Goal: Transaction & Acquisition: Purchase product/service

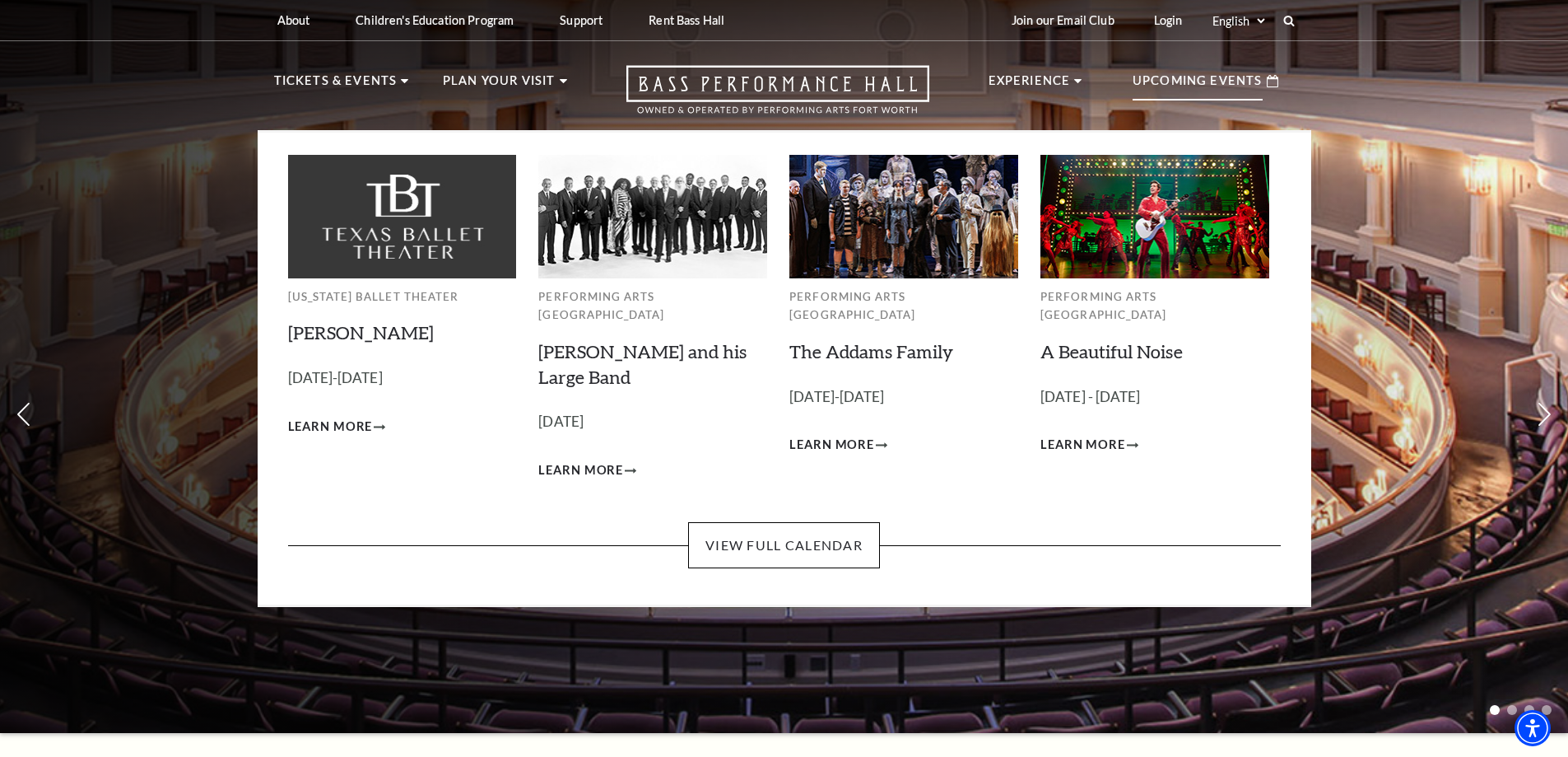
click at [1245, 61] on div "Upcoming Events" at bounding box center [1205, 80] width 178 height 47
click at [848, 340] on link "The Addams Family" at bounding box center [871, 351] width 163 height 22
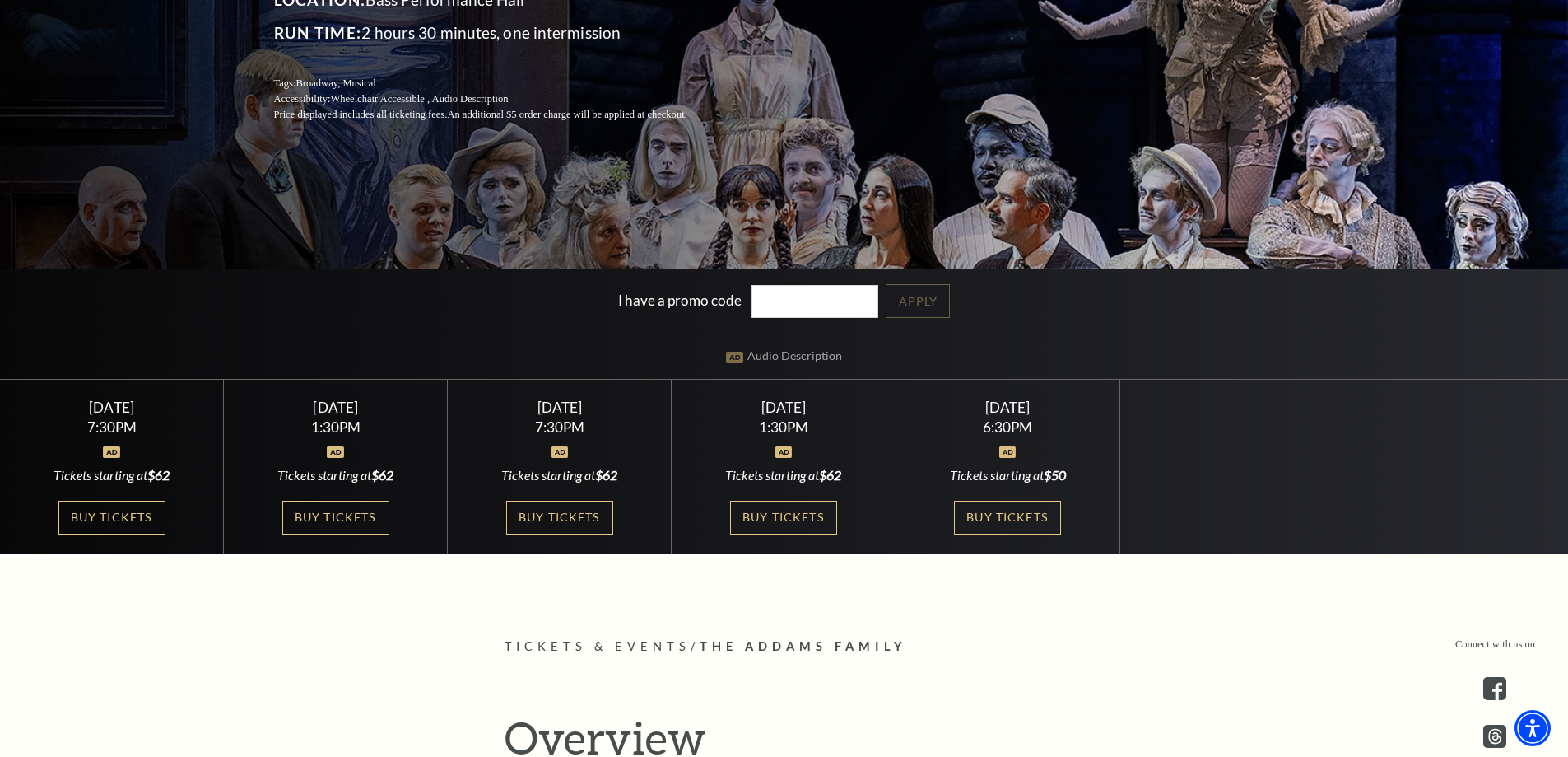
scroll to position [329, 0]
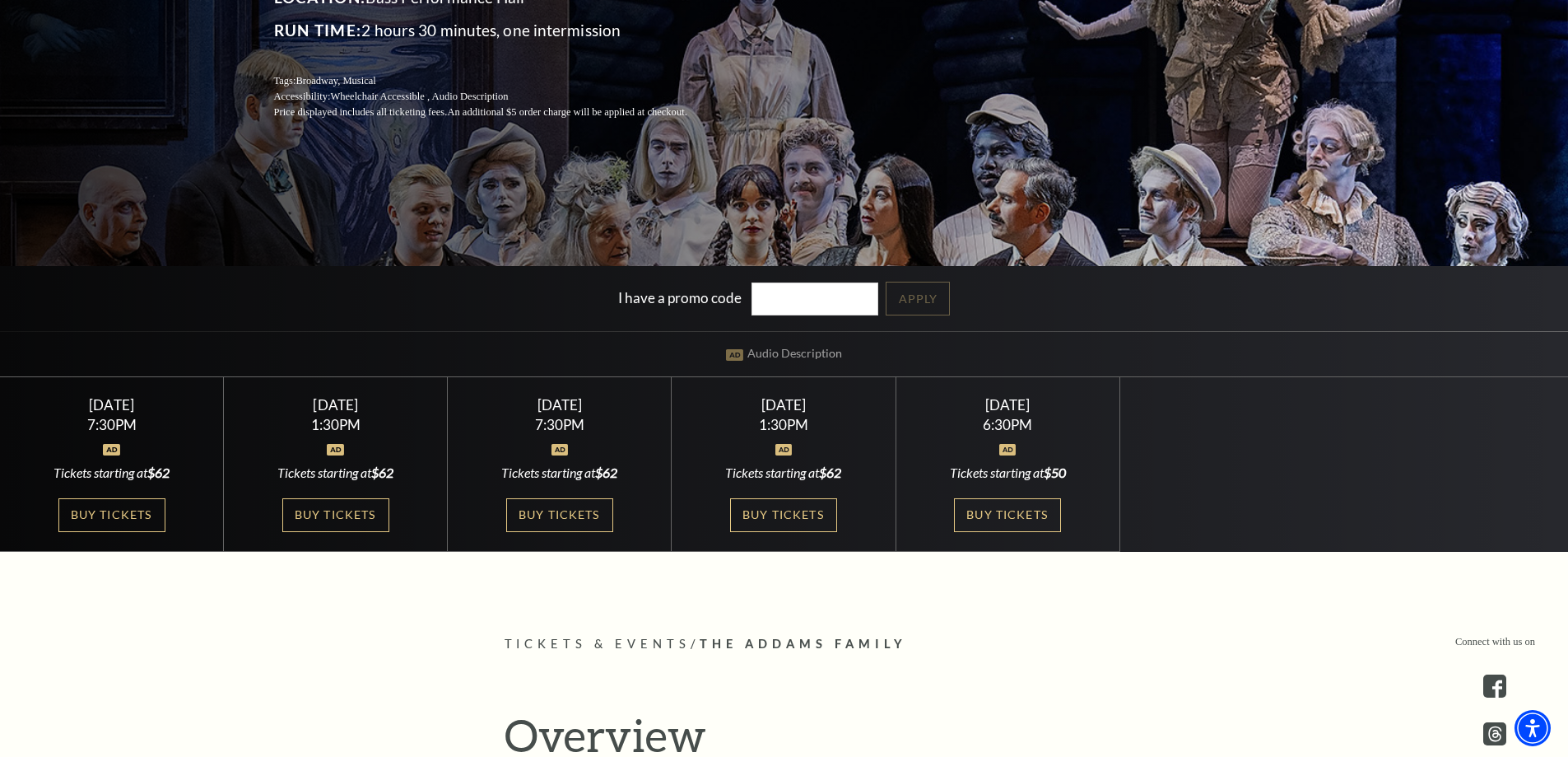
click at [536, 521] on link "Buy Tickets" at bounding box center [560, 515] width 107 height 34
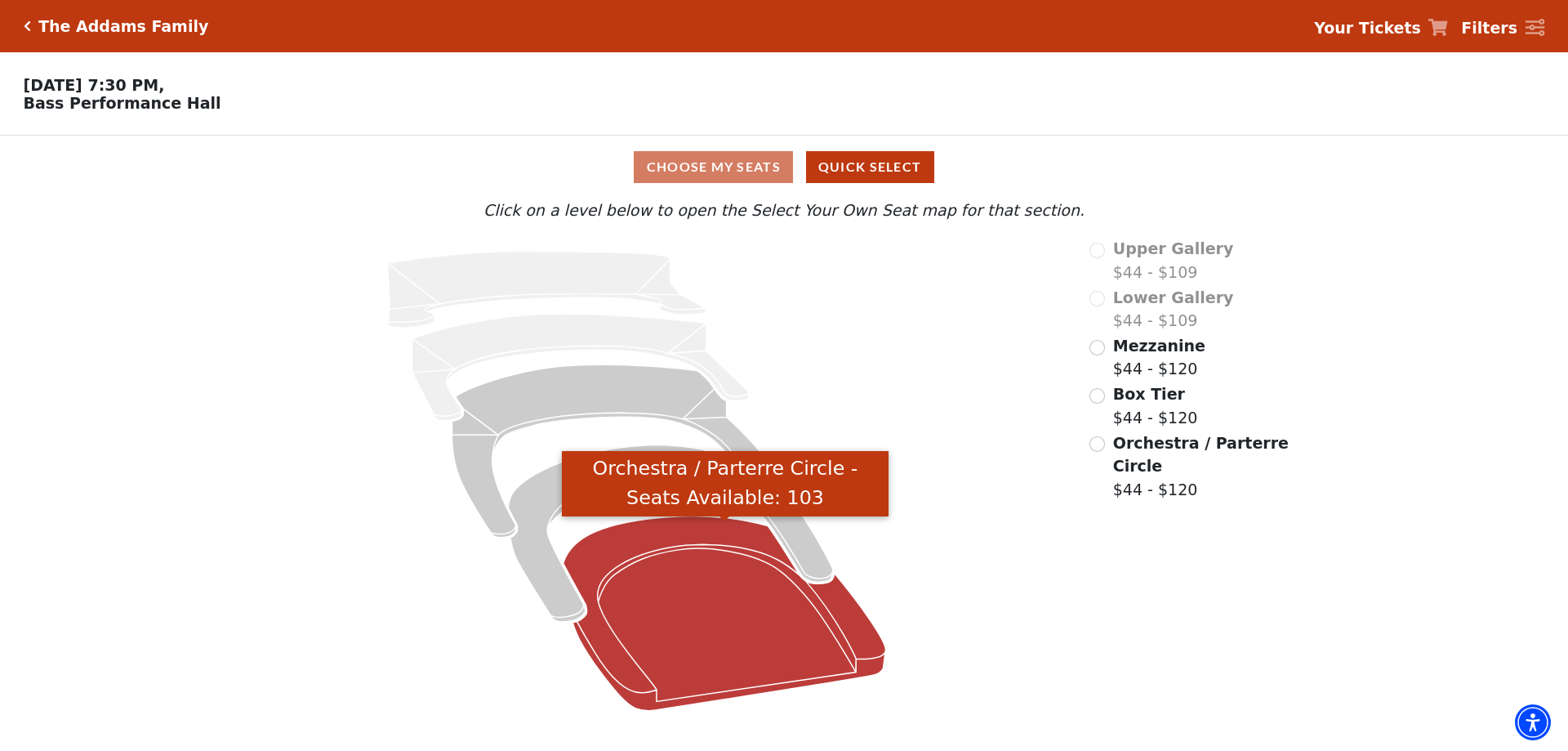
click at [682, 577] on icon "Orchestra / Parterre Circle - Seats Available: 103" at bounding box center [724, 613] width 322 height 195
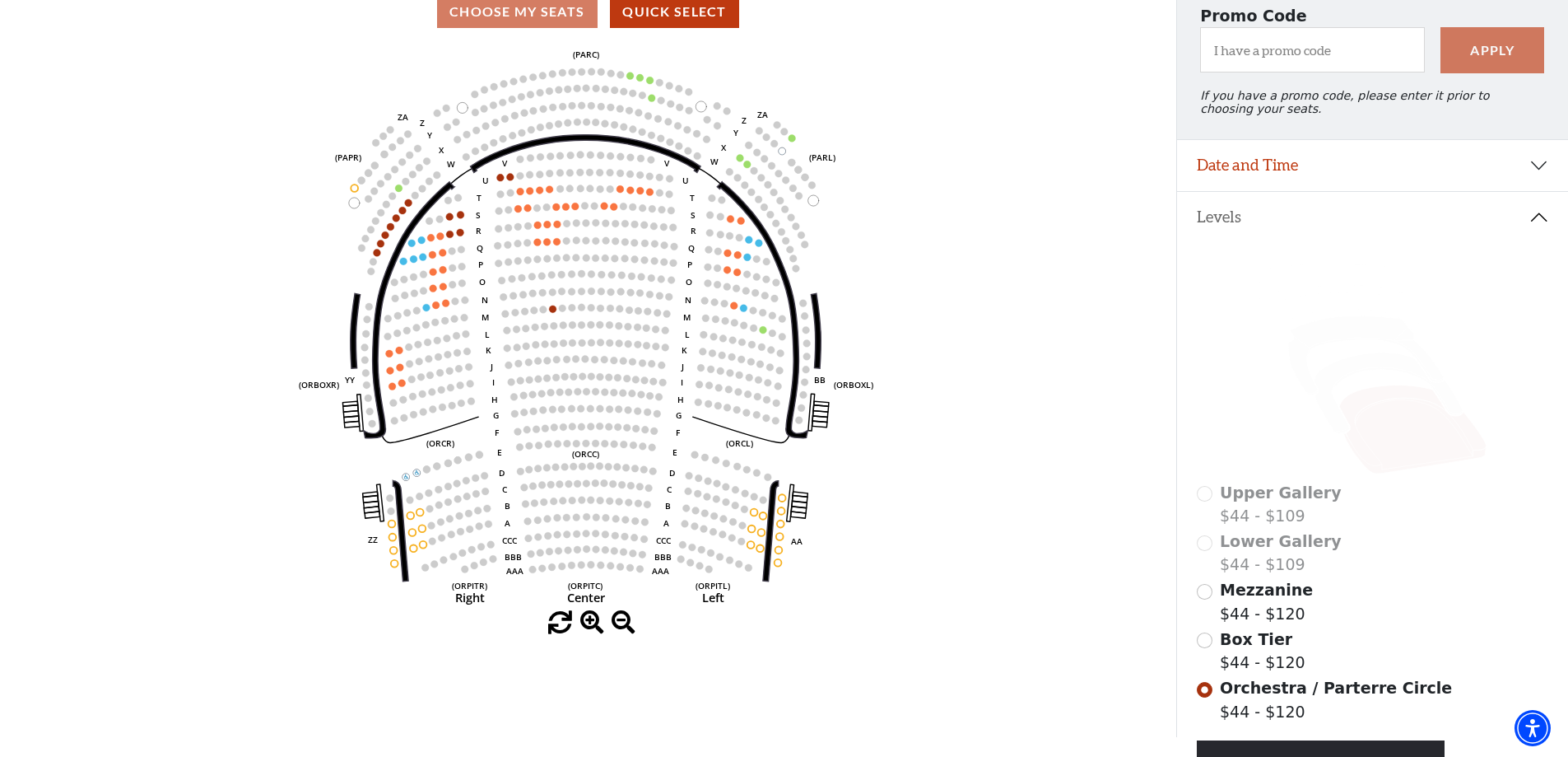
scroll to position [242, 0]
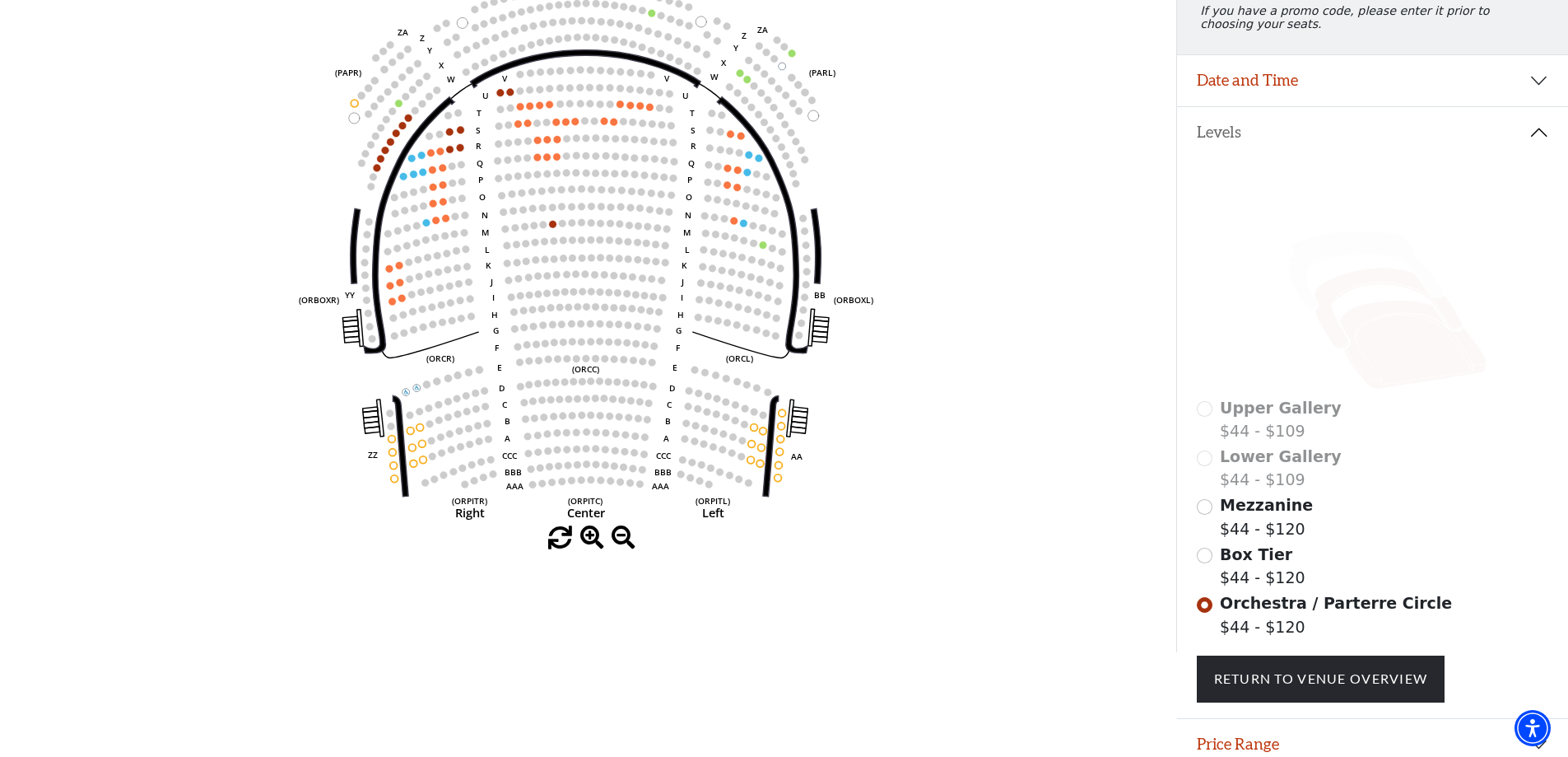
click at [1348, 292] on icon at bounding box center [1388, 308] width 149 height 80
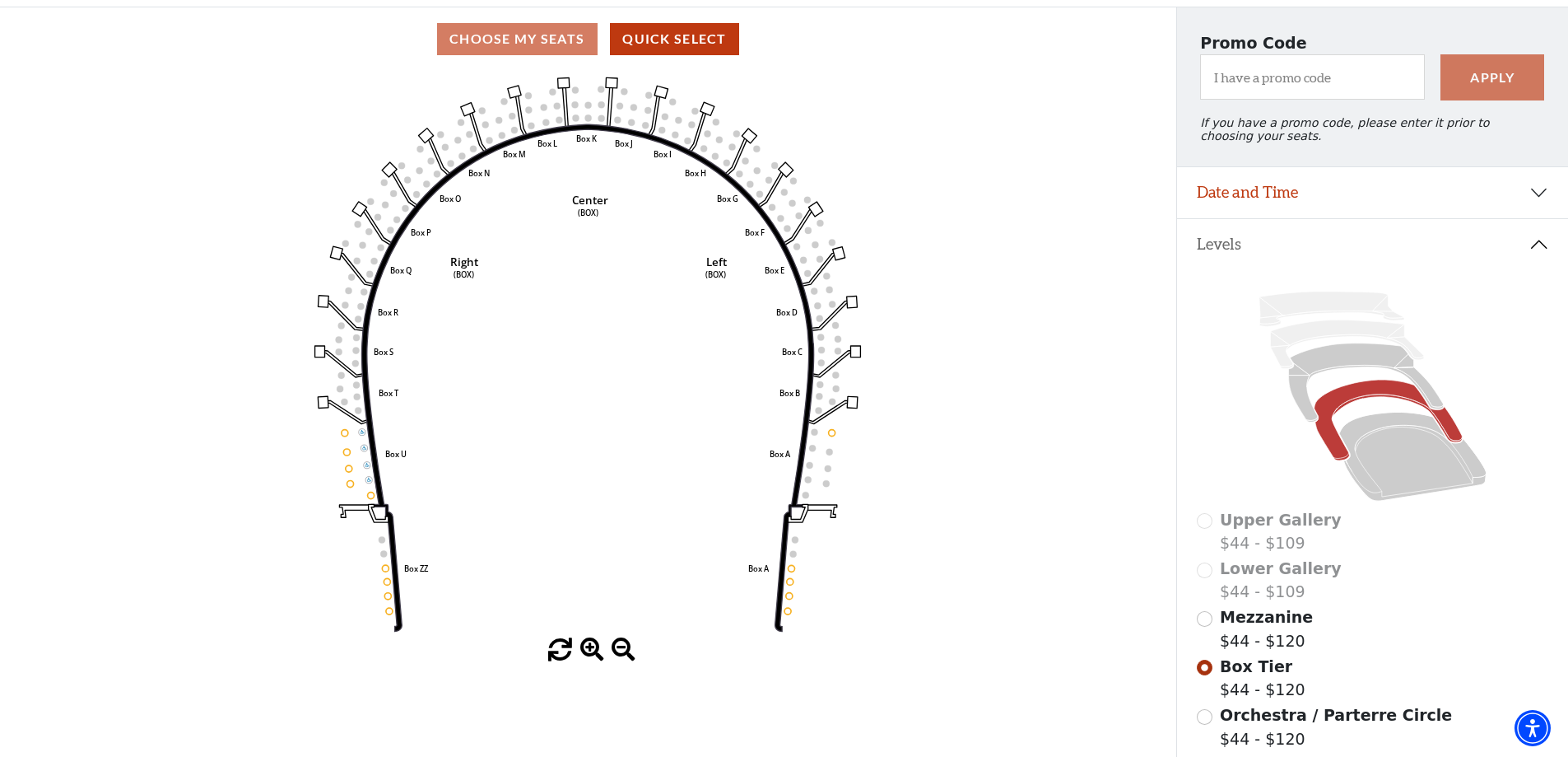
scroll to position [159, 0]
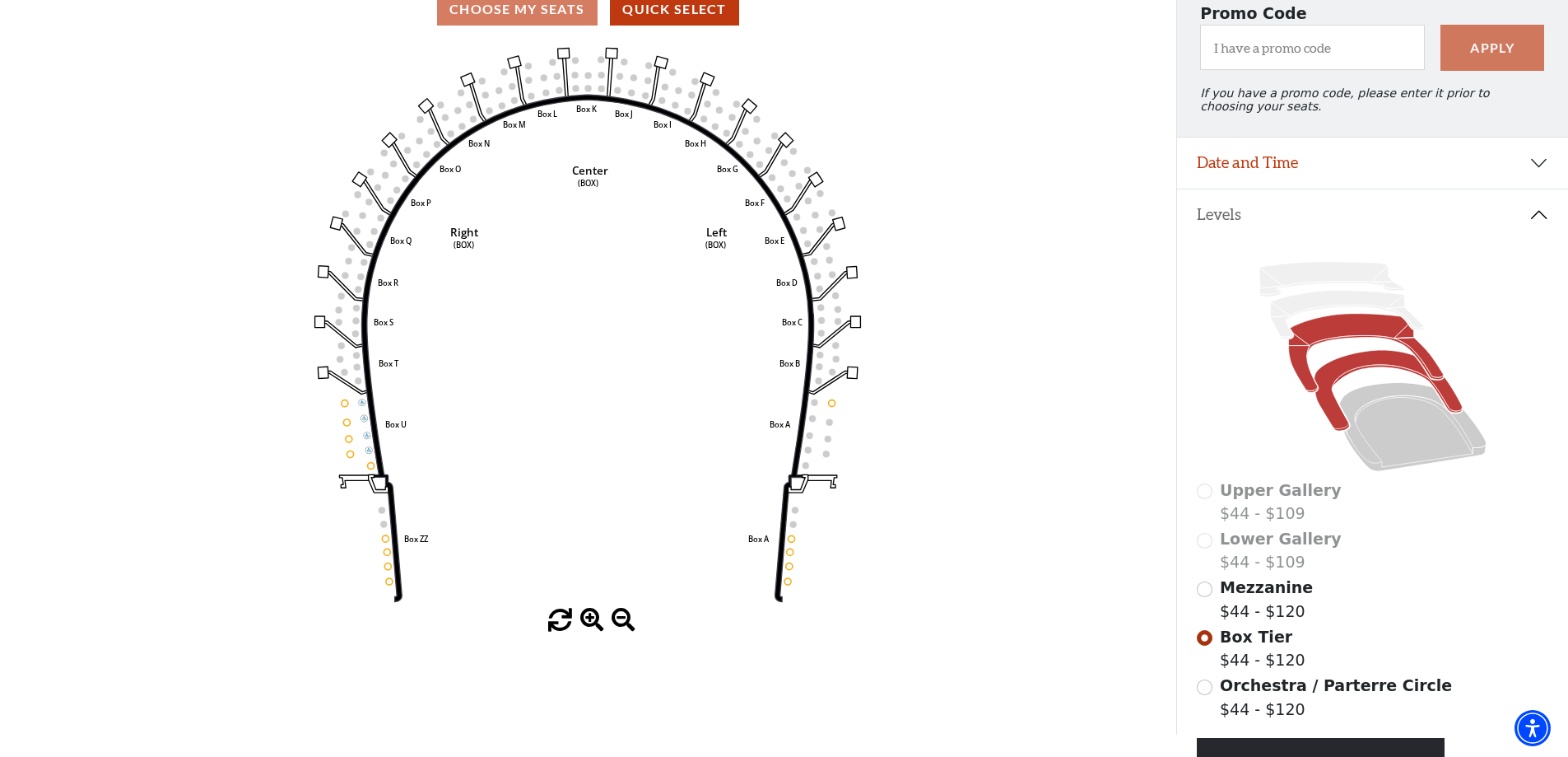
click at [1331, 343] on icon at bounding box center [1366, 354] width 155 height 79
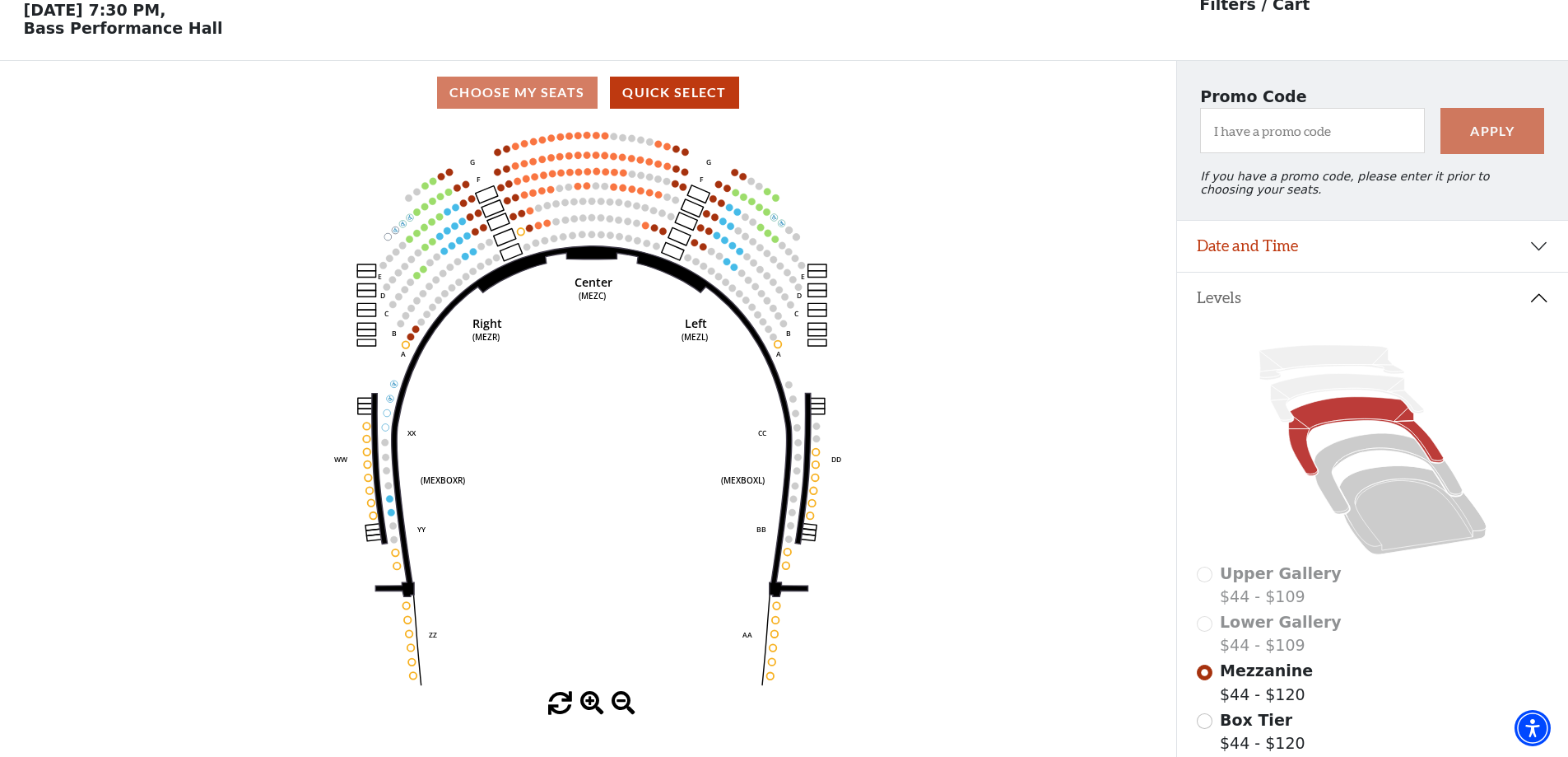
scroll to position [76, 0]
click at [1348, 461] on icon at bounding box center [1388, 473] width 149 height 80
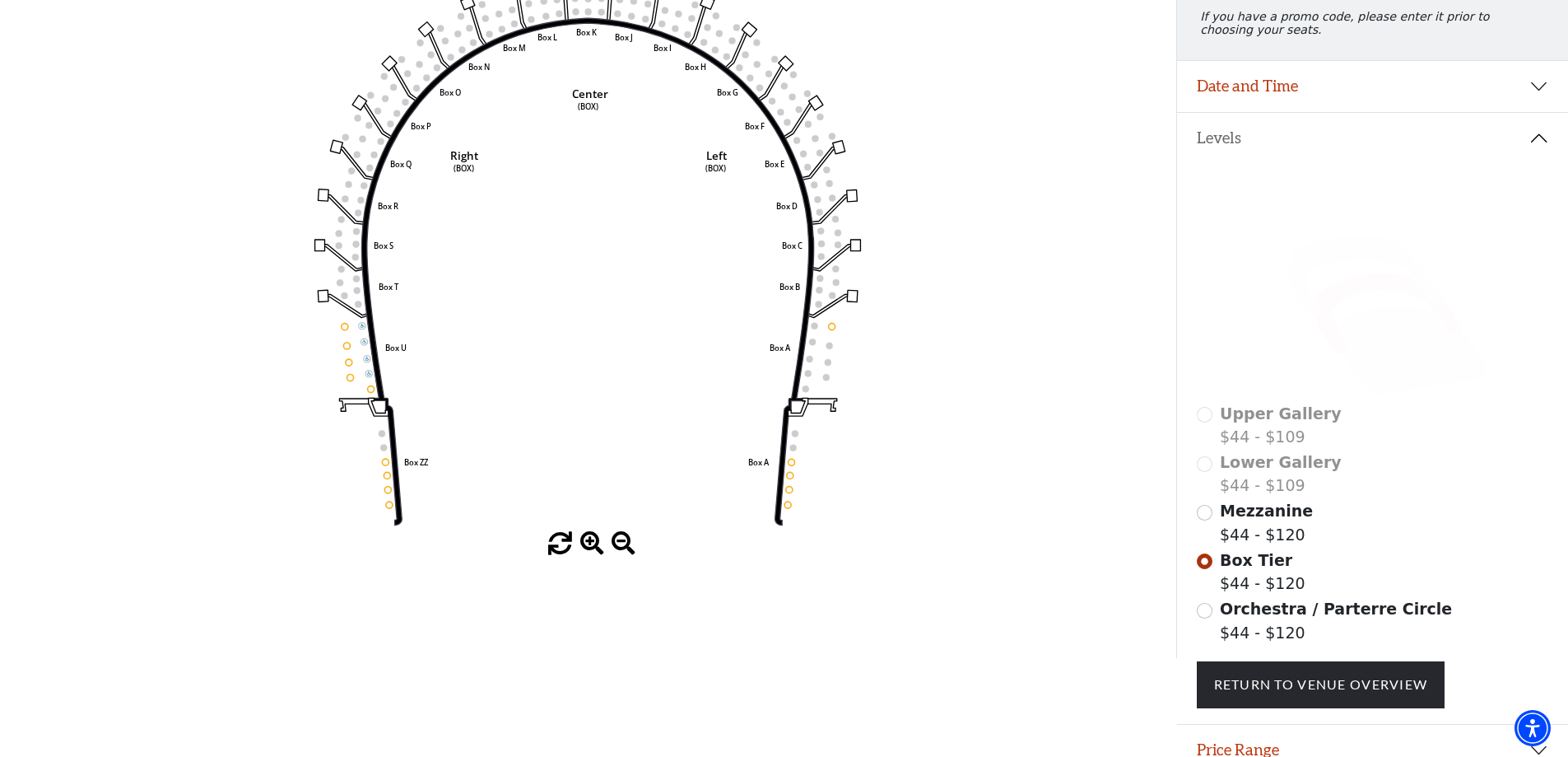
scroll to position [242, 0]
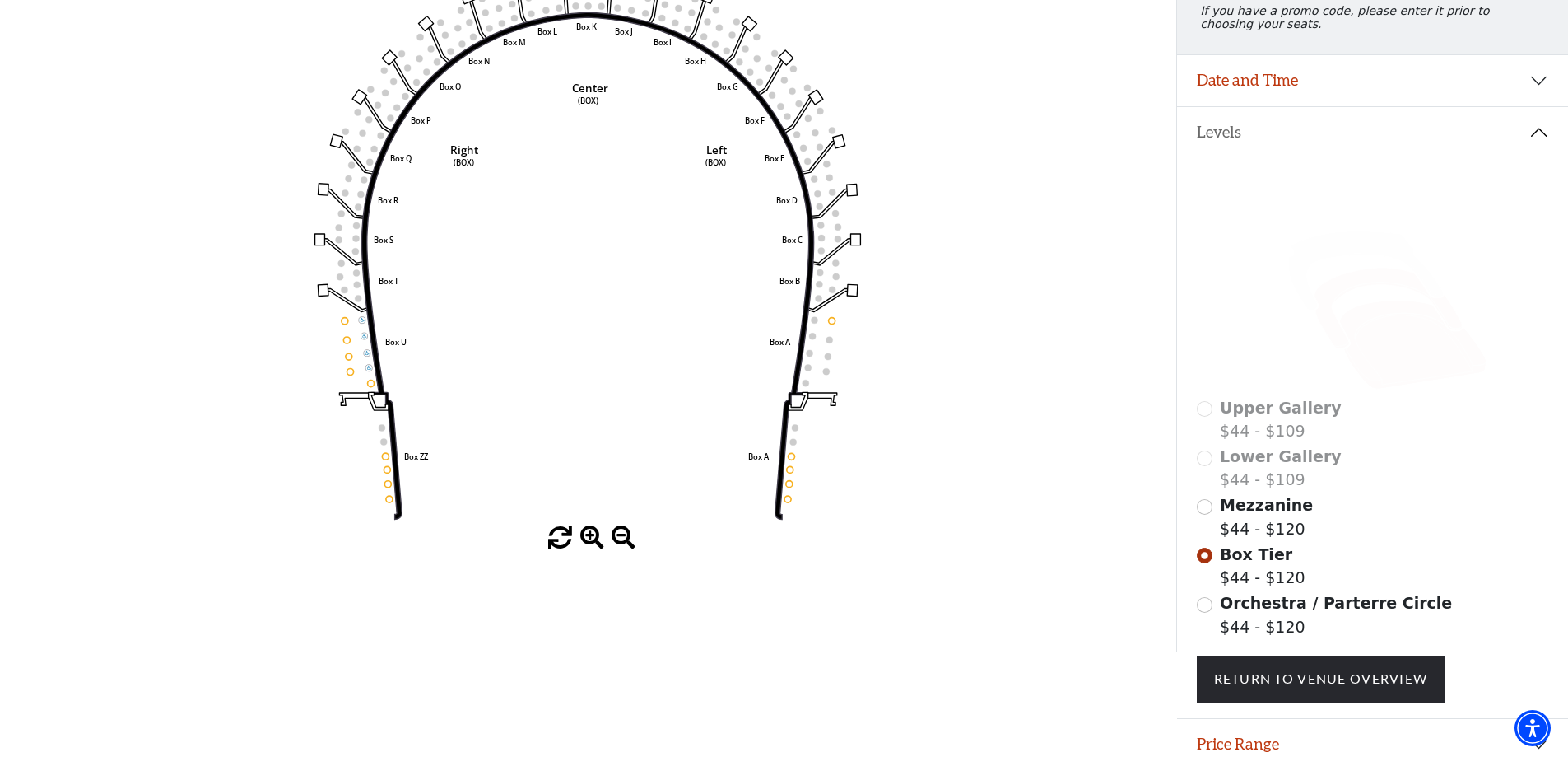
click at [1411, 374] on icon at bounding box center [1412, 345] width 148 height 89
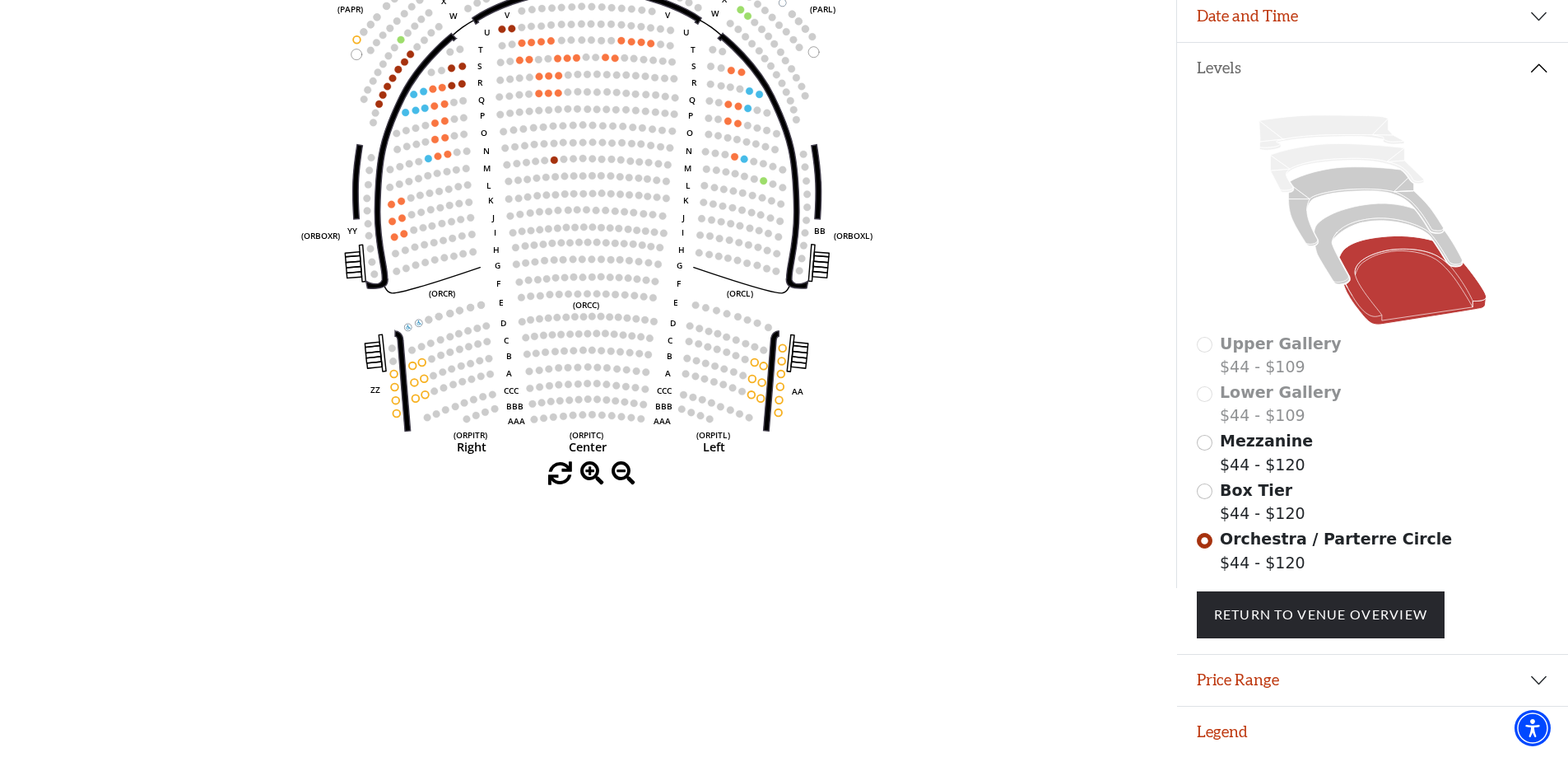
scroll to position [70, 0]
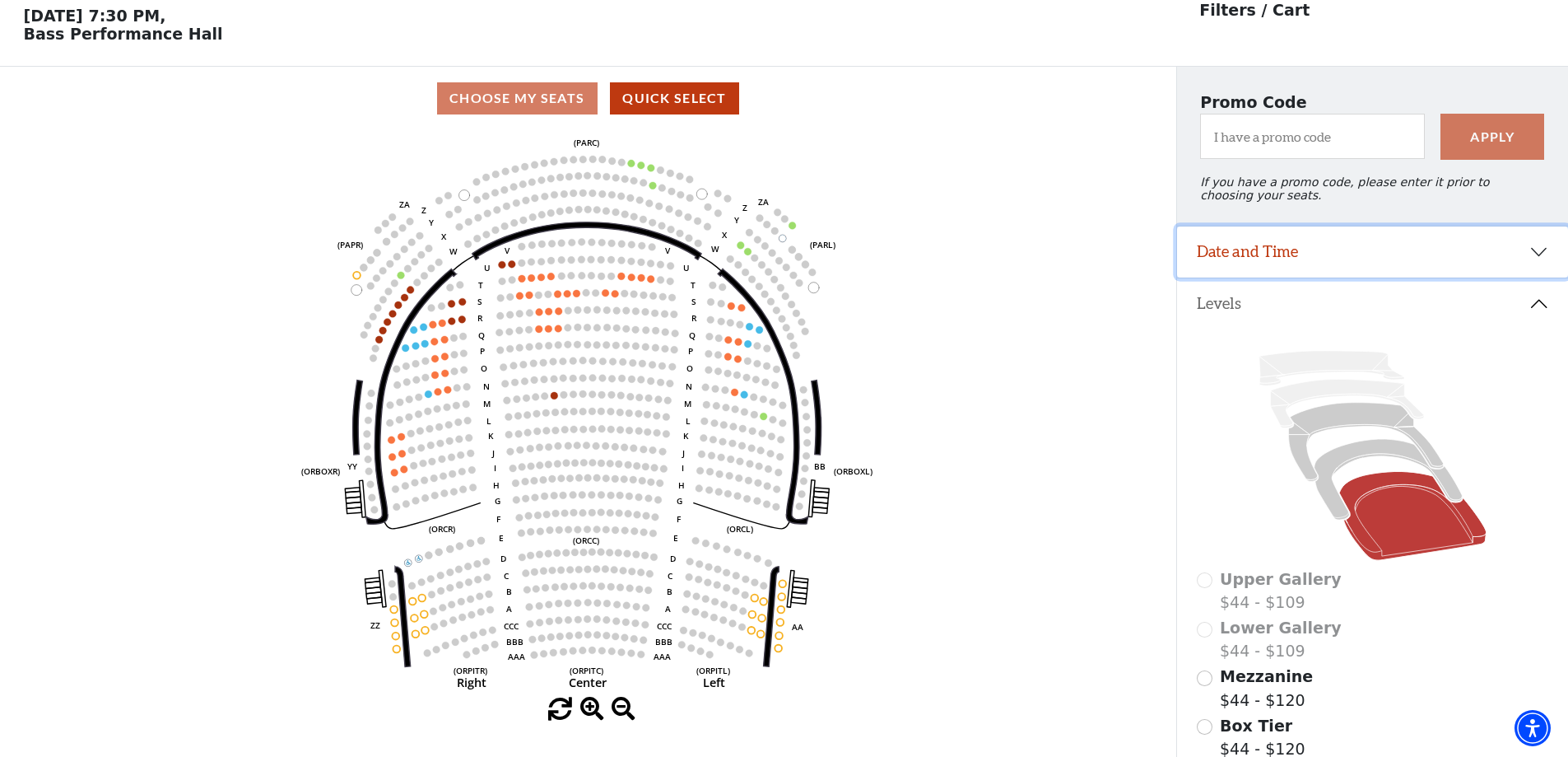
click at [1312, 277] on button "Date and Time" at bounding box center [1372, 253] width 391 height 52
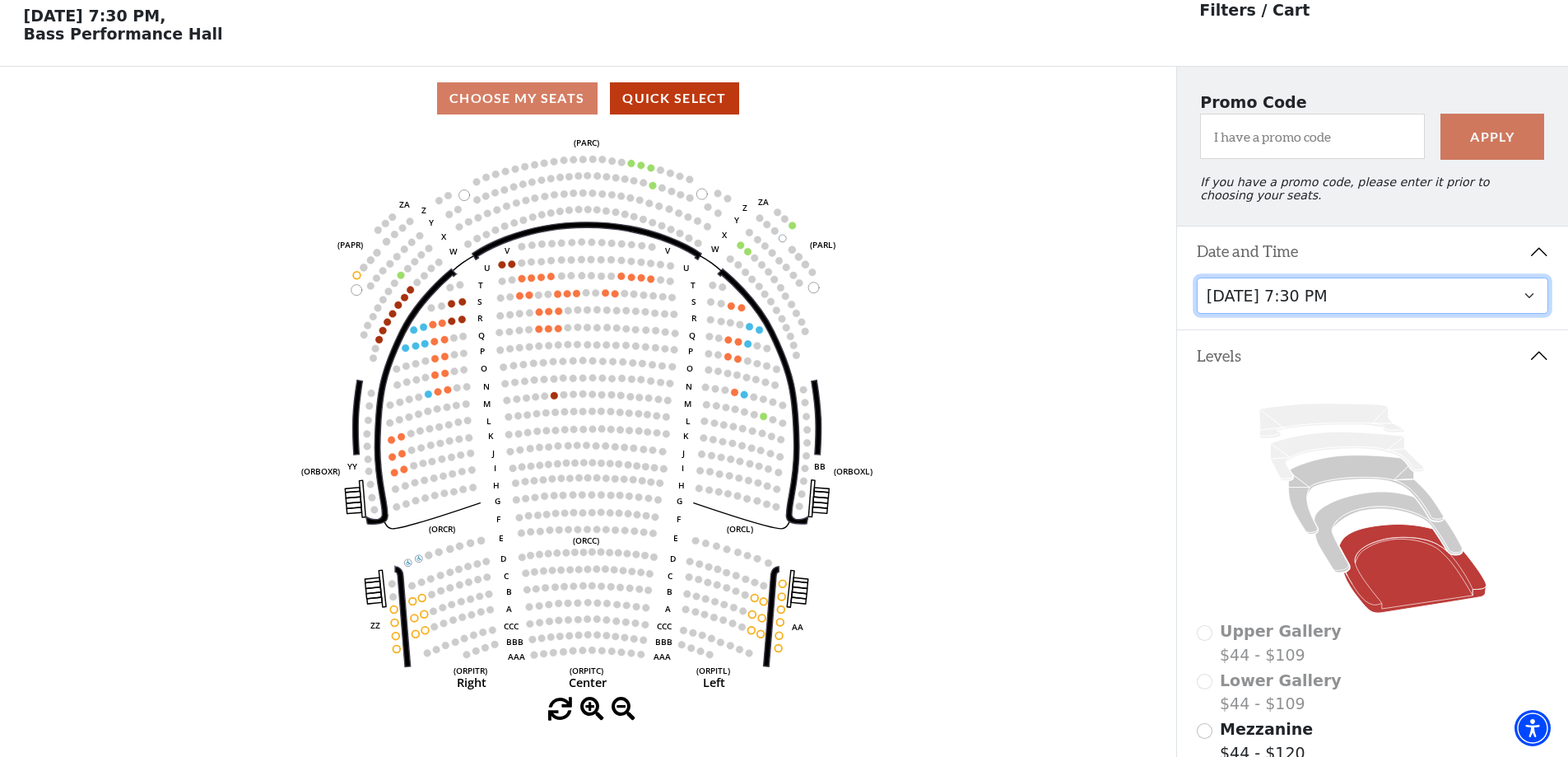
click at [1528, 306] on select "Friday, October 24 at 7:30 PM Saturday, October 25 at 1:30 PM Saturday, October…" at bounding box center [1373, 295] width 353 height 37
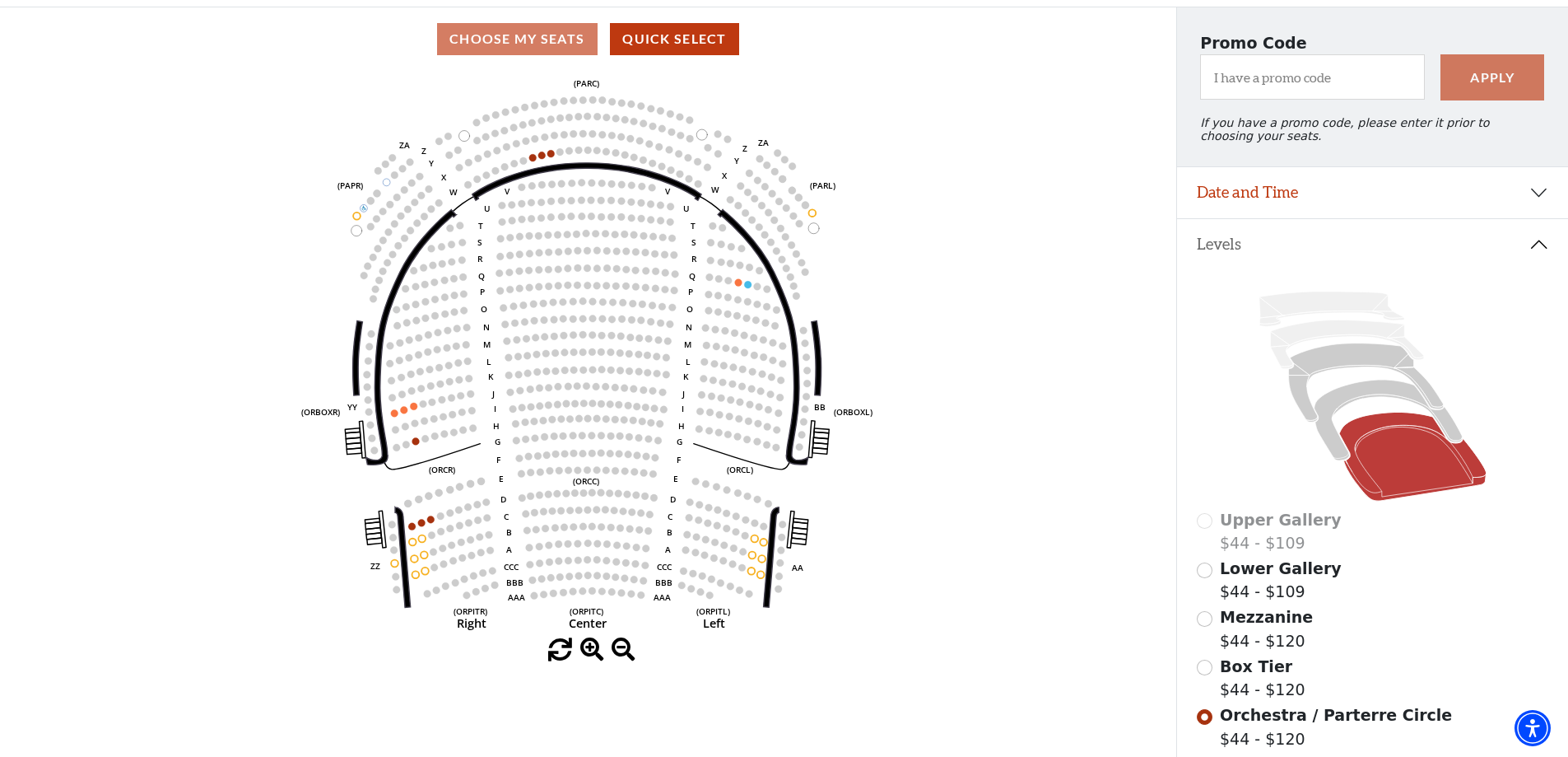
scroll to position [159, 0]
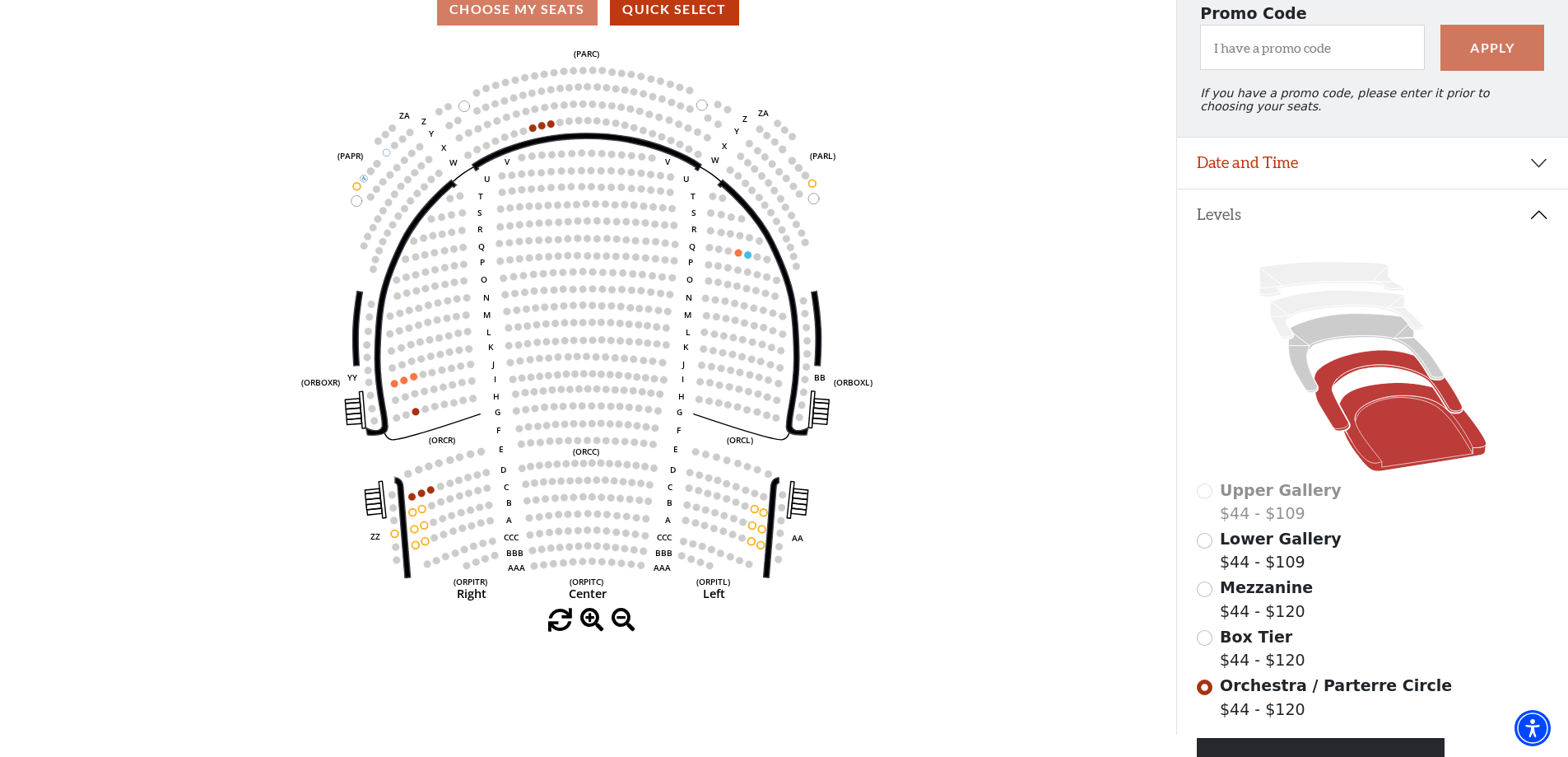
click at [1357, 369] on icon at bounding box center [1388, 390] width 149 height 80
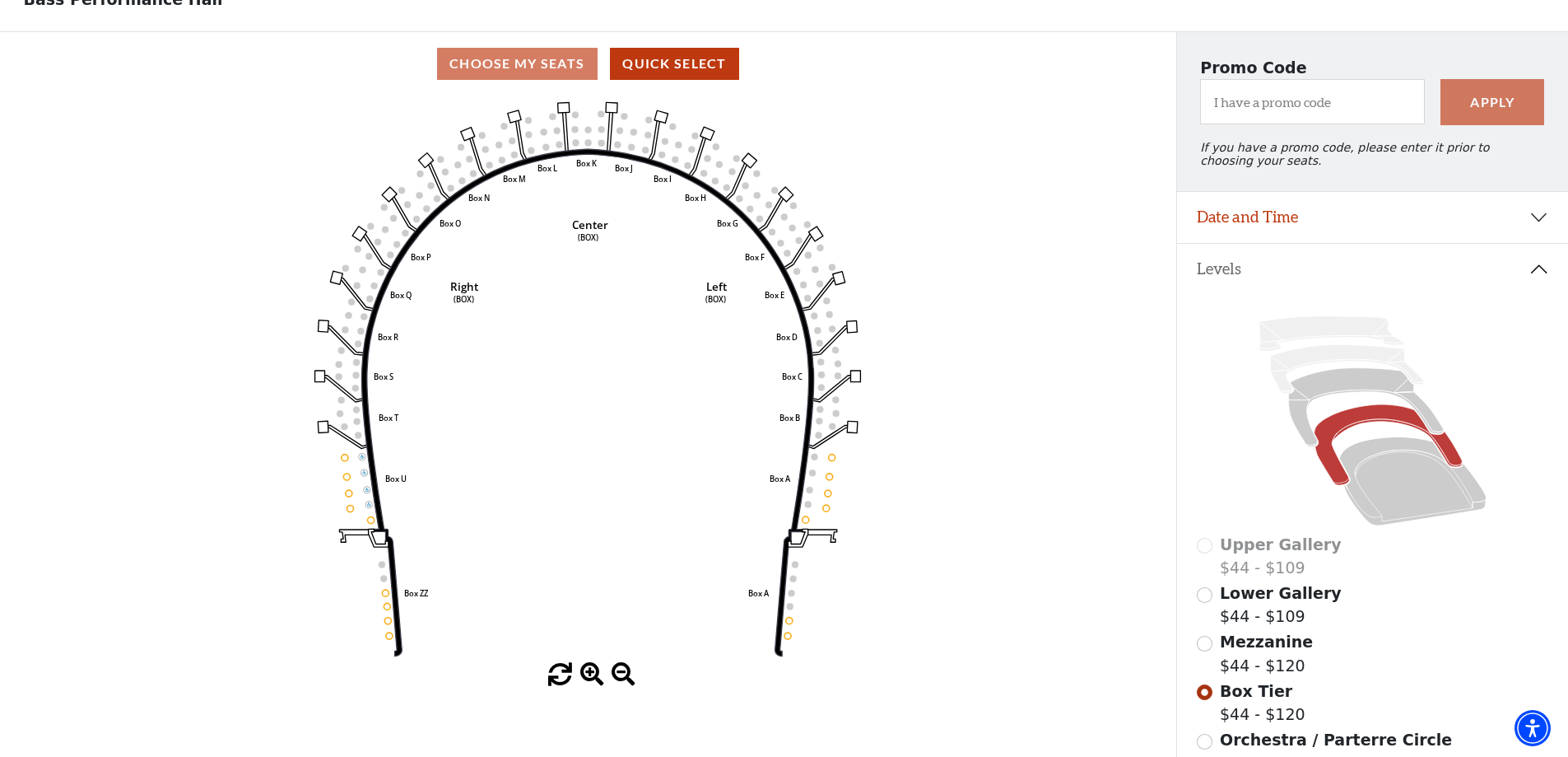
scroll to position [76, 0]
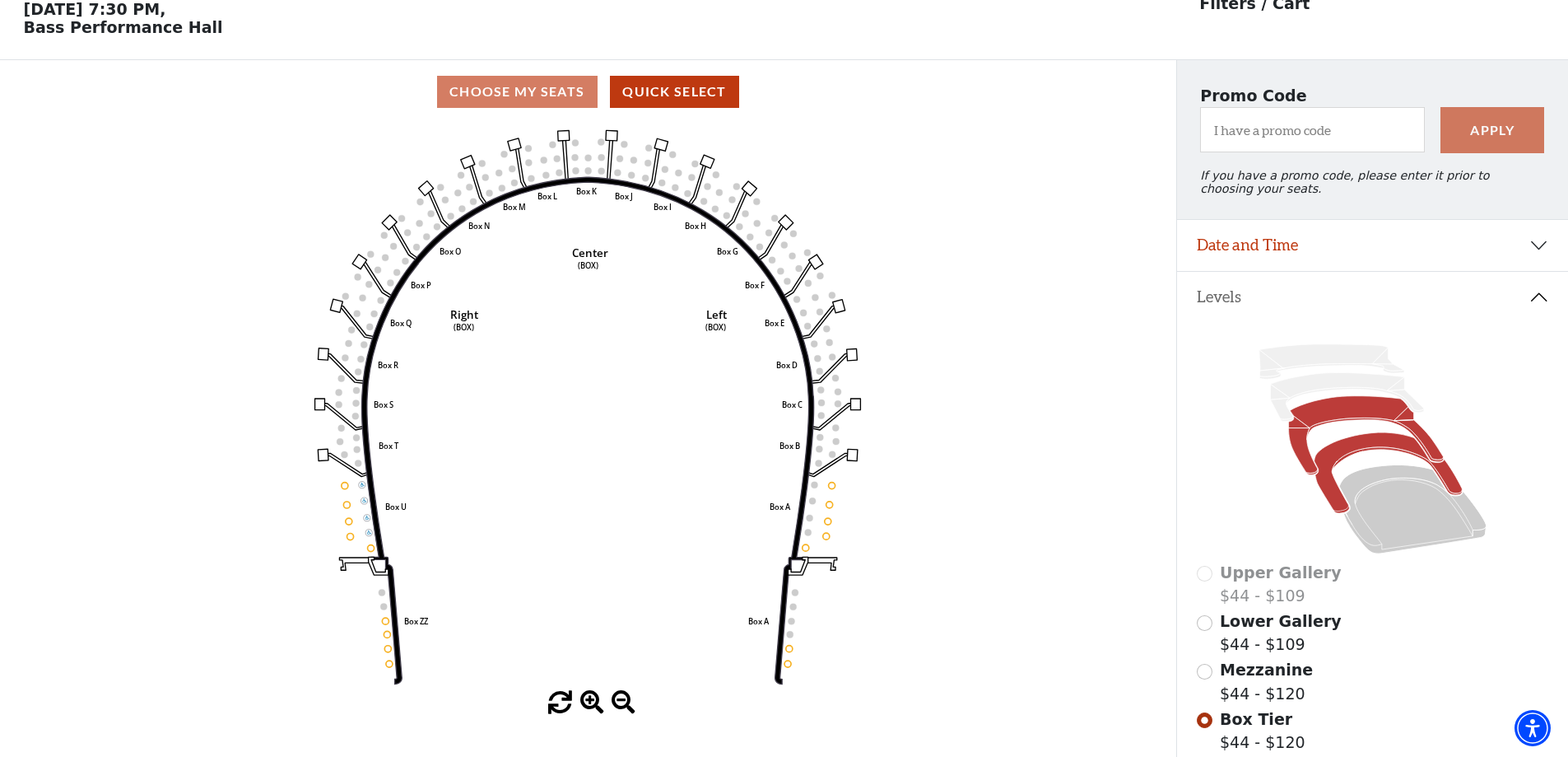
click at [1320, 423] on icon at bounding box center [1366, 436] width 155 height 79
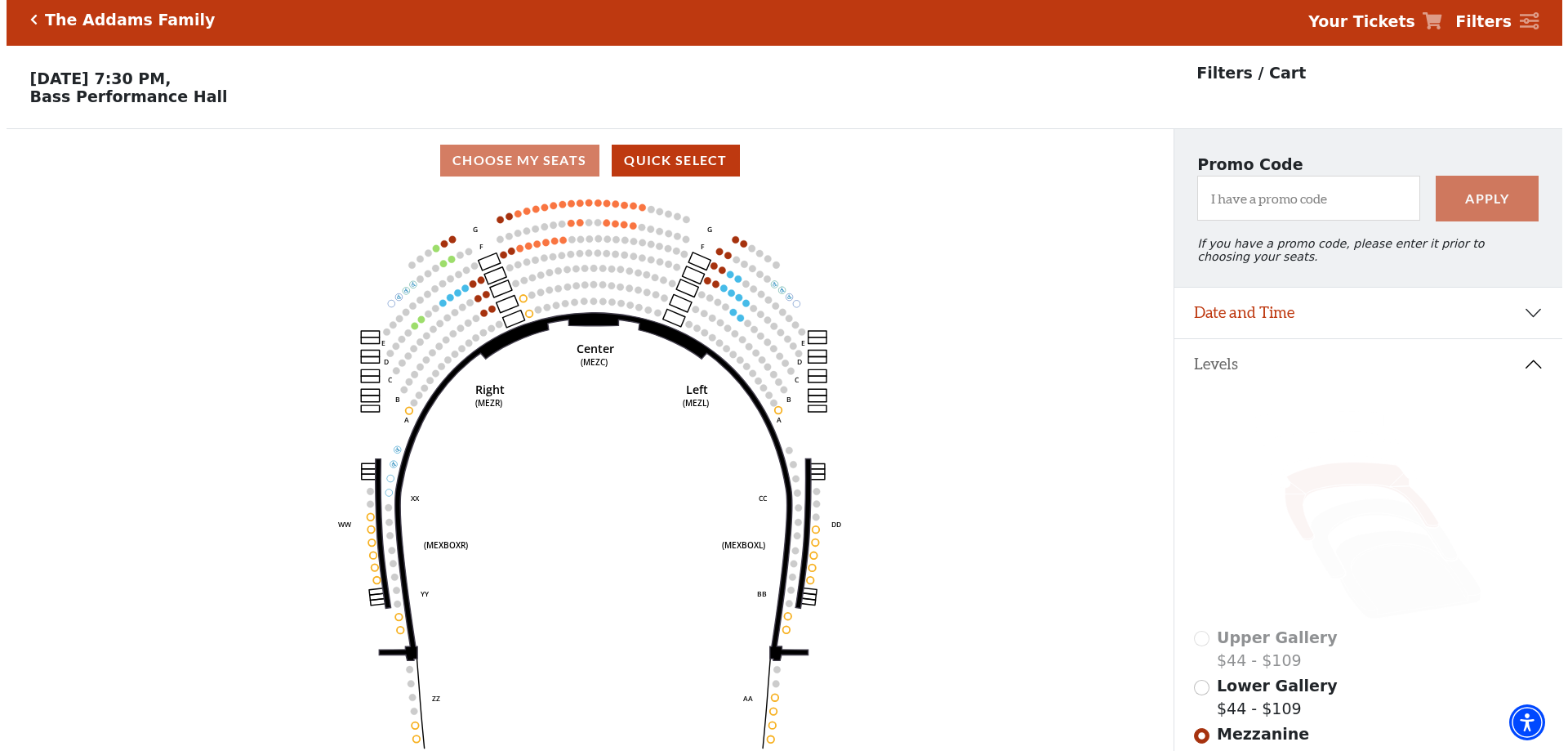
scroll to position [0, 0]
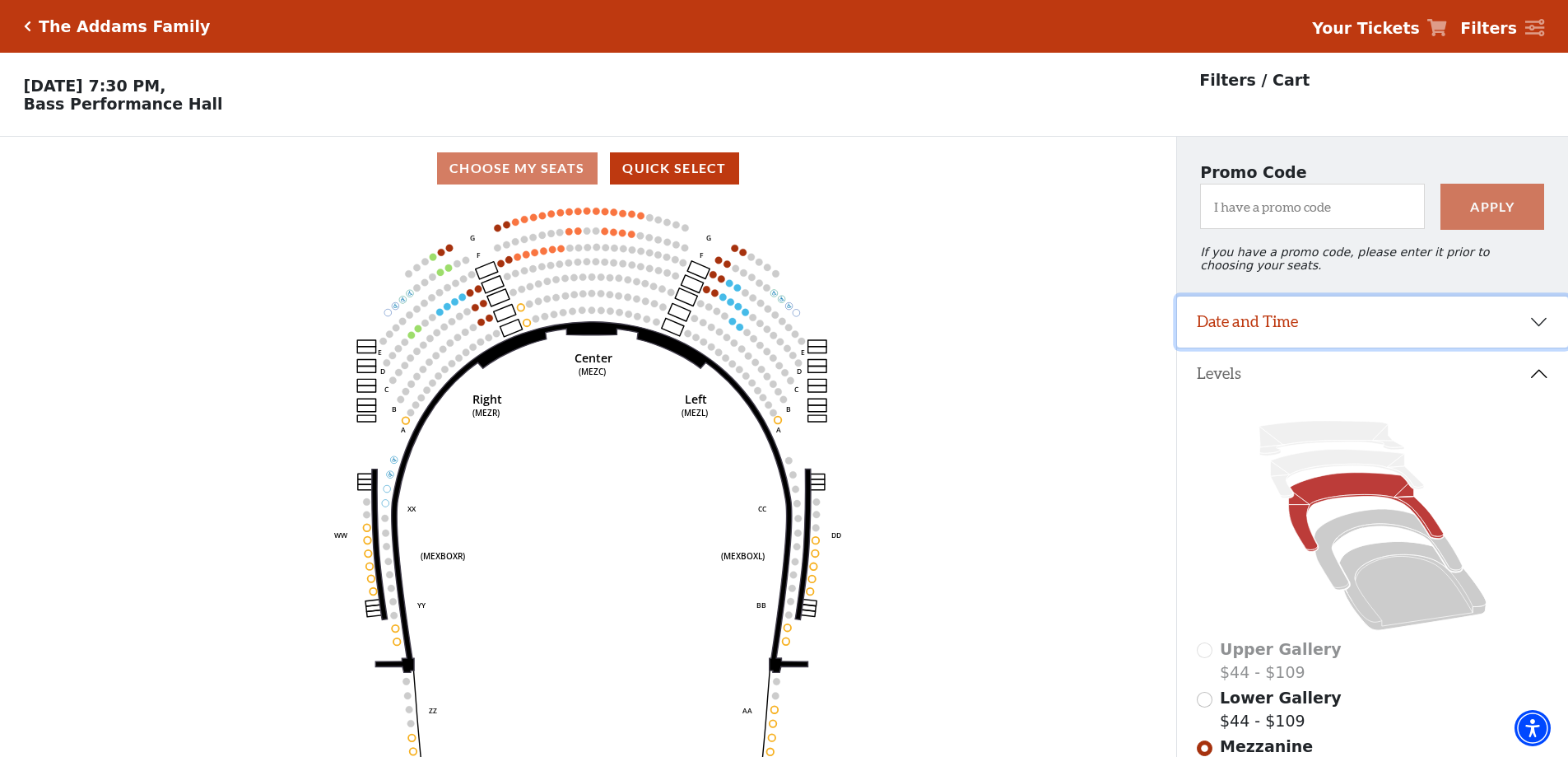
click at [1311, 342] on button "Date and Time" at bounding box center [1372, 322] width 391 height 52
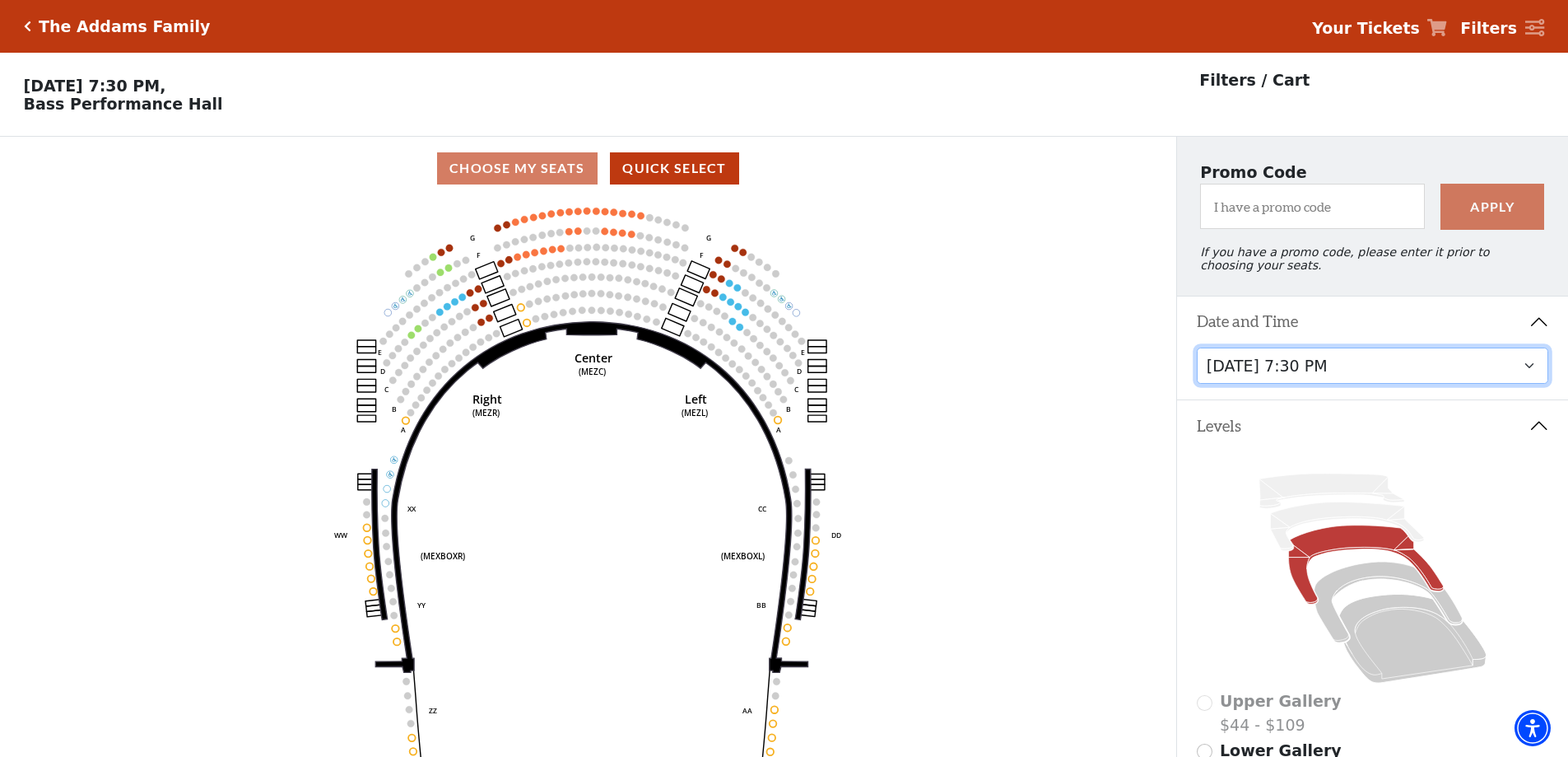
click at [1313, 372] on select "Friday, October 24 at 7:30 PM Saturday, October 25 at 1:30 PM Saturday, October…" at bounding box center [1373, 366] width 353 height 37
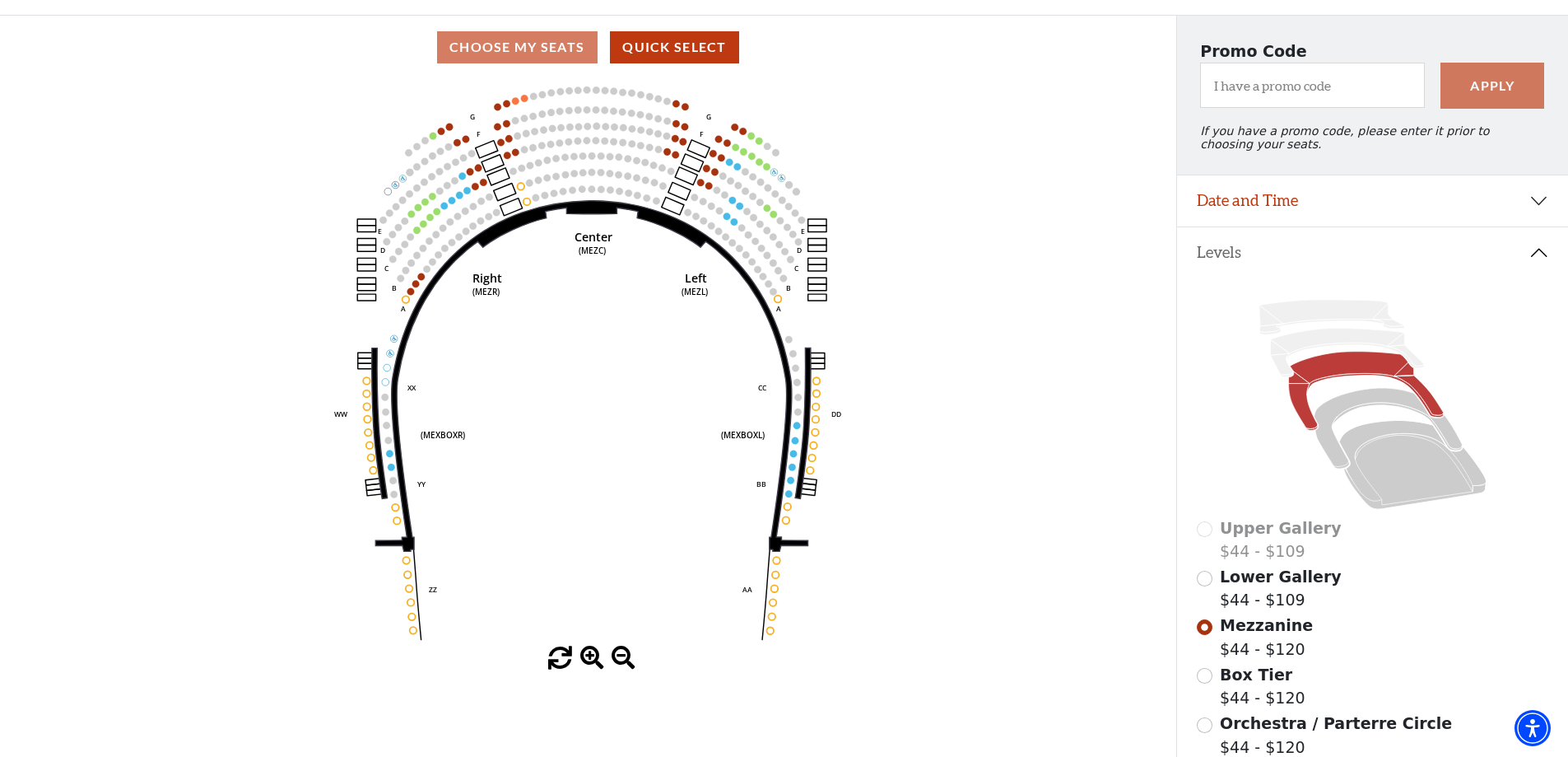
scroll to position [159, 0]
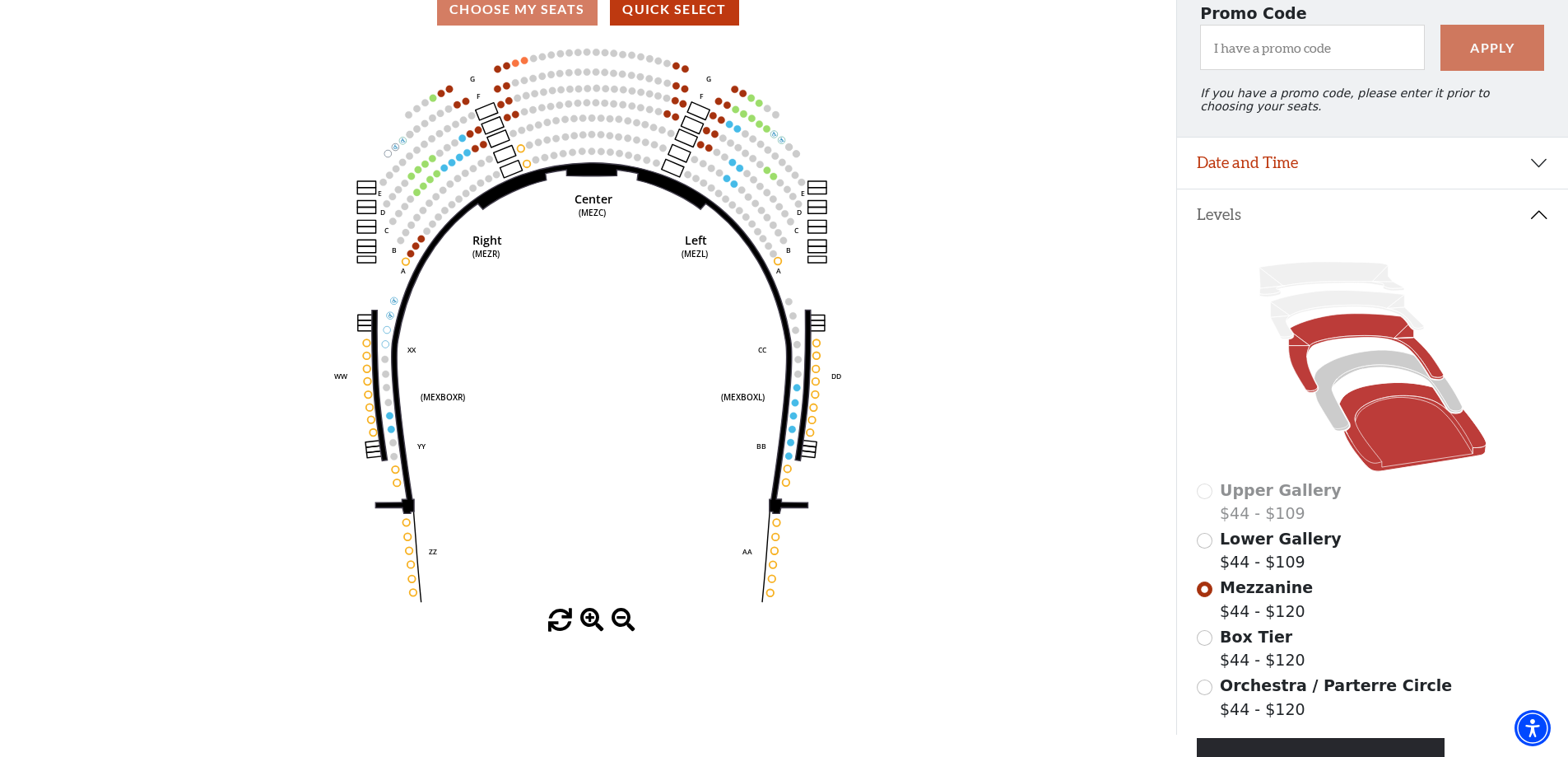
click at [1376, 460] on icon at bounding box center [1412, 427] width 148 height 89
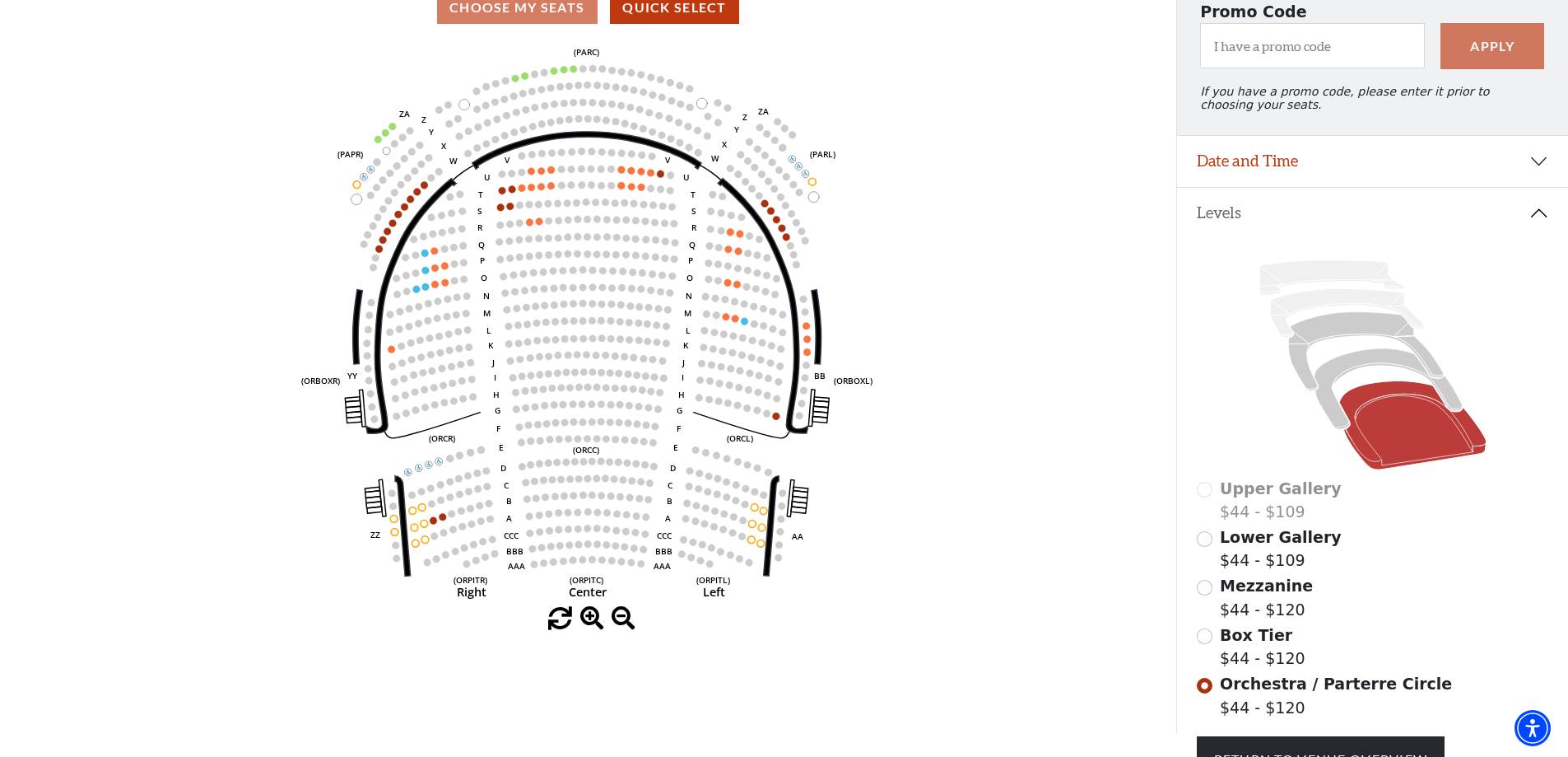
scroll to position [164, 0]
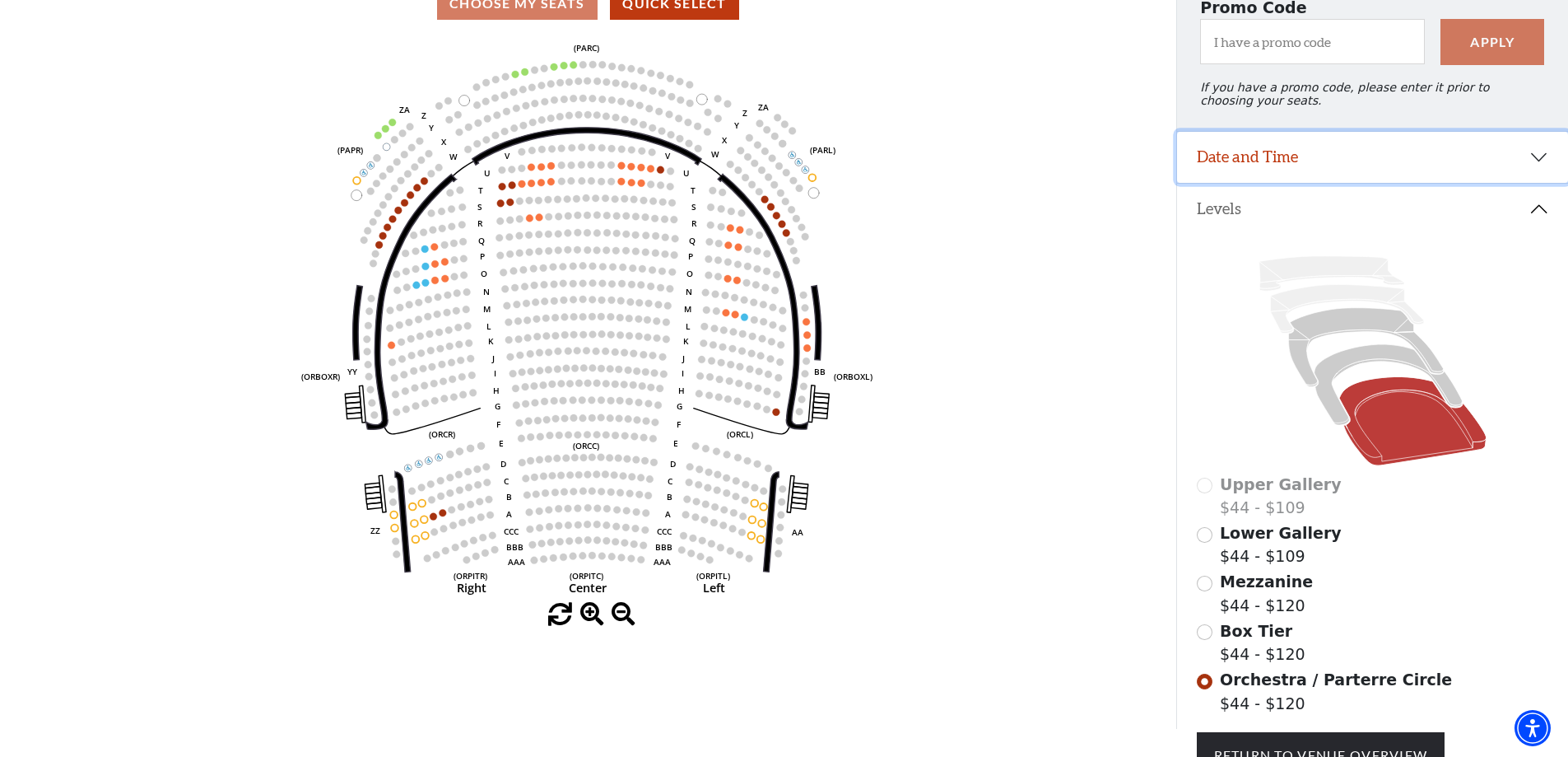
click at [1255, 171] on button "Date and Time" at bounding box center [1372, 158] width 391 height 52
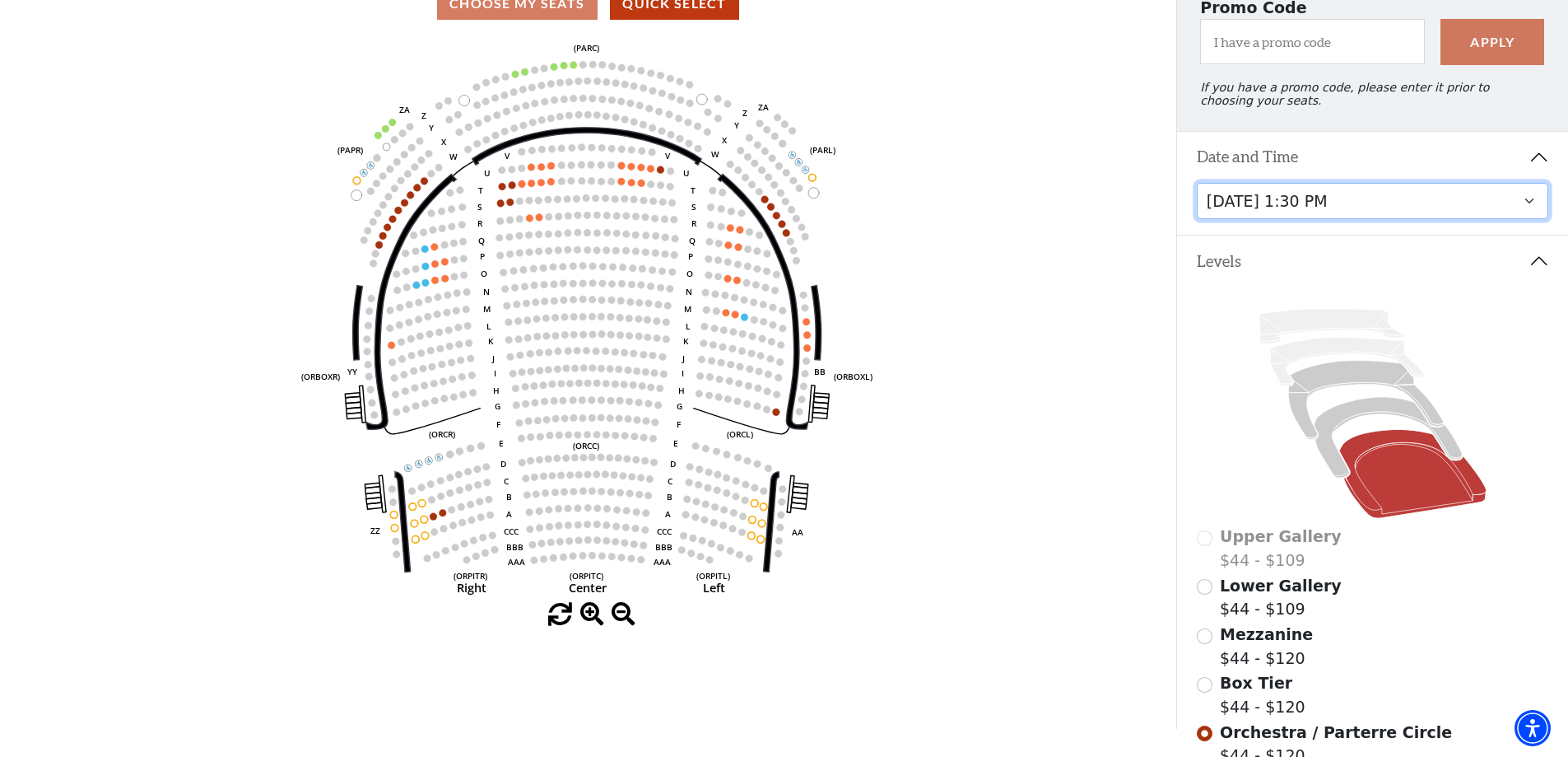
click at [1246, 215] on select "Friday, October 24 at 7:30 PM Saturday, October 25 at 1:30 PM Saturday, October…" at bounding box center [1373, 200] width 353 height 37
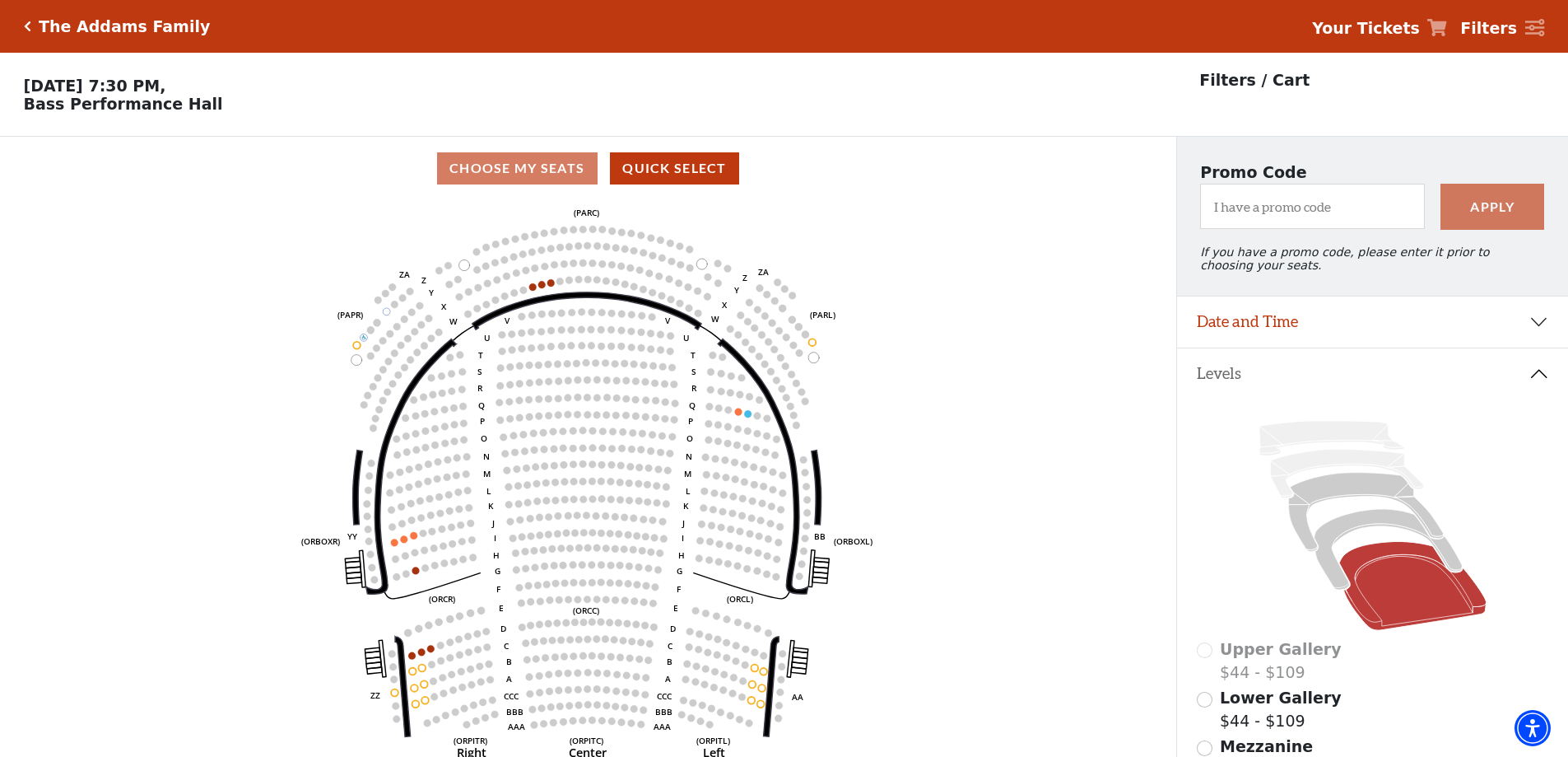
scroll to position [82, 0]
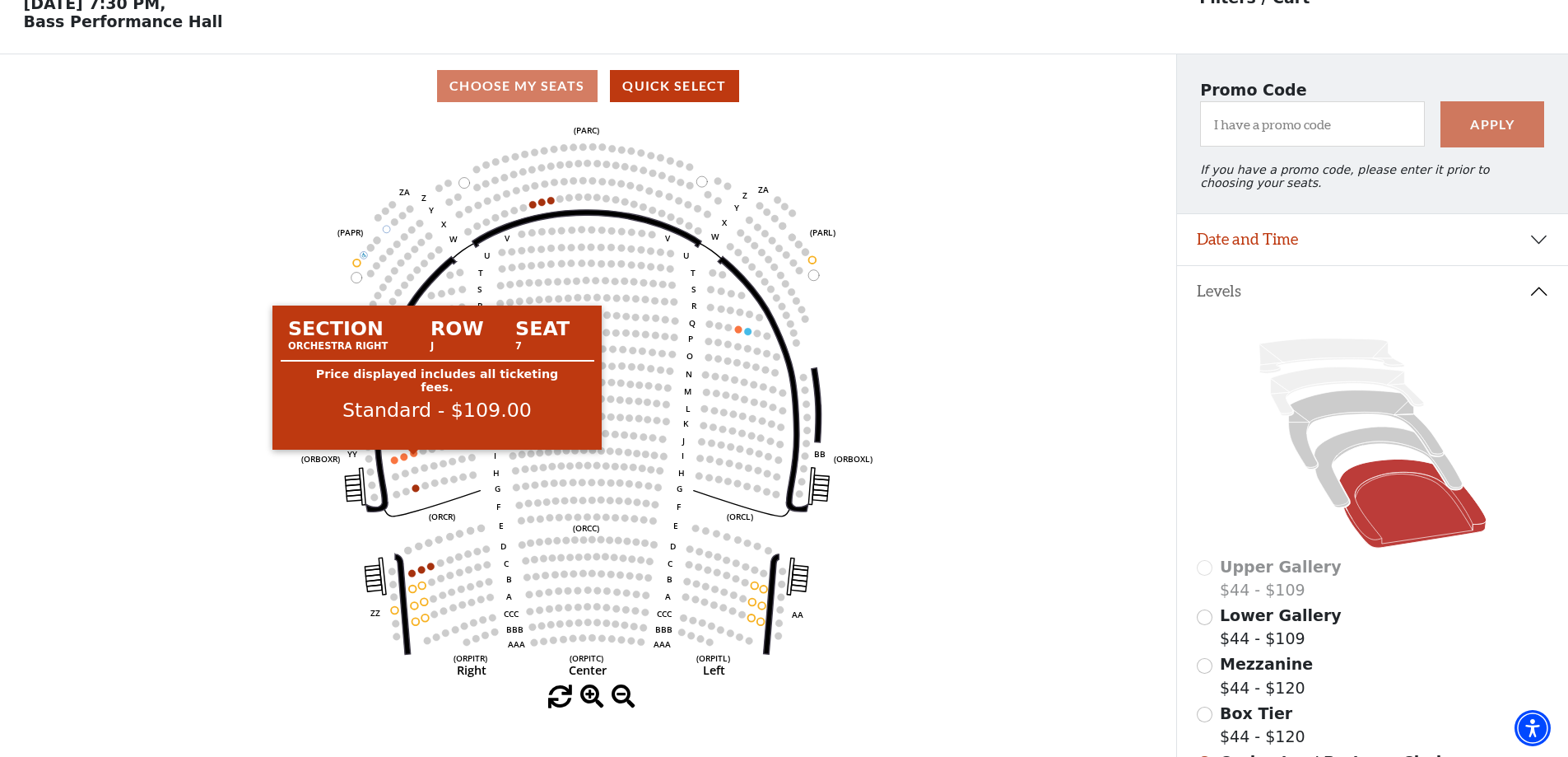
click at [412, 457] on circle at bounding box center [414, 453] width 7 height 7
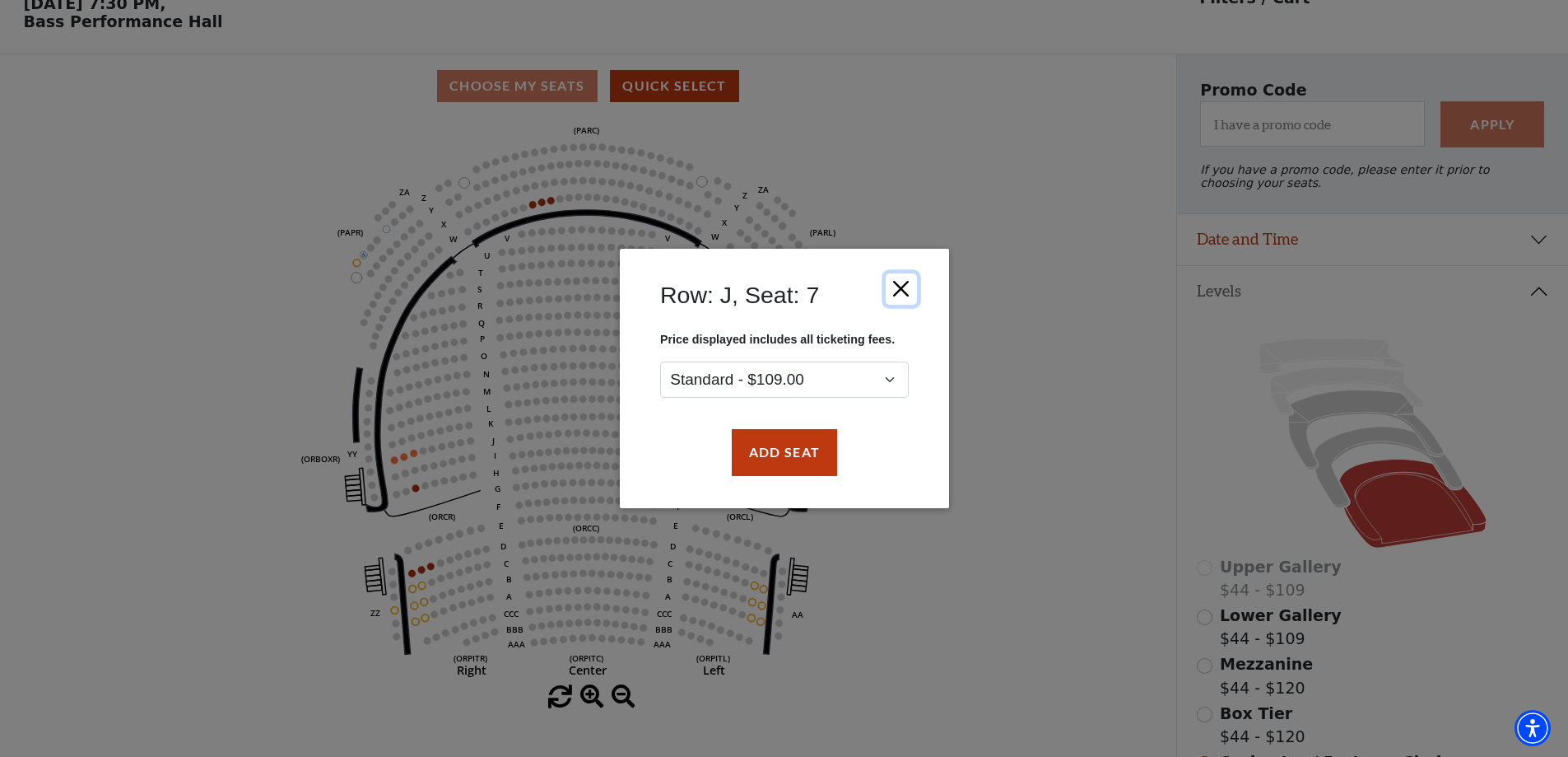
click at [909, 286] on button "Close" at bounding box center [900, 289] width 32 height 32
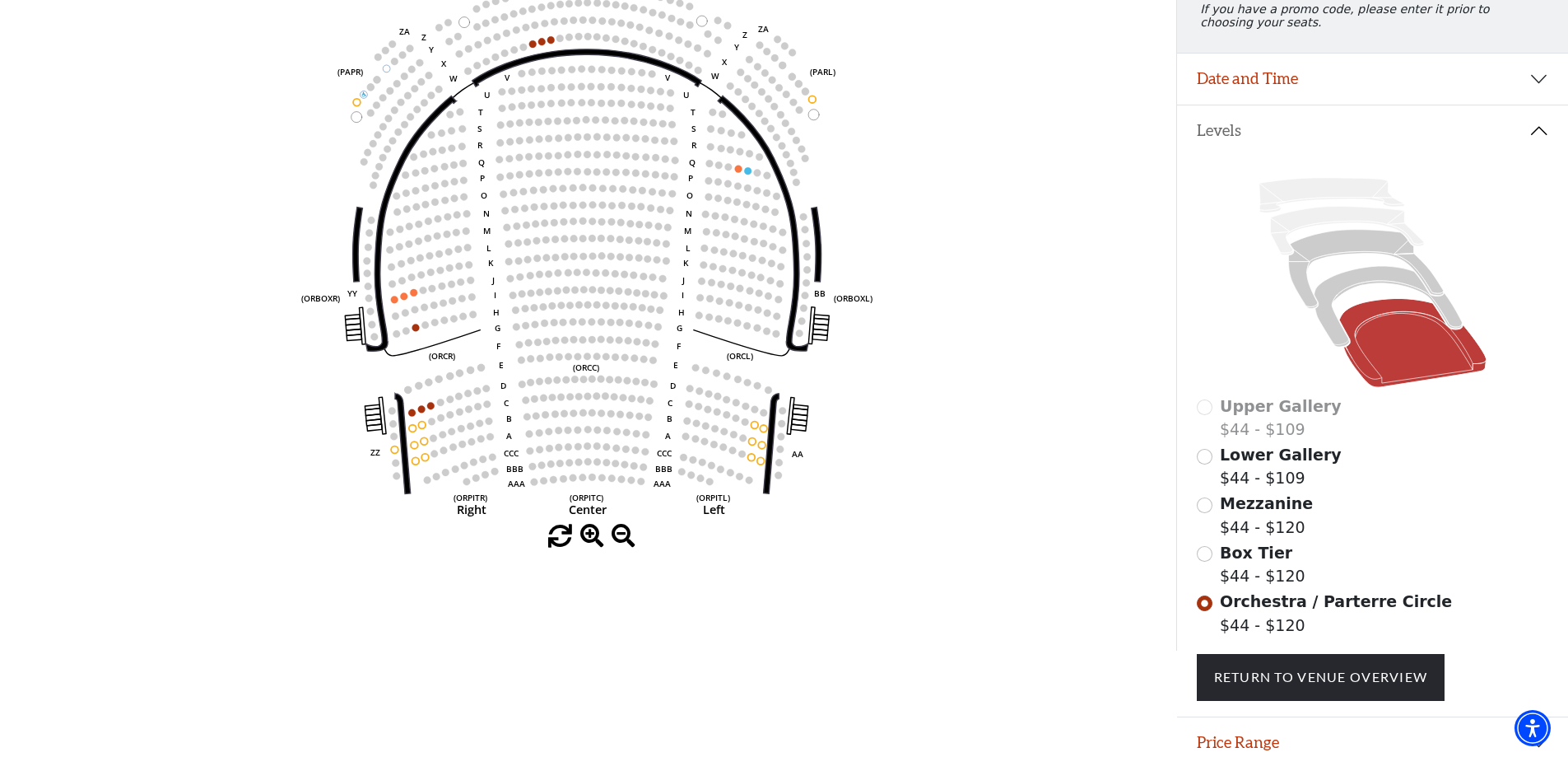
scroll to position [247, 0]
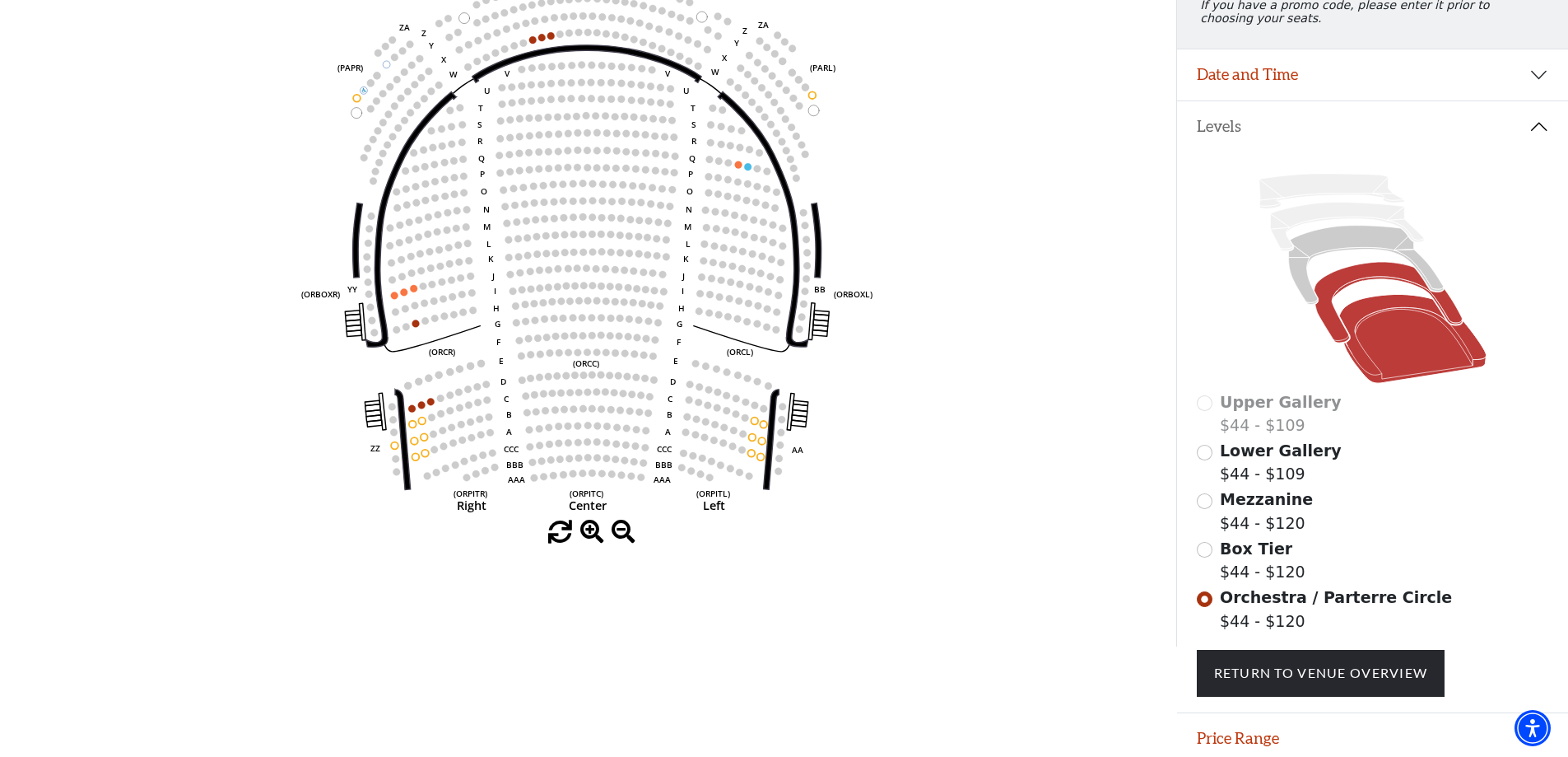
click at [1355, 281] on icon at bounding box center [1388, 302] width 149 height 80
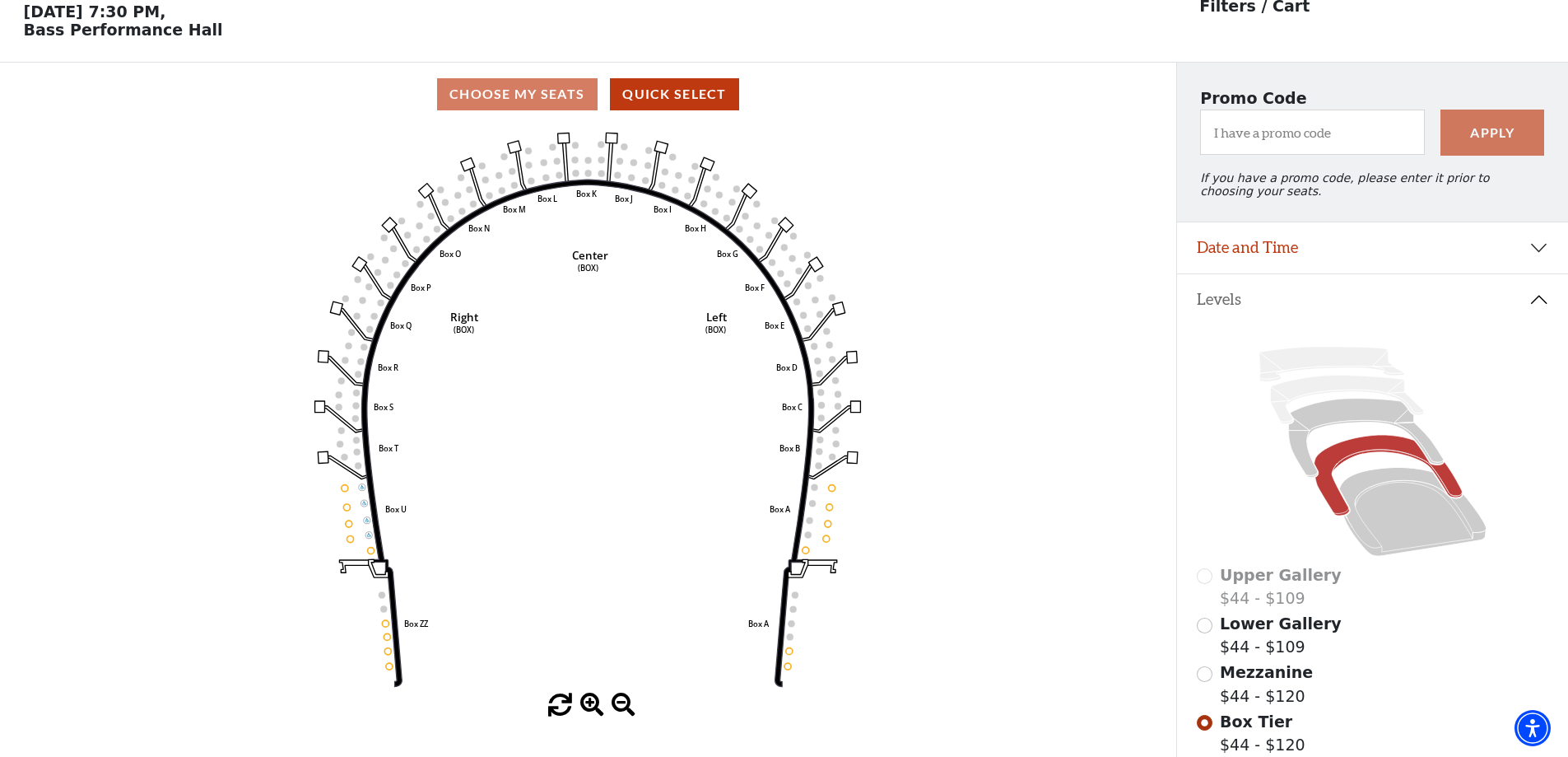
scroll to position [76, 0]
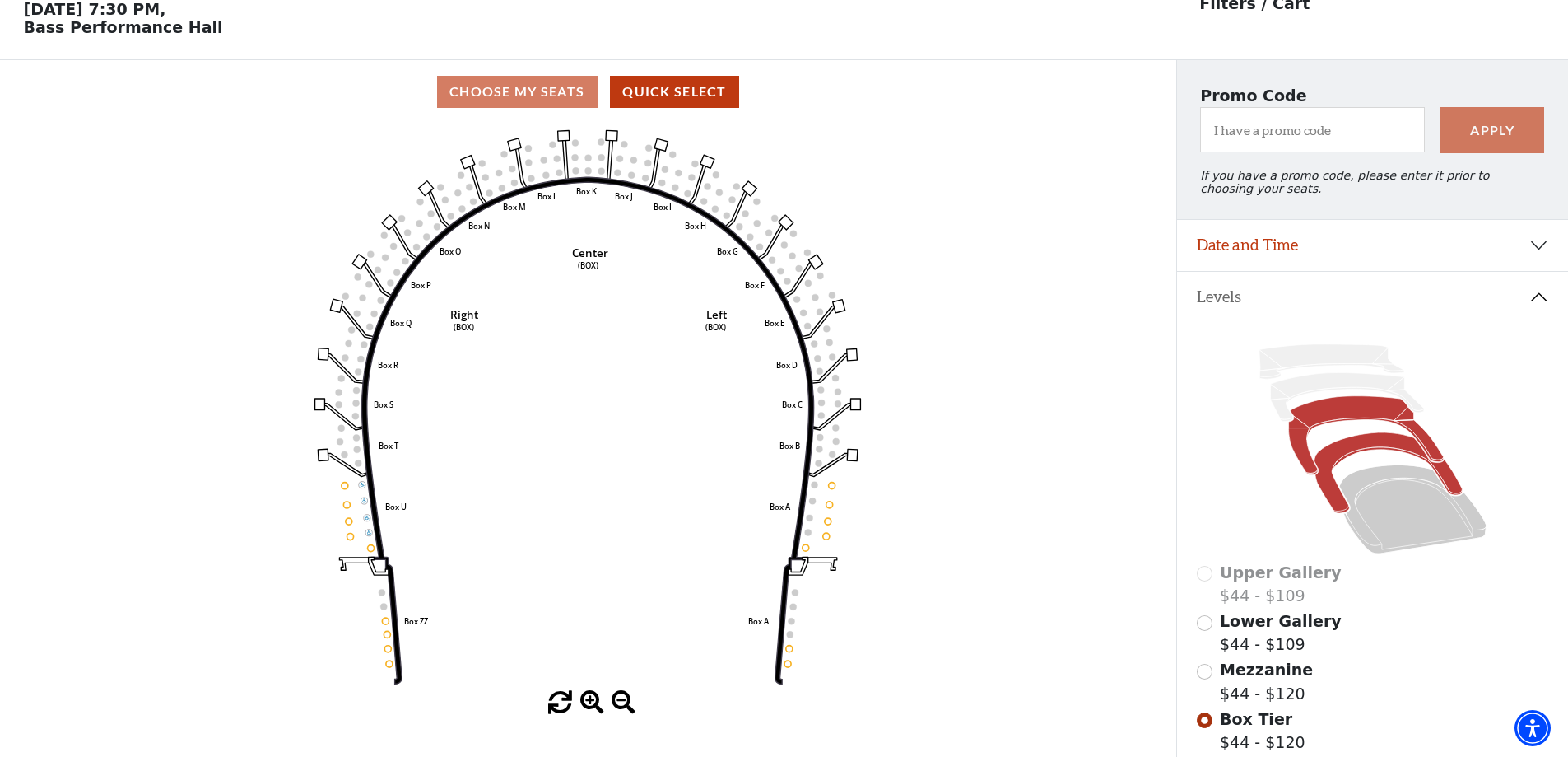
click at [1312, 427] on icon at bounding box center [1366, 436] width 155 height 79
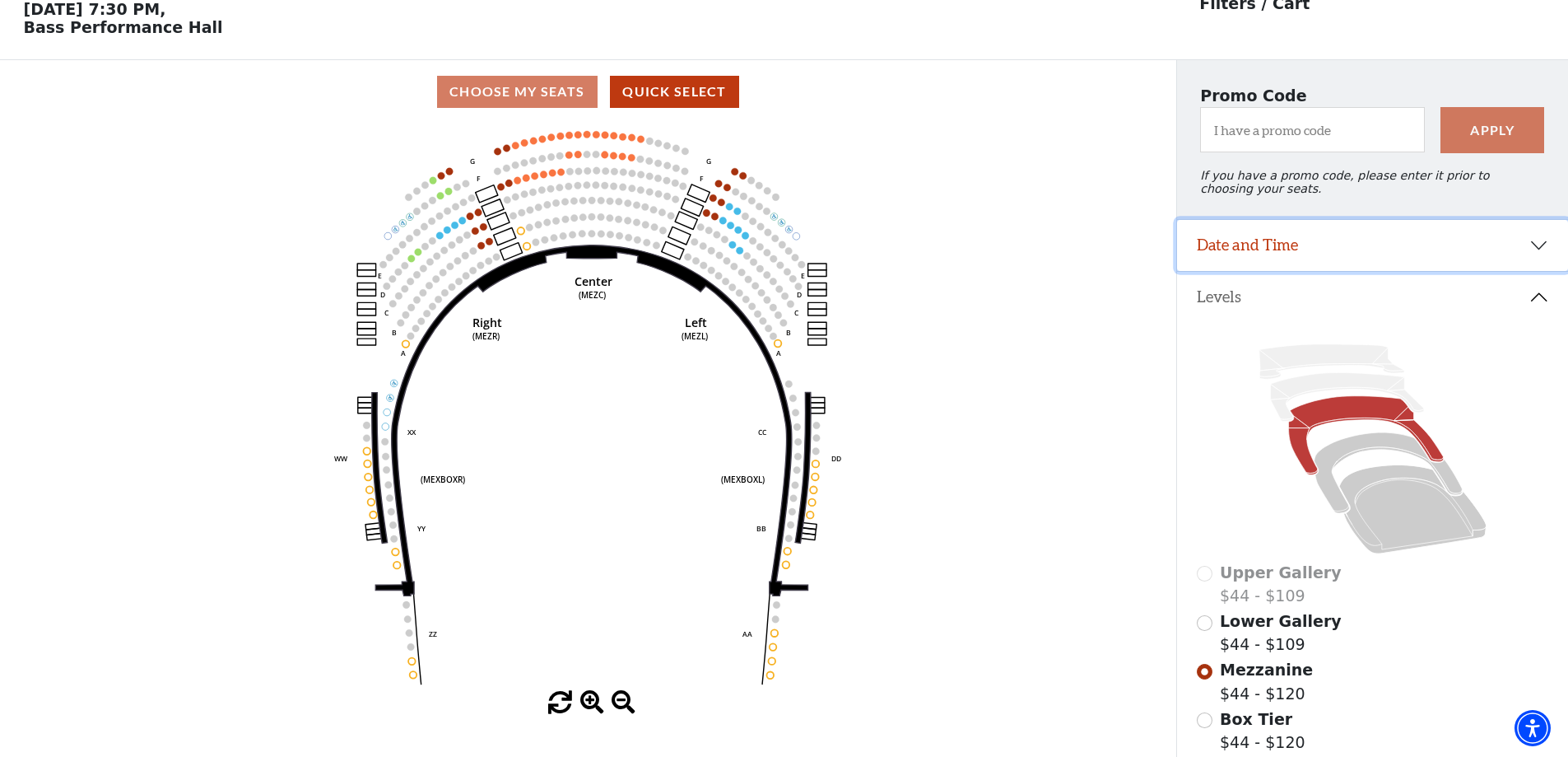
click at [1301, 259] on button "Date and Time" at bounding box center [1372, 246] width 391 height 52
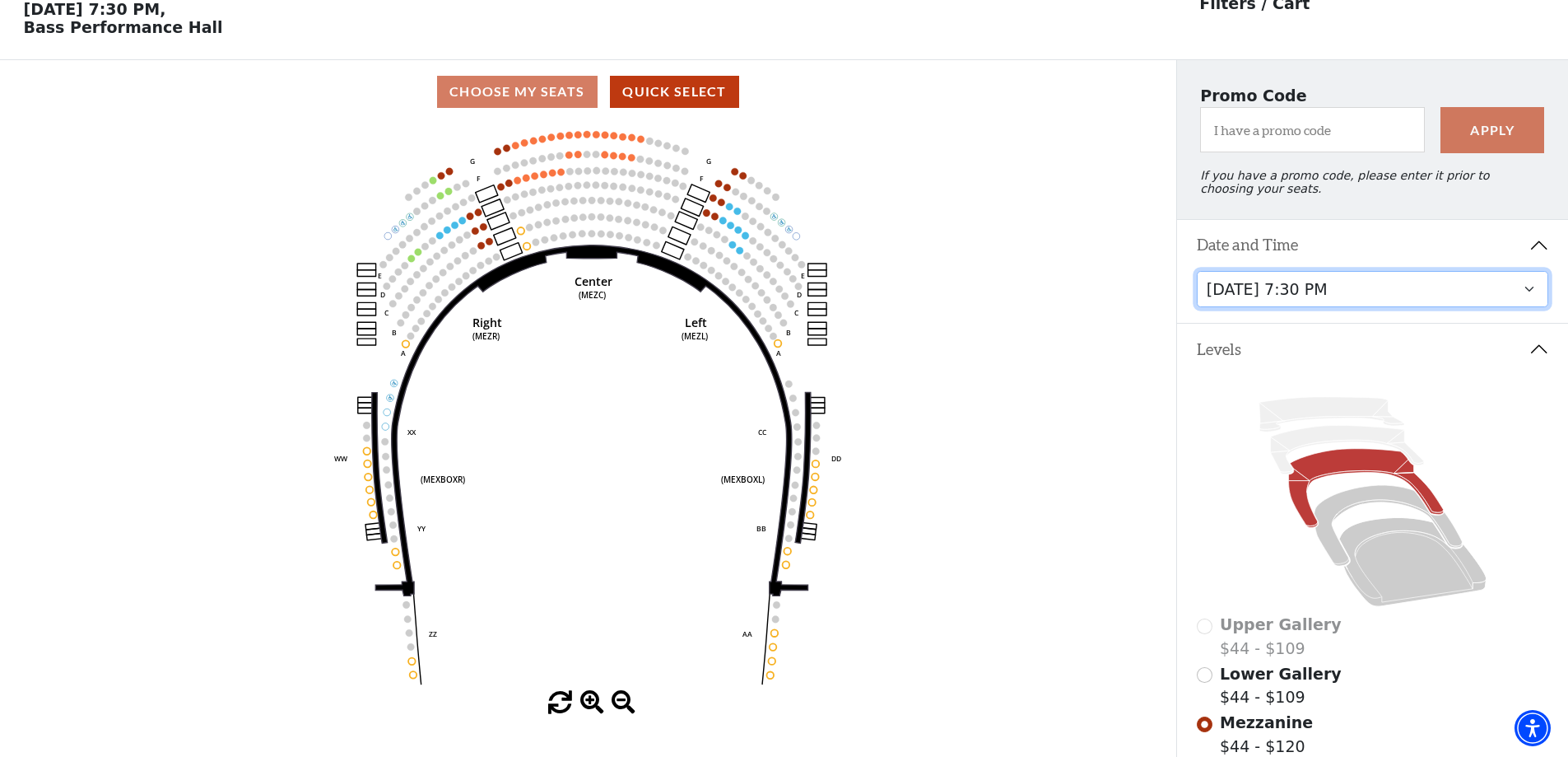
click at [1270, 308] on select "Friday, October 24 at 7:30 PM Saturday, October 25 at 1:30 PM Saturday, October…" at bounding box center [1373, 288] width 353 height 37
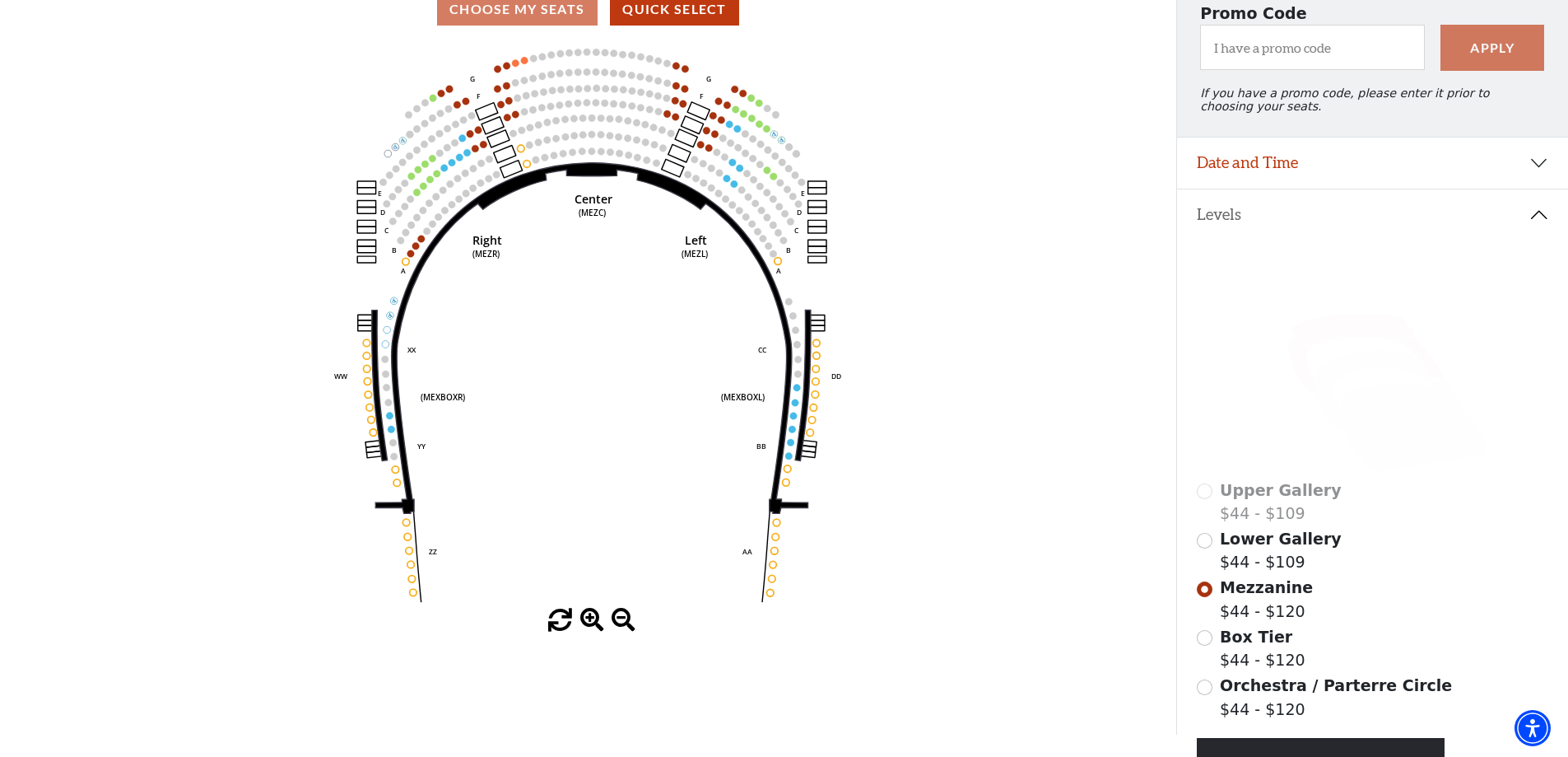
scroll to position [242, 0]
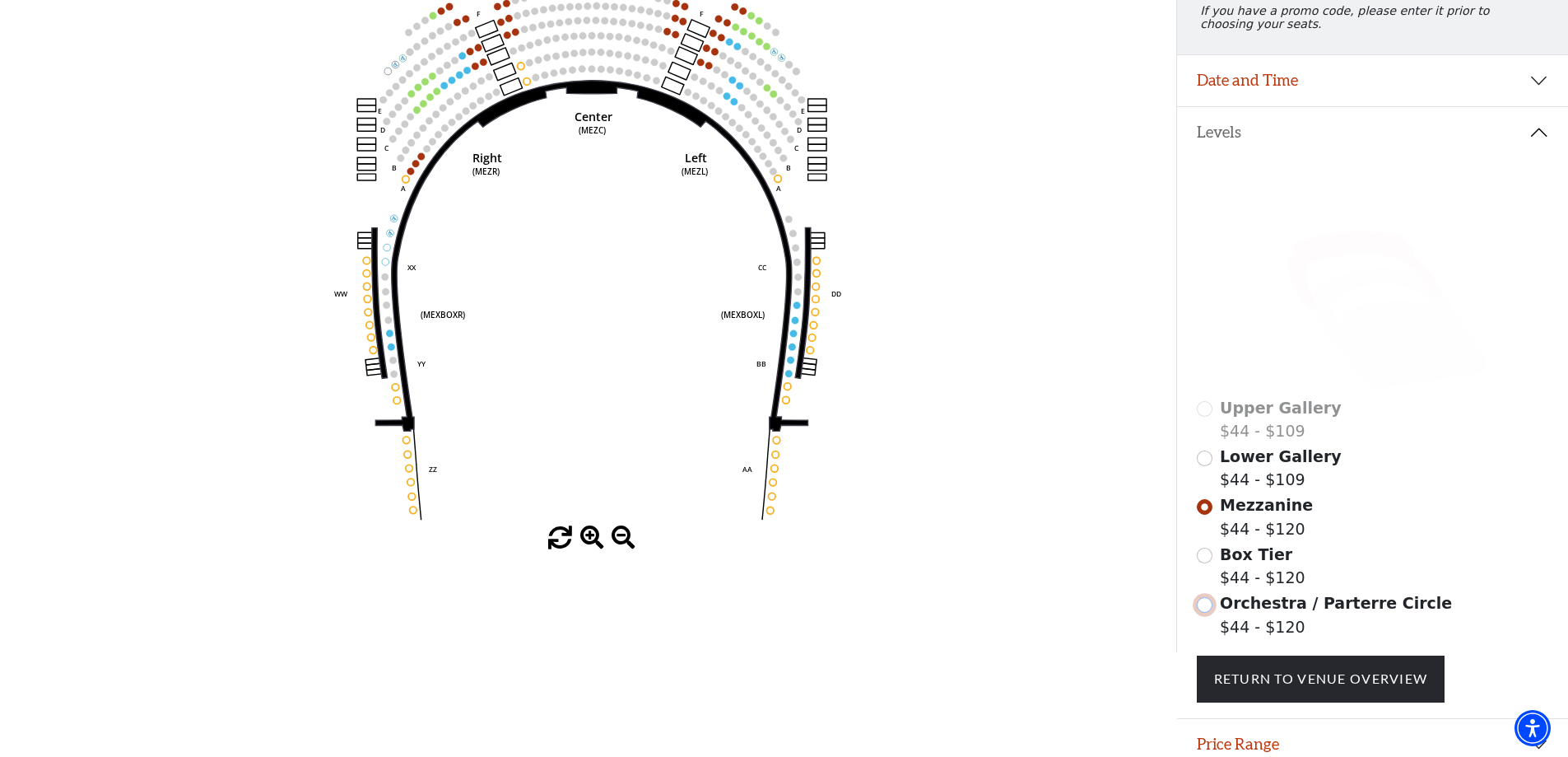
click at [1207, 612] on input "Orchestra / Parterre Circle$44 - $120\a" at bounding box center [1204, 605] width 16 height 16
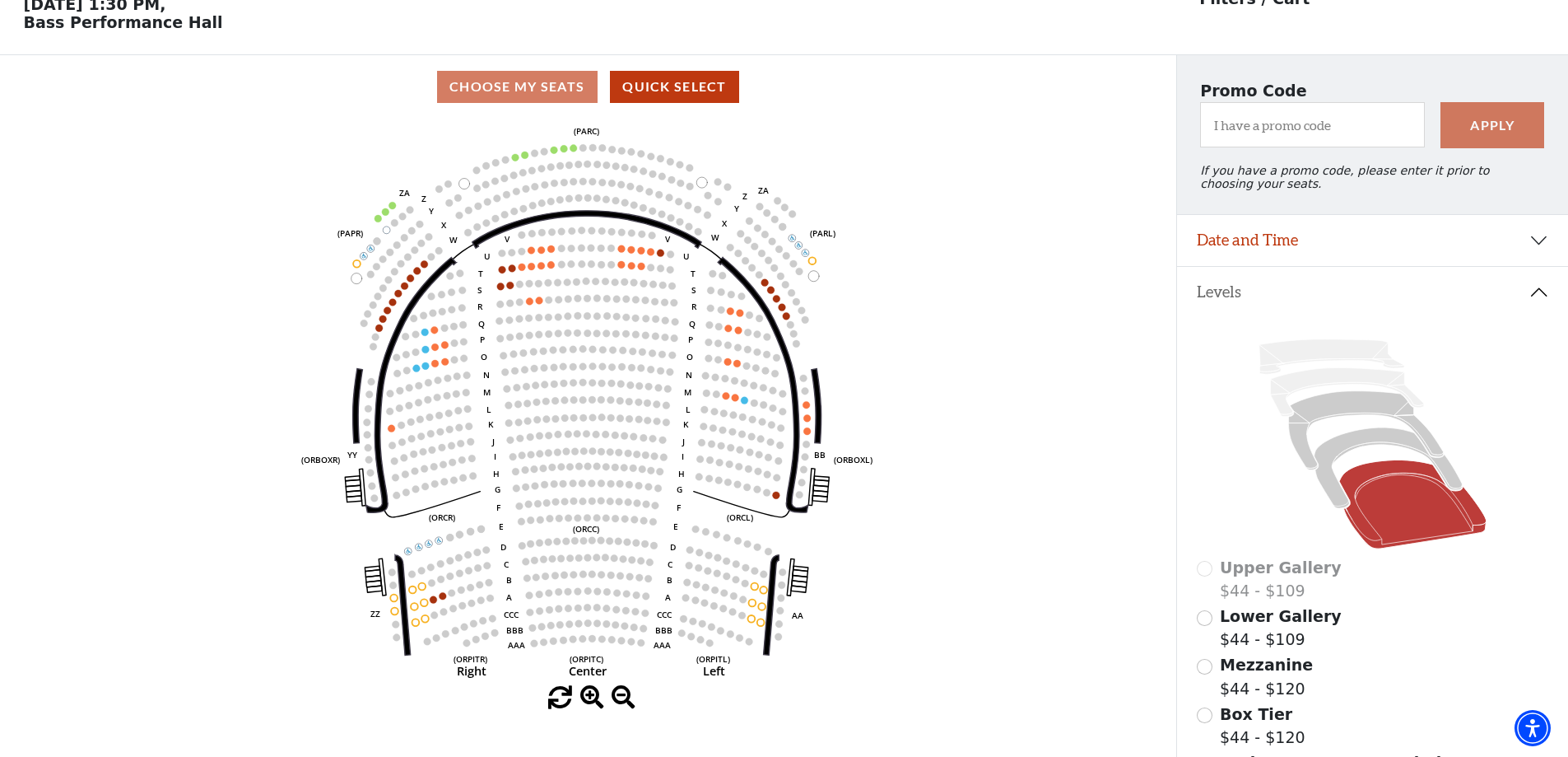
scroll to position [82, 0]
click at [1356, 259] on button "Date and Time" at bounding box center [1372, 240] width 391 height 52
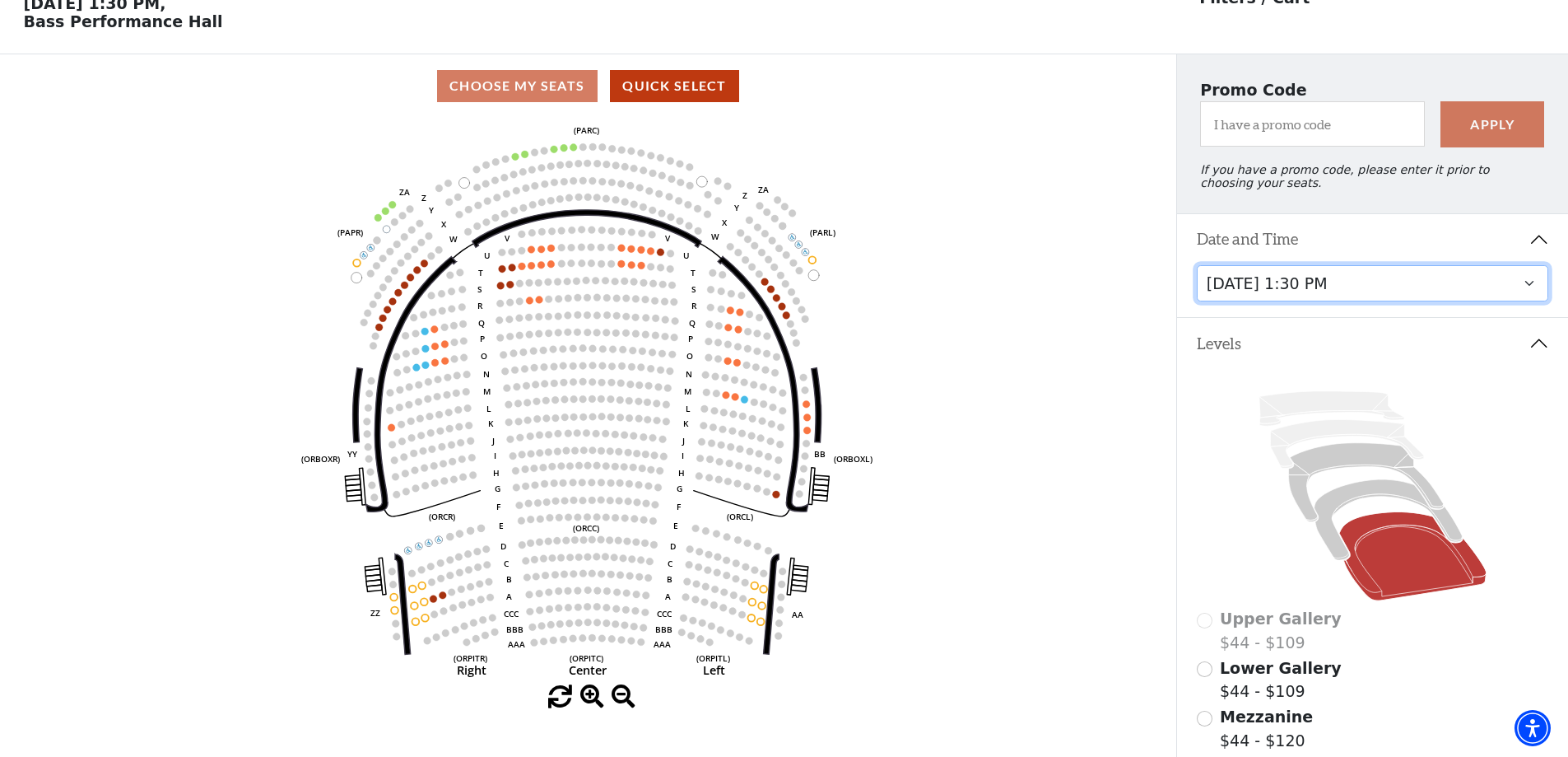
click at [1349, 297] on select "Friday, October 24 at 7:30 PM Saturday, October 25 at 1:30 PM Saturday, October…" at bounding box center [1373, 283] width 353 height 37
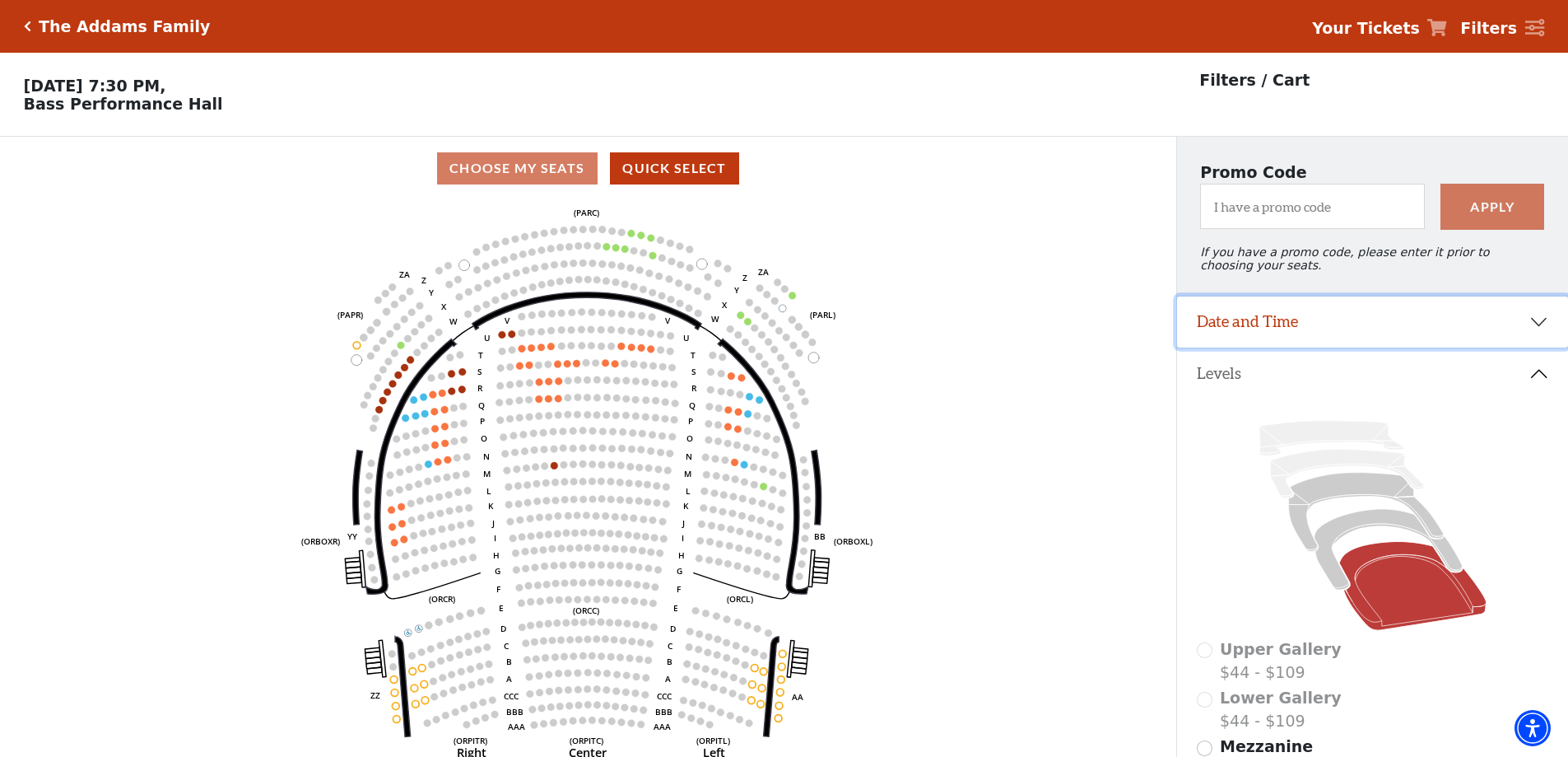
click at [1231, 340] on button "Date and Time" at bounding box center [1372, 322] width 391 height 52
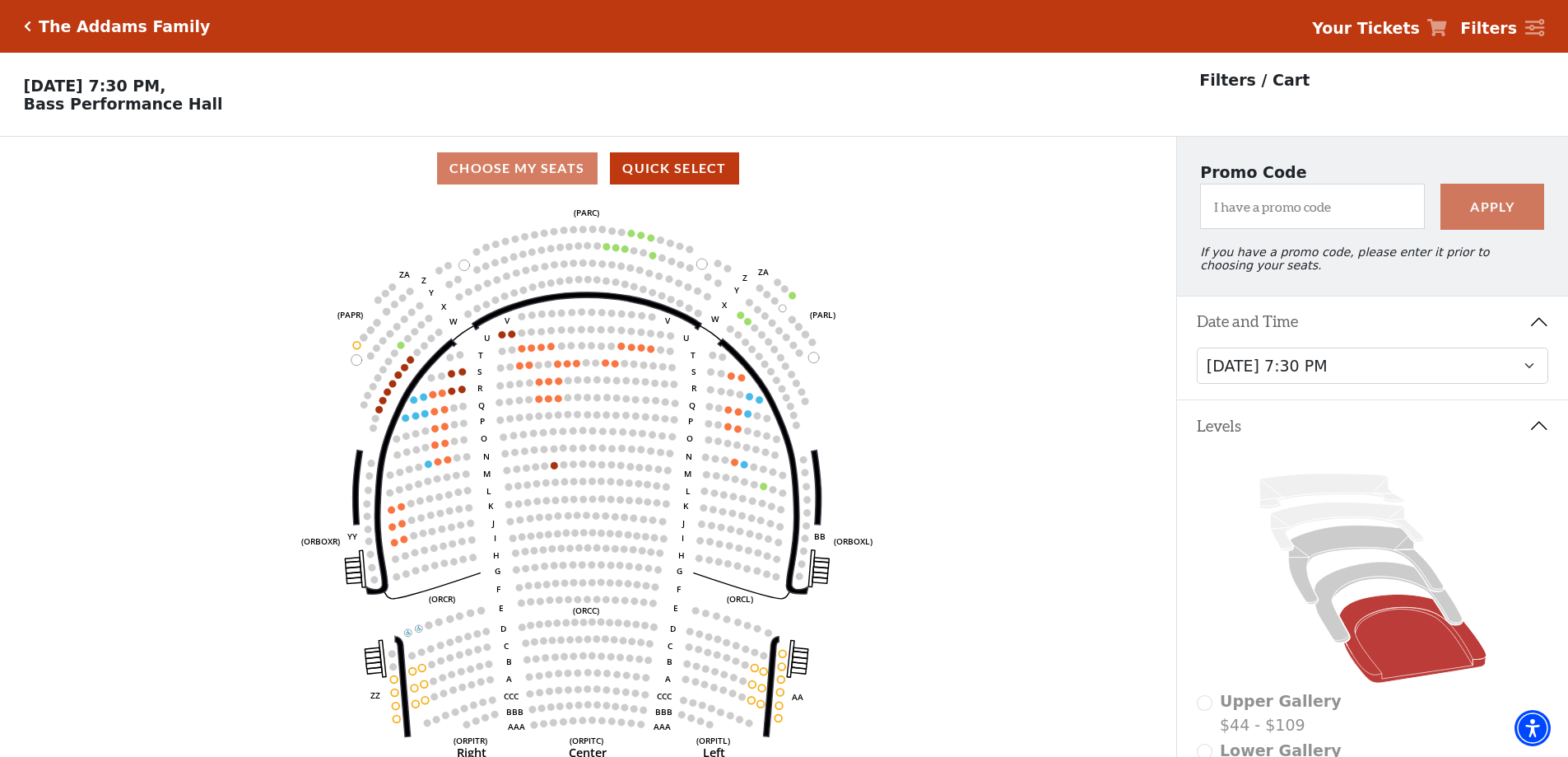
click at [967, 337] on icon "Left (ORPITL) Right (ORPITR) Center (ORPITC) ZZ AA YY BB ZA ZA (ORCL) (ORCR) (O…" at bounding box center [587, 484] width 1059 height 568
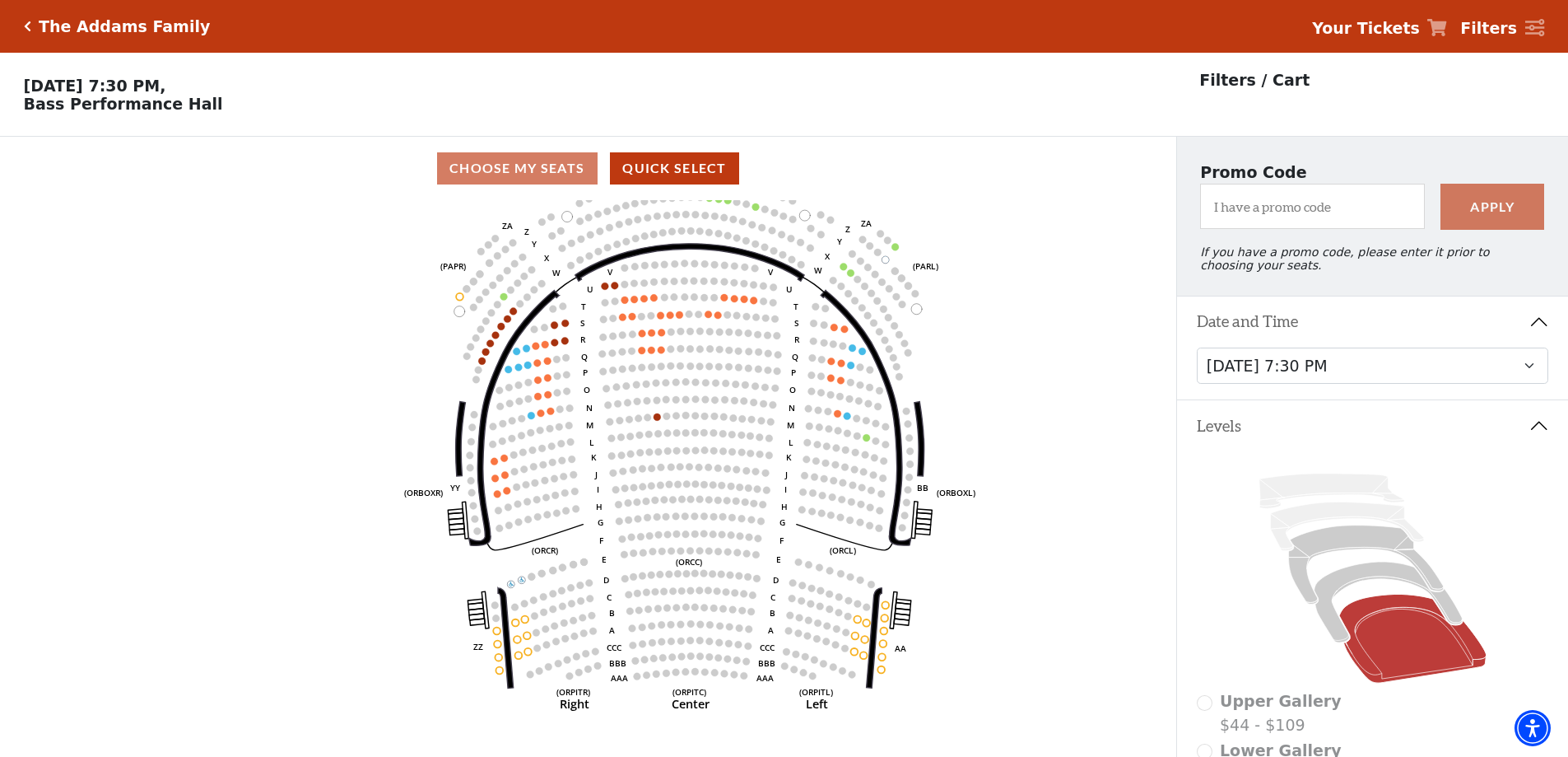
drag, startPoint x: 965, startPoint y: 417, endPoint x: 1068, endPoint y: 368, distance: 114.1
click at [1068, 368] on icon "Left (ORPITL) Right (ORPITR) Center (ORPITC) ZZ AA YY BB ZA ZA (ORCL) (ORCR) (O…" at bounding box center [587, 484] width 1059 height 568
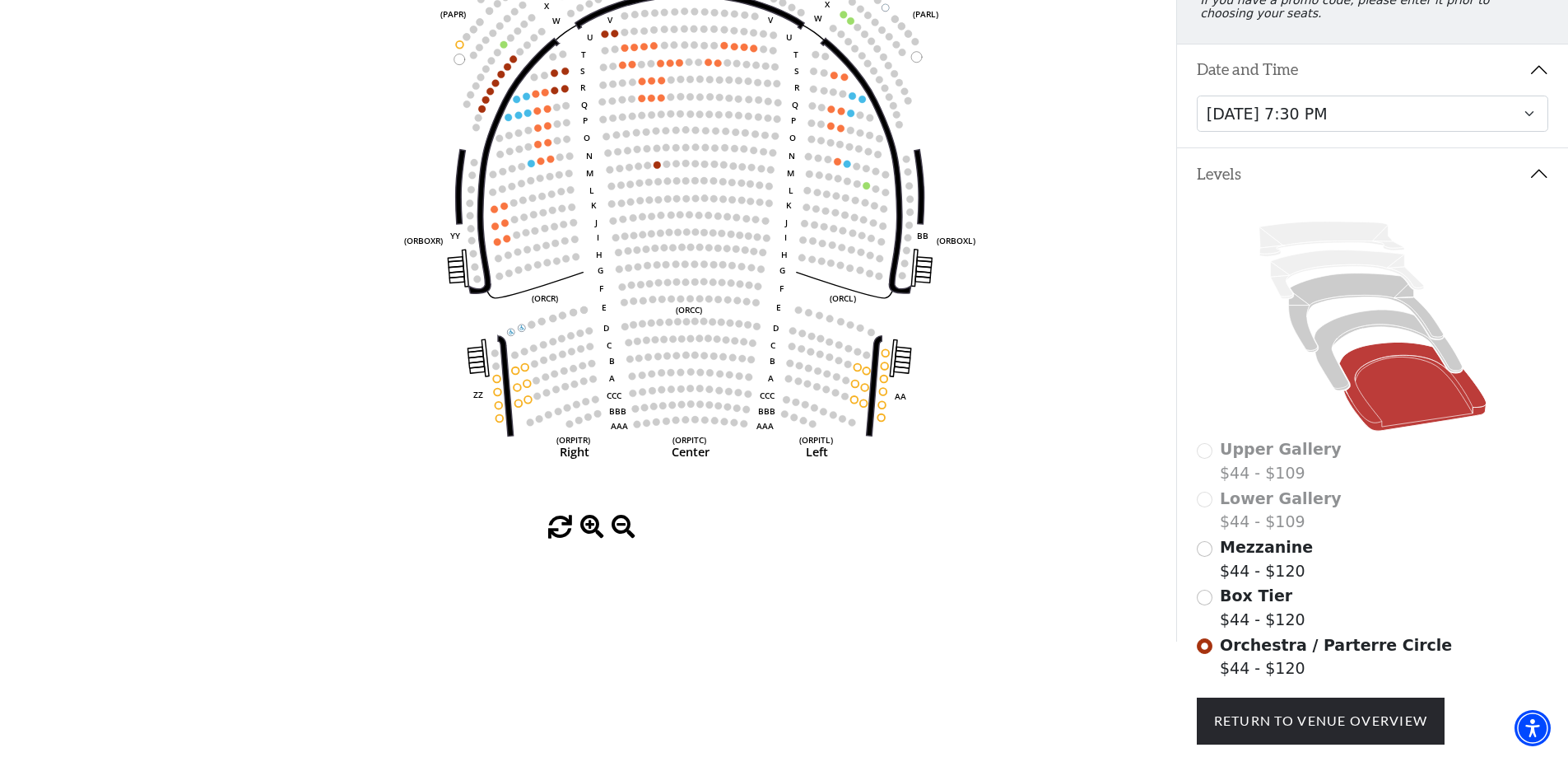
scroll to position [82, 0]
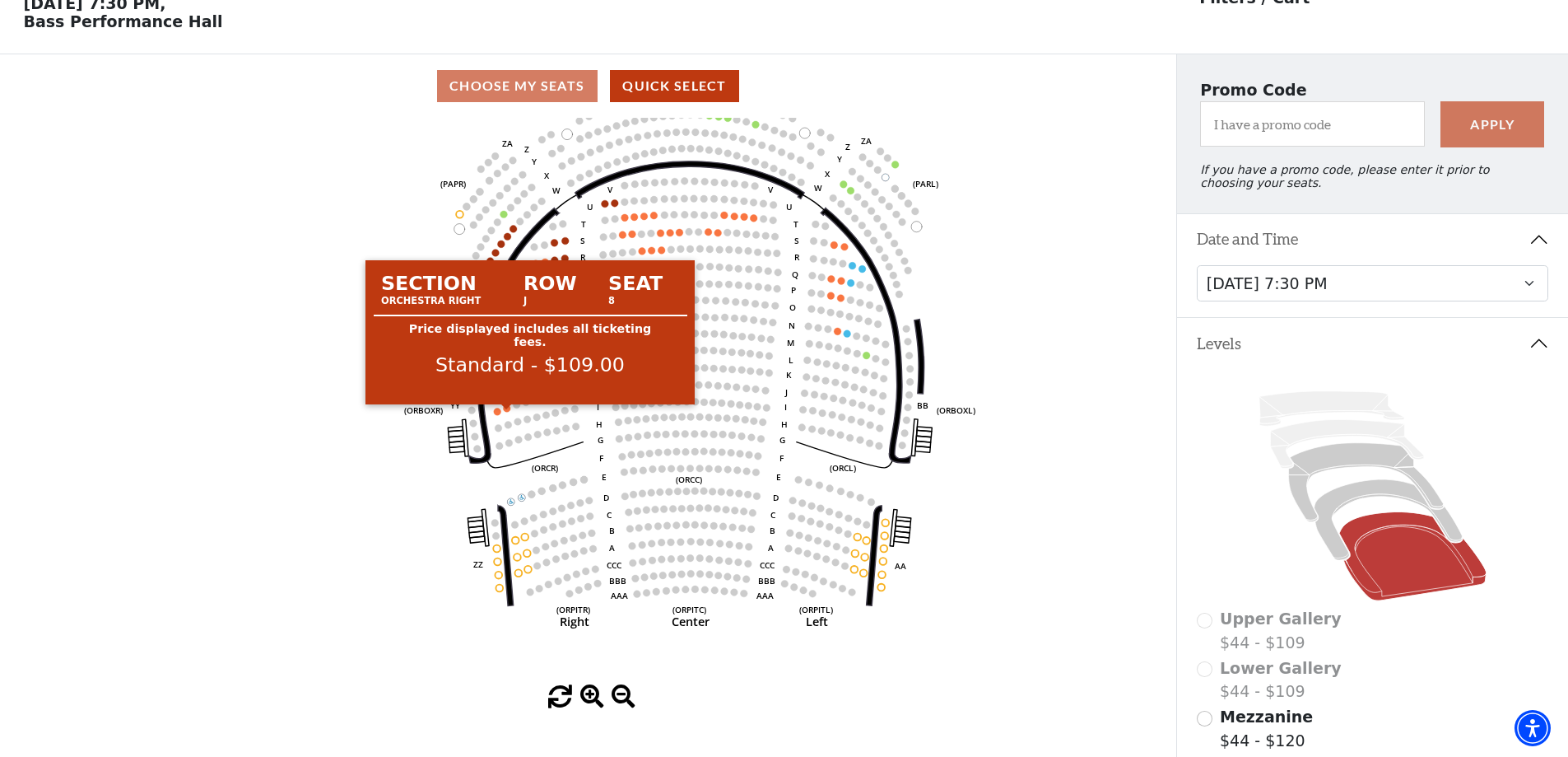
click at [508, 412] on circle at bounding box center [507, 407] width 7 height 7
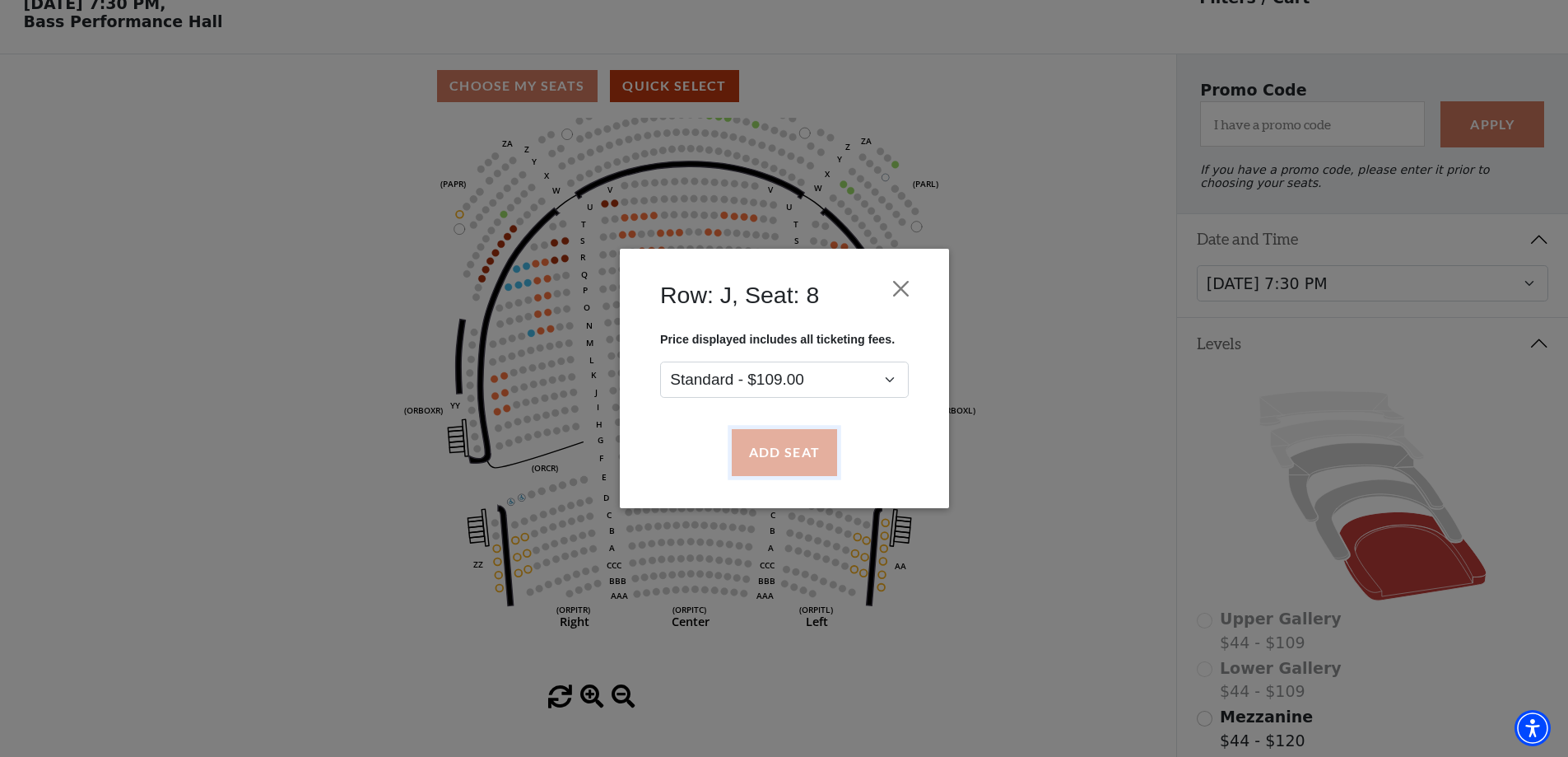
click at [784, 447] on button "Add Seat" at bounding box center [784, 453] width 105 height 47
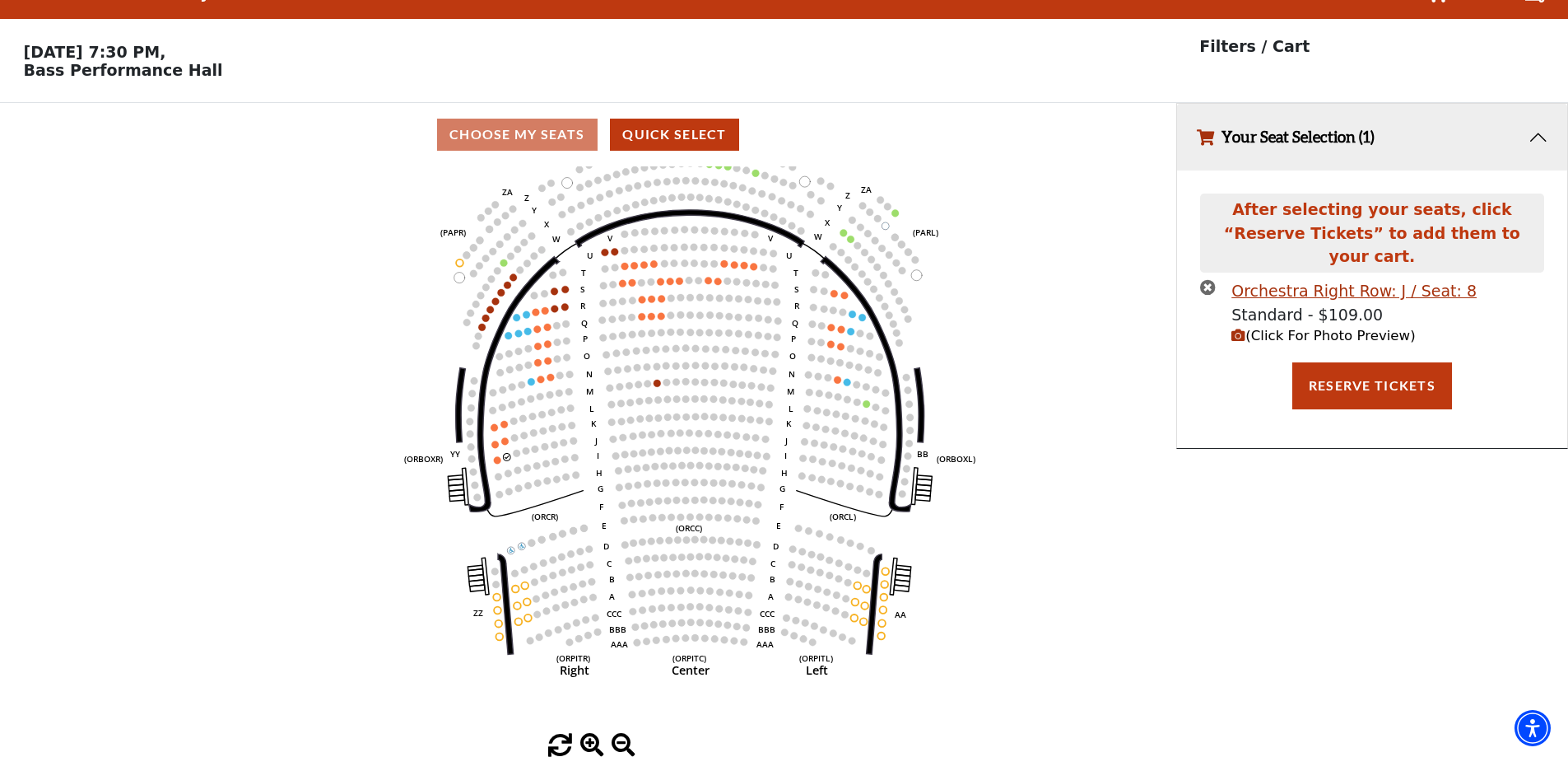
scroll to position [0, 0]
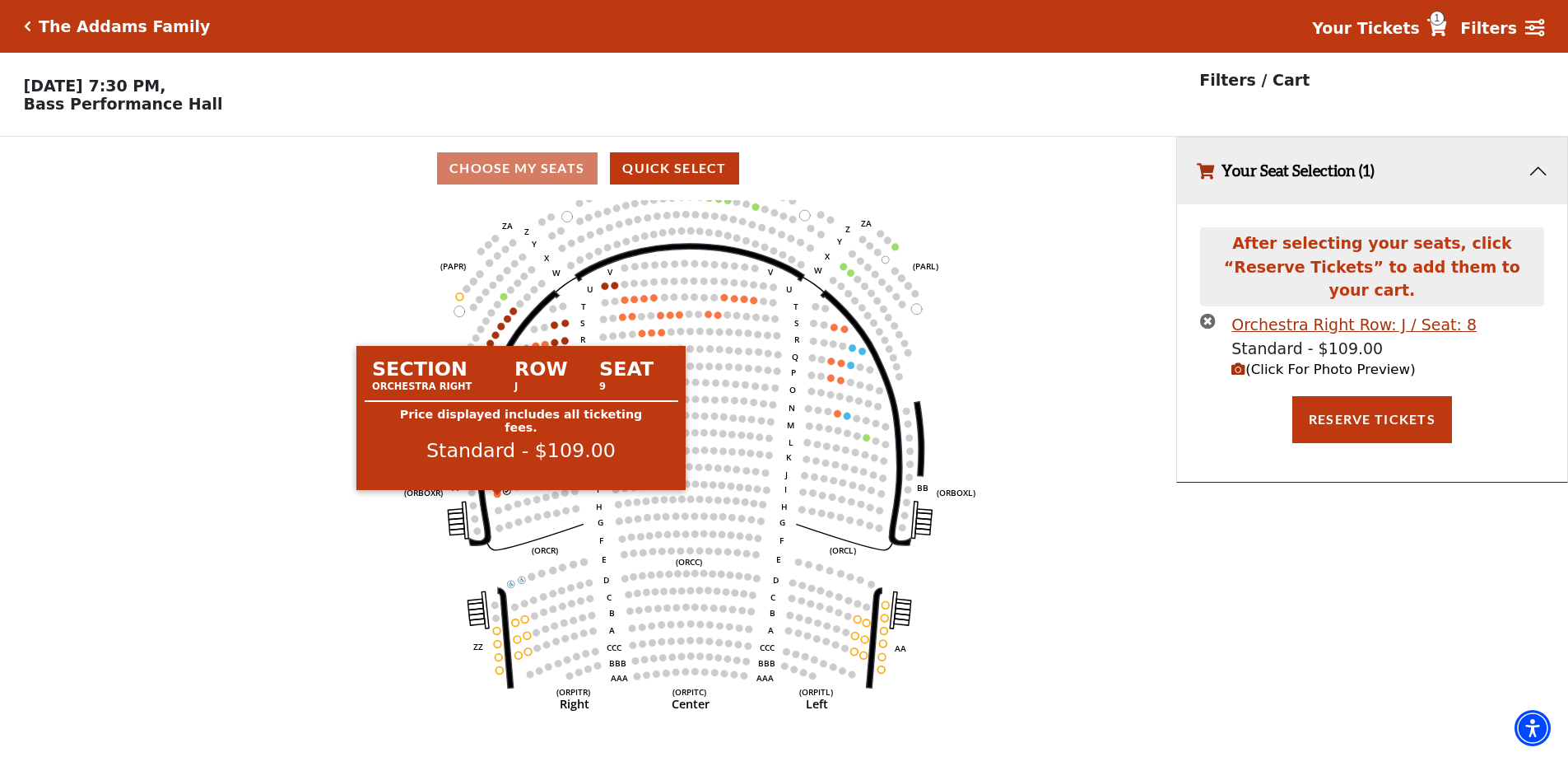
click at [497, 497] on circle at bounding box center [497, 492] width 7 height 7
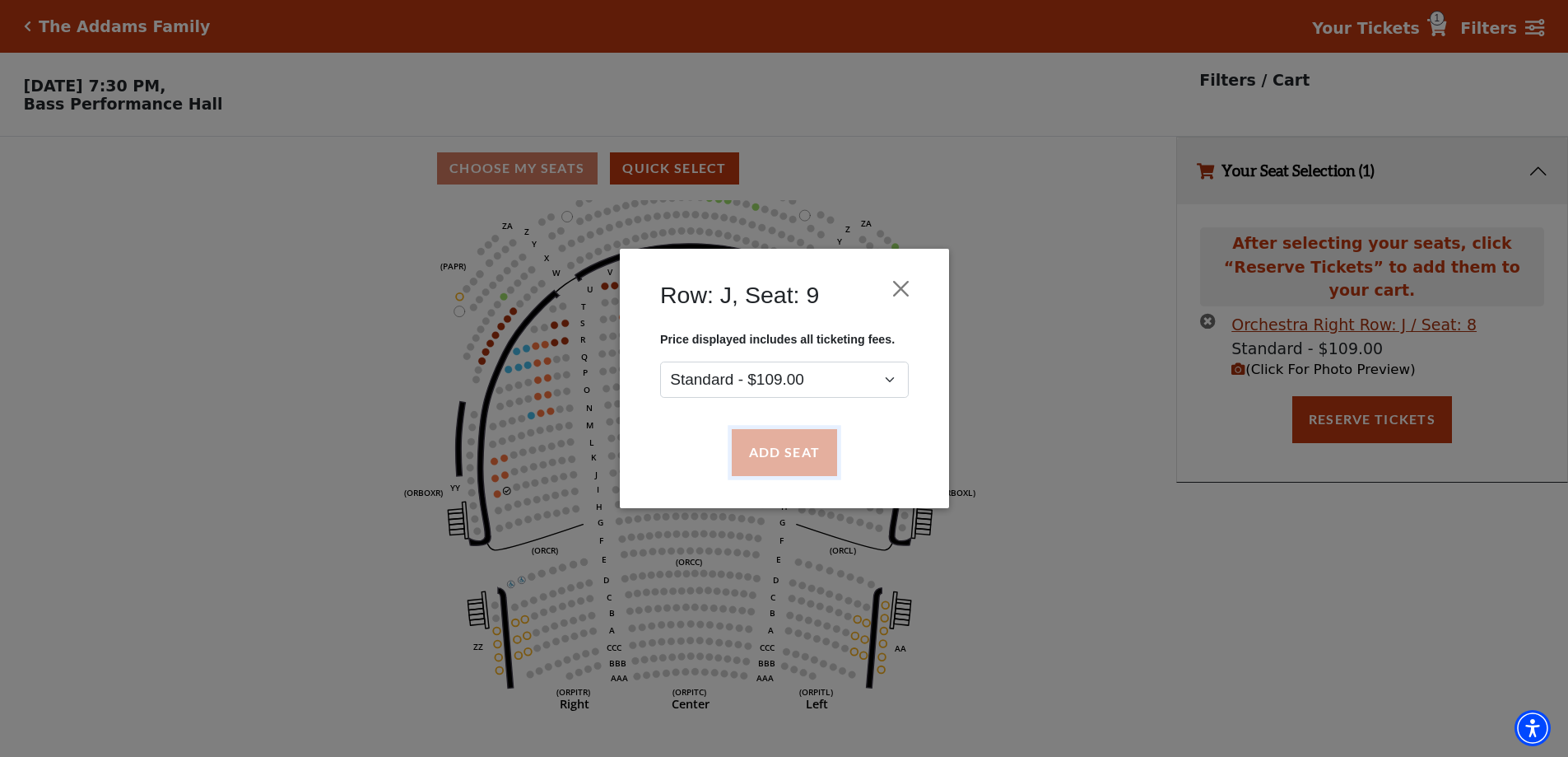
click at [790, 457] on button "Add Seat" at bounding box center [784, 453] width 105 height 47
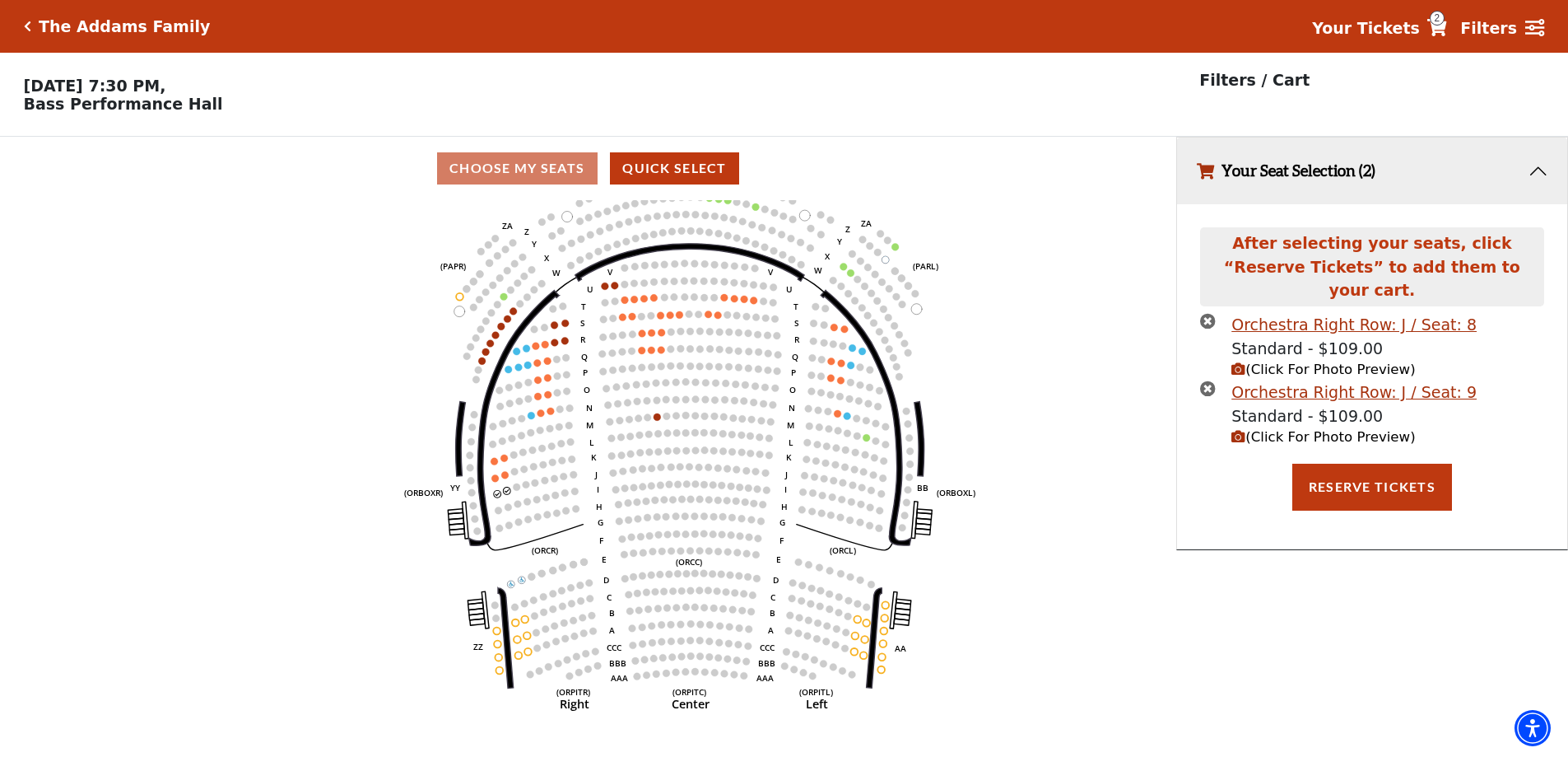
click at [1281, 429] on span "(Click For Photo Preview)" at bounding box center [1322, 437] width 183 height 16
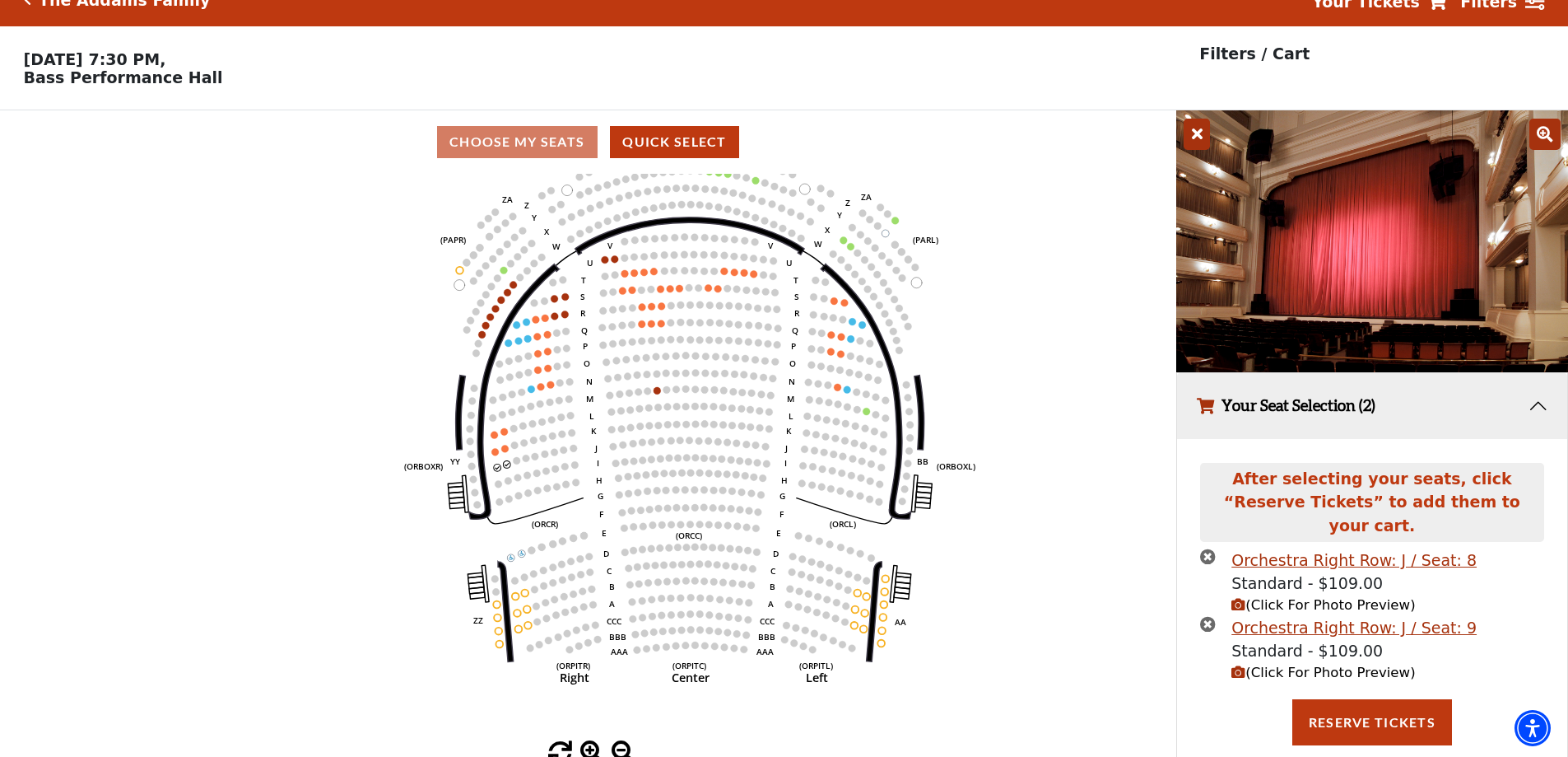
scroll to position [41, 0]
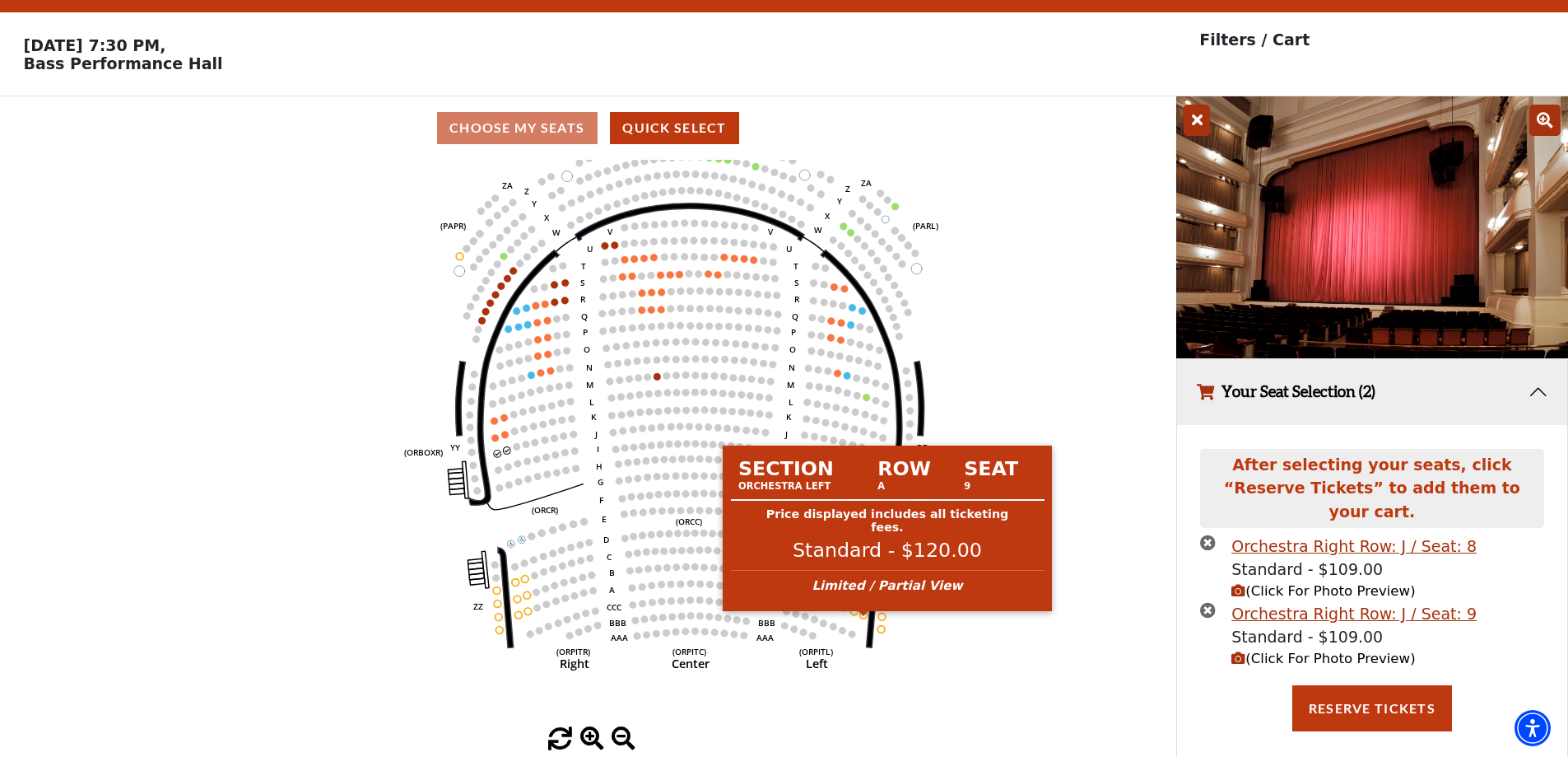
click at [863, 618] on circle at bounding box center [863, 614] width 7 height 7
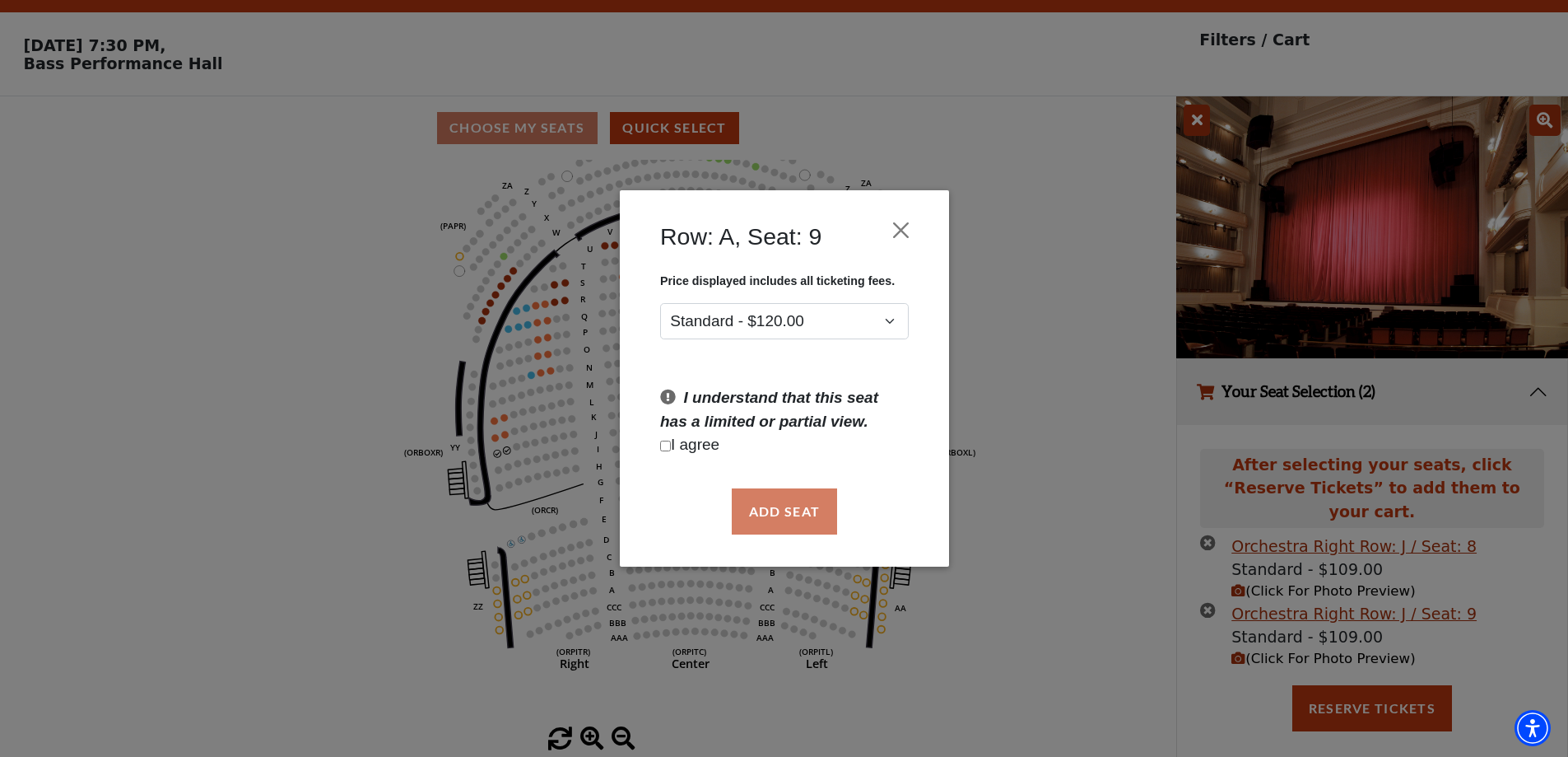
click at [668, 446] on input "Checkbox field" at bounding box center [666, 446] width 11 height 11
checkbox input "true"
click at [778, 496] on button "Add Seat" at bounding box center [784, 511] width 105 height 47
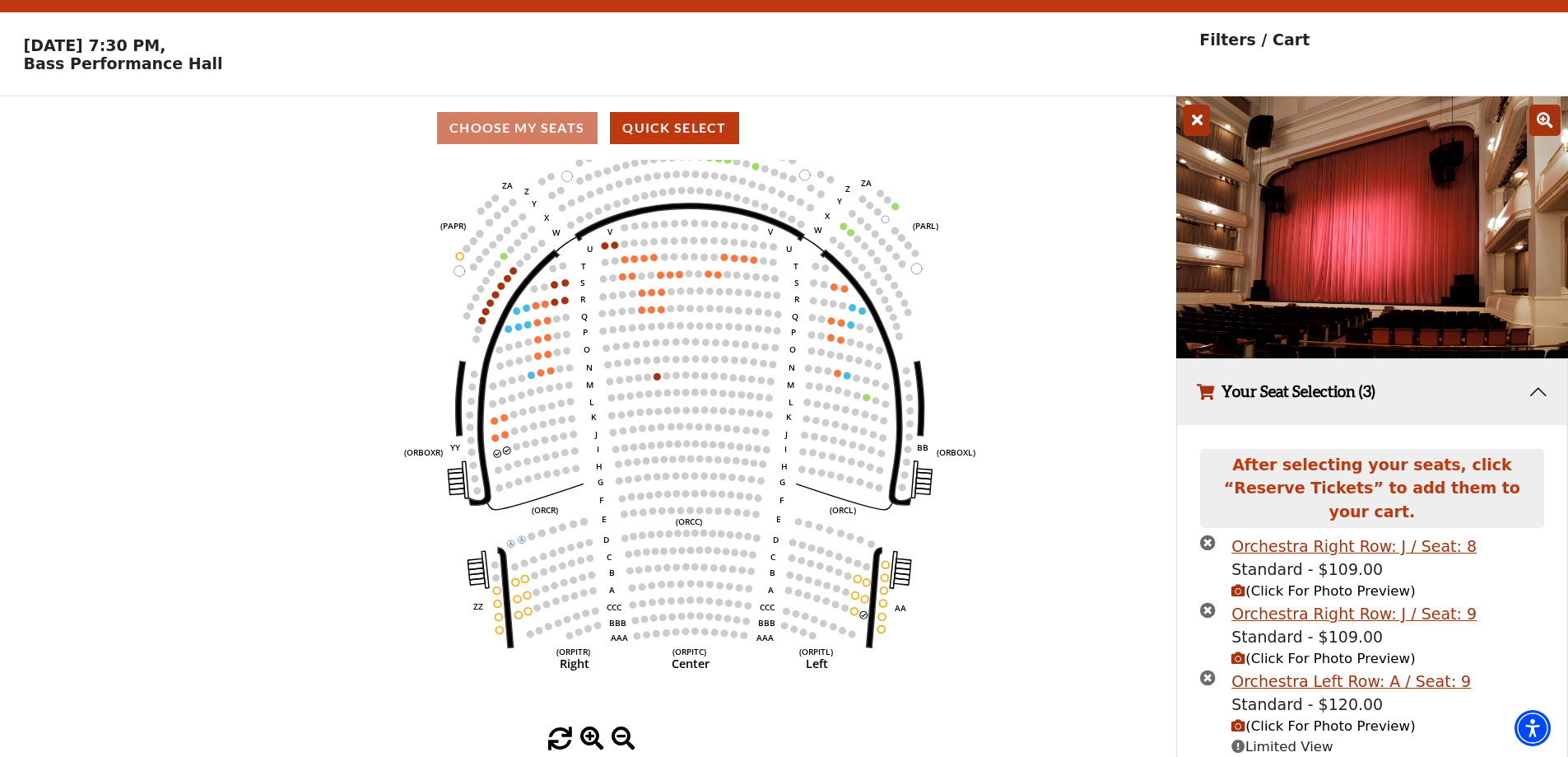
scroll to position [86, 0]
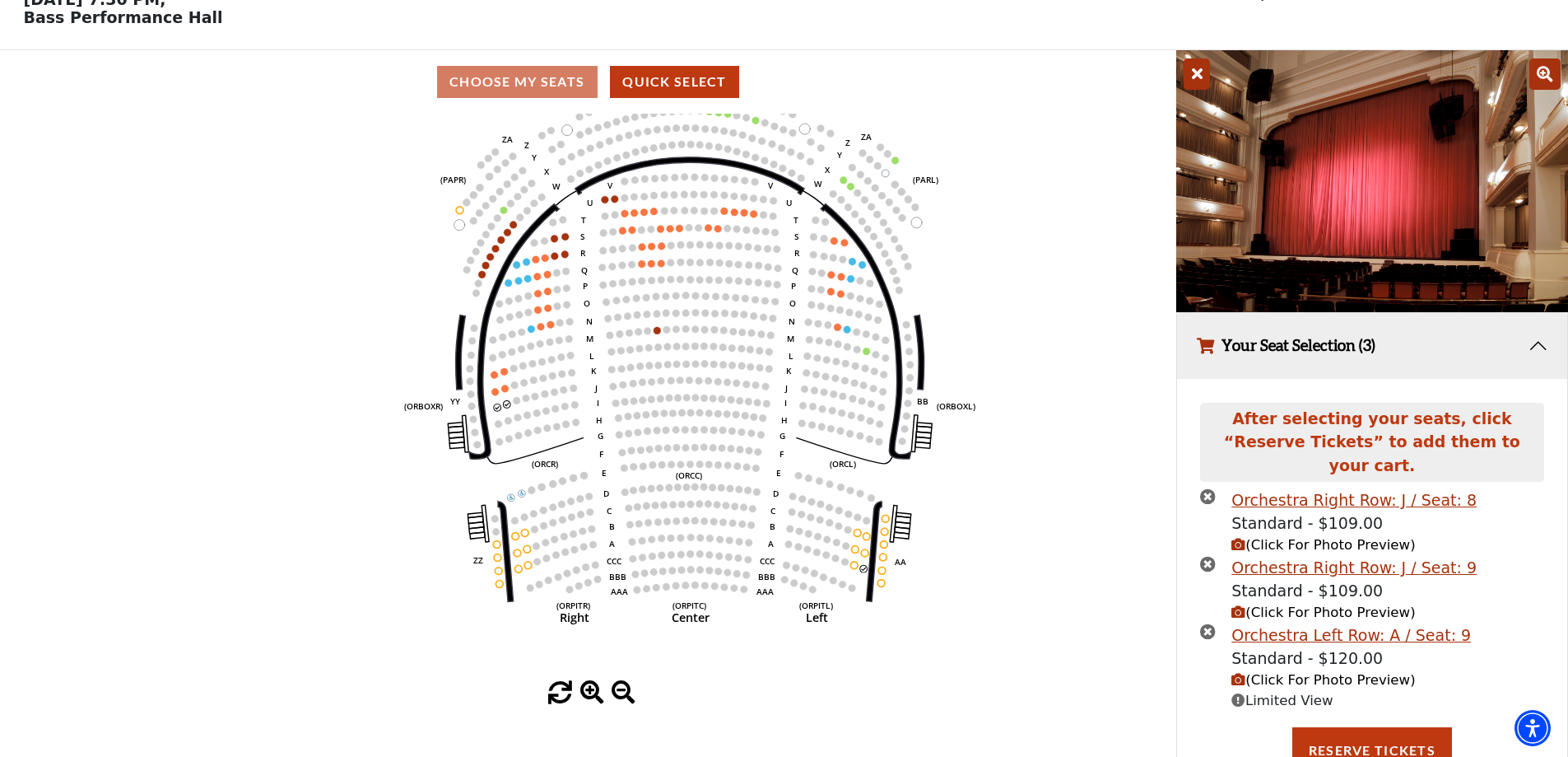
click at [1321, 672] on span "(Click For Photo Preview)" at bounding box center [1322, 680] width 183 height 16
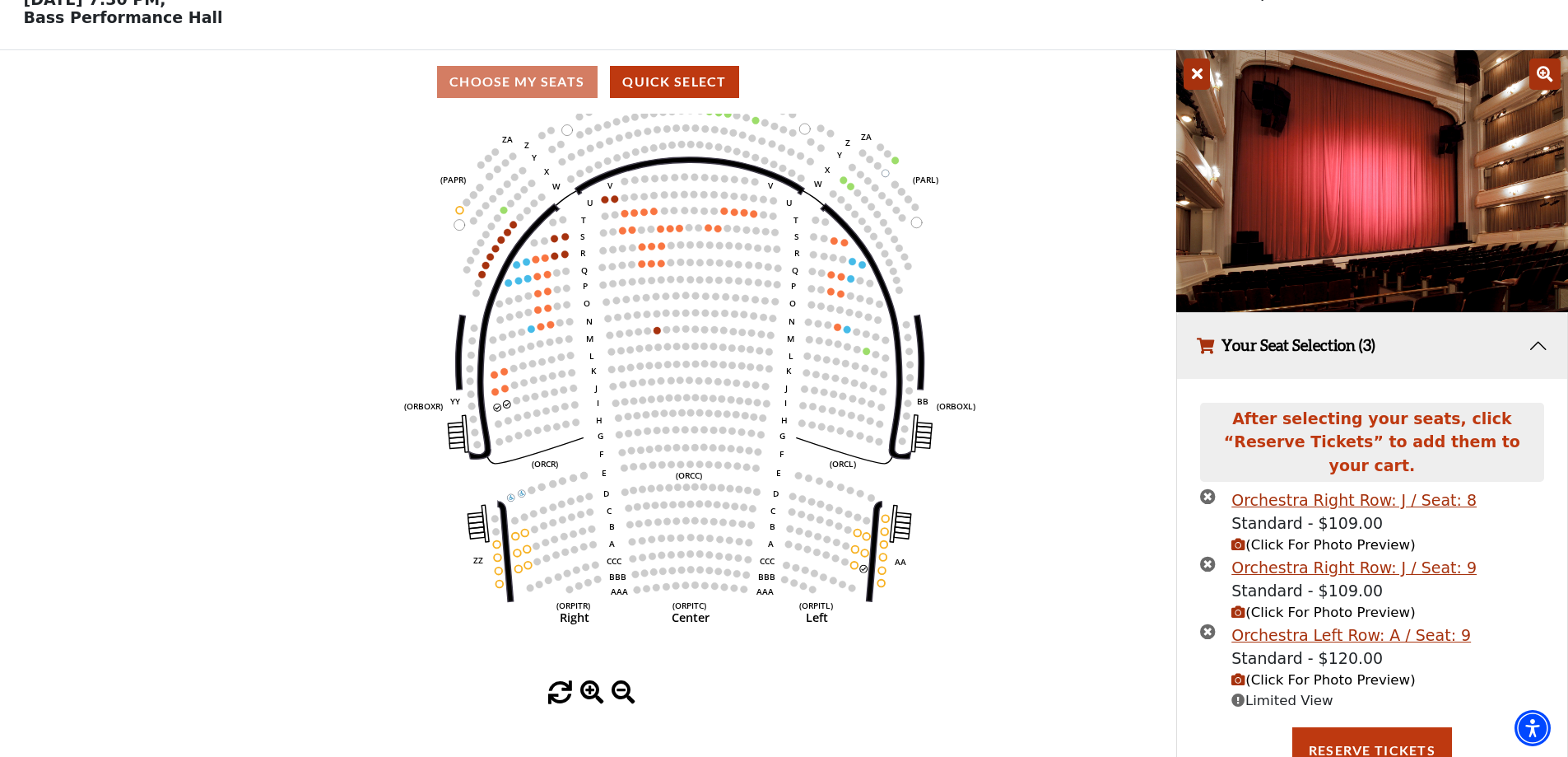
click at [1211, 623] on icon "times-circle" at bounding box center [1208, 631] width 16 height 16
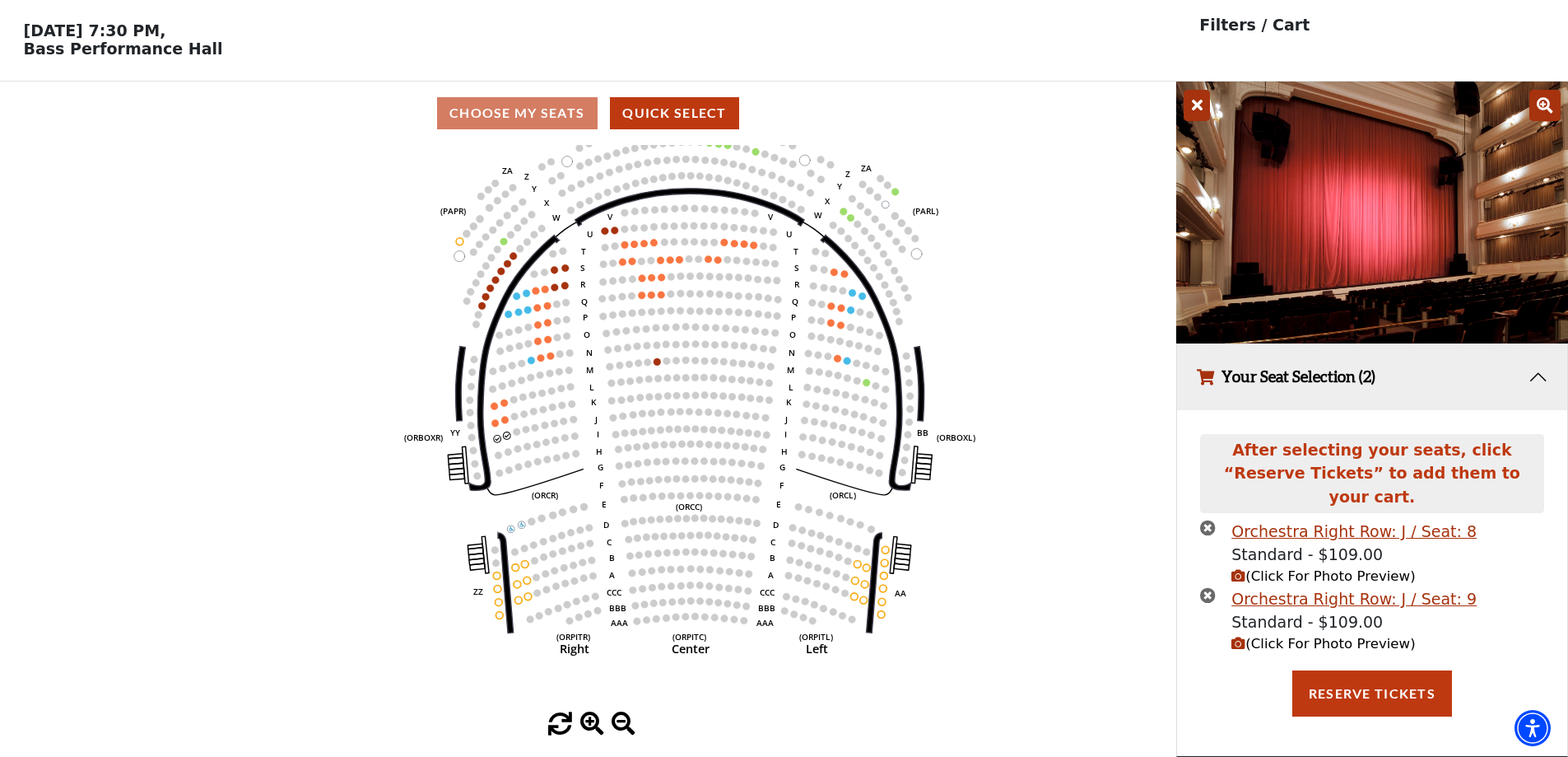
scroll to position [41, 0]
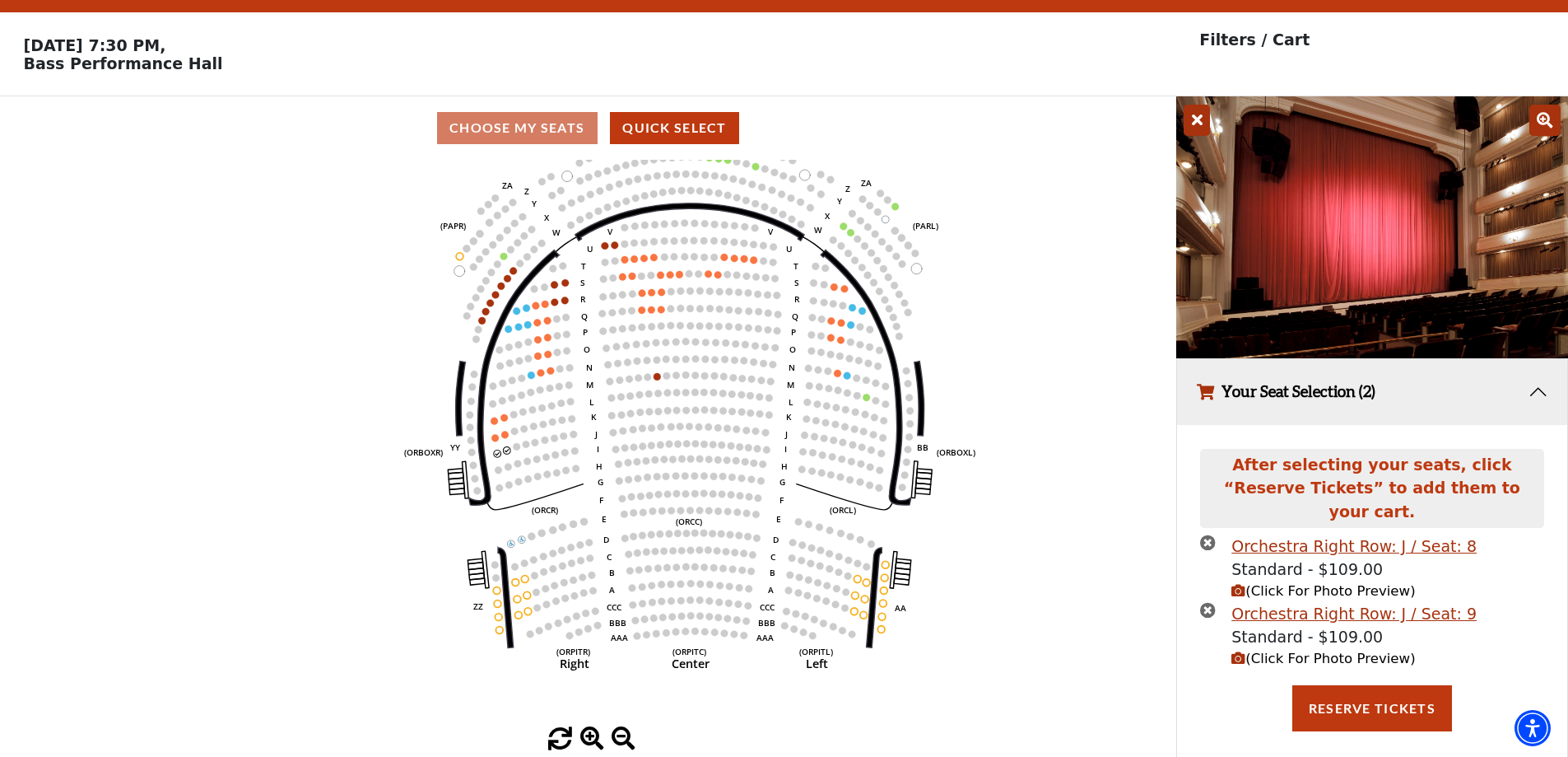
click at [1207, 602] on icon "times-circle" at bounding box center [1208, 610] width 16 height 16
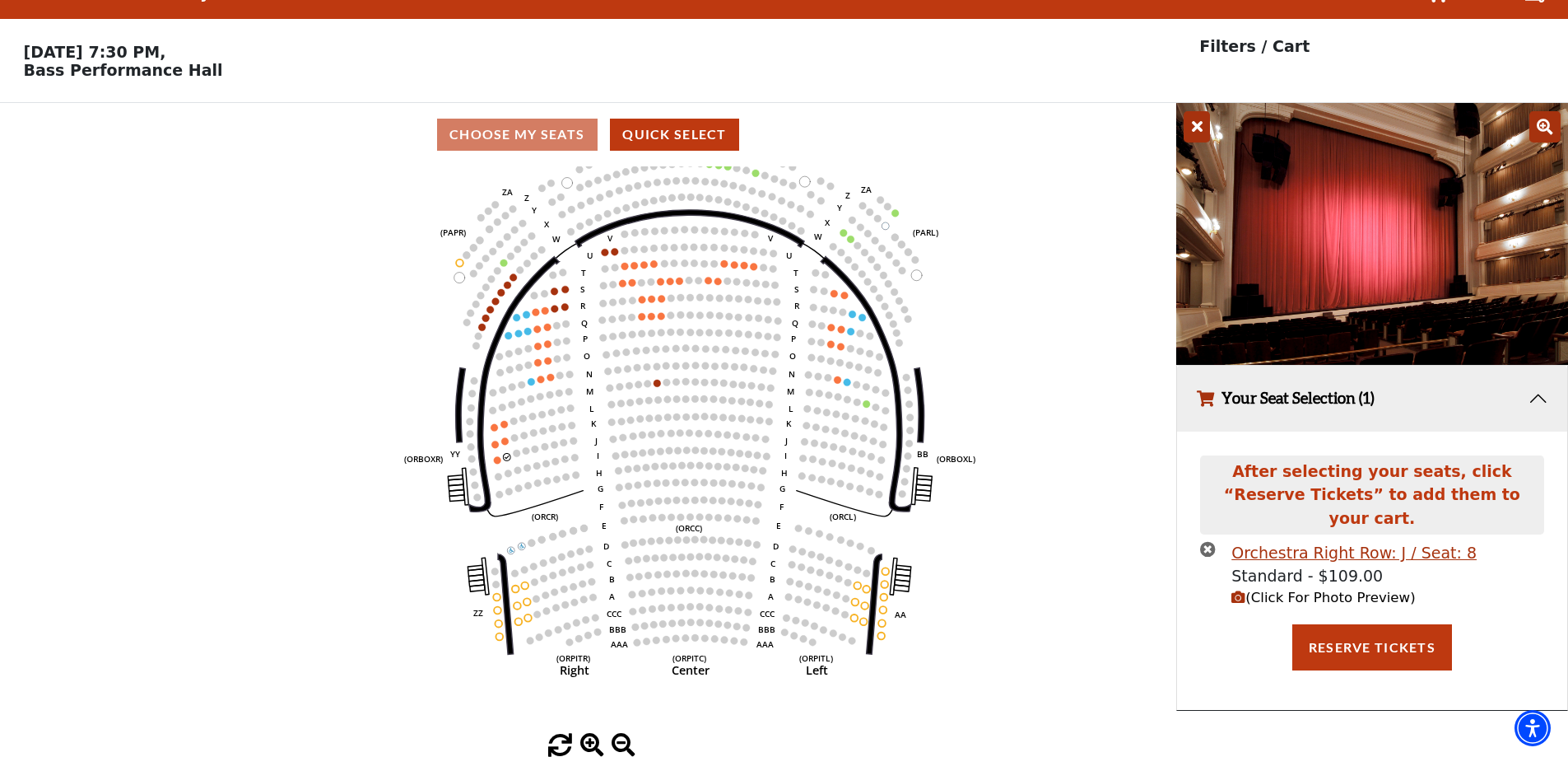
click at [1206, 541] on icon "times-circle" at bounding box center [1208, 549] width 16 height 16
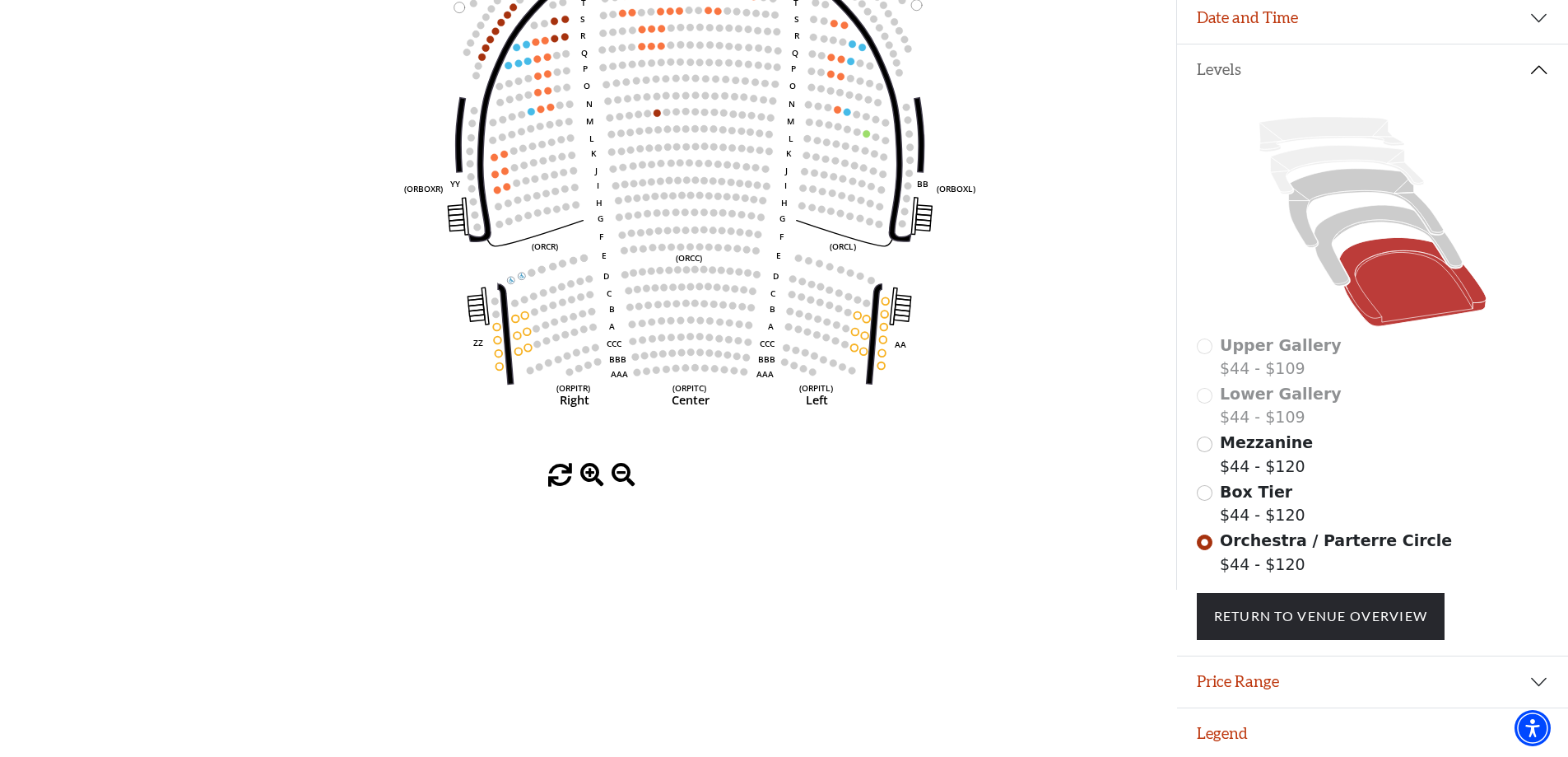
scroll to position [307, 0]
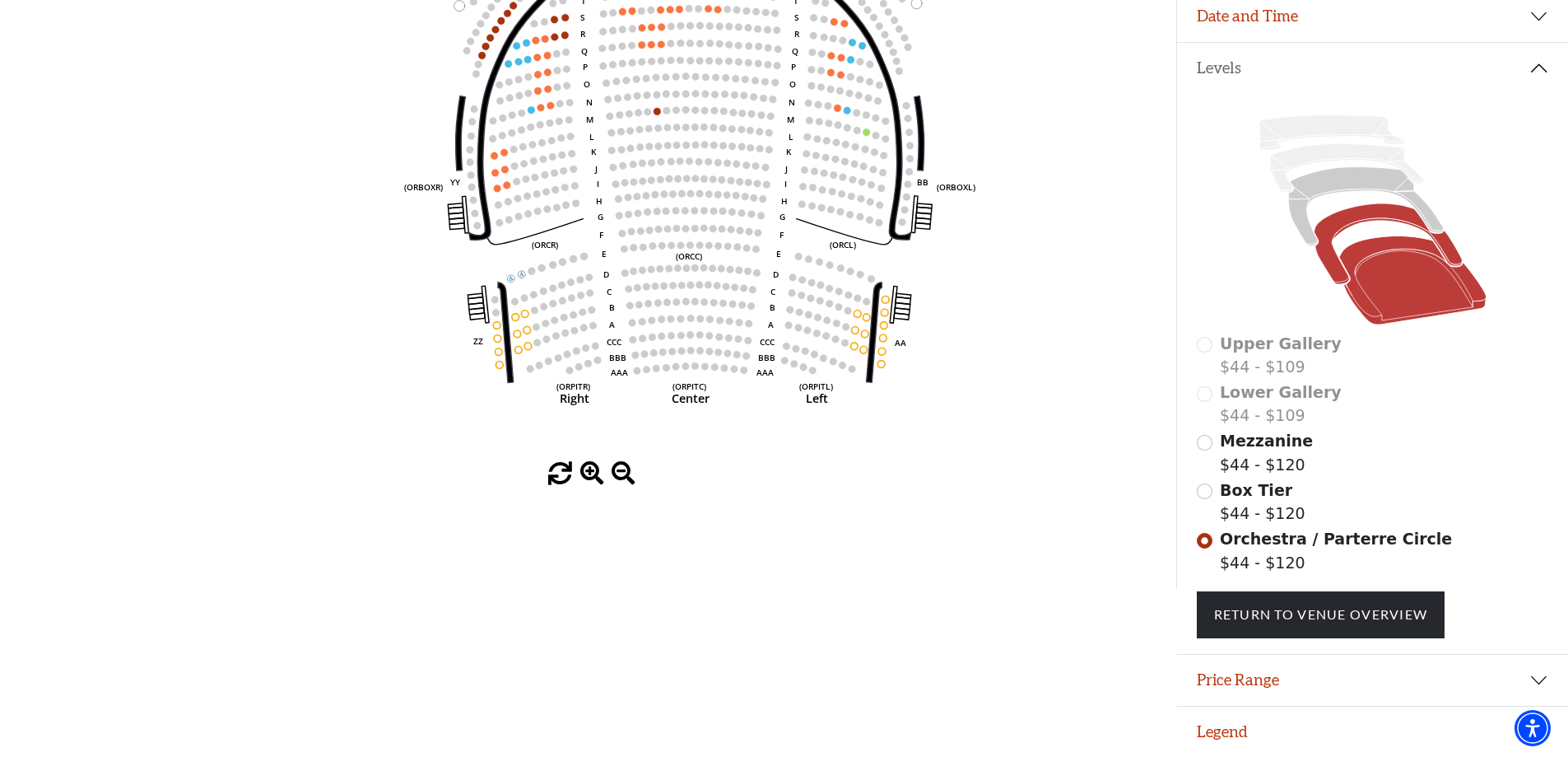
click at [1354, 232] on icon at bounding box center [1388, 244] width 149 height 80
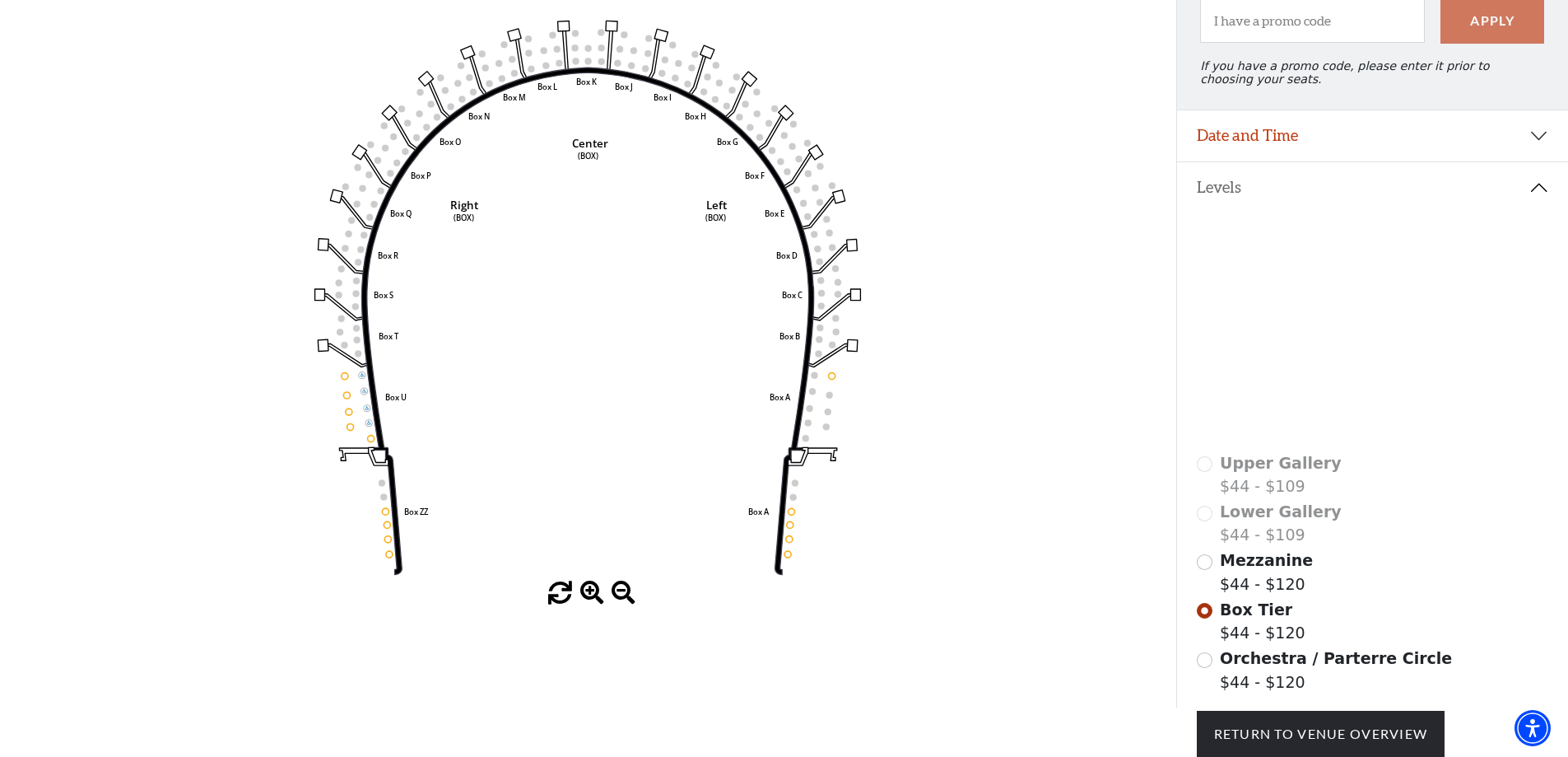
scroll to position [159, 0]
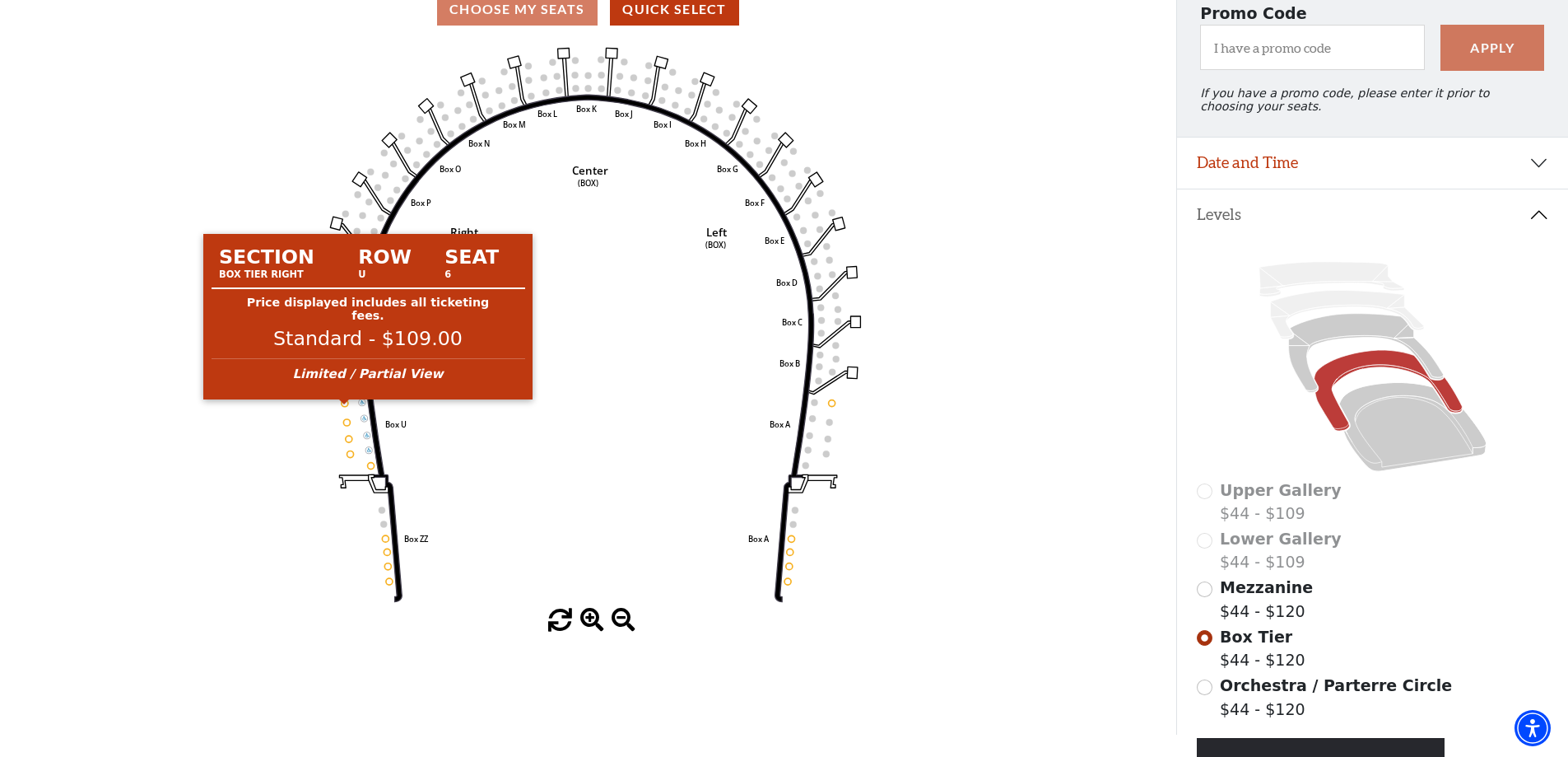
click at [344, 406] on circle at bounding box center [345, 402] width 7 height 7
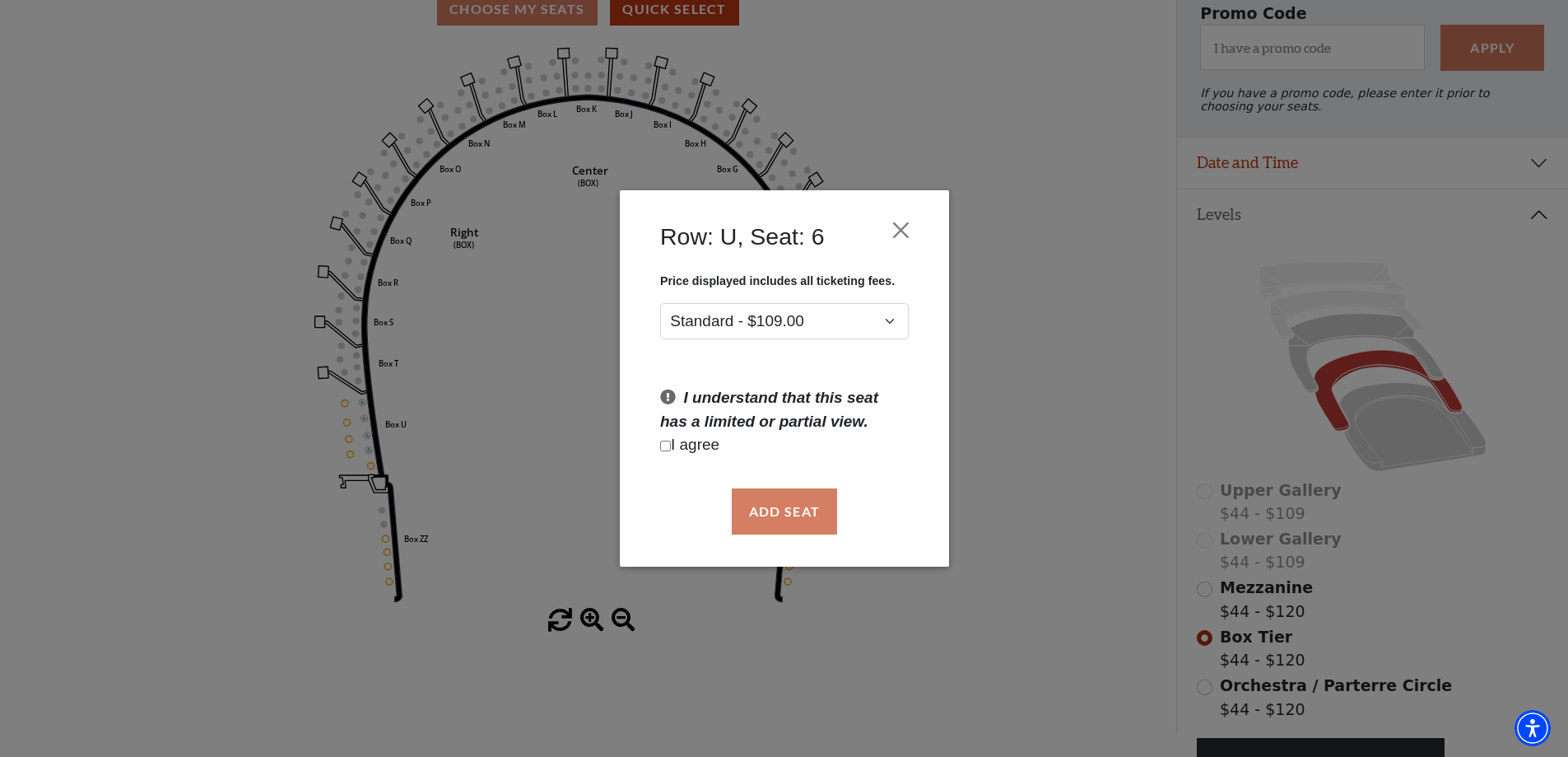
click at [668, 444] on input "Checkbox field" at bounding box center [666, 446] width 11 height 11
checkbox input "true"
click at [803, 509] on button "Add Seat" at bounding box center [784, 511] width 105 height 47
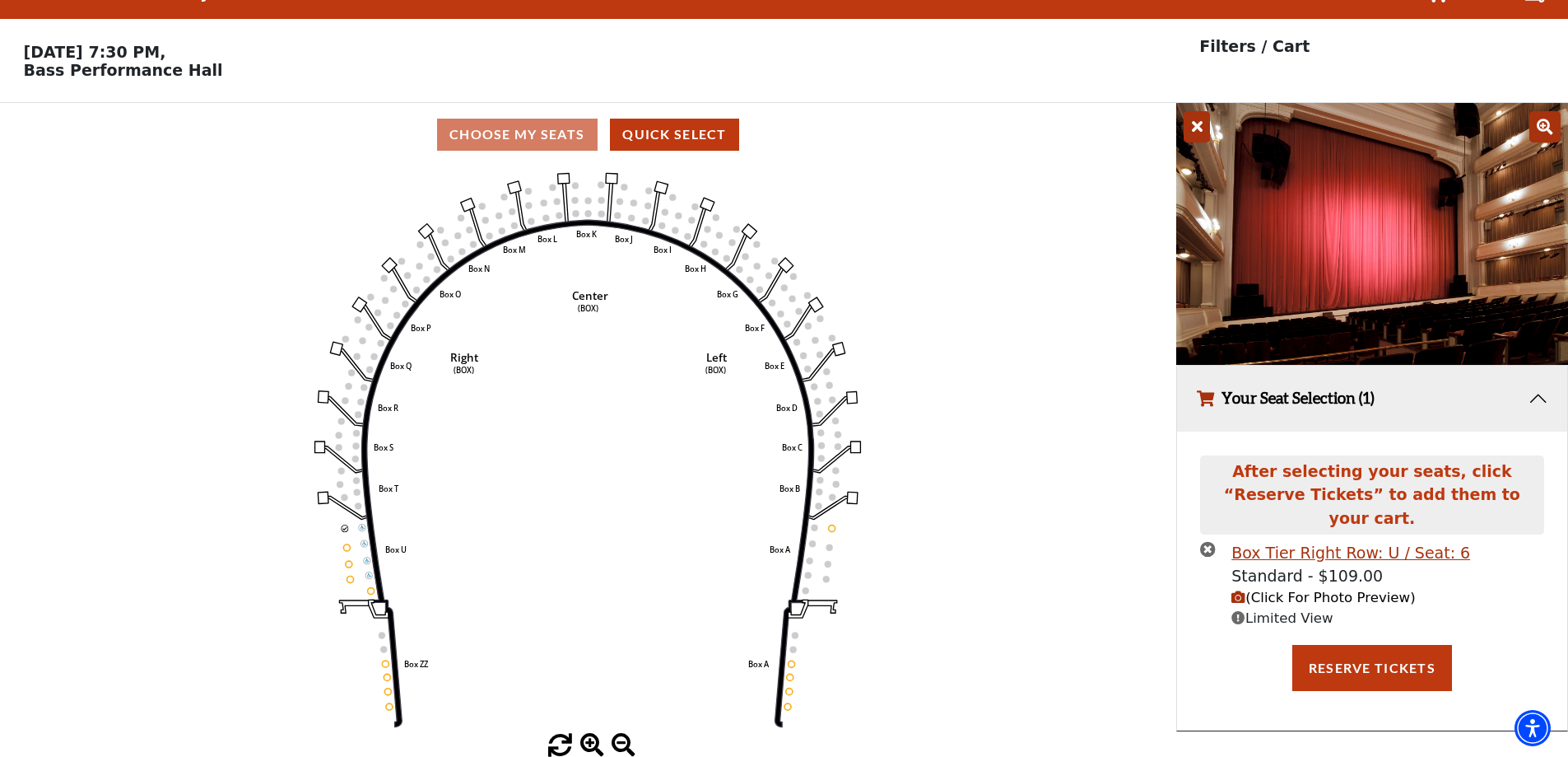
scroll to position [0, 0]
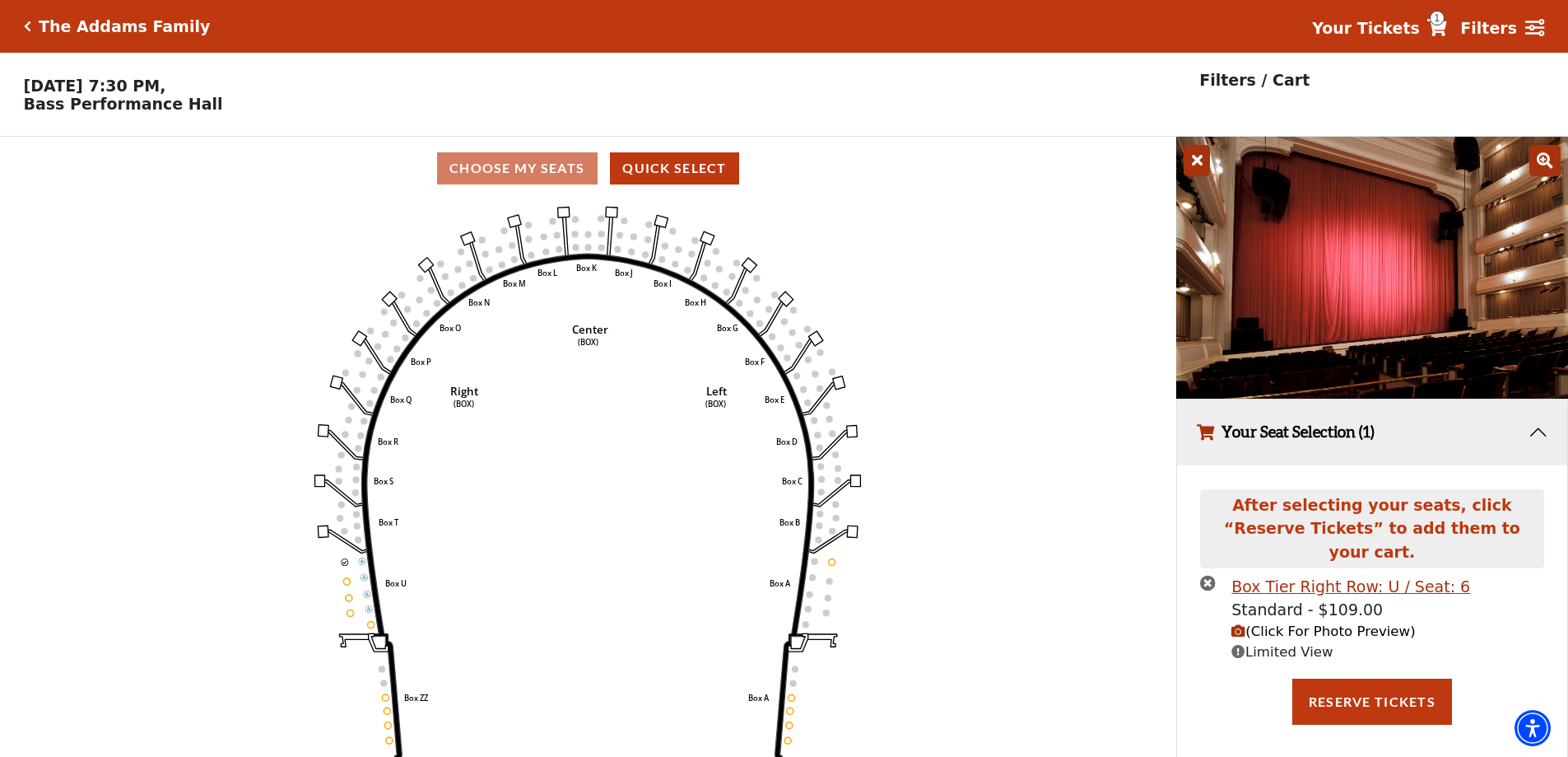
click at [1313, 623] on span "(Click For Photo Preview)" at bounding box center [1322, 631] width 183 height 16
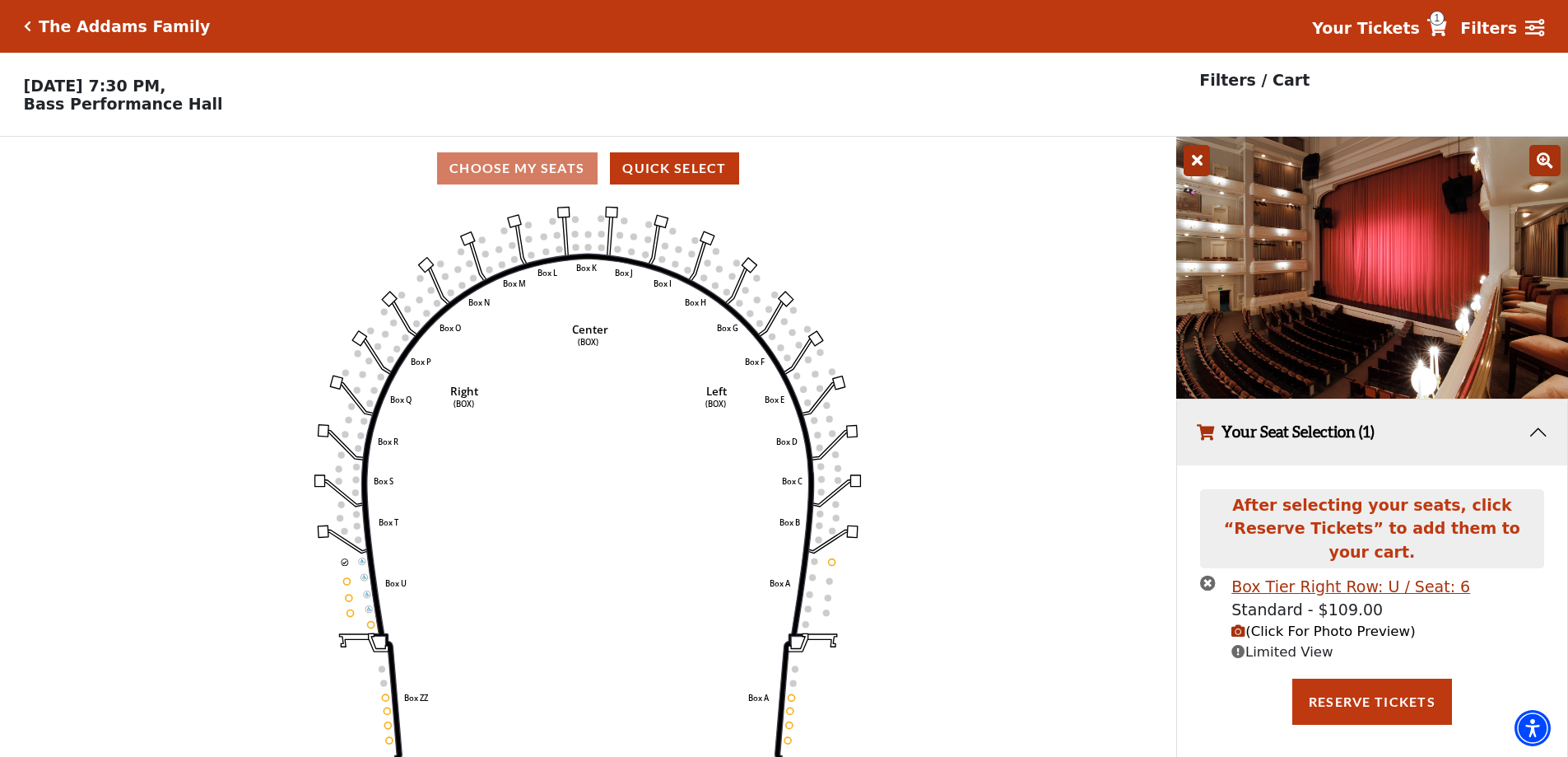
click at [1202, 575] on icon "times-circle" at bounding box center [1208, 583] width 16 height 16
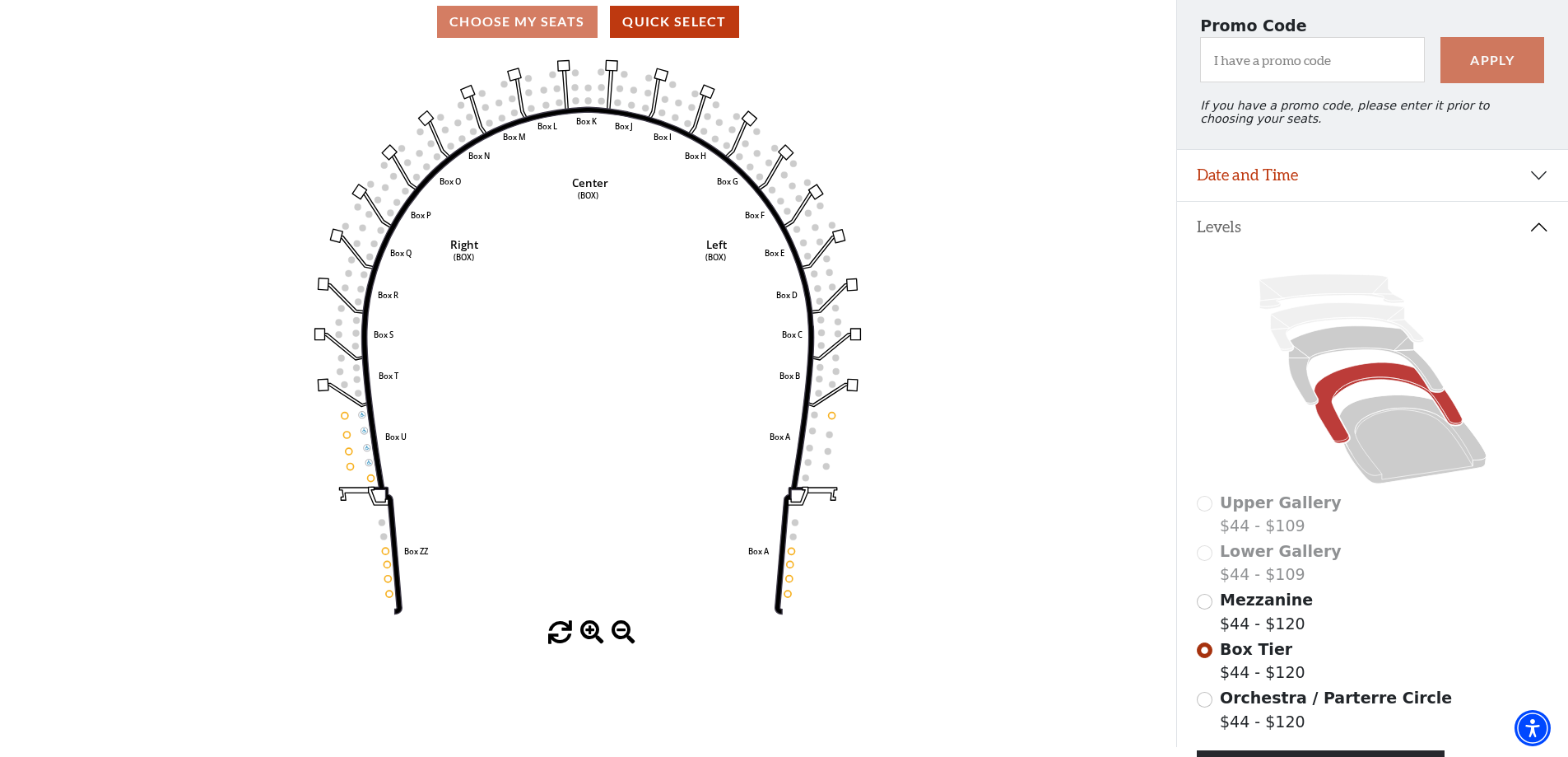
scroll to position [143, 0]
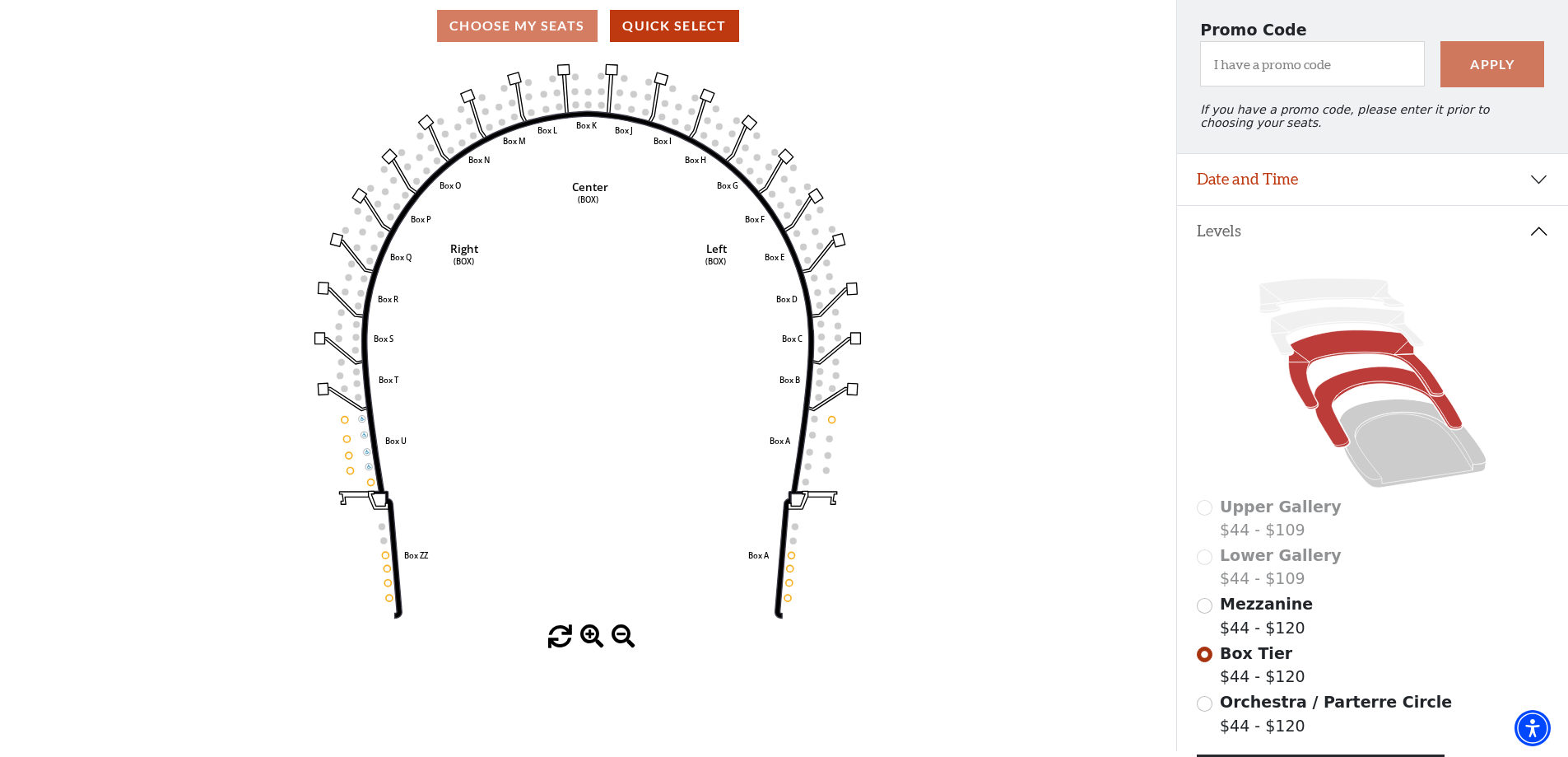
click at [1333, 366] on icon at bounding box center [1366, 370] width 155 height 79
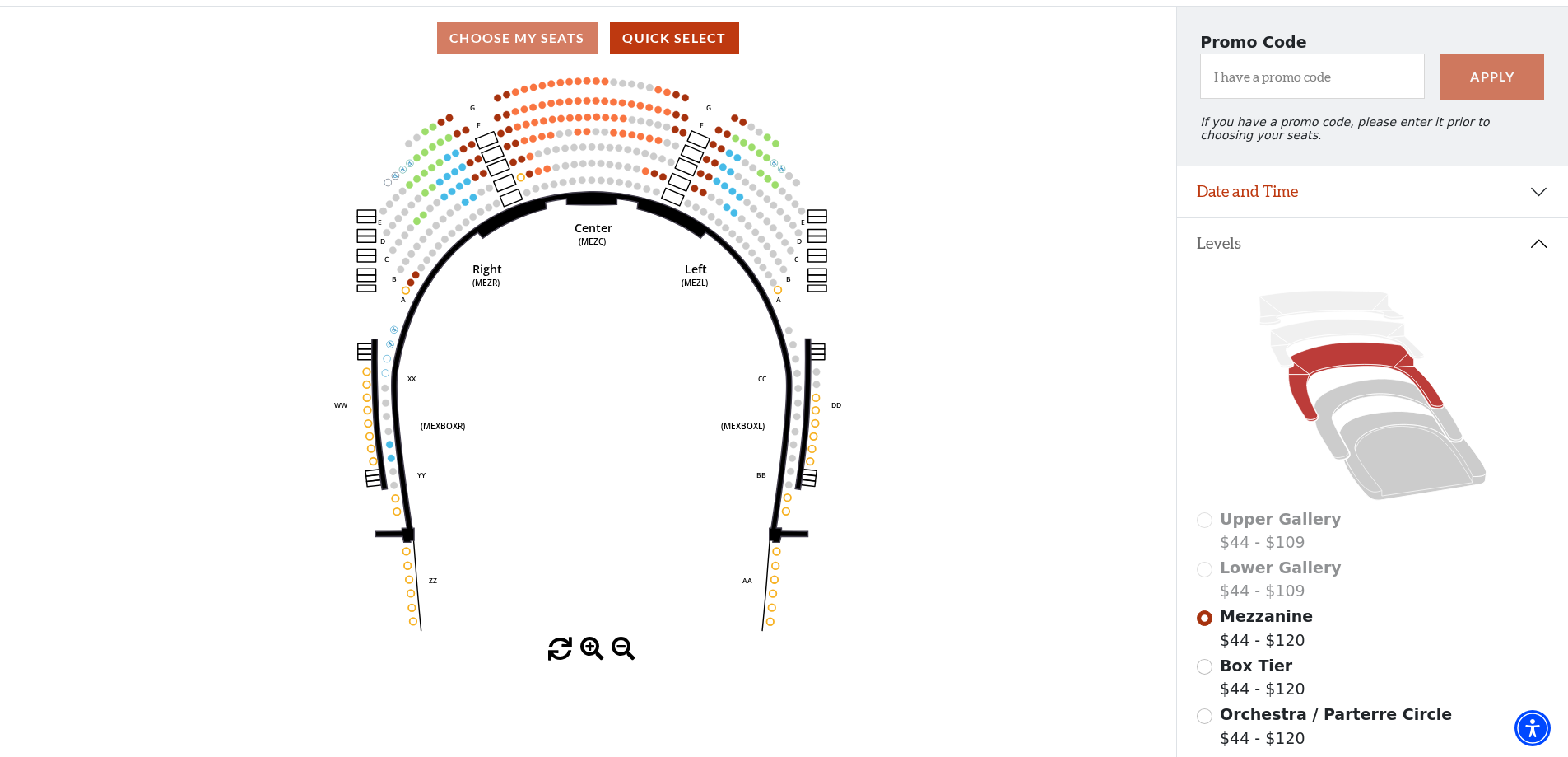
scroll to position [159, 0]
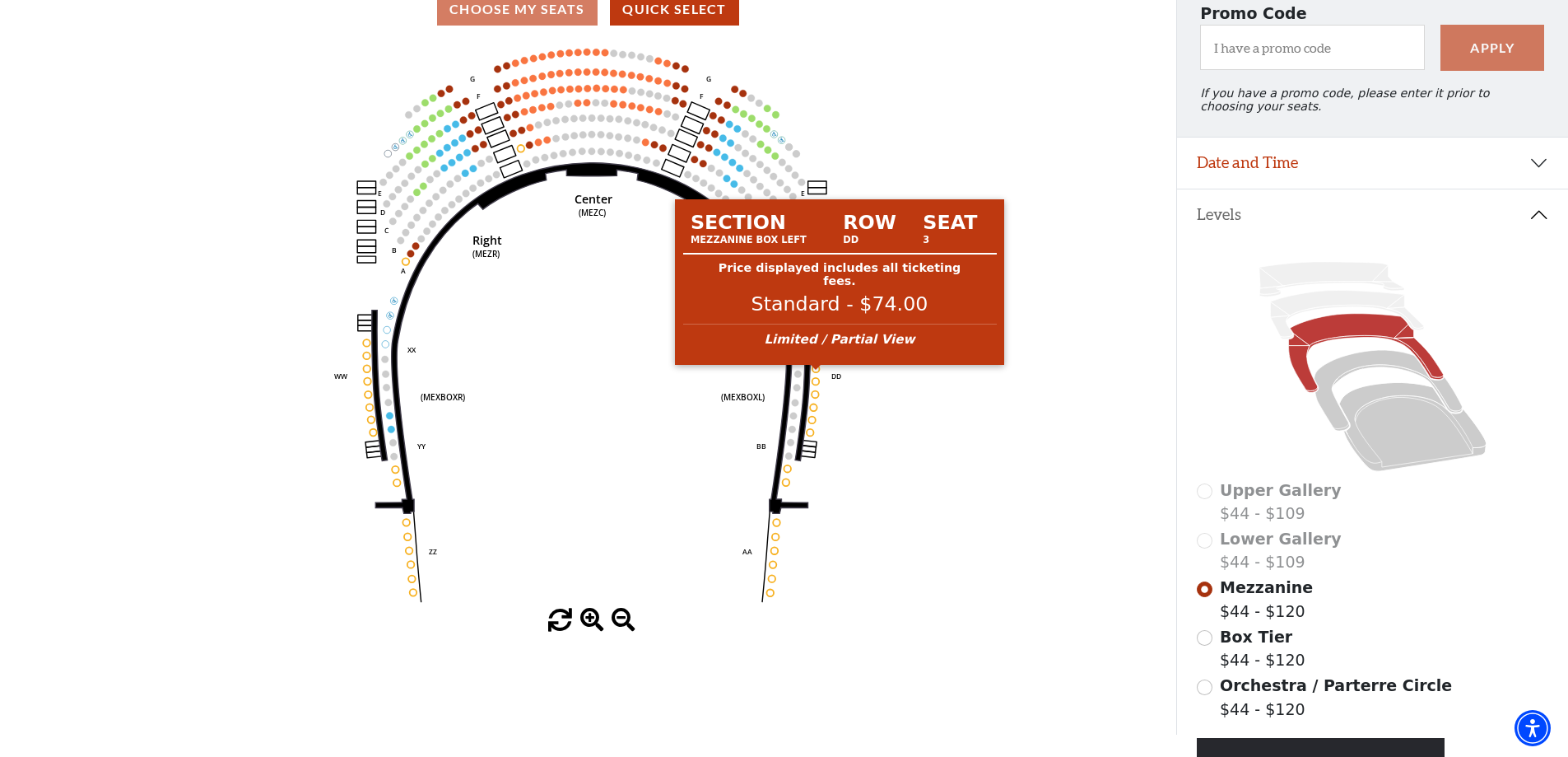
click at [815, 373] on circle at bounding box center [815, 368] width 7 height 7
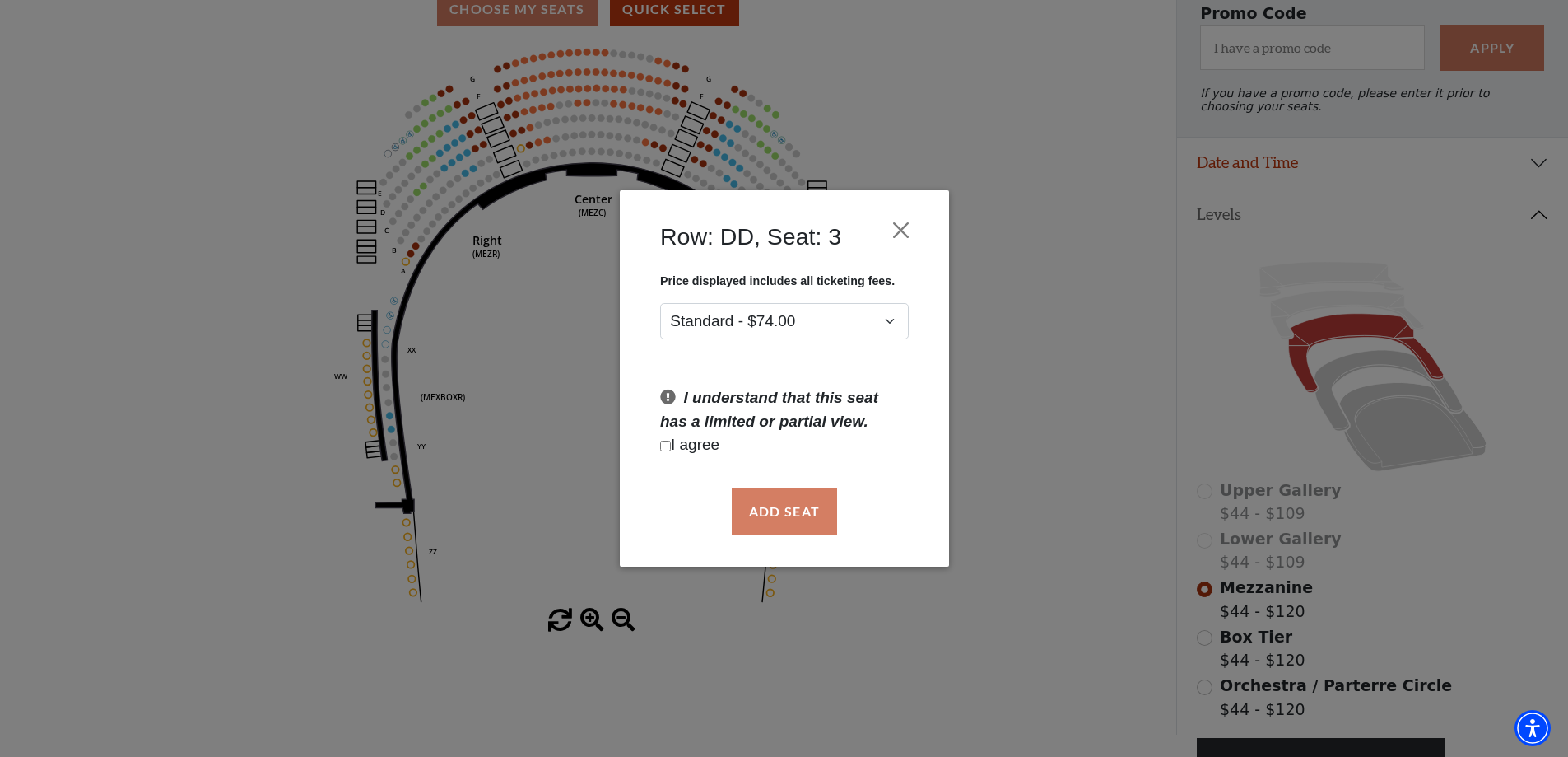
click at [665, 442] on input "Checkbox field" at bounding box center [666, 446] width 11 height 11
checkbox input "true"
click at [773, 516] on button "Add Seat" at bounding box center [784, 511] width 105 height 47
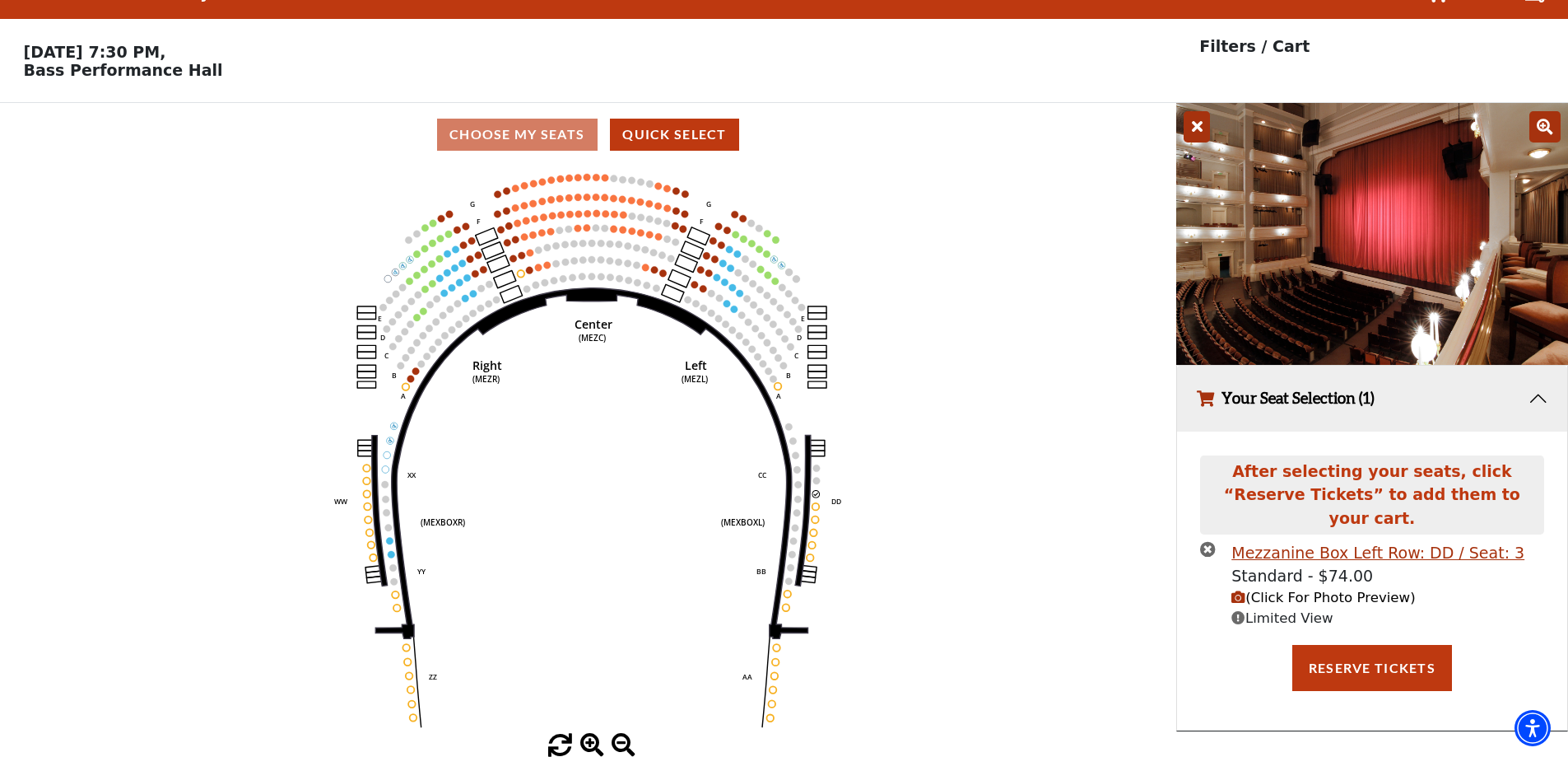
scroll to position [0, 0]
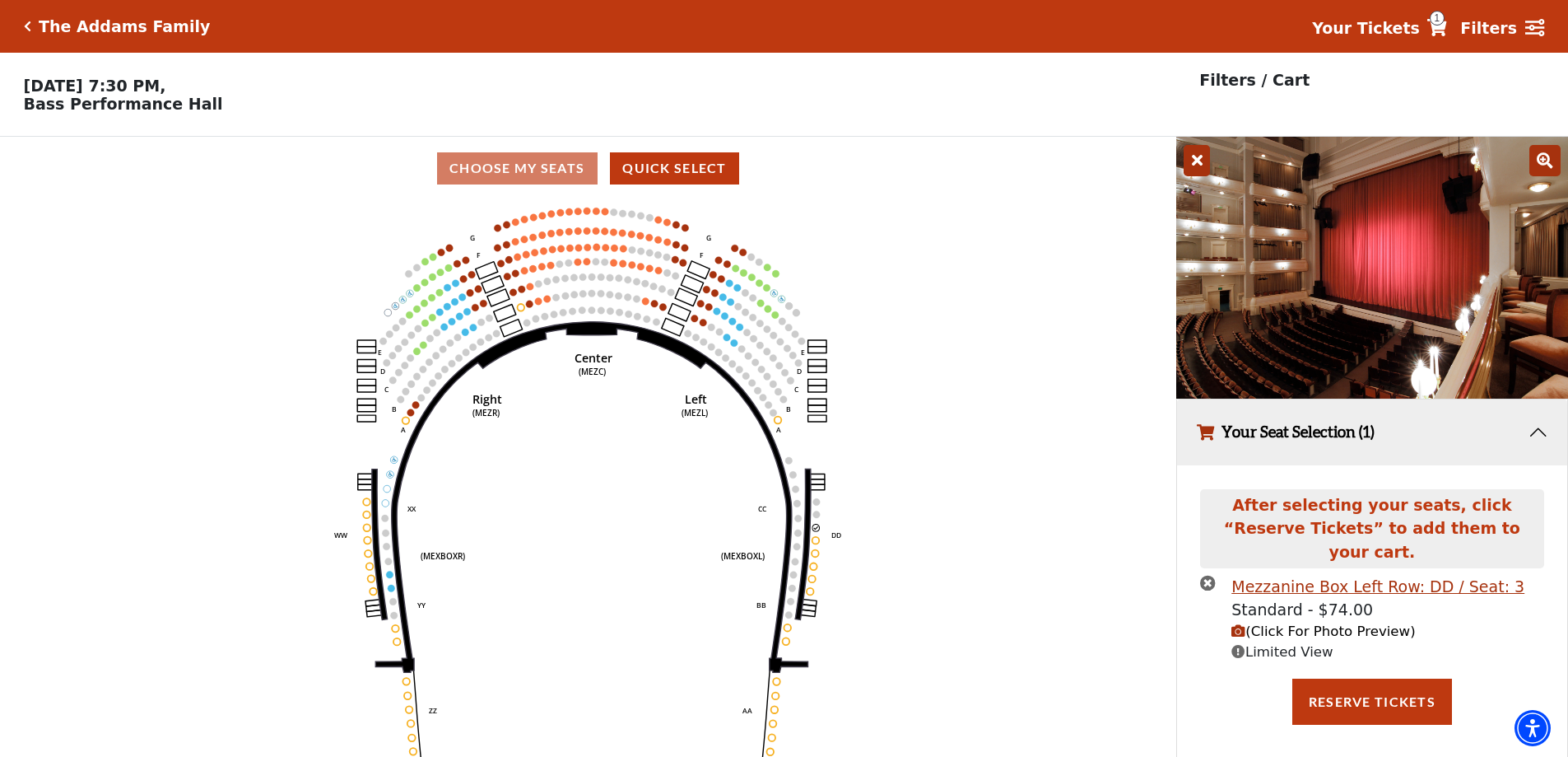
click at [1307, 623] on span "(Click For Photo Preview)" at bounding box center [1322, 631] width 183 height 16
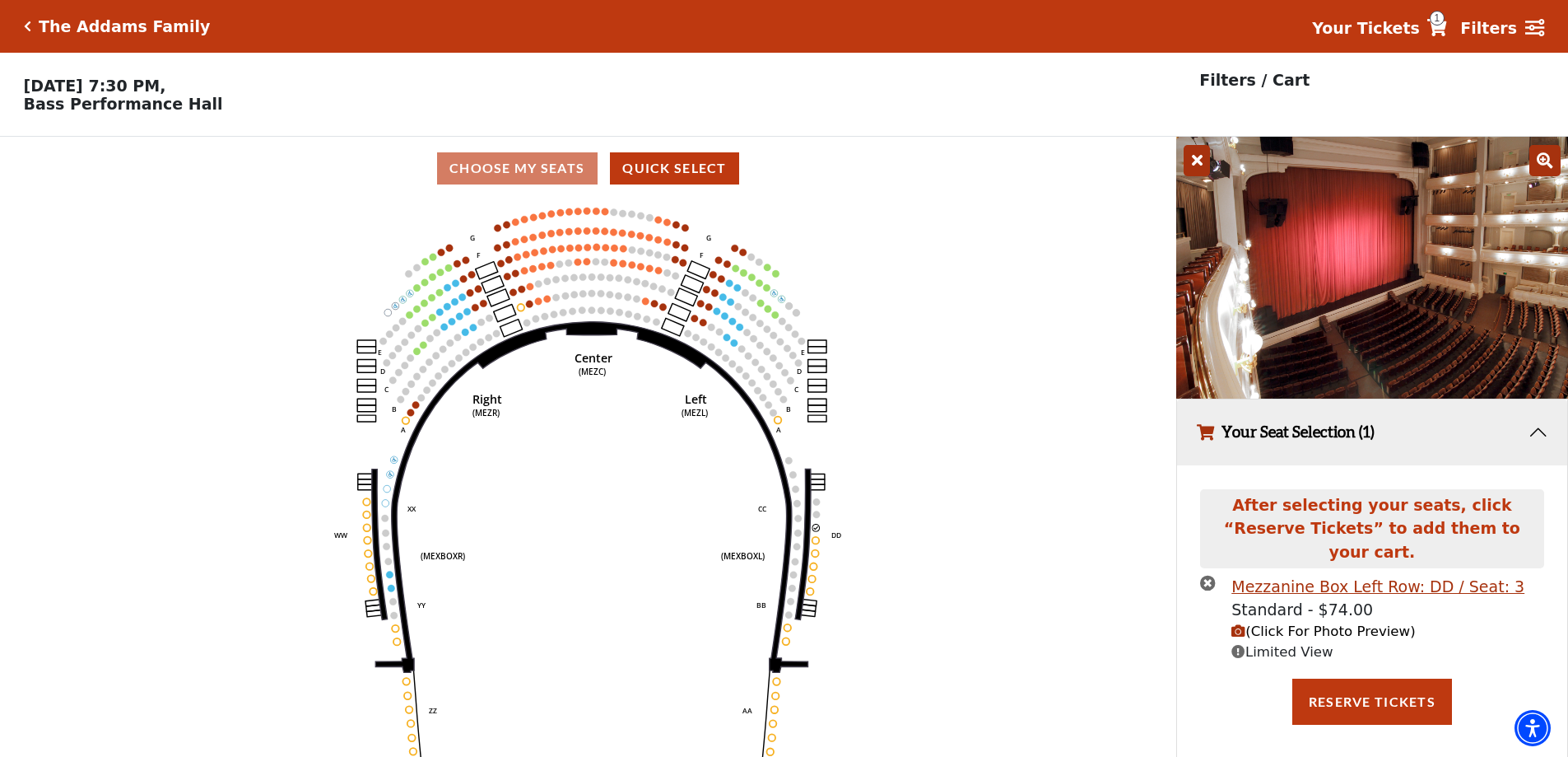
click at [1204, 575] on icon "times-circle" at bounding box center [1208, 583] width 16 height 16
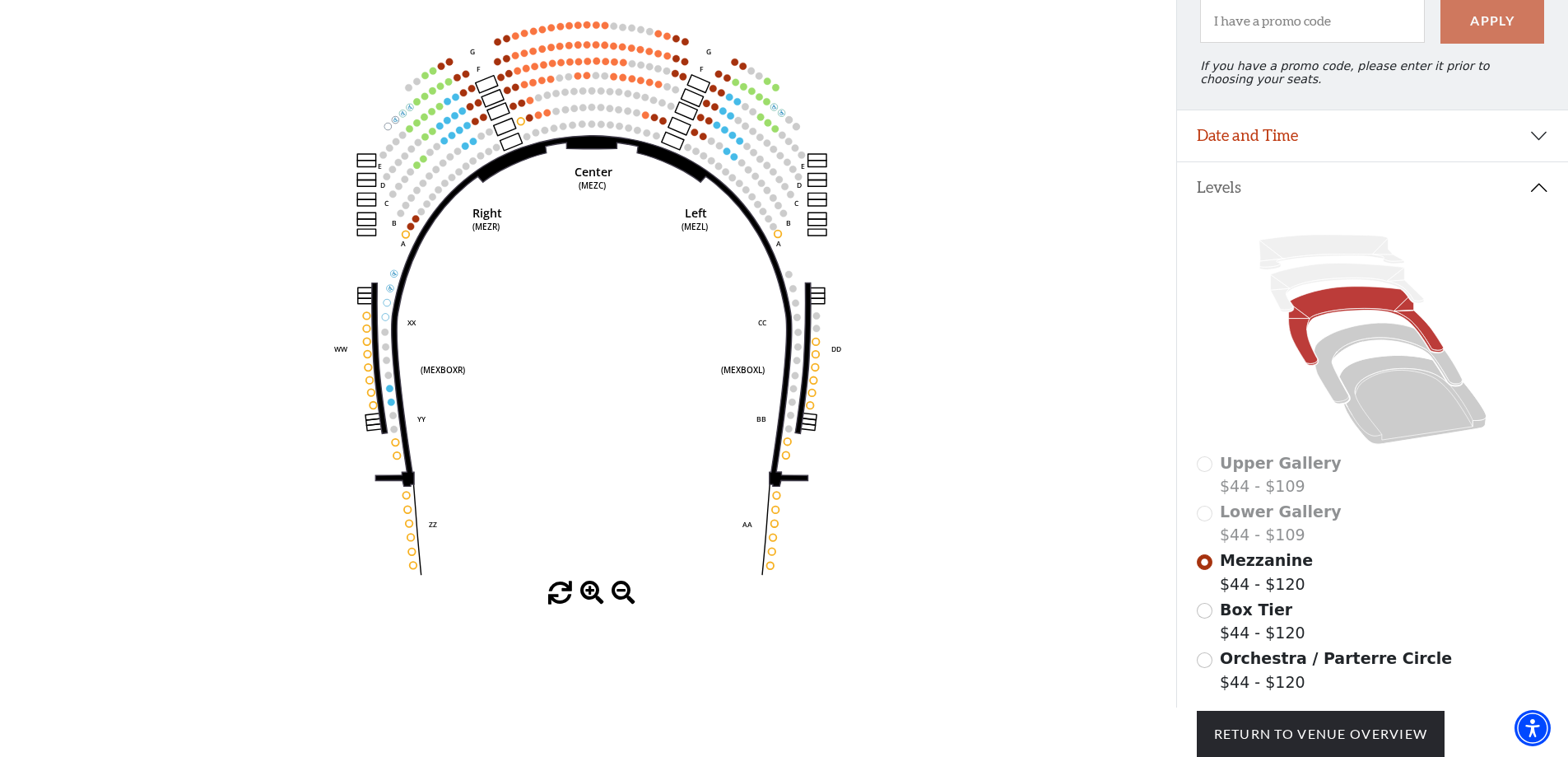
scroll to position [143, 0]
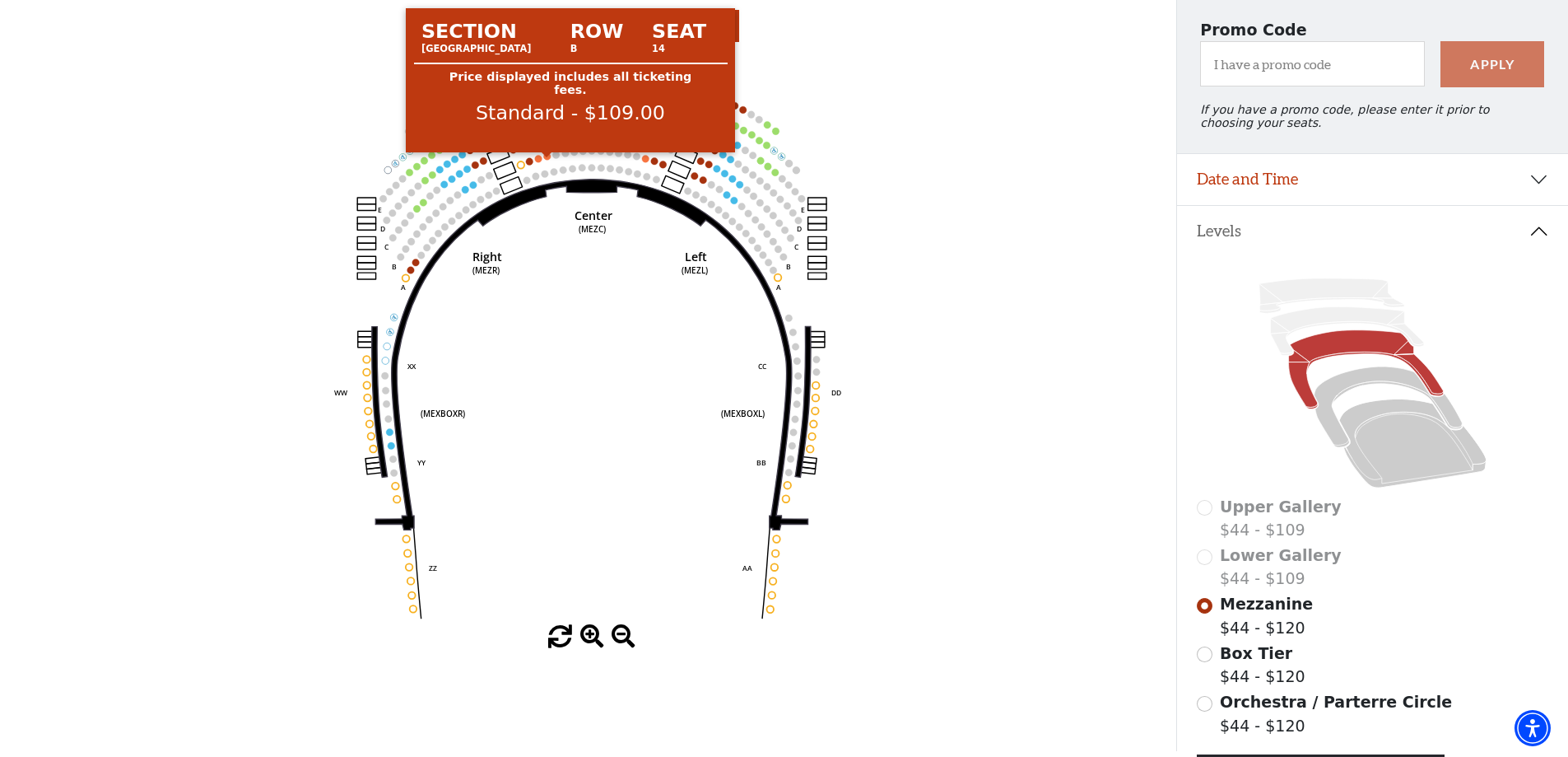
click at [546, 160] on circle at bounding box center [547, 156] width 7 height 7
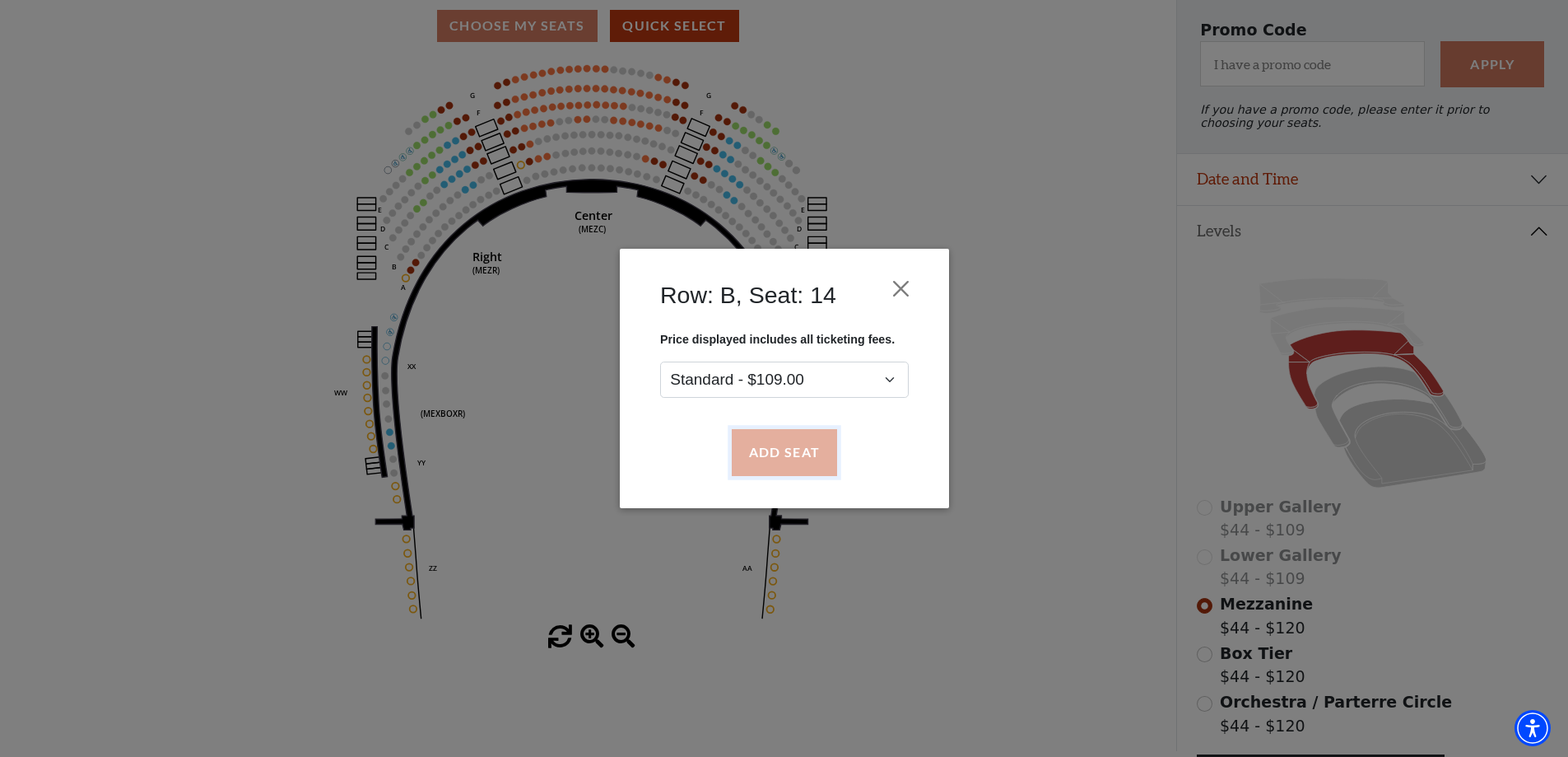
click at [775, 444] on button "Add Seat" at bounding box center [784, 453] width 105 height 47
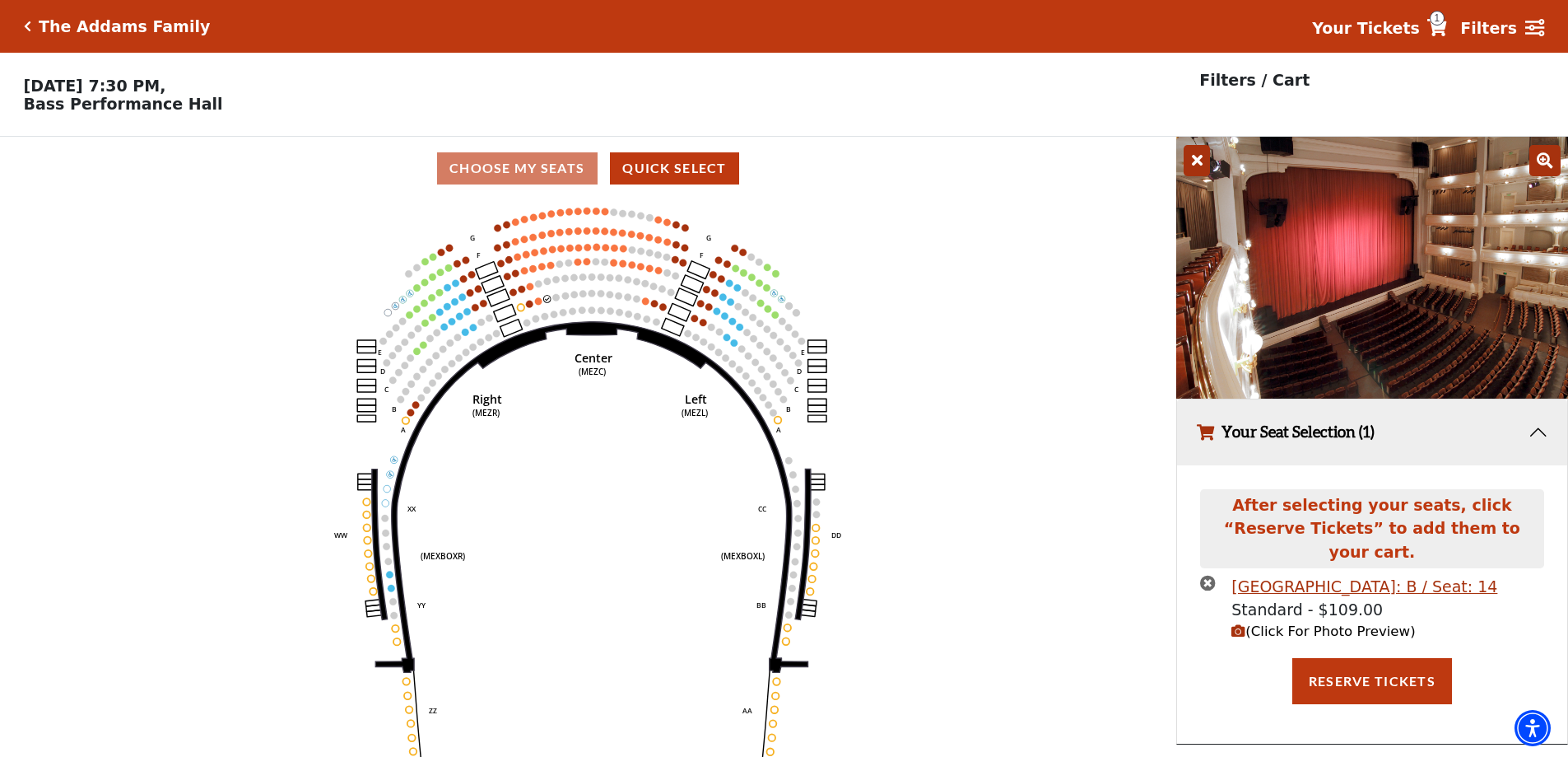
click at [1281, 623] on span "(Click For Photo Preview)" at bounding box center [1322, 631] width 183 height 16
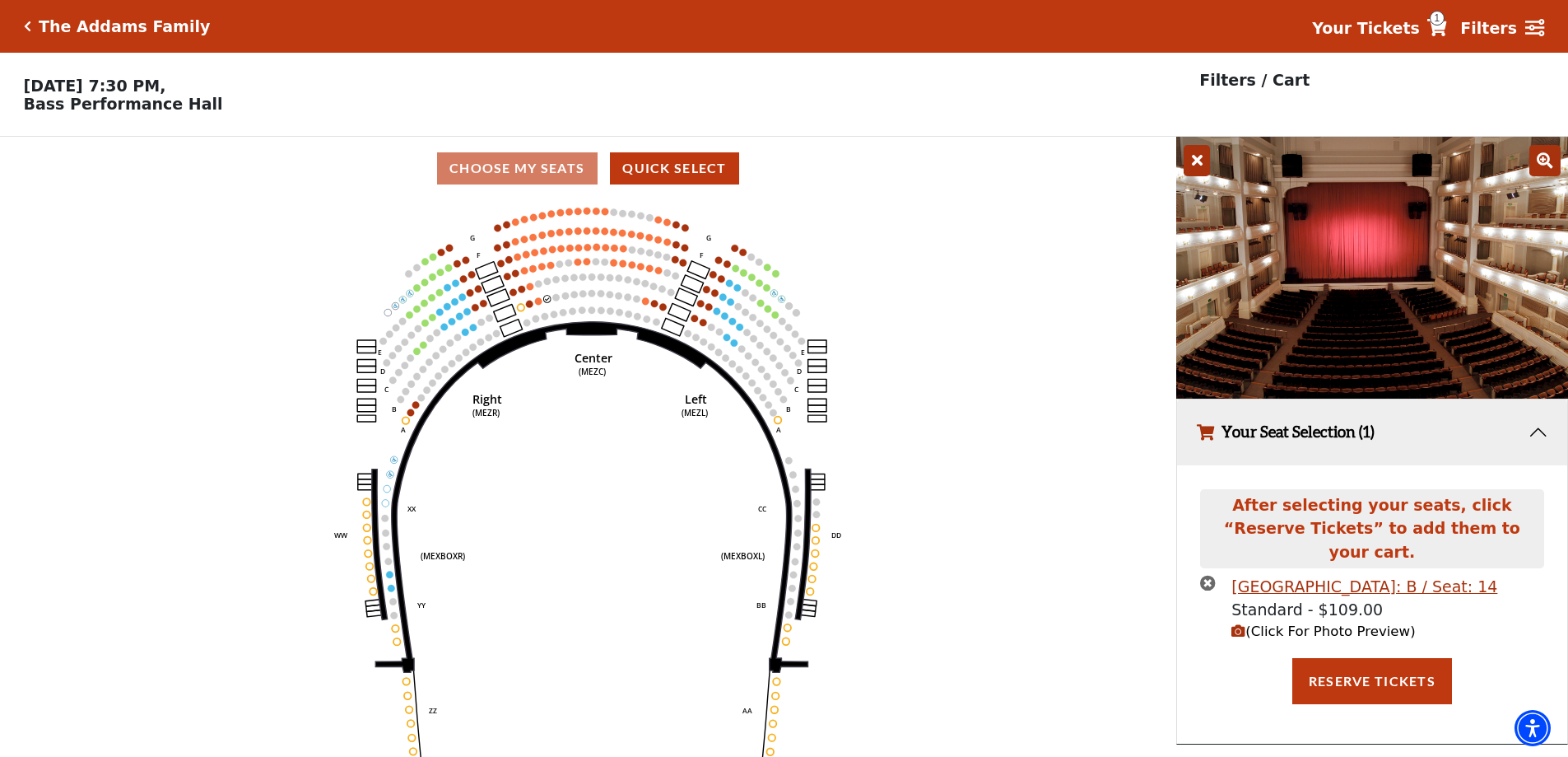
click at [1211, 575] on icon "times-circle" at bounding box center [1208, 583] width 16 height 16
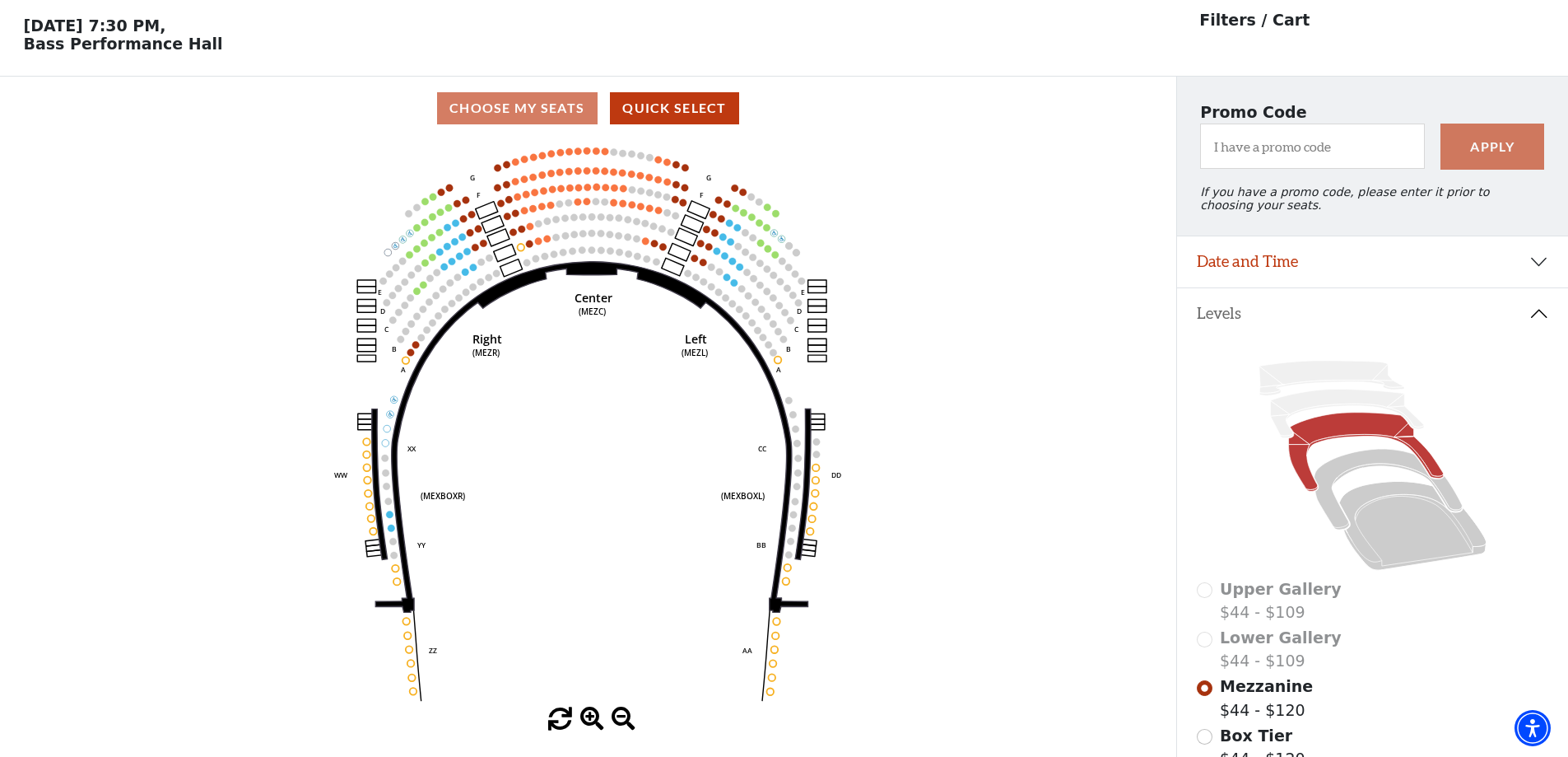
scroll to position [143, 0]
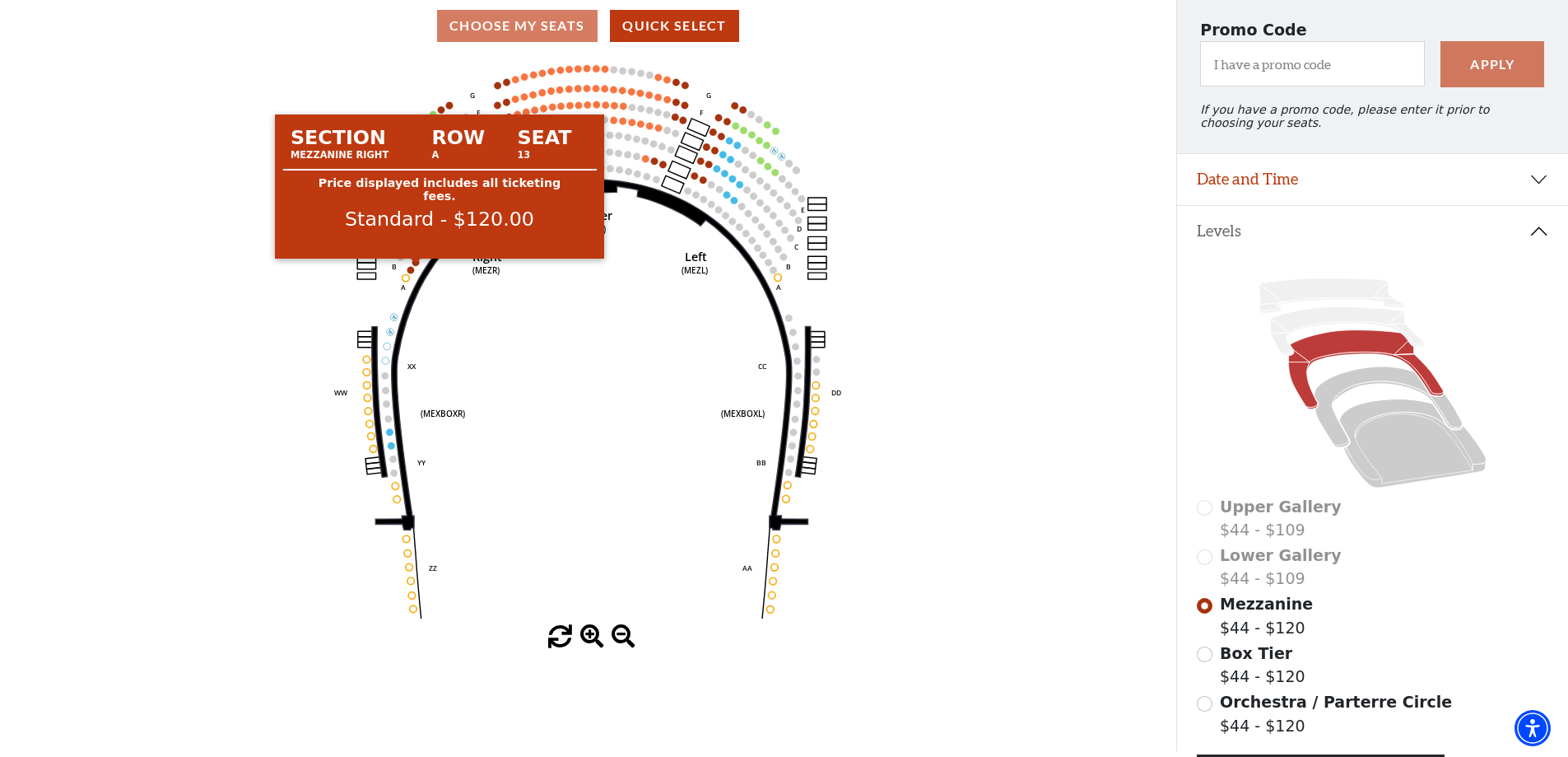
click at [418, 266] on circle at bounding box center [415, 262] width 7 height 7
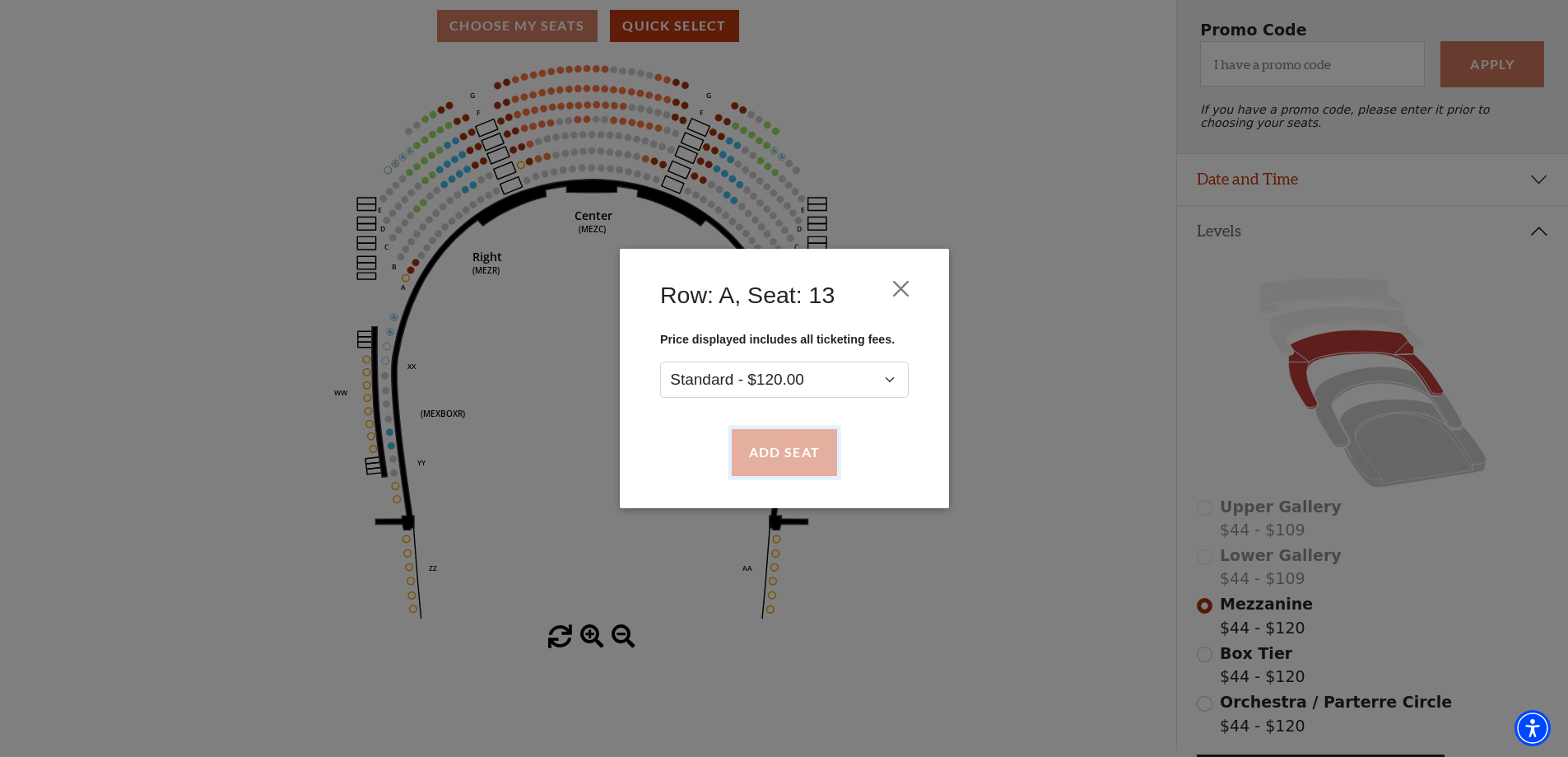
click at [800, 446] on button "Add Seat" at bounding box center [784, 453] width 105 height 47
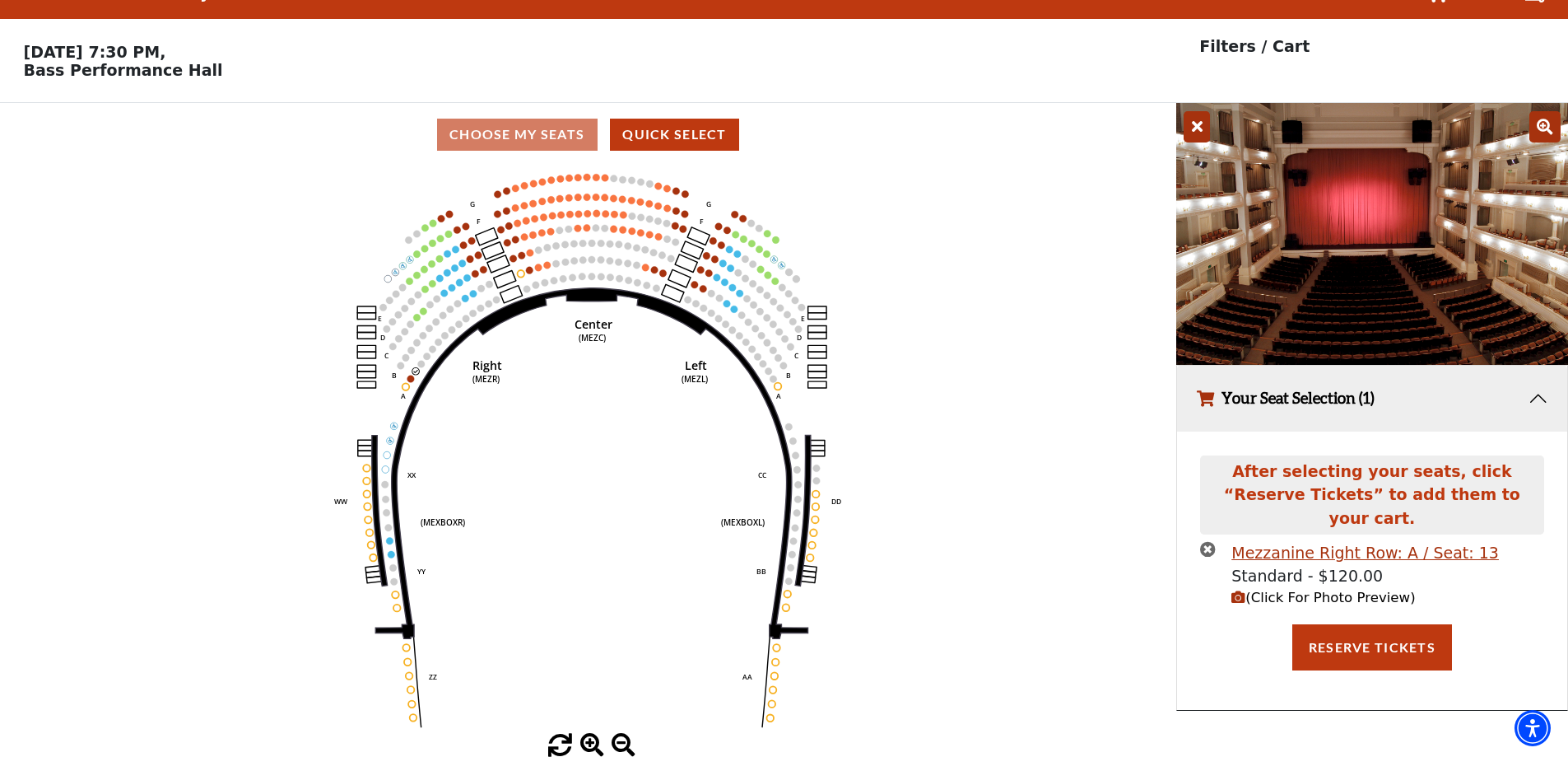
scroll to position [0, 0]
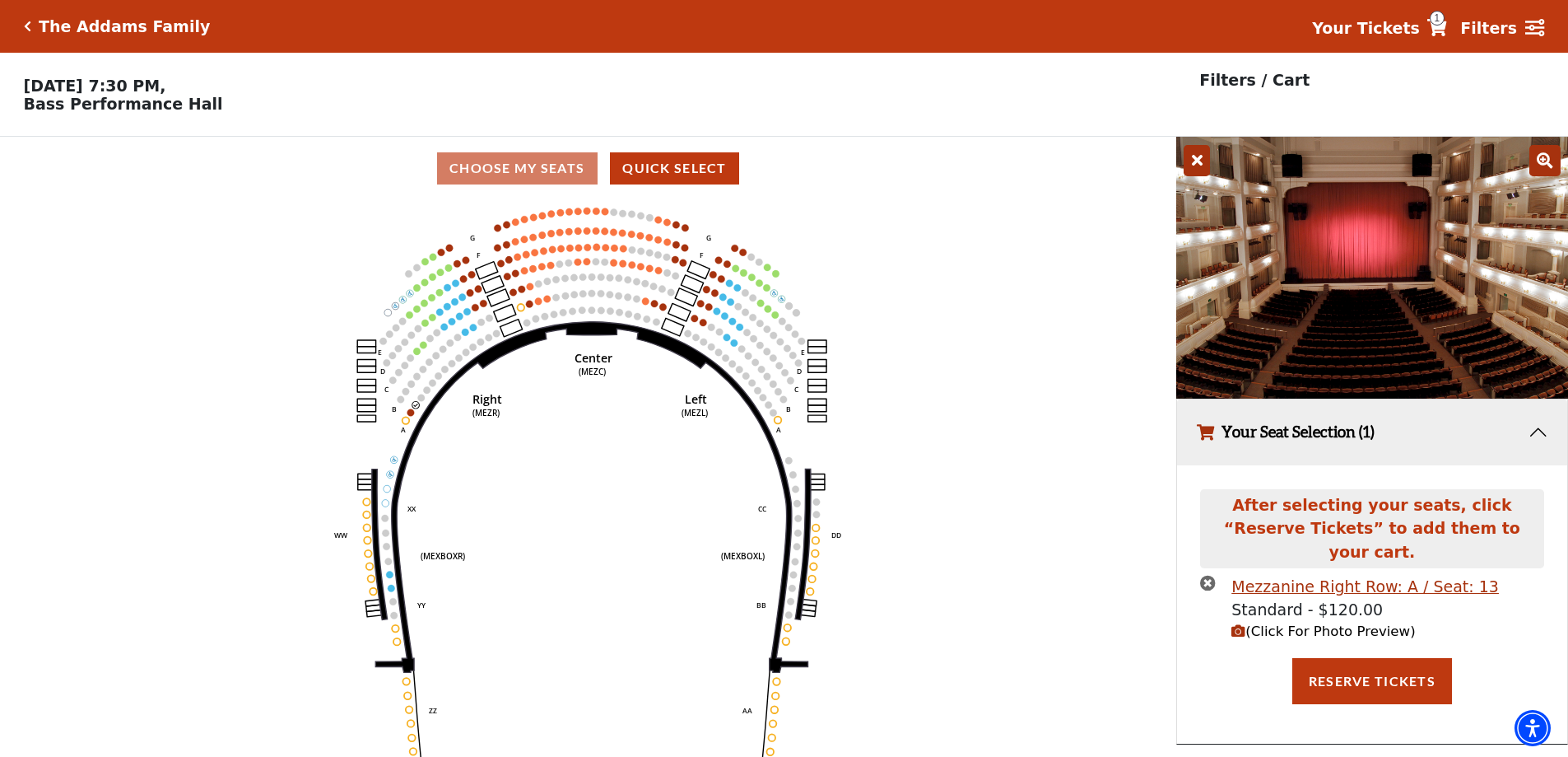
click at [1289, 623] on span "(Click For Photo Preview)" at bounding box center [1322, 631] width 183 height 16
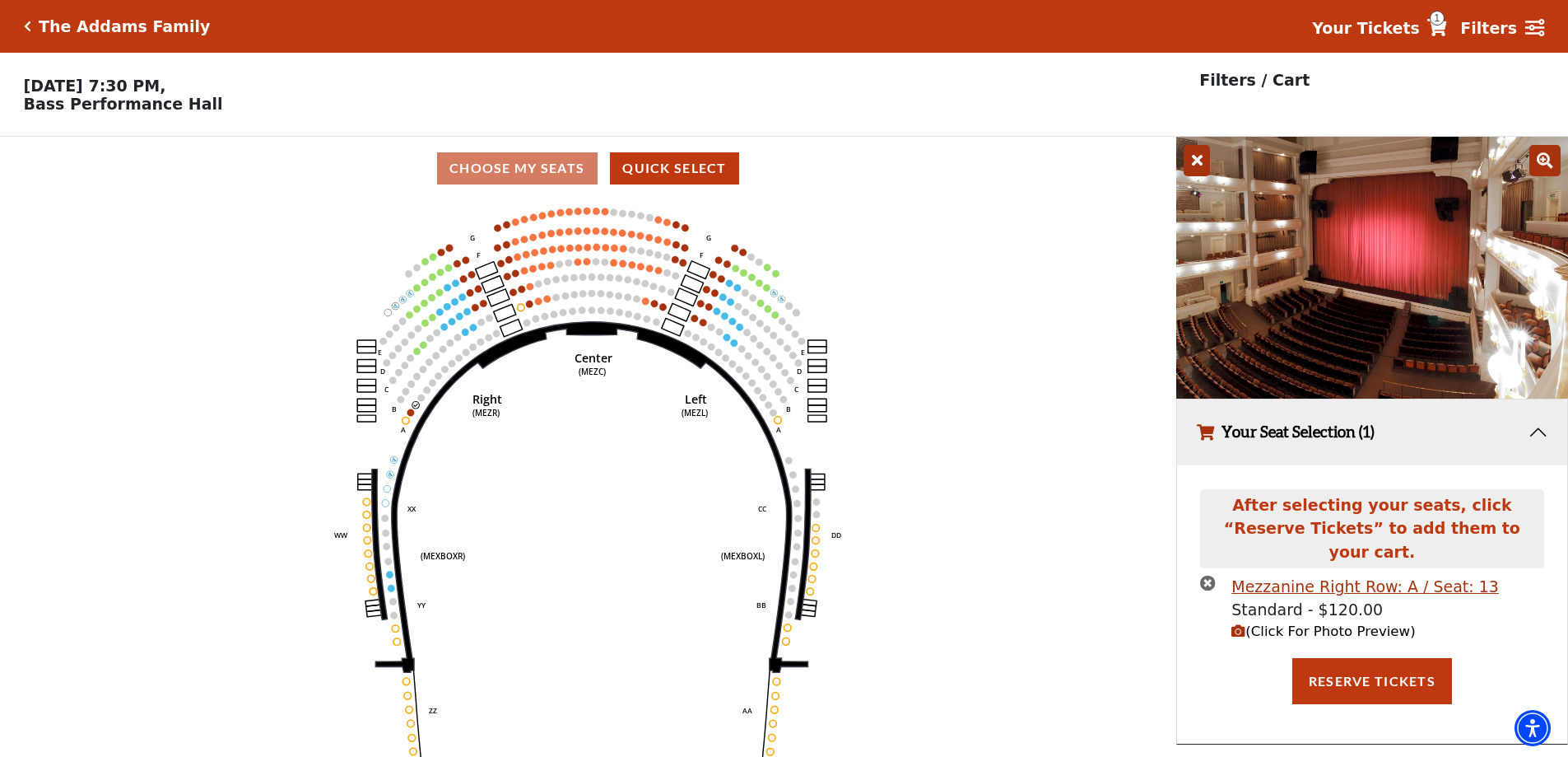
click at [1206, 575] on icon "times-circle" at bounding box center [1208, 583] width 16 height 16
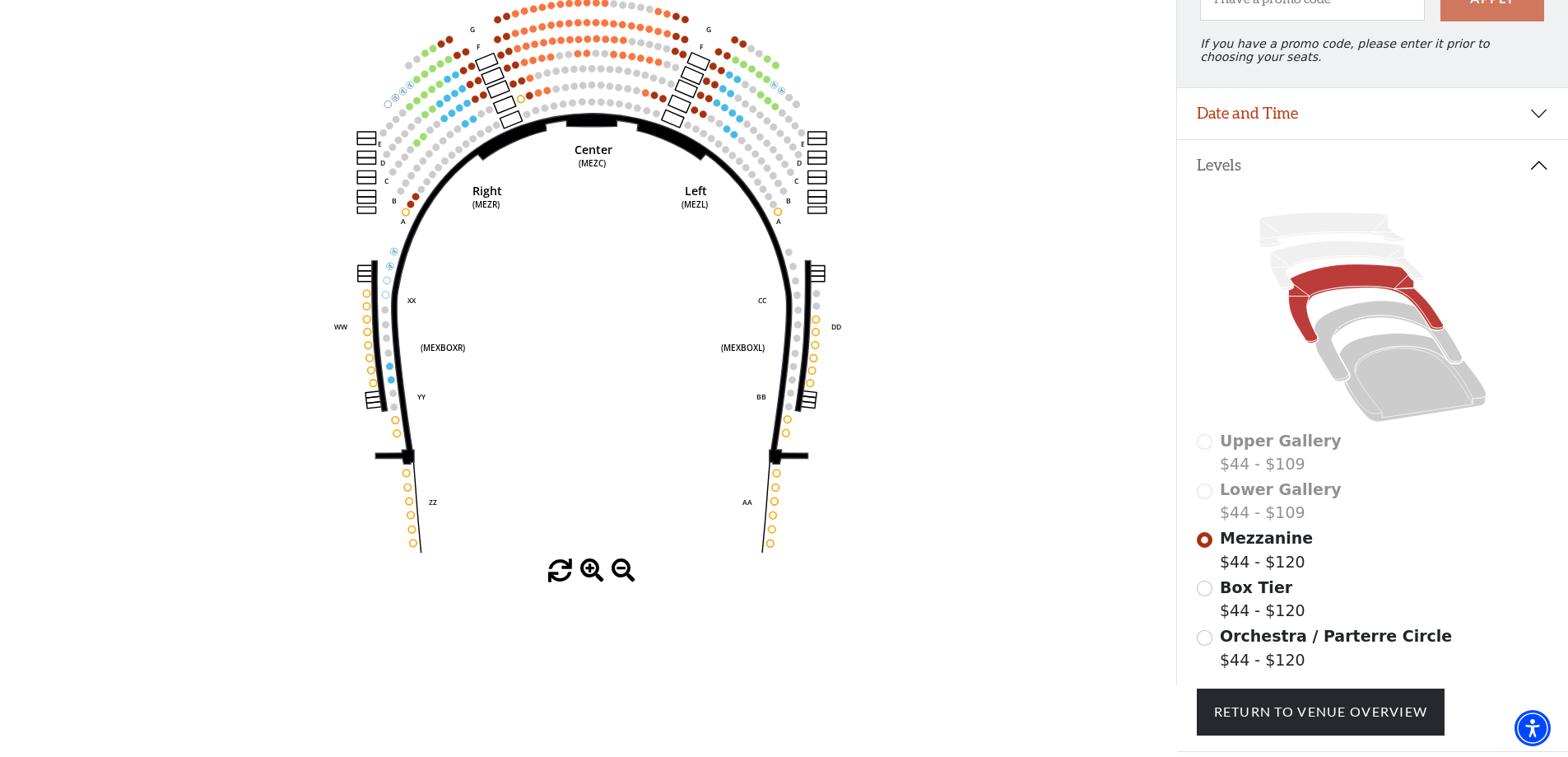
scroll to position [143, 0]
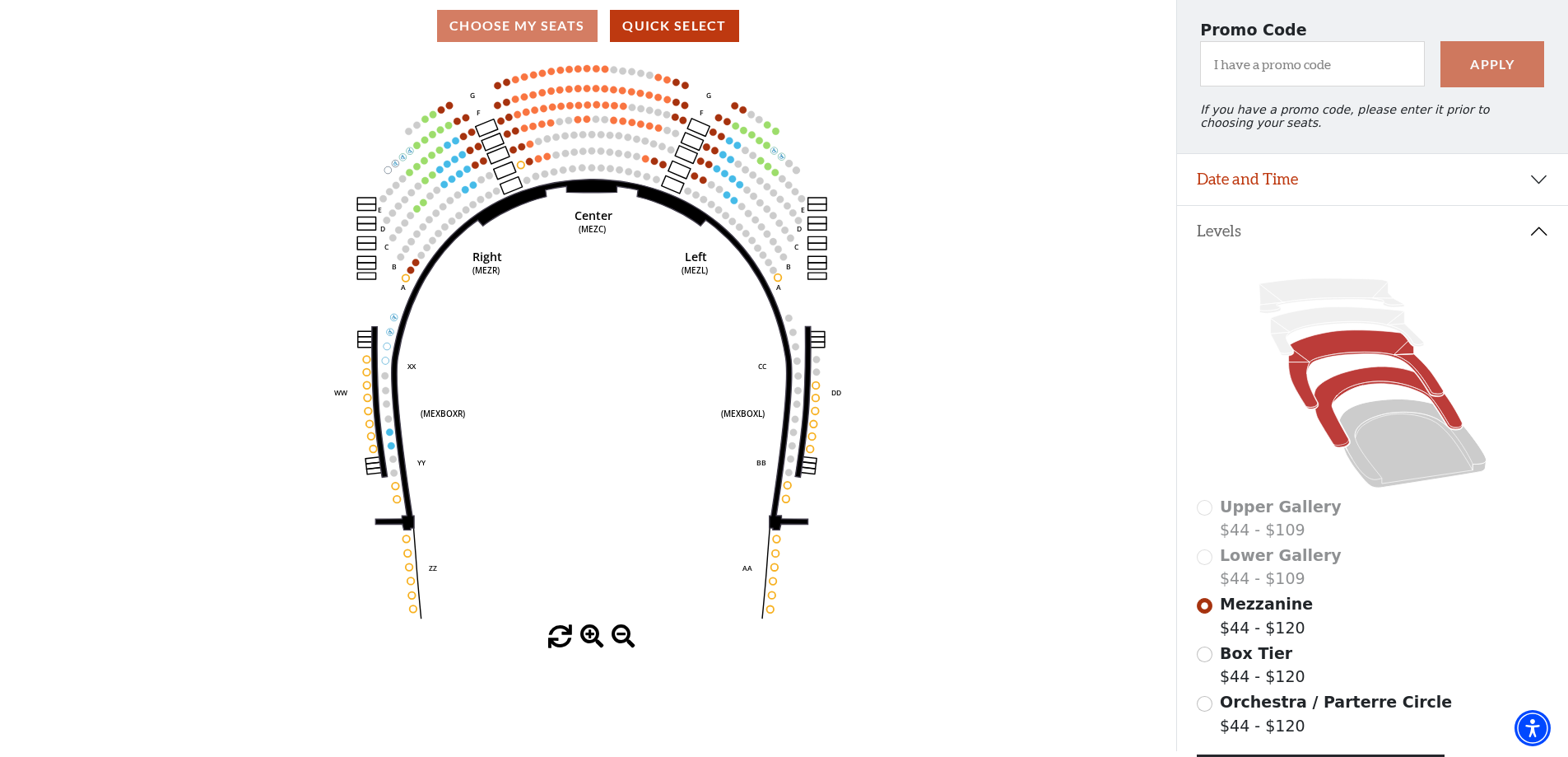
click at [1356, 397] on icon at bounding box center [1388, 407] width 149 height 80
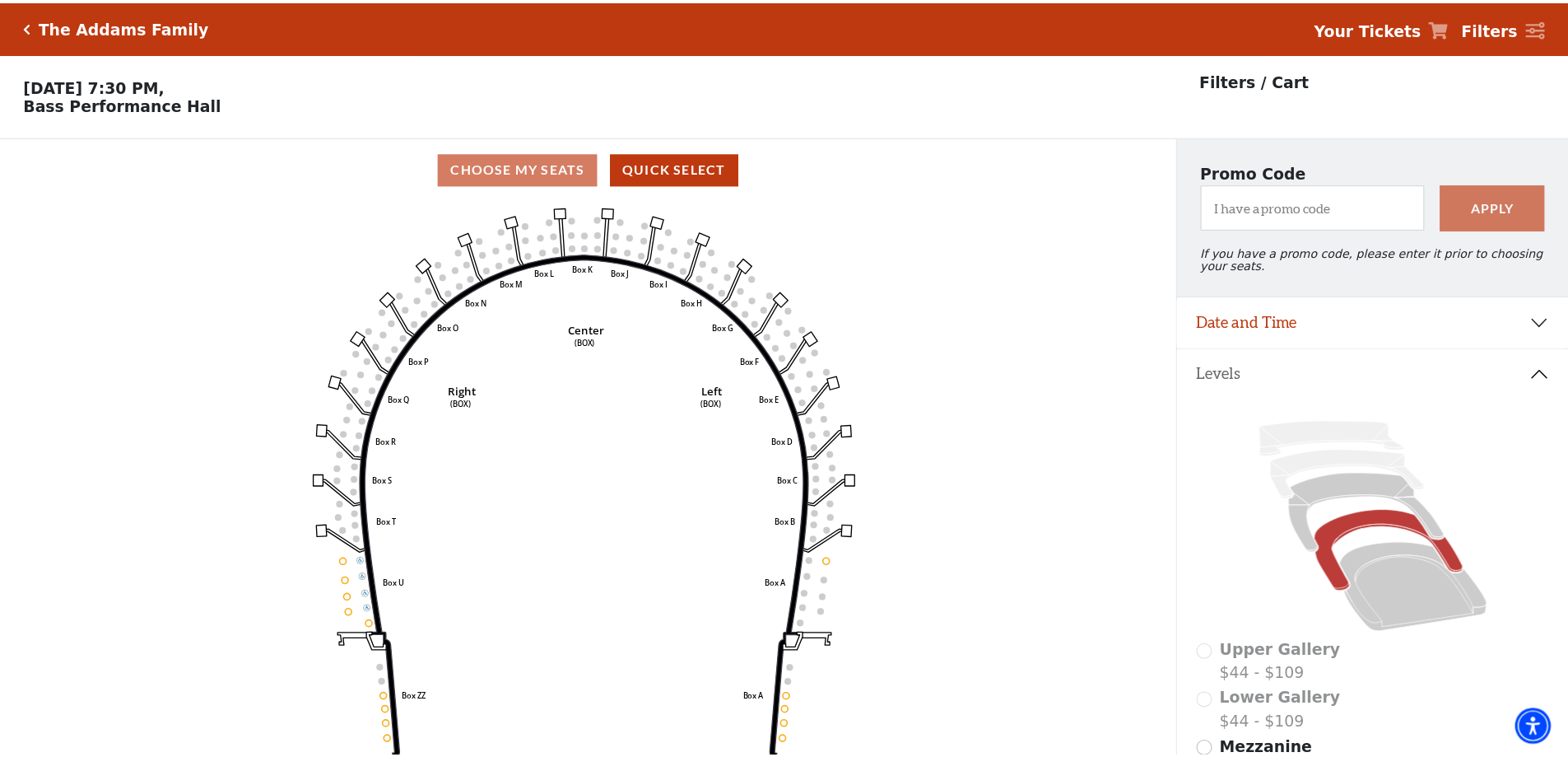
scroll to position [76, 0]
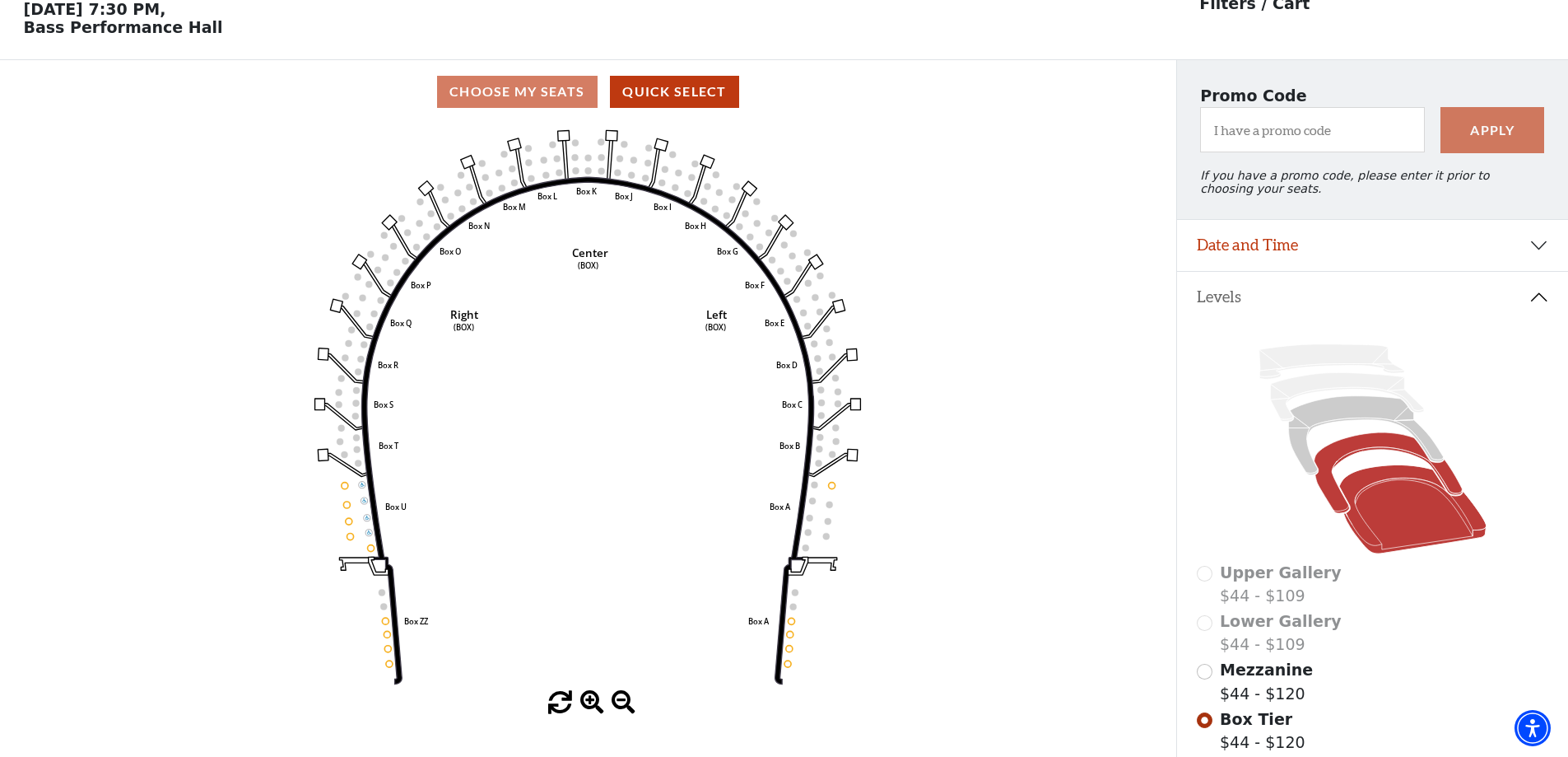
click at [1427, 521] on icon at bounding box center [1412, 510] width 148 height 89
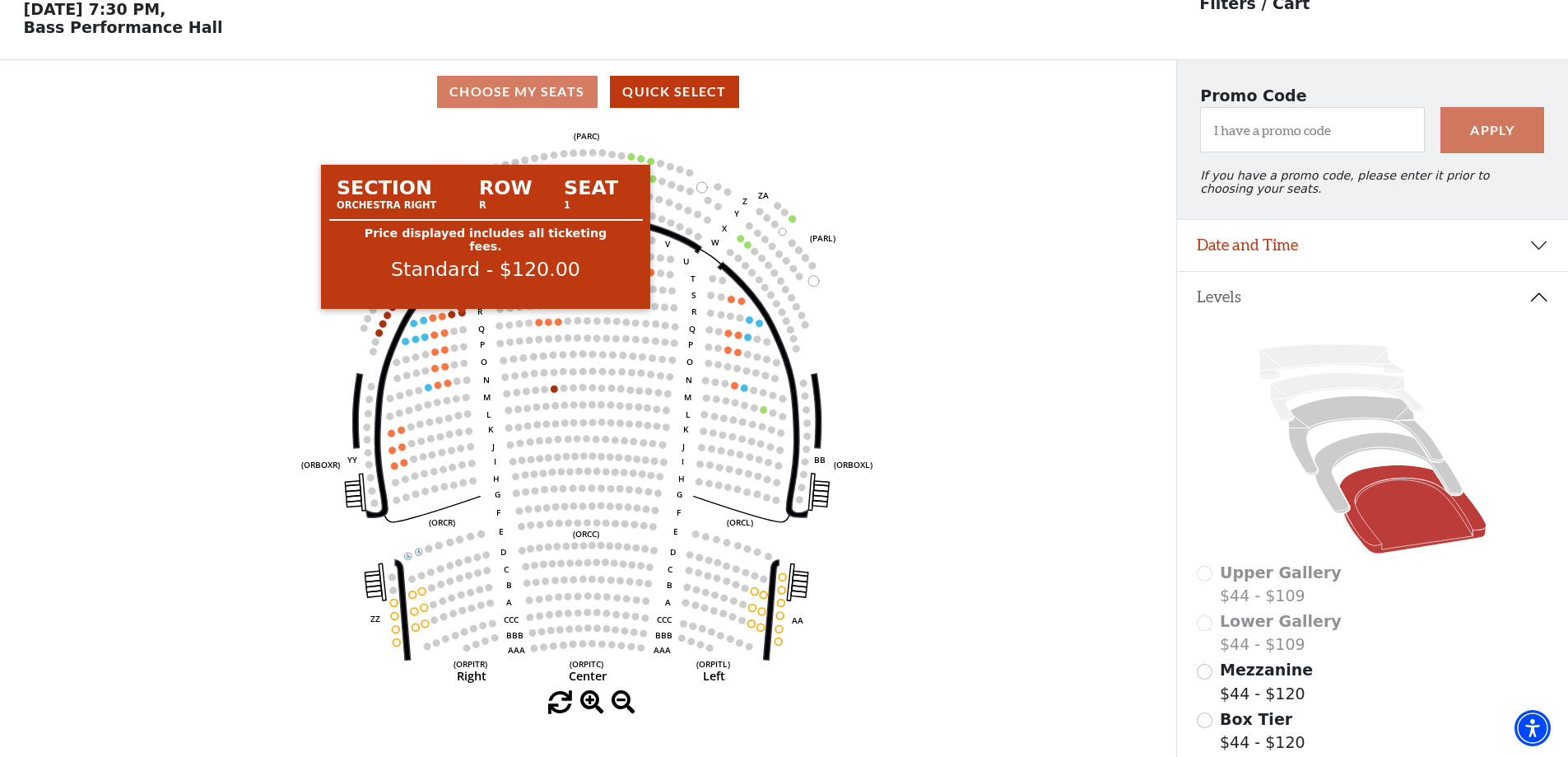
click at [463, 316] on circle at bounding box center [462, 312] width 7 height 7
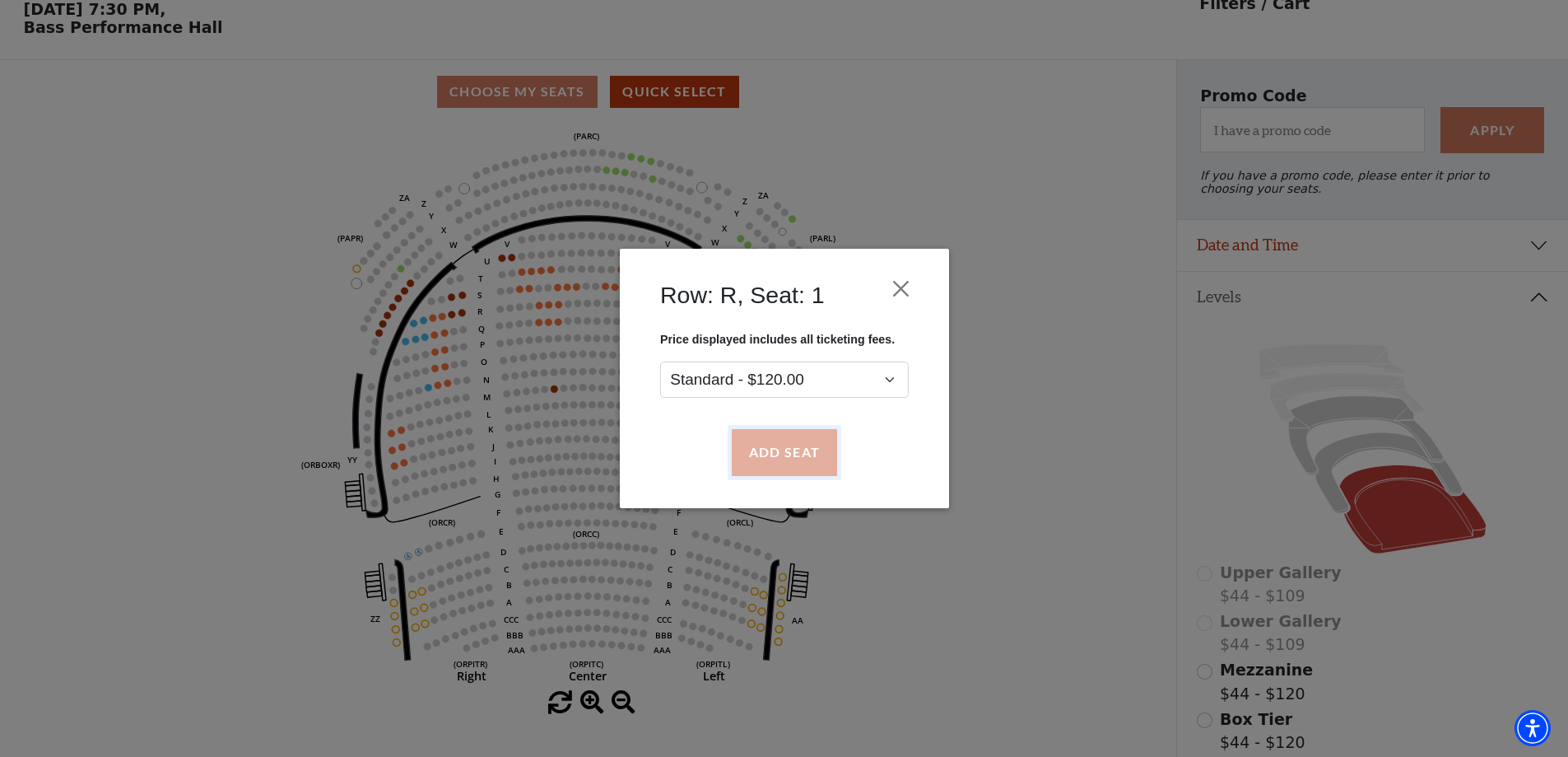
click at [755, 456] on button "Add Seat" at bounding box center [784, 453] width 105 height 47
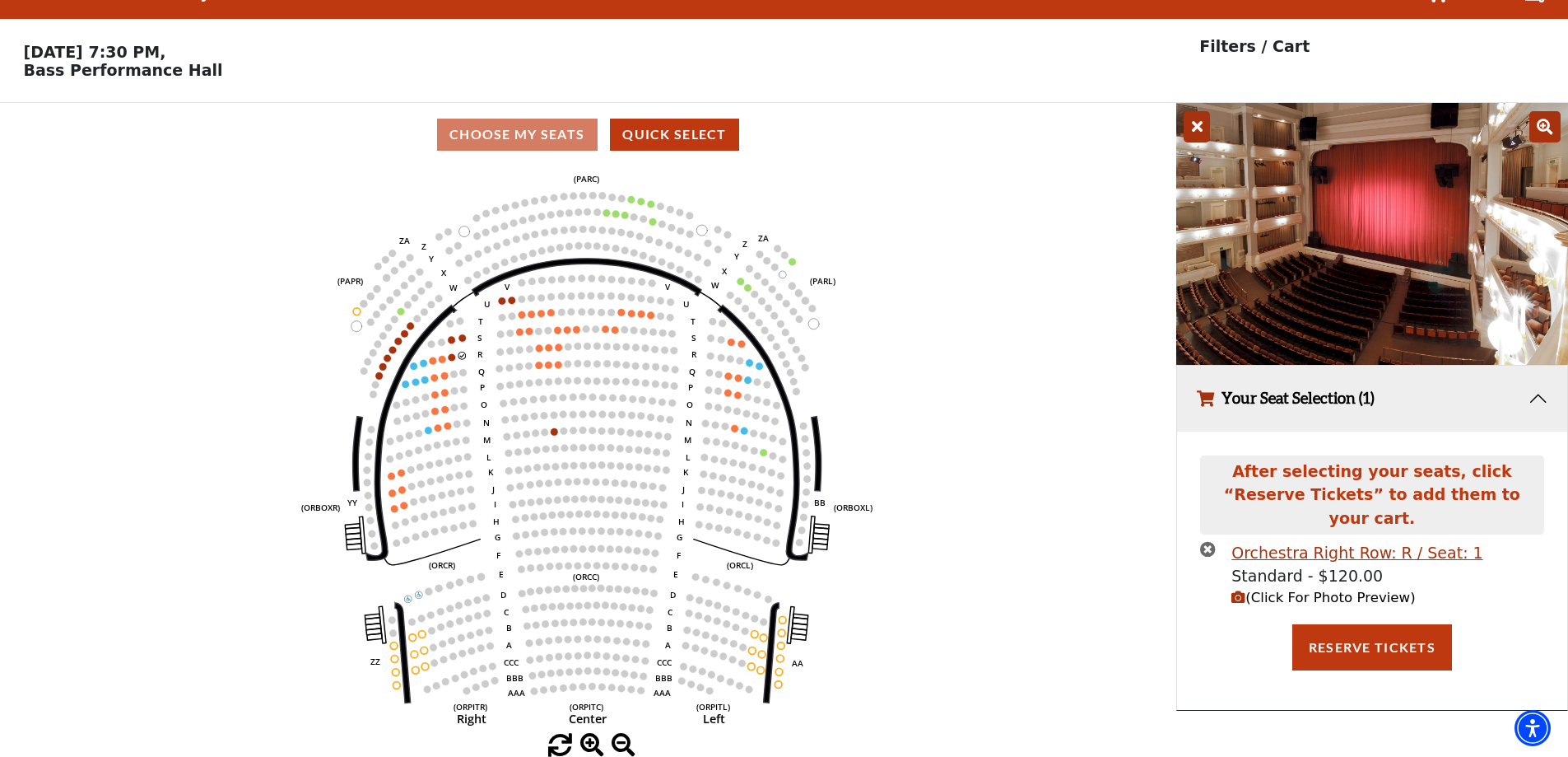
scroll to position [0, 0]
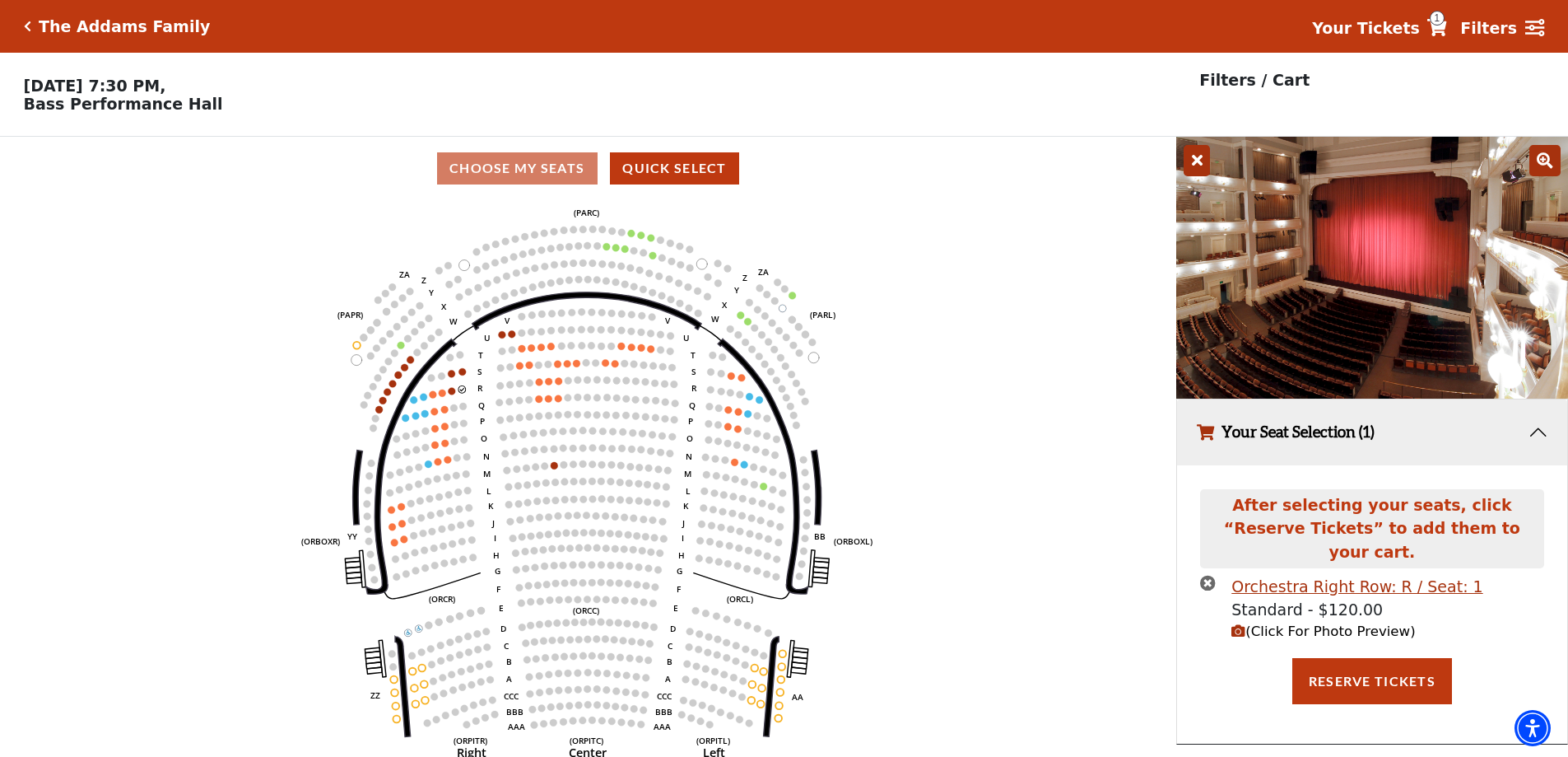
click at [1350, 623] on span "(Click For Photo Preview)" at bounding box center [1322, 631] width 183 height 16
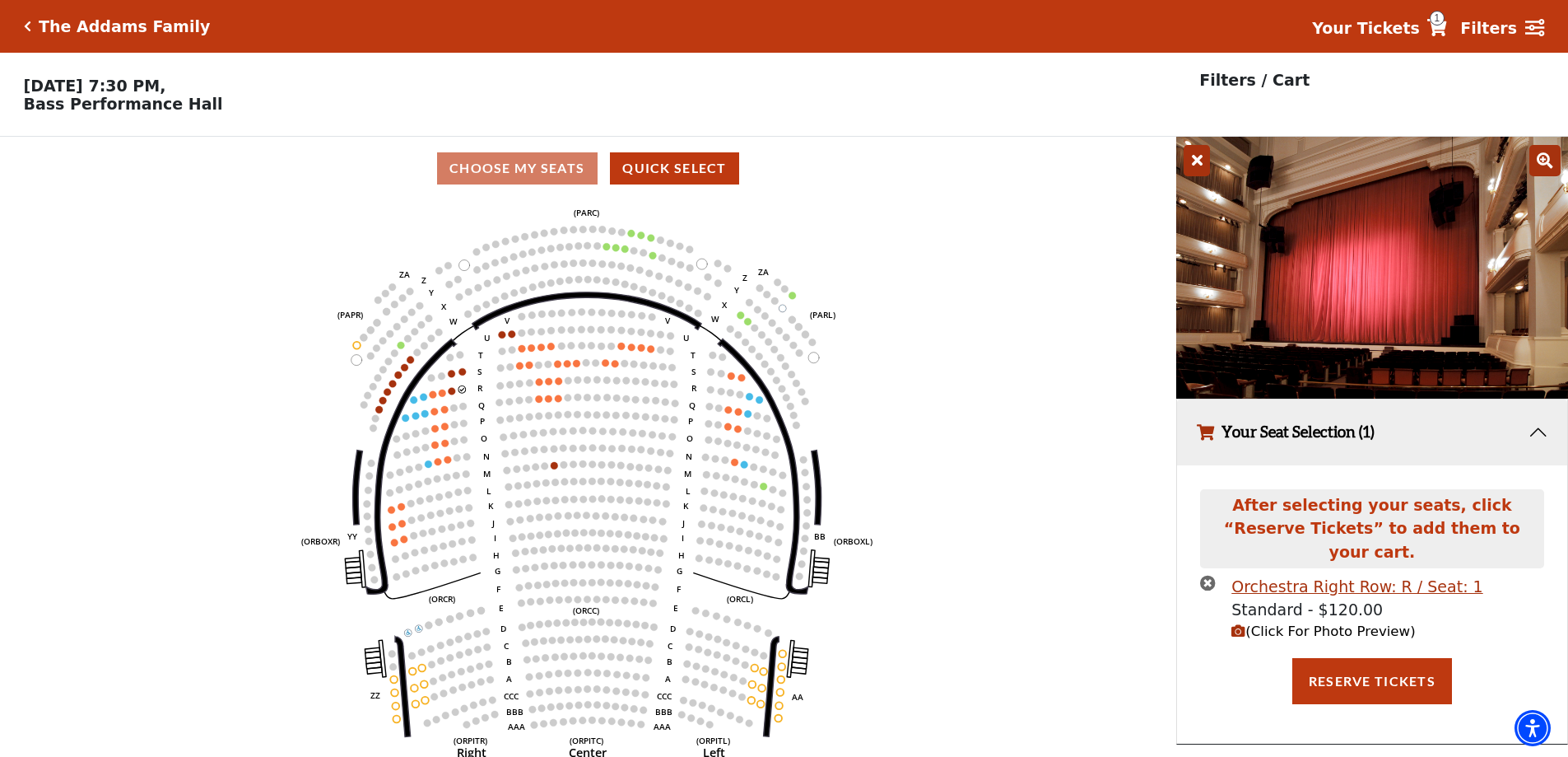
scroll to position [41, 0]
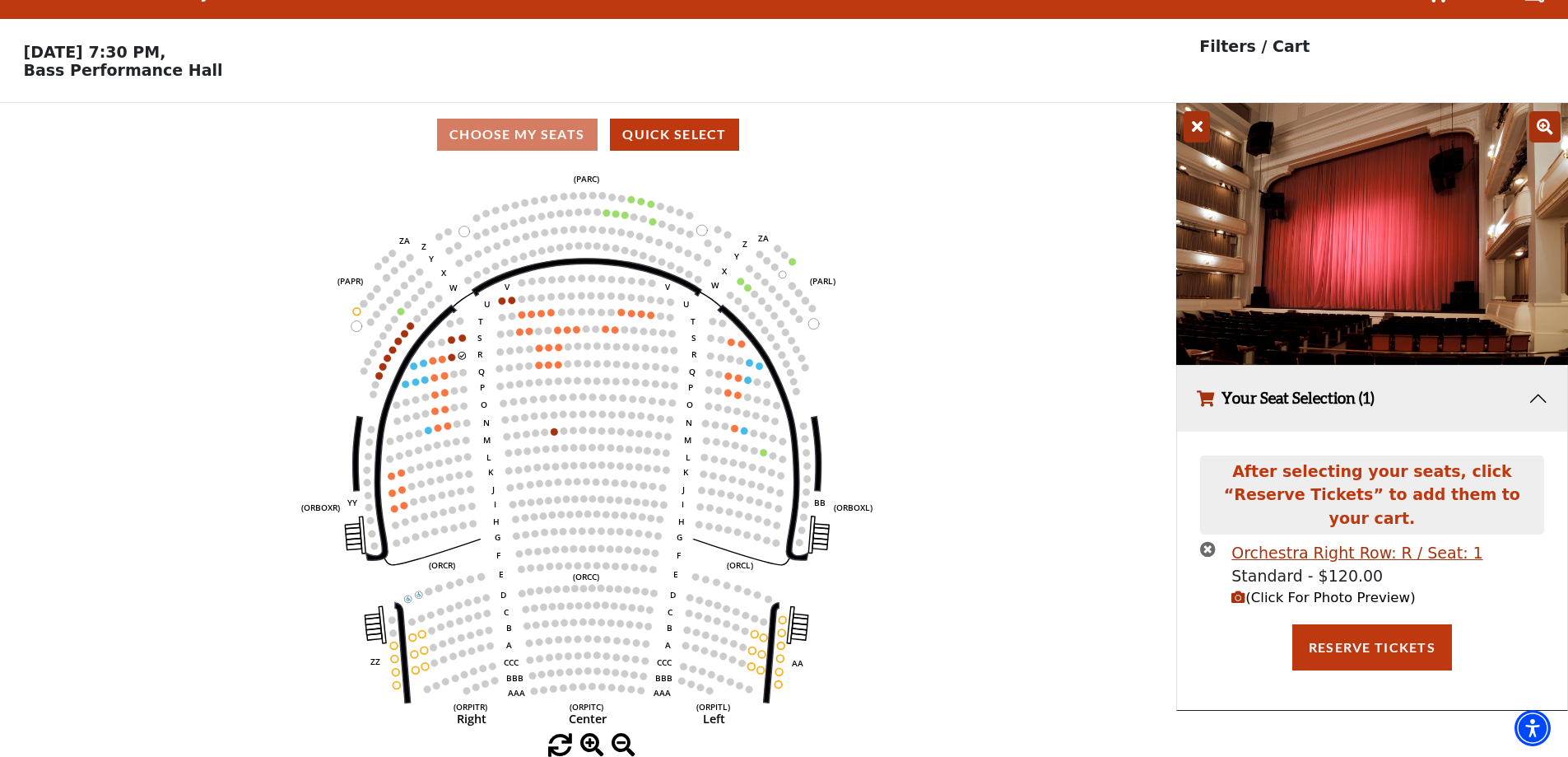
click at [1214, 541] on icon "times-circle" at bounding box center [1208, 549] width 16 height 16
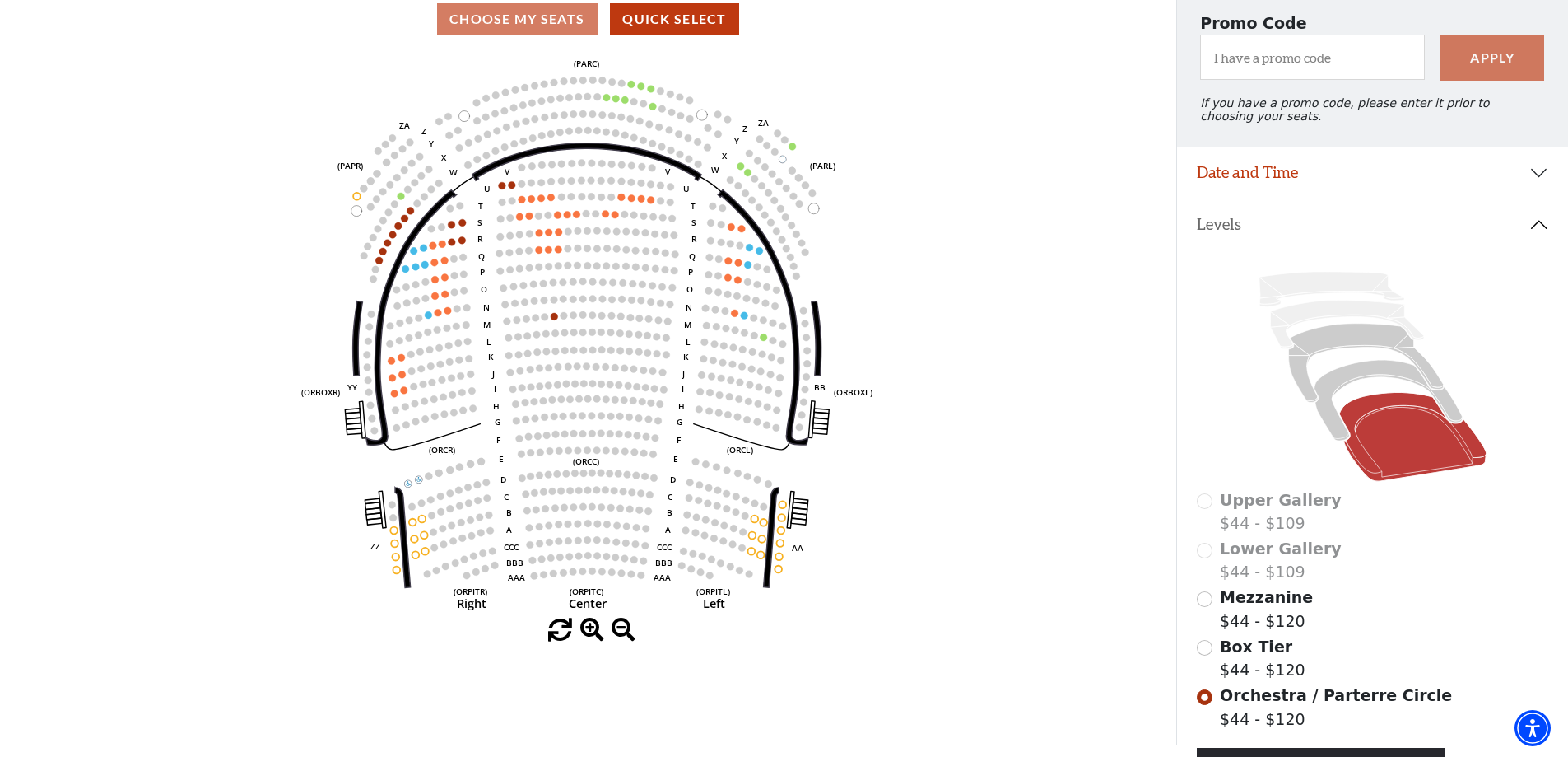
scroll to position [143, 0]
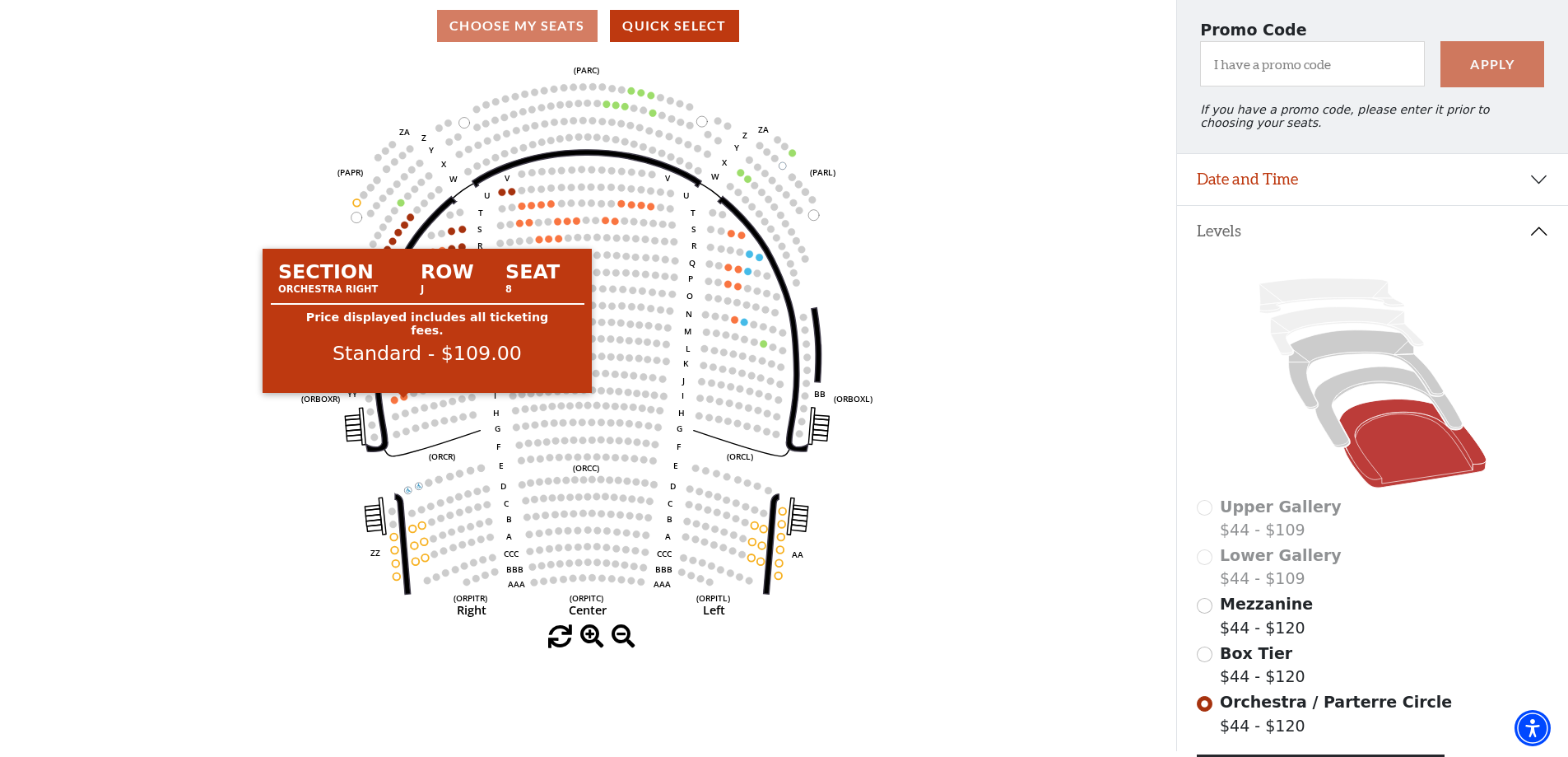
click at [402, 400] on circle at bounding box center [404, 395] width 7 height 7
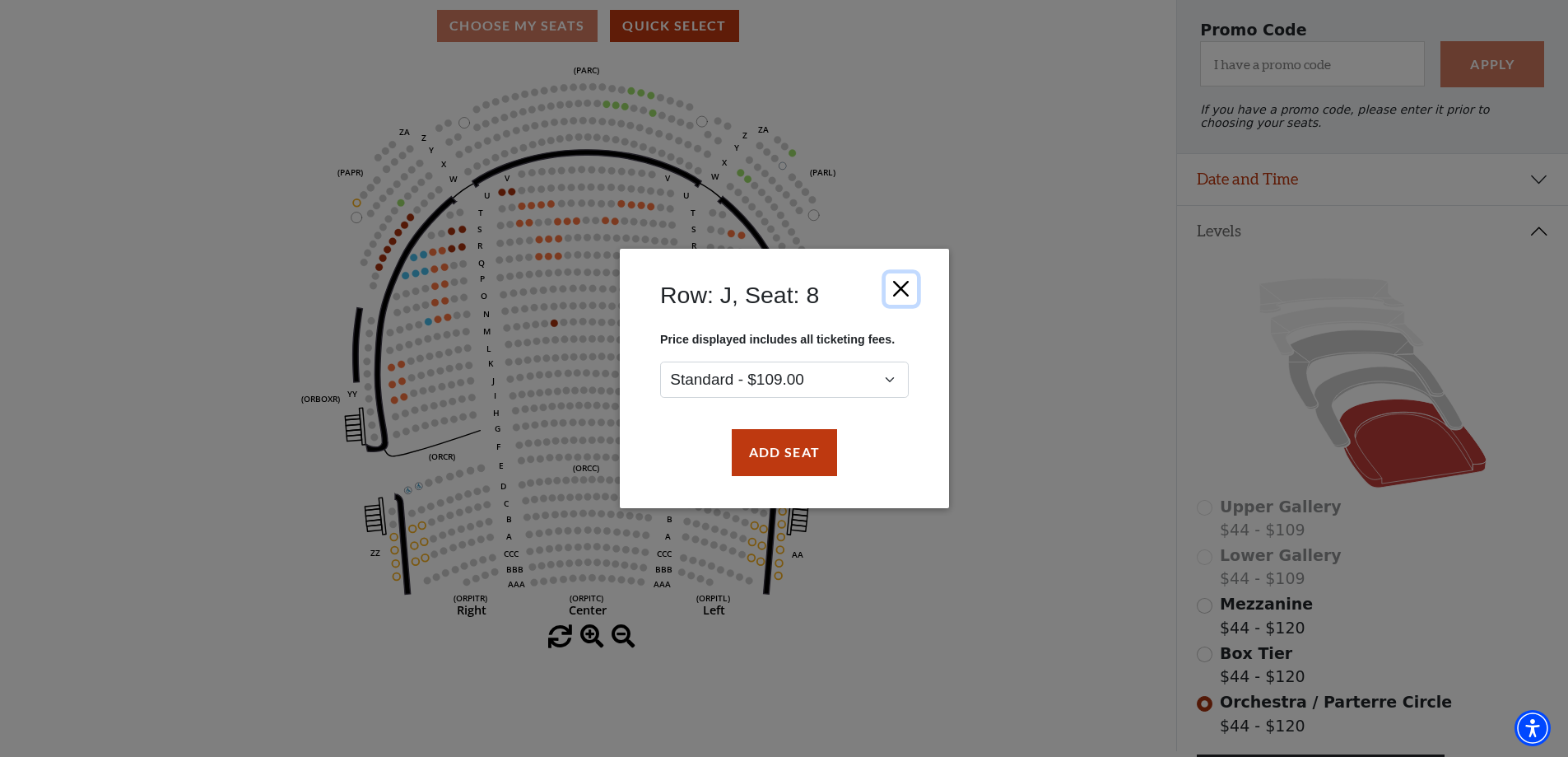
click at [901, 294] on button "Close" at bounding box center [900, 289] width 32 height 32
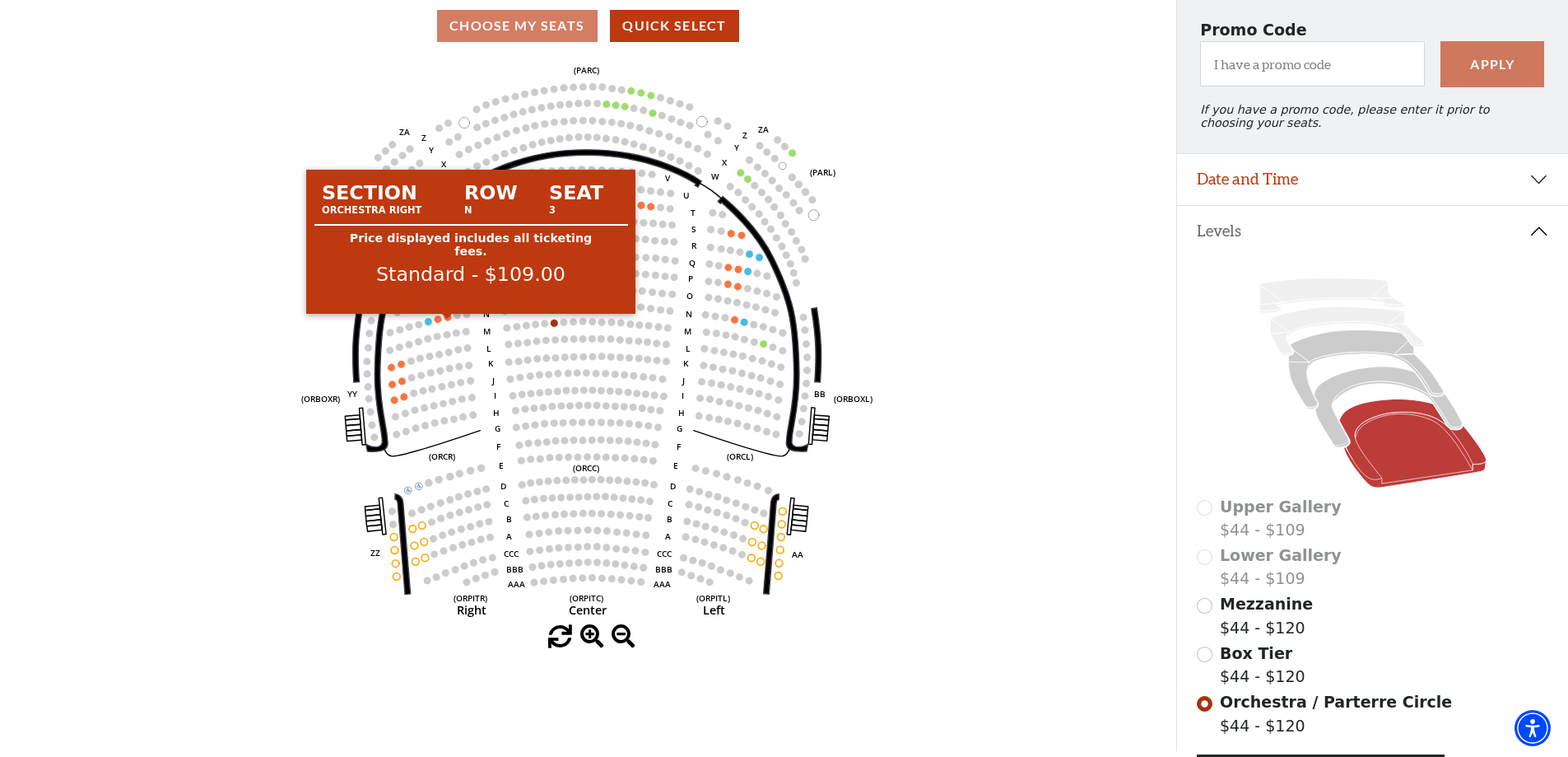
click at [451, 321] on circle at bounding box center [448, 317] width 7 height 7
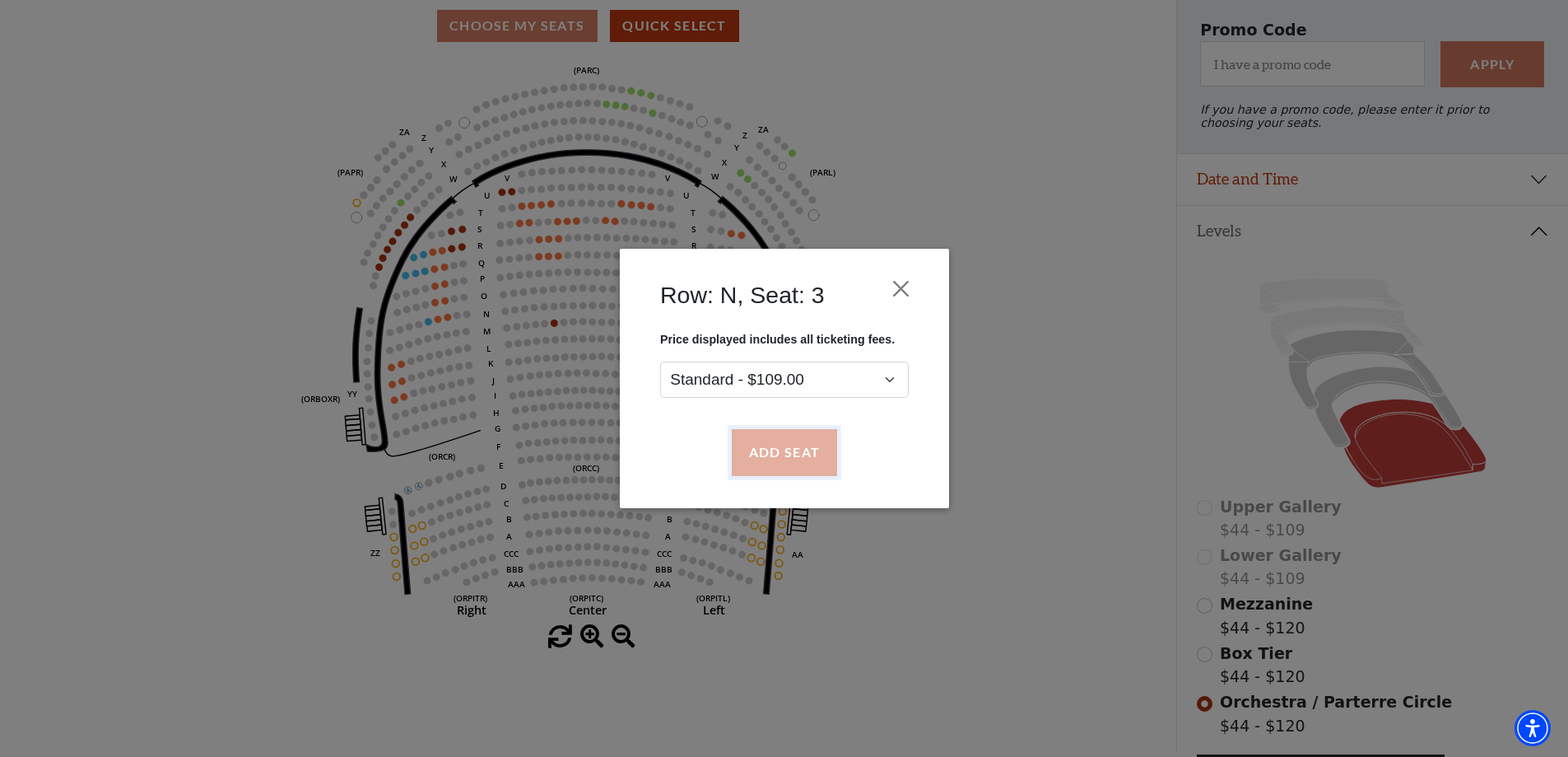
click at [763, 464] on button "Add Seat" at bounding box center [784, 453] width 105 height 47
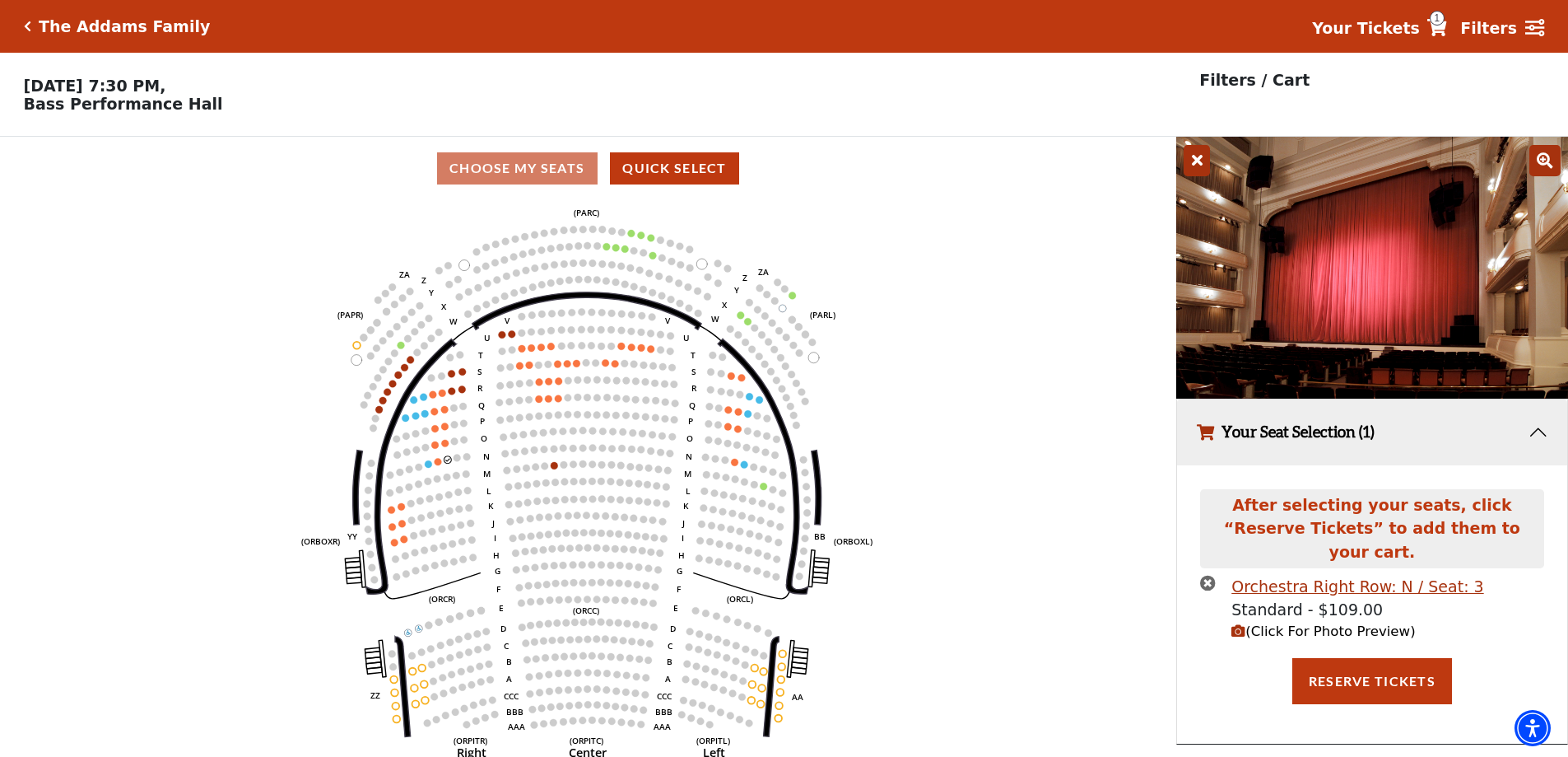
scroll to position [41, 0]
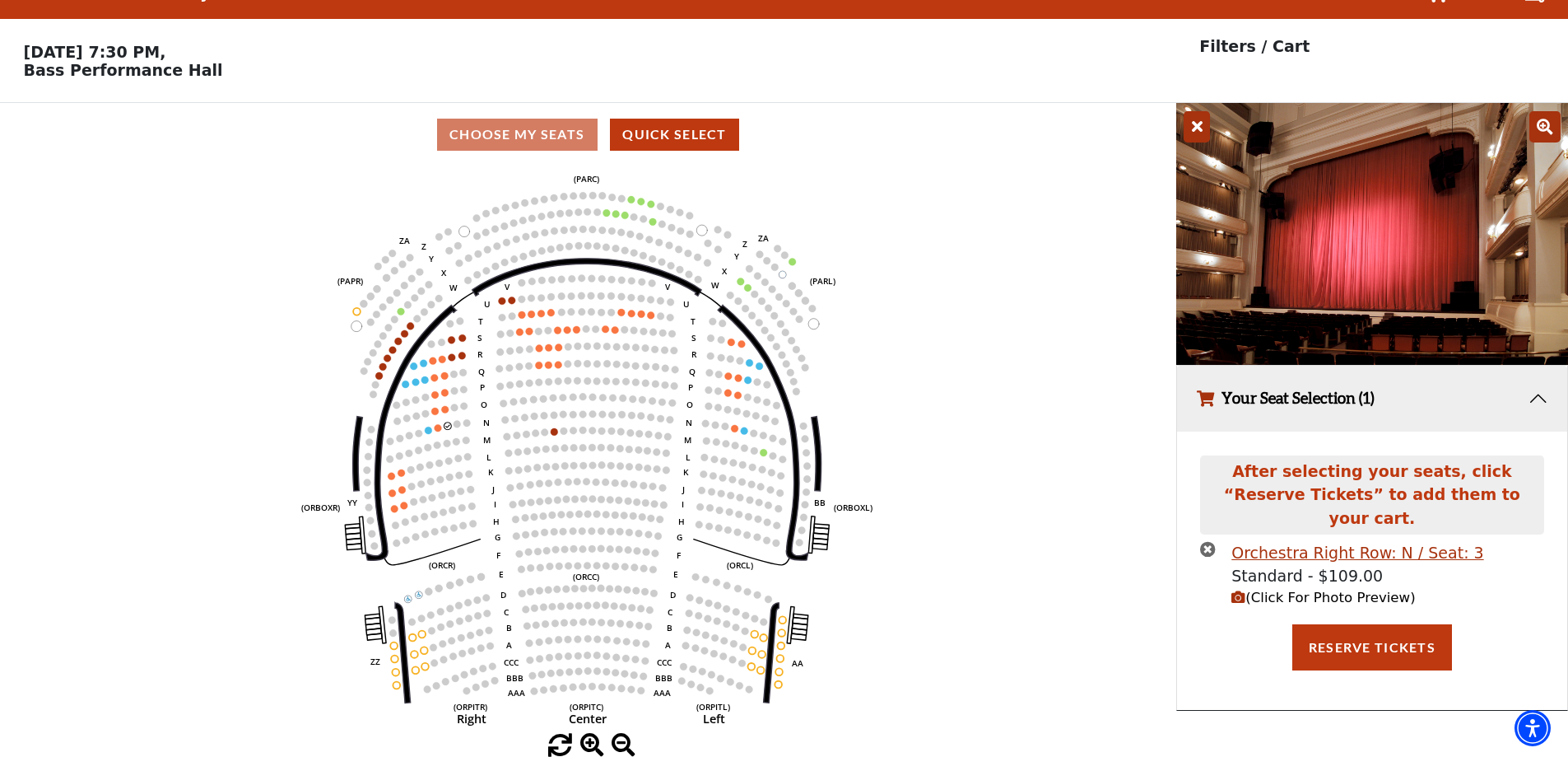
click at [1272, 590] on span "(Click For Photo Preview)" at bounding box center [1322, 597] width 183 height 16
click at [1279, 590] on span "(Click For Photo Preview)" at bounding box center [1322, 597] width 183 height 16
click at [1206, 541] on icon "times-circle" at bounding box center [1208, 549] width 16 height 16
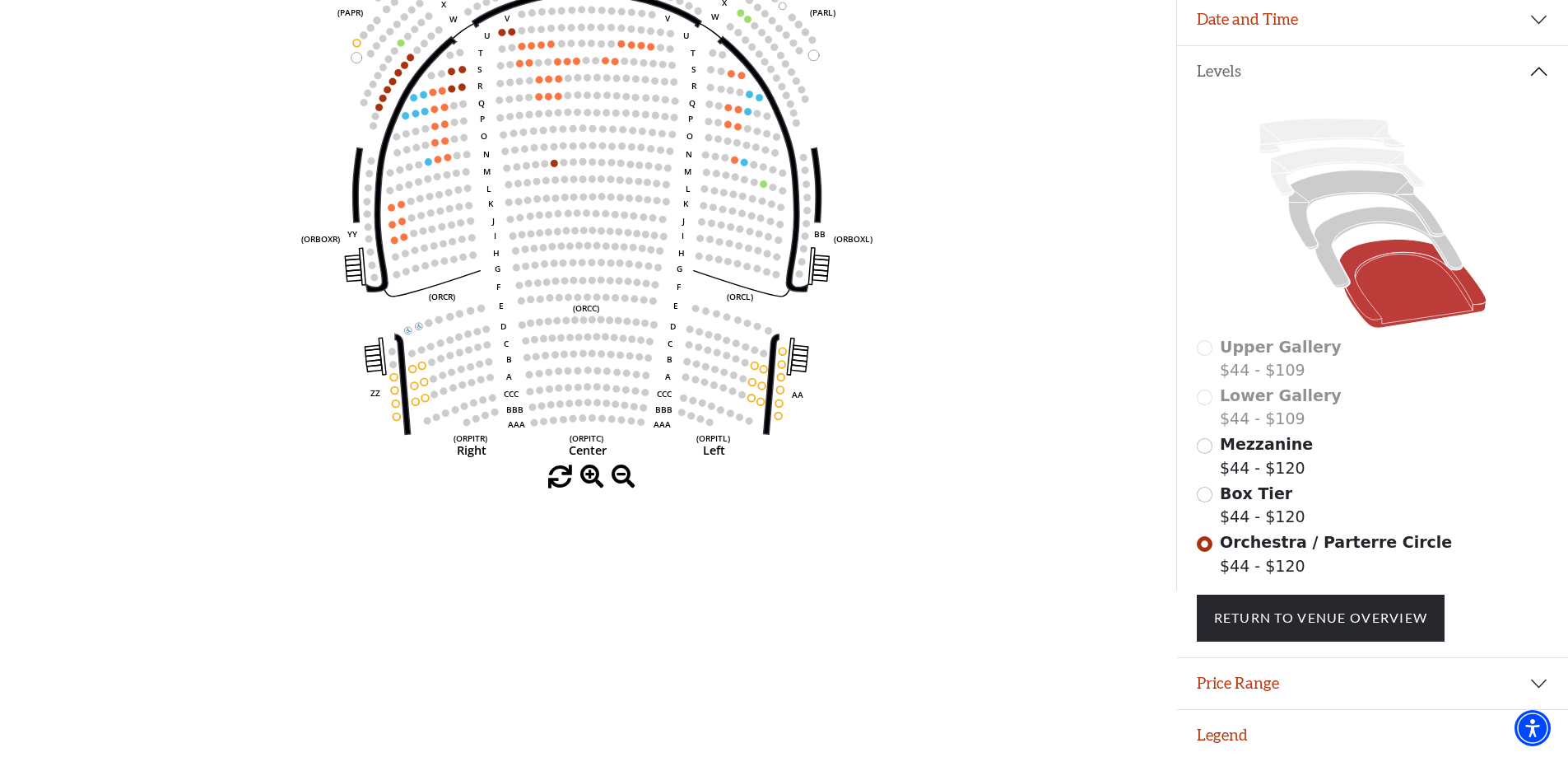
scroll to position [307, 0]
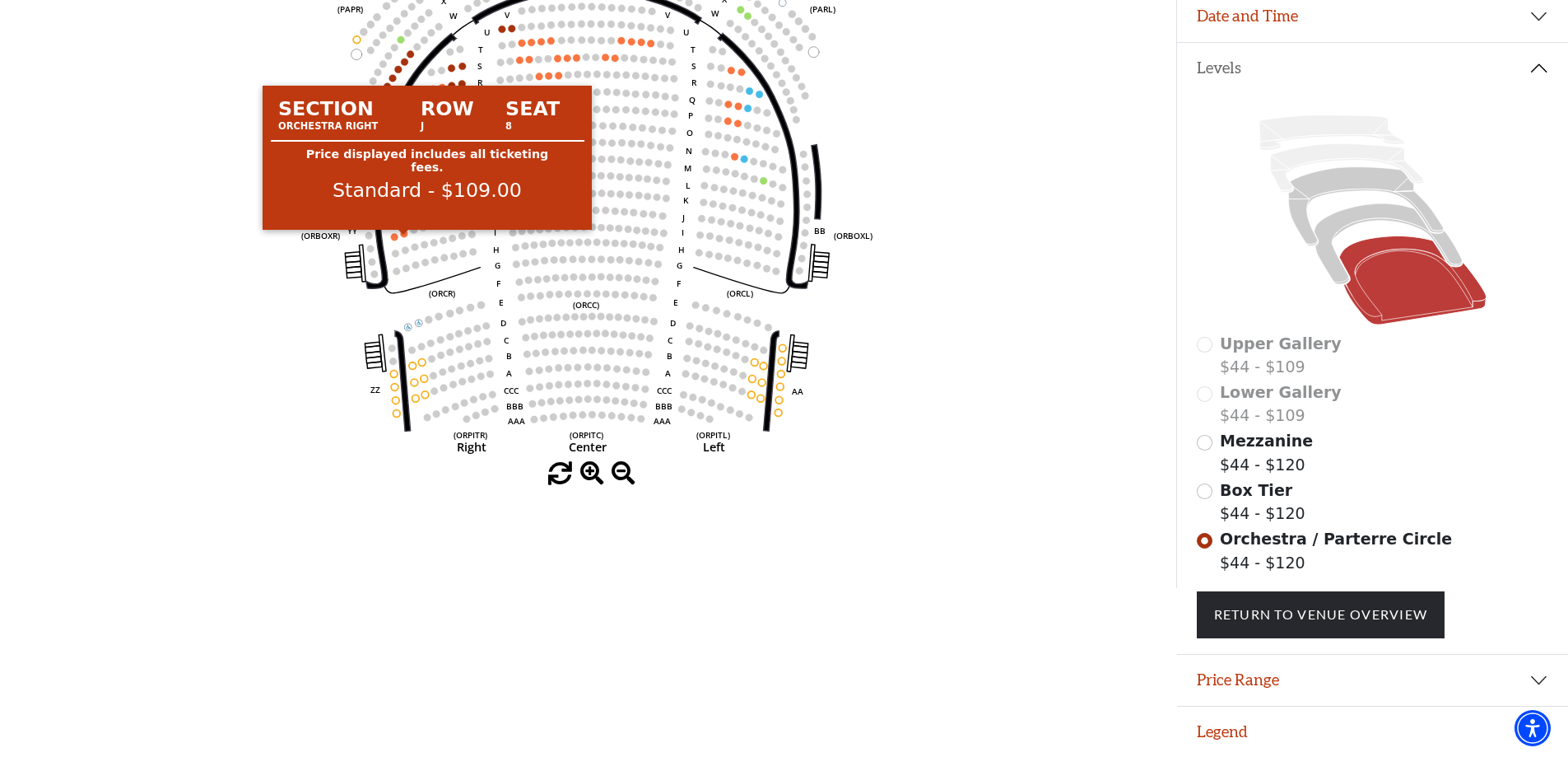
click at [407, 237] on circle at bounding box center [404, 233] width 7 height 7
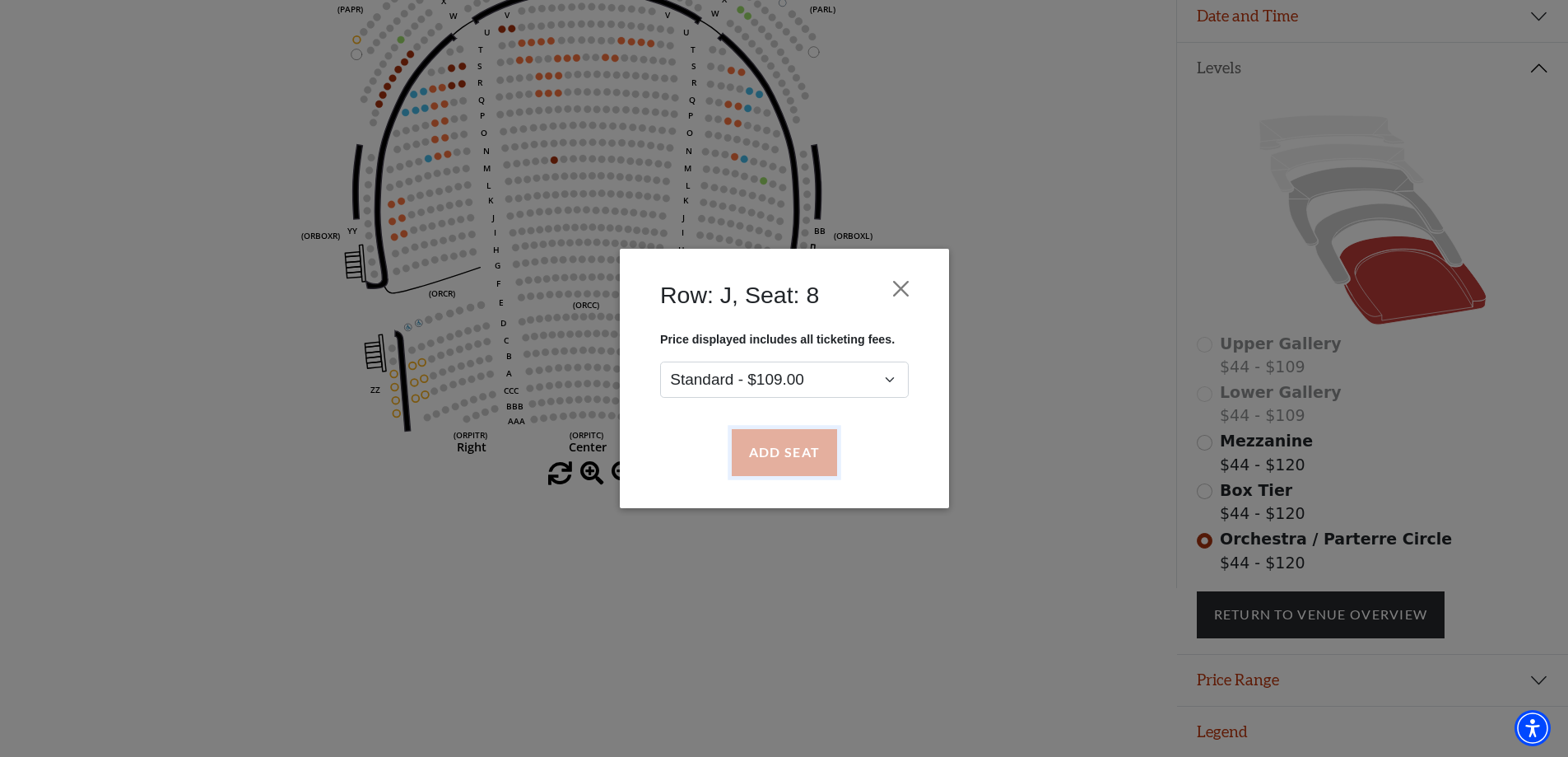
click at [785, 458] on button "Add Seat" at bounding box center [784, 453] width 105 height 47
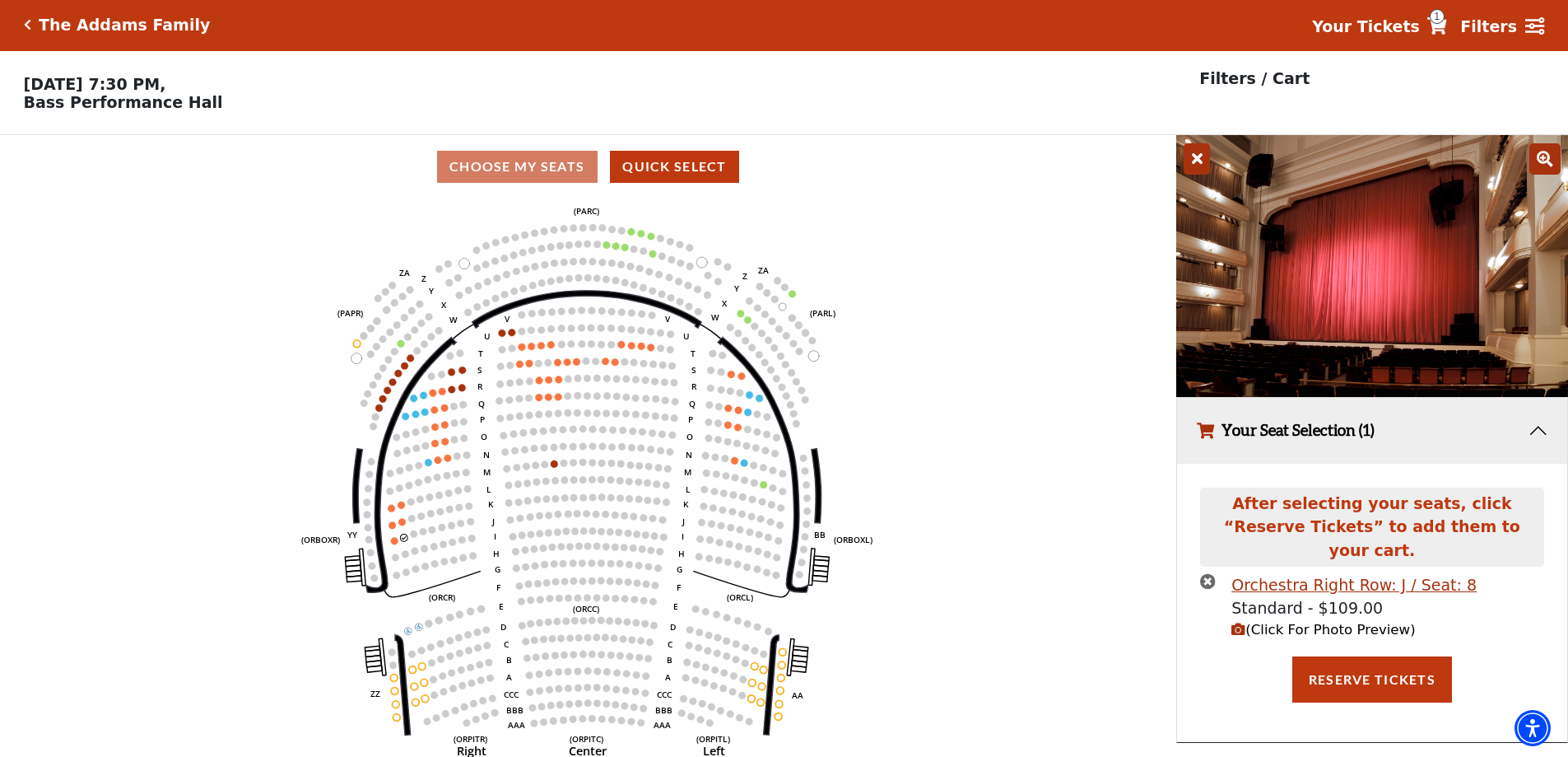
scroll to position [0, 0]
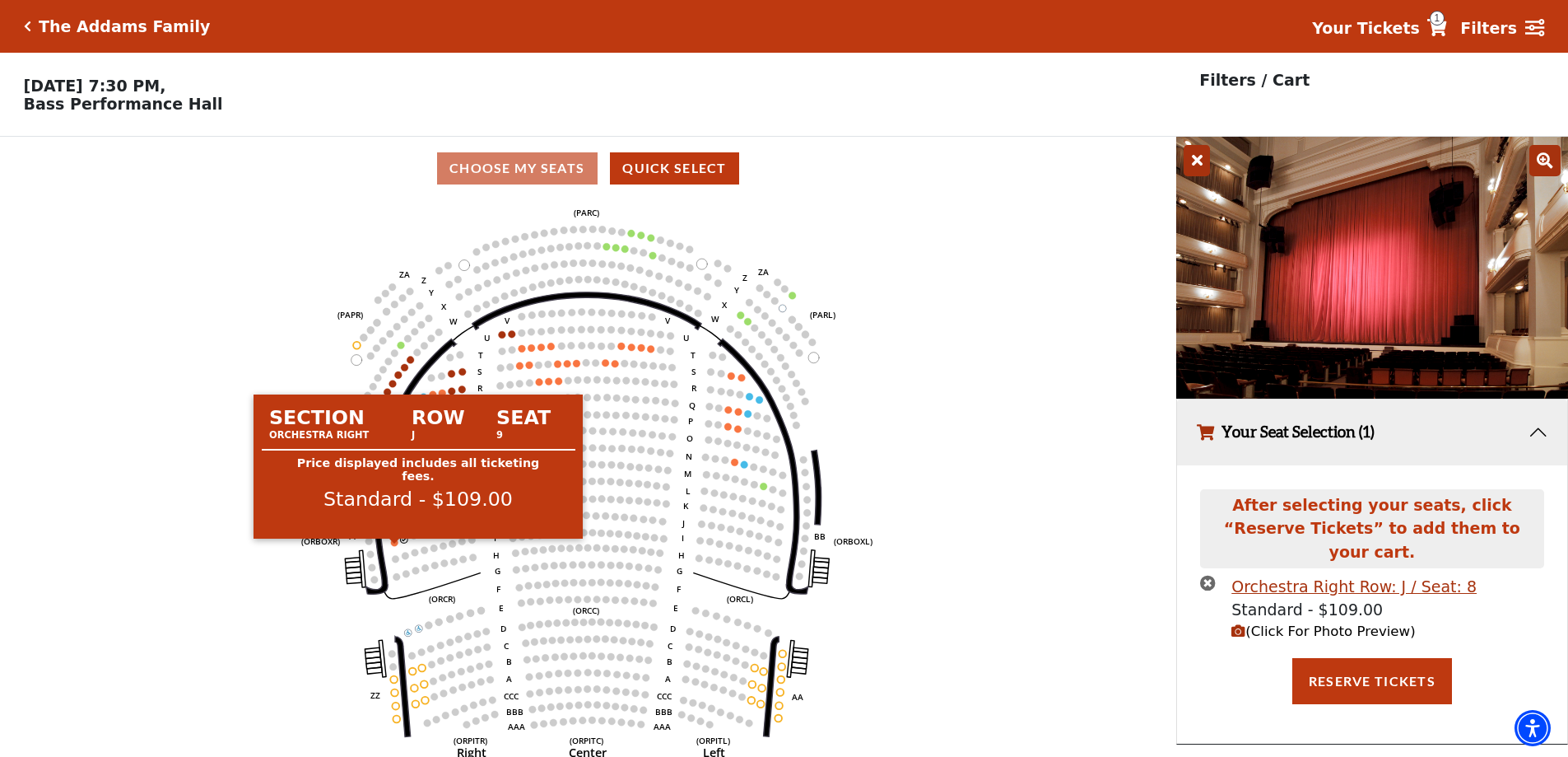
click at [395, 546] on circle at bounding box center [394, 542] width 7 height 7
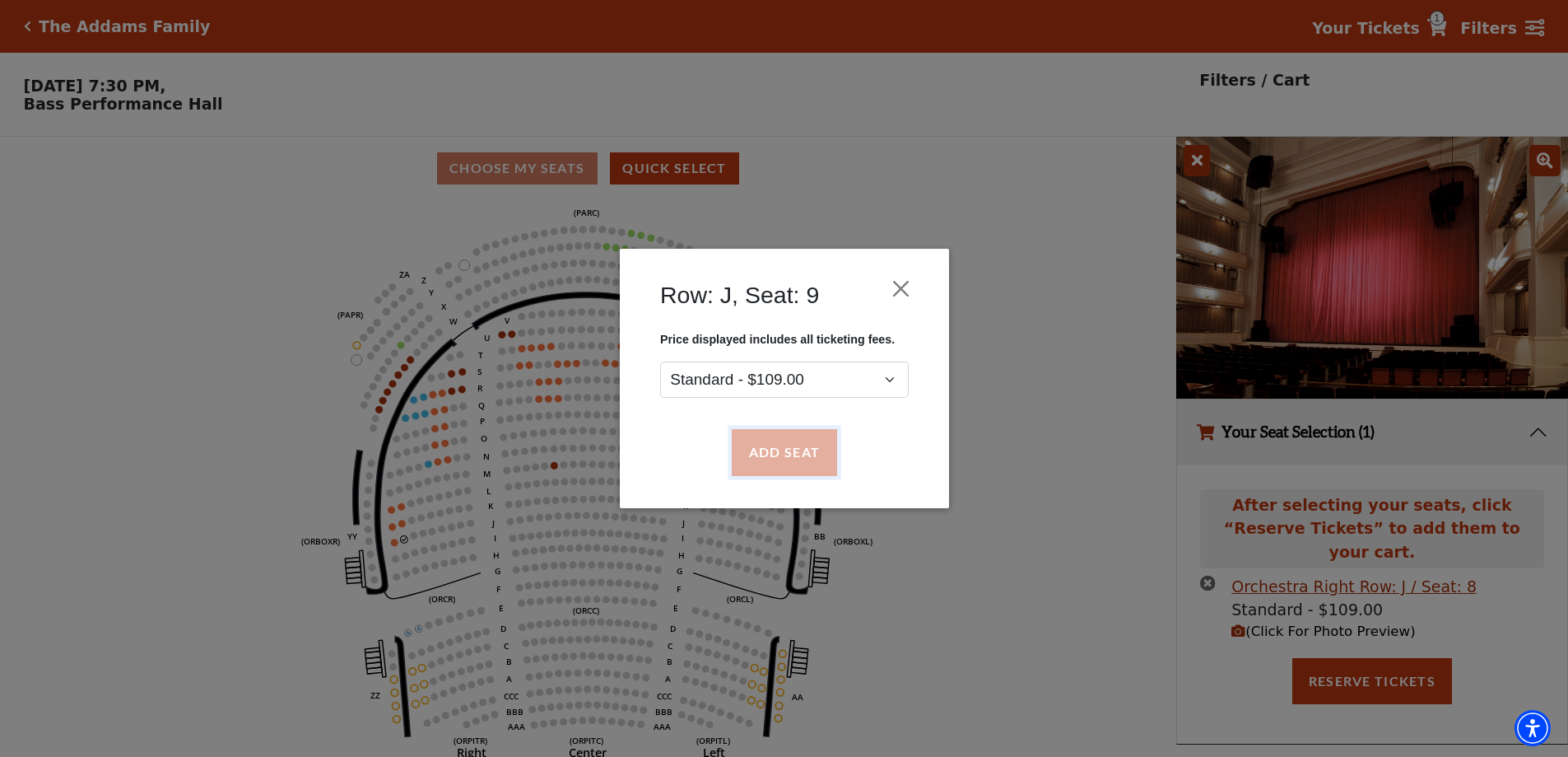
click at [790, 456] on button "Add Seat" at bounding box center [784, 453] width 105 height 47
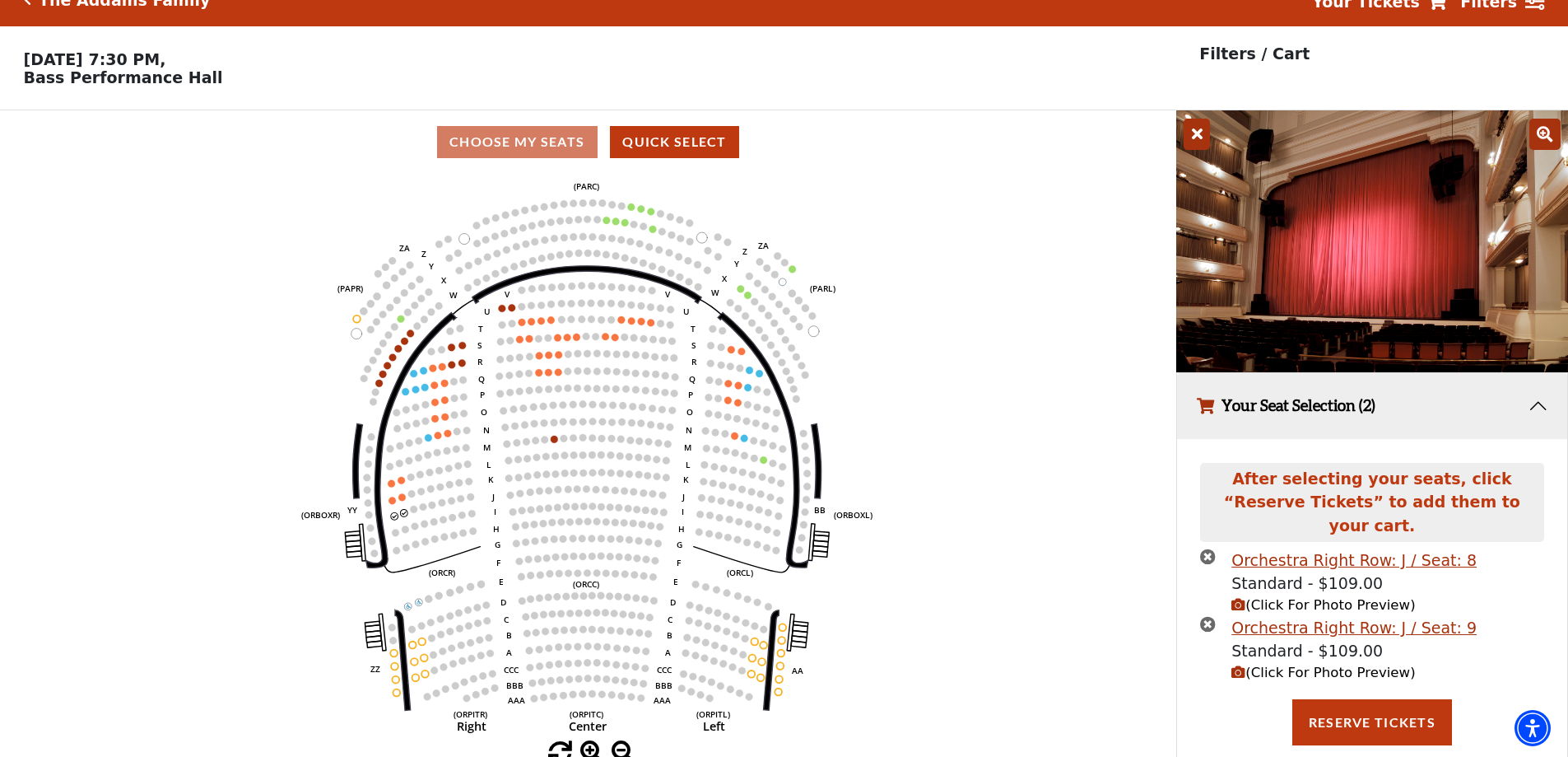
scroll to position [41, 0]
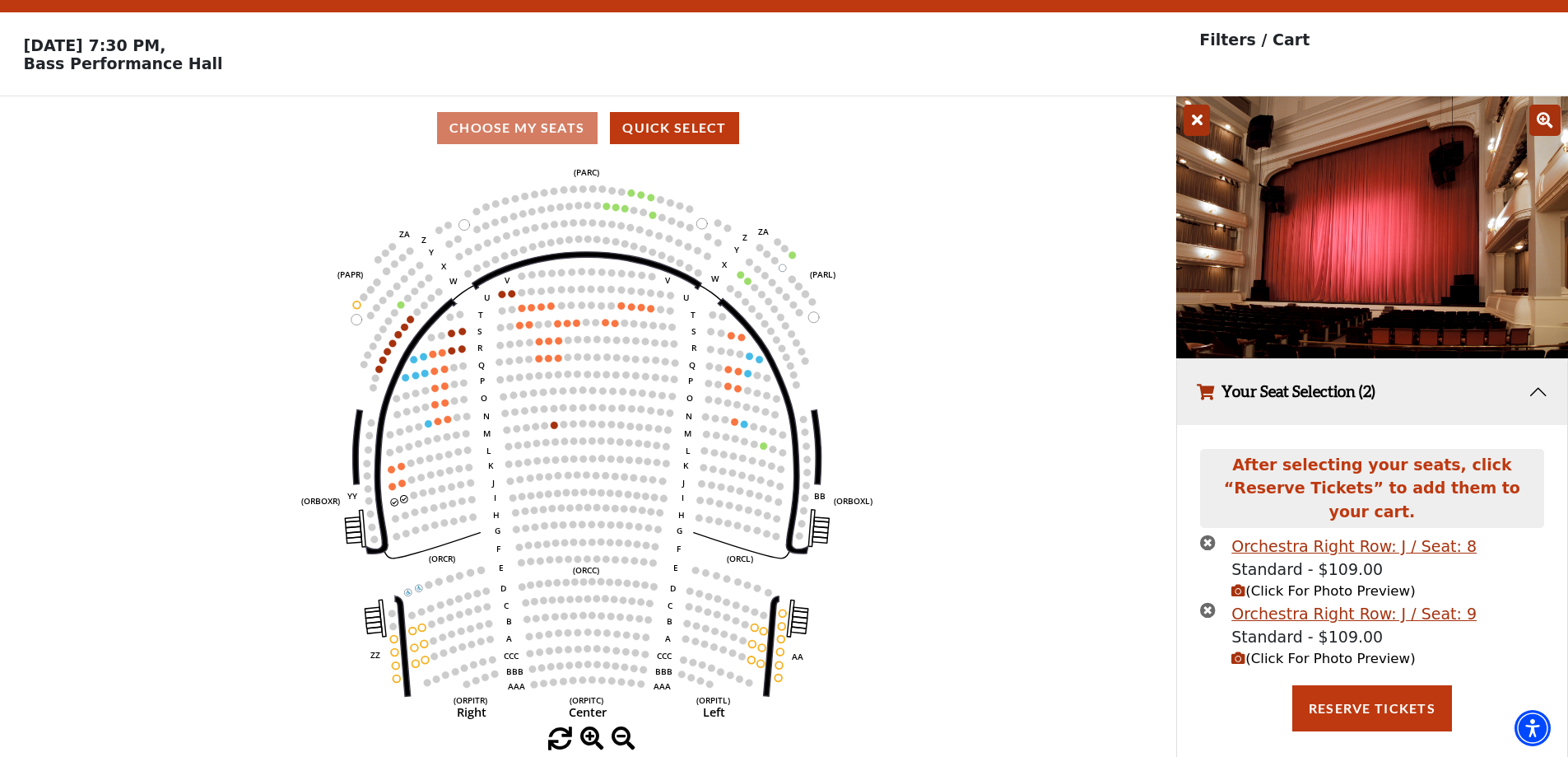
click at [1297, 583] on span "(Click For Photo Preview)" at bounding box center [1322, 591] width 183 height 16
click at [1331, 697] on button "Reserve Tickets" at bounding box center [1372, 707] width 159 height 47
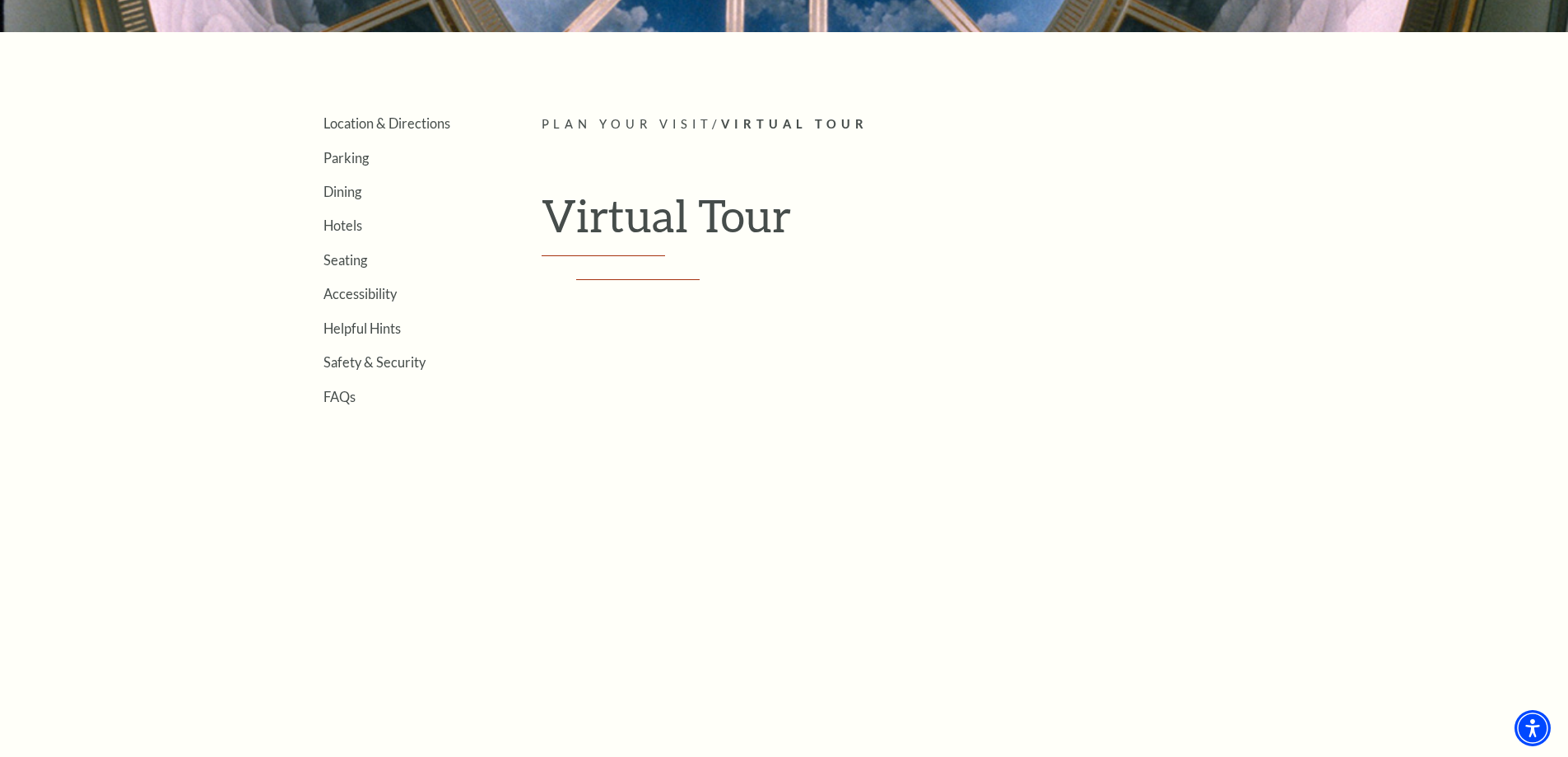
scroll to position [494, 0]
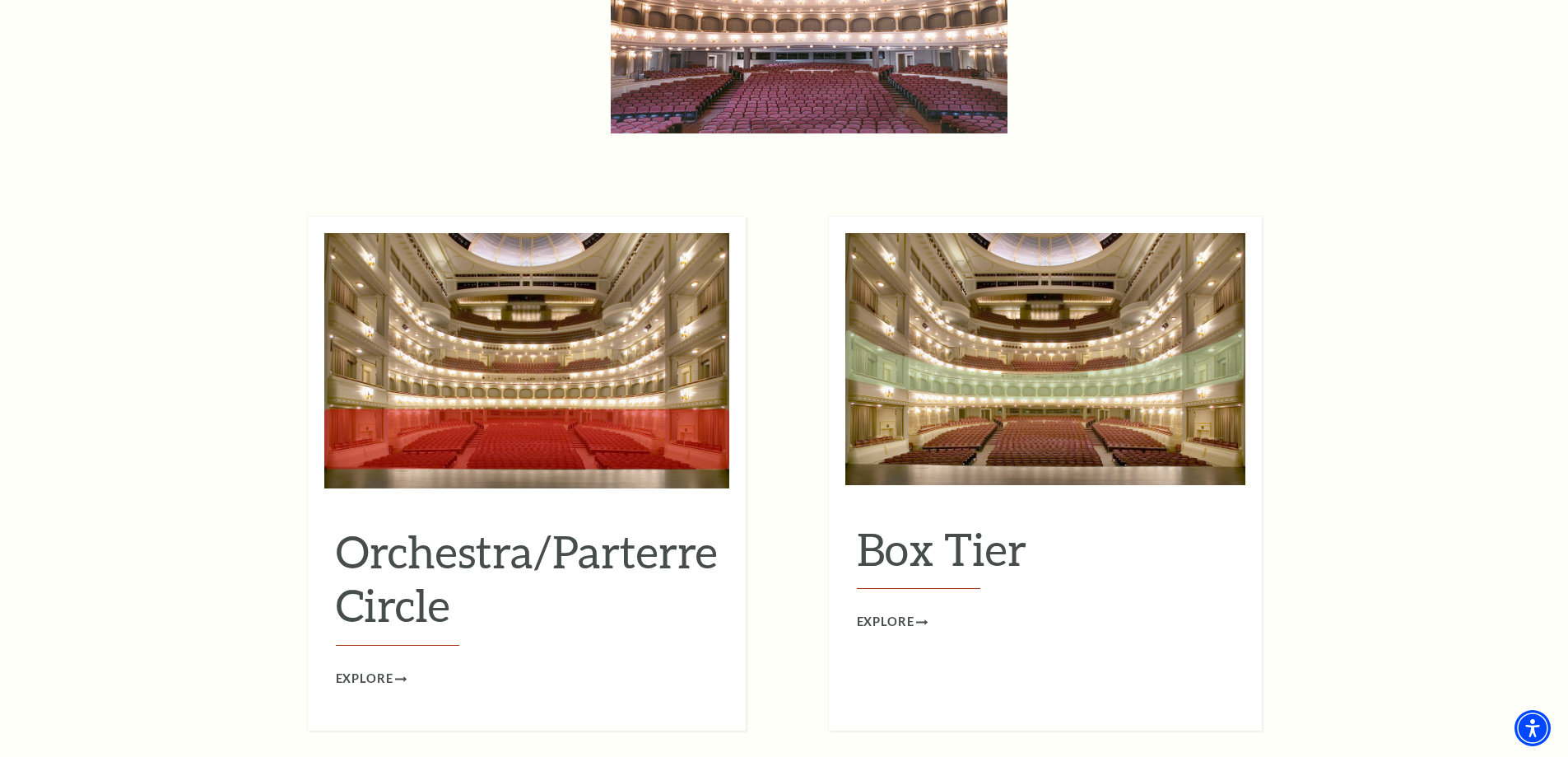
scroll to position [1565, 0]
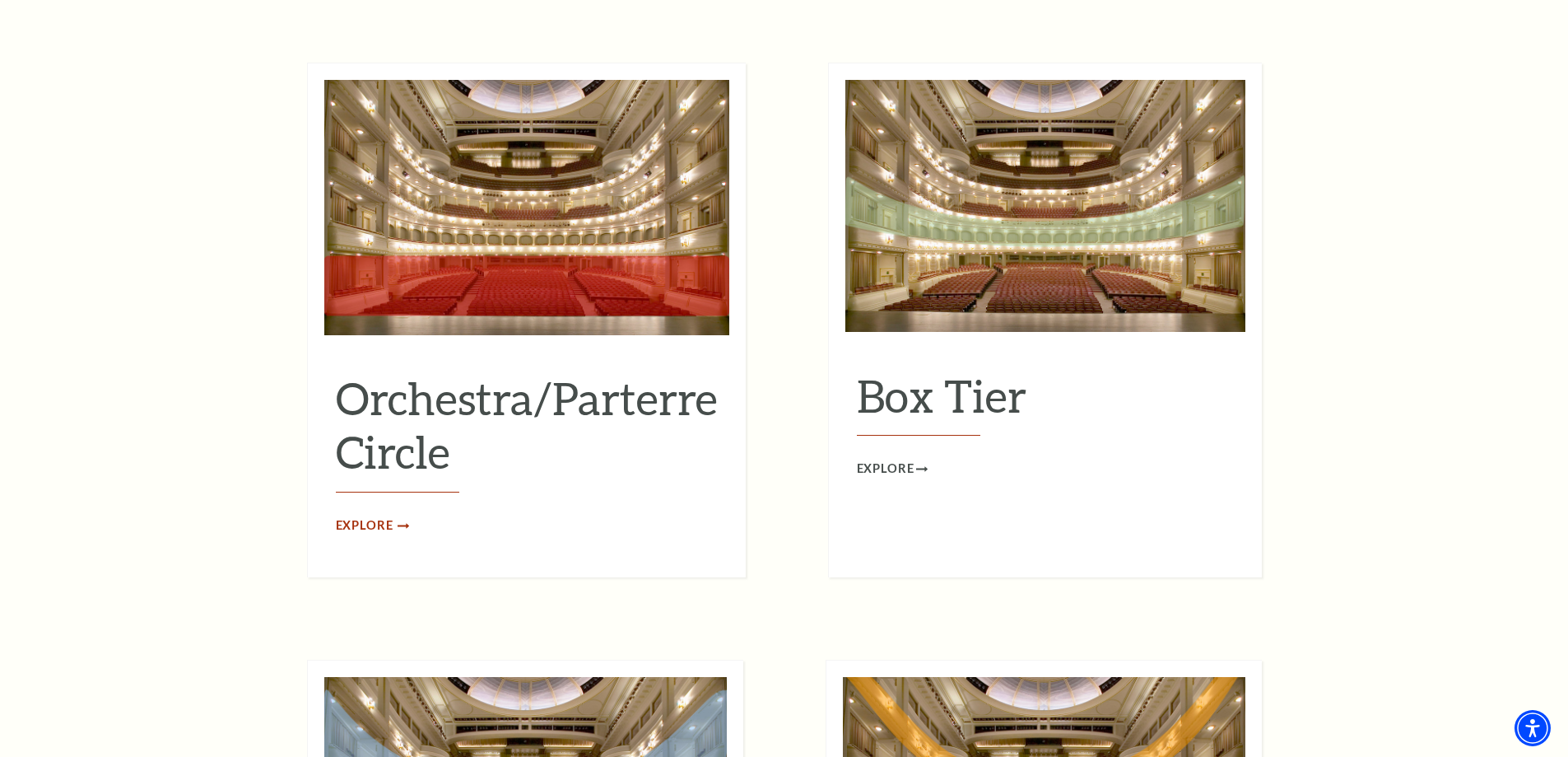
click at [377, 515] on span "Explore" at bounding box center [365, 525] width 57 height 21
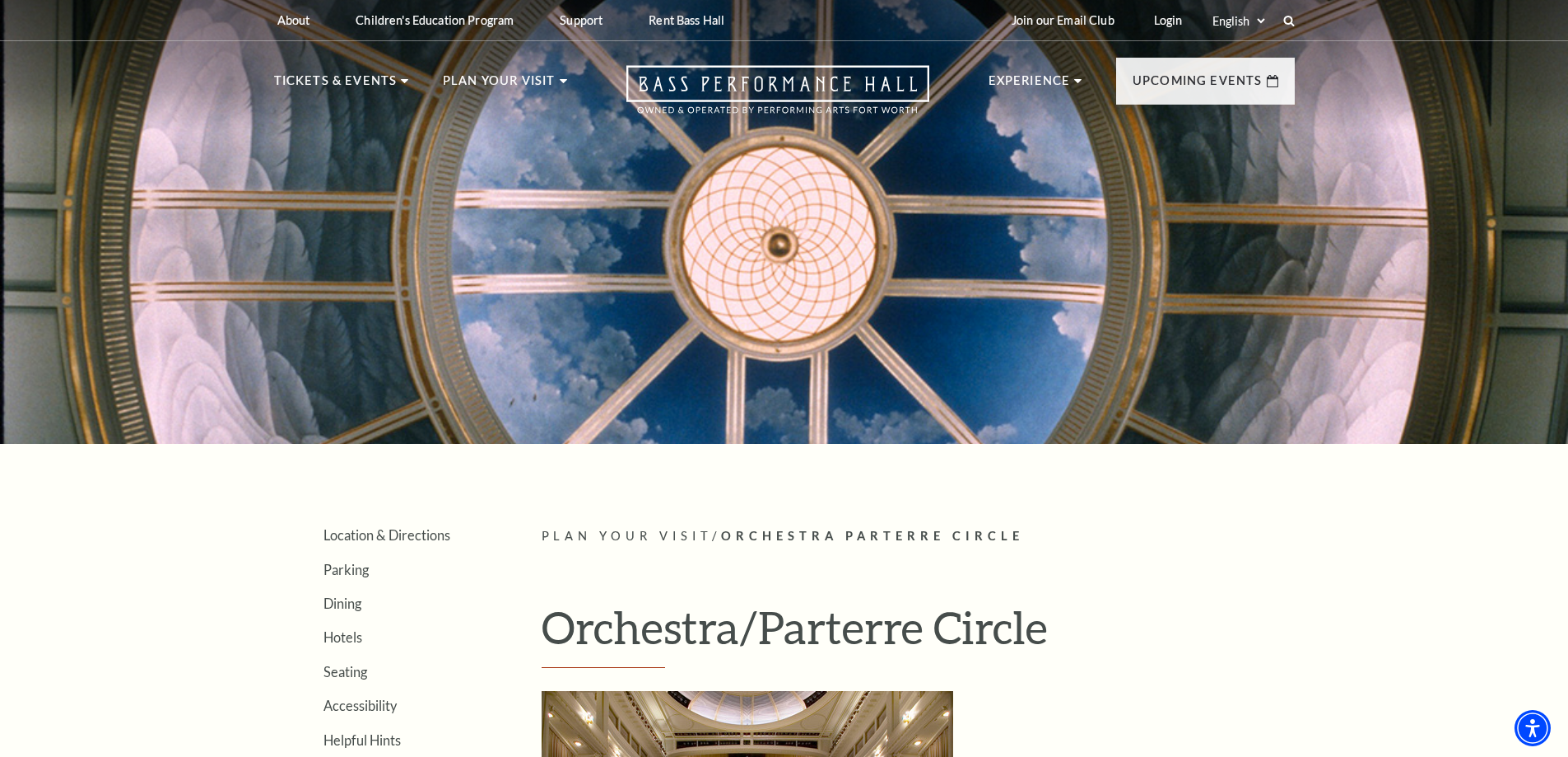
scroll to position [494, 0]
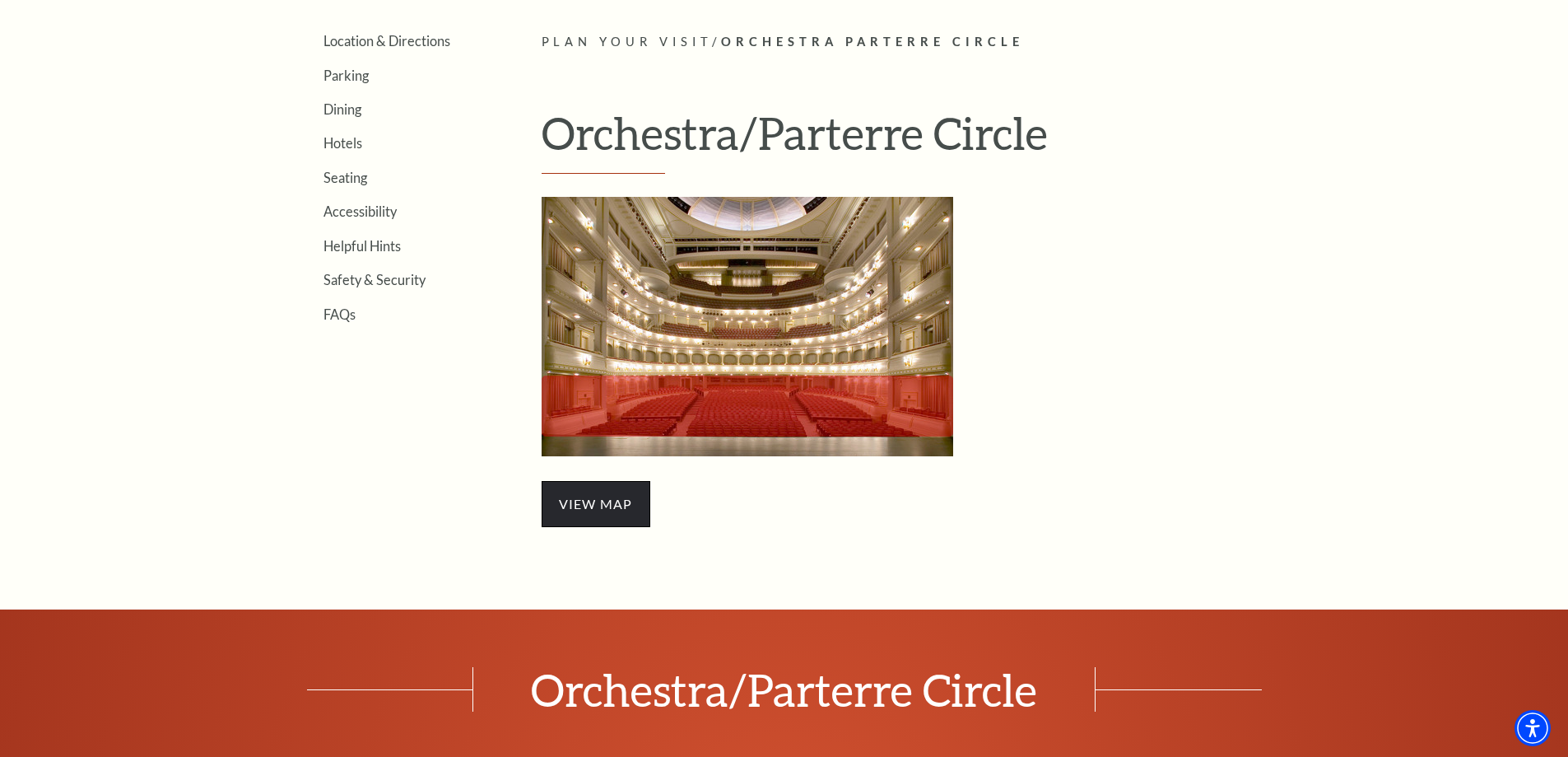
click at [618, 505] on span "view map" at bounding box center [596, 503] width 109 height 47
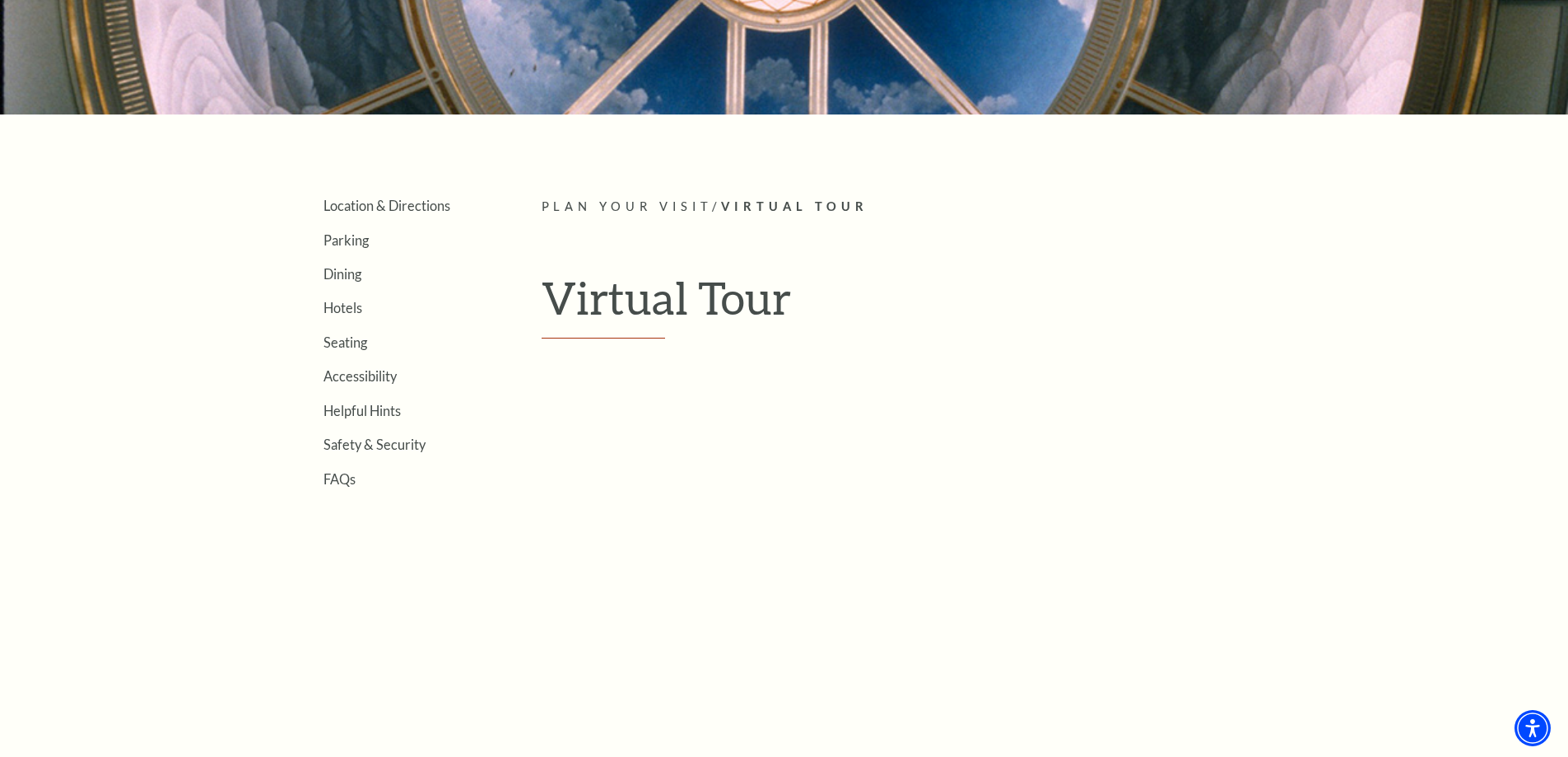
scroll to position [494, 0]
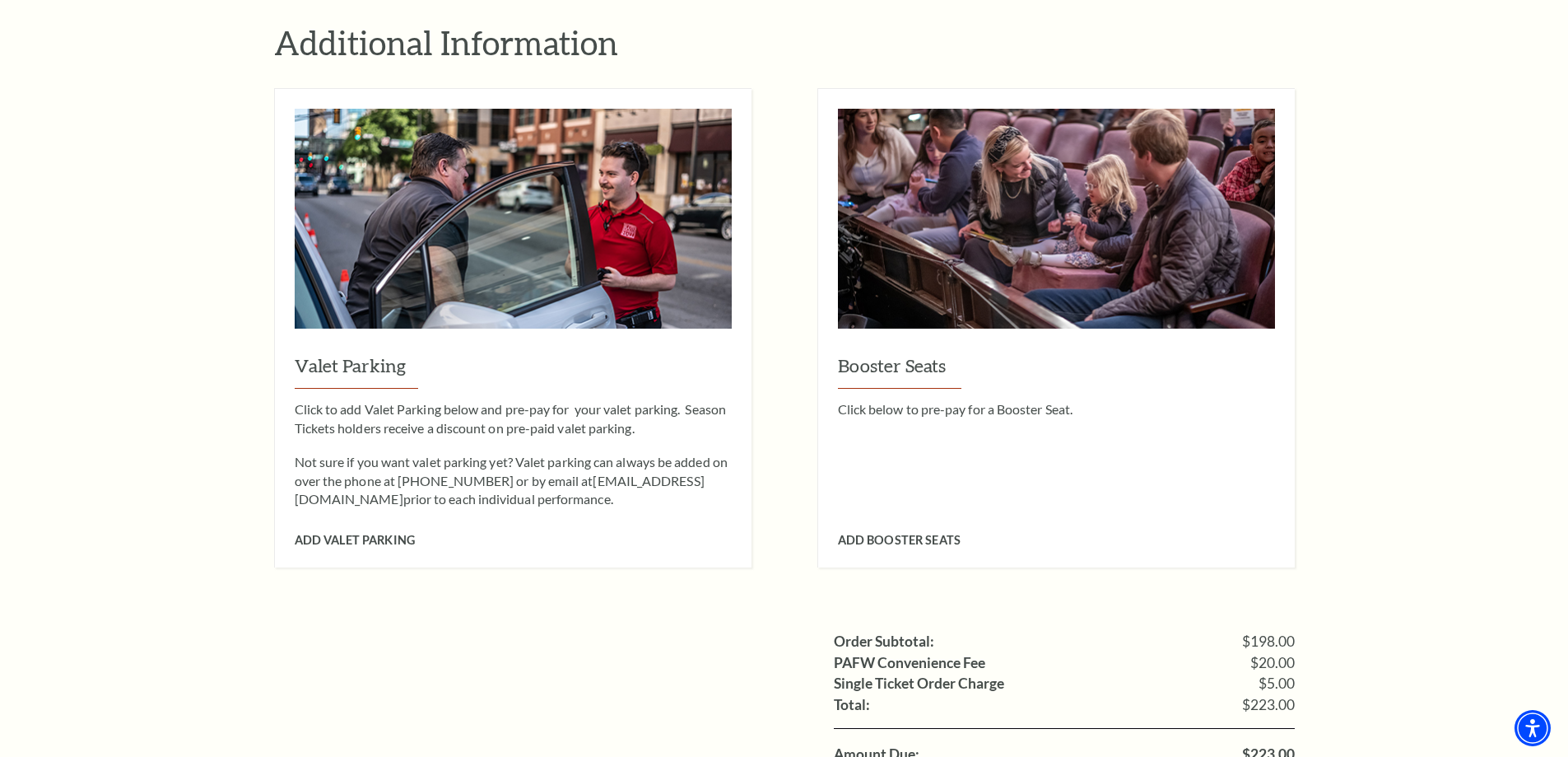
scroll to position [1318, 0]
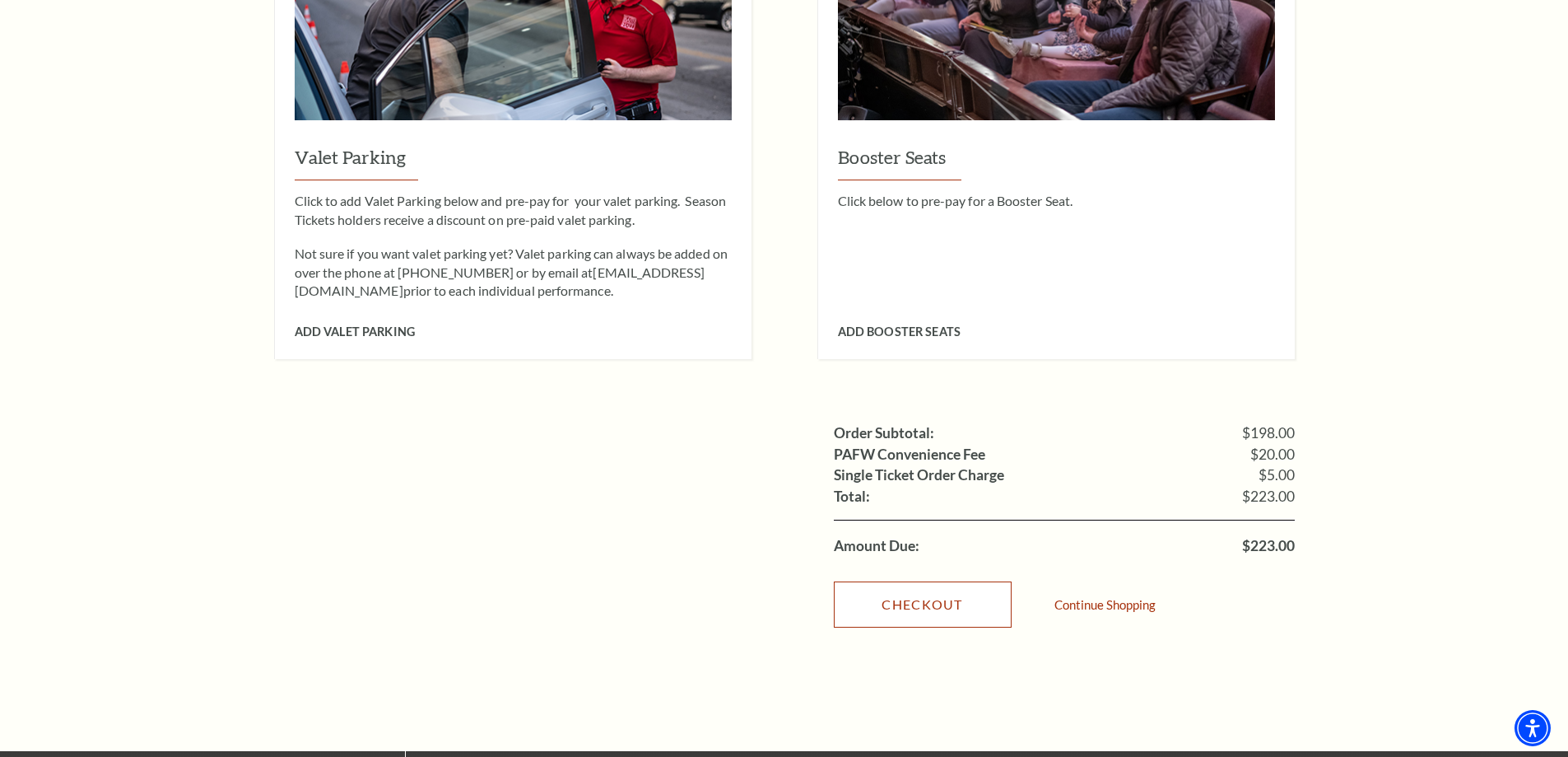
click at [951, 582] on link "Checkout" at bounding box center [923, 604] width 178 height 47
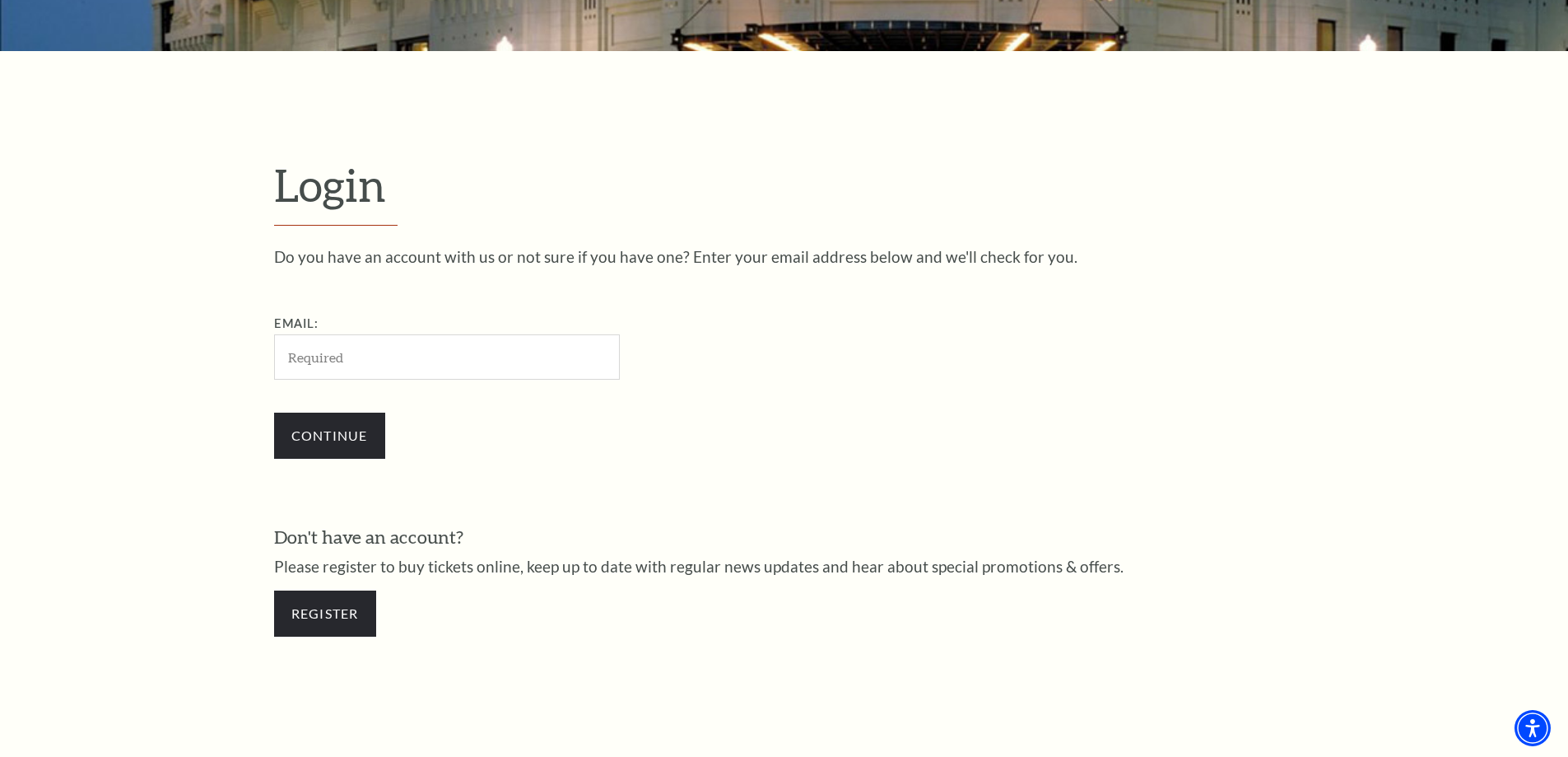
scroll to position [386, 0]
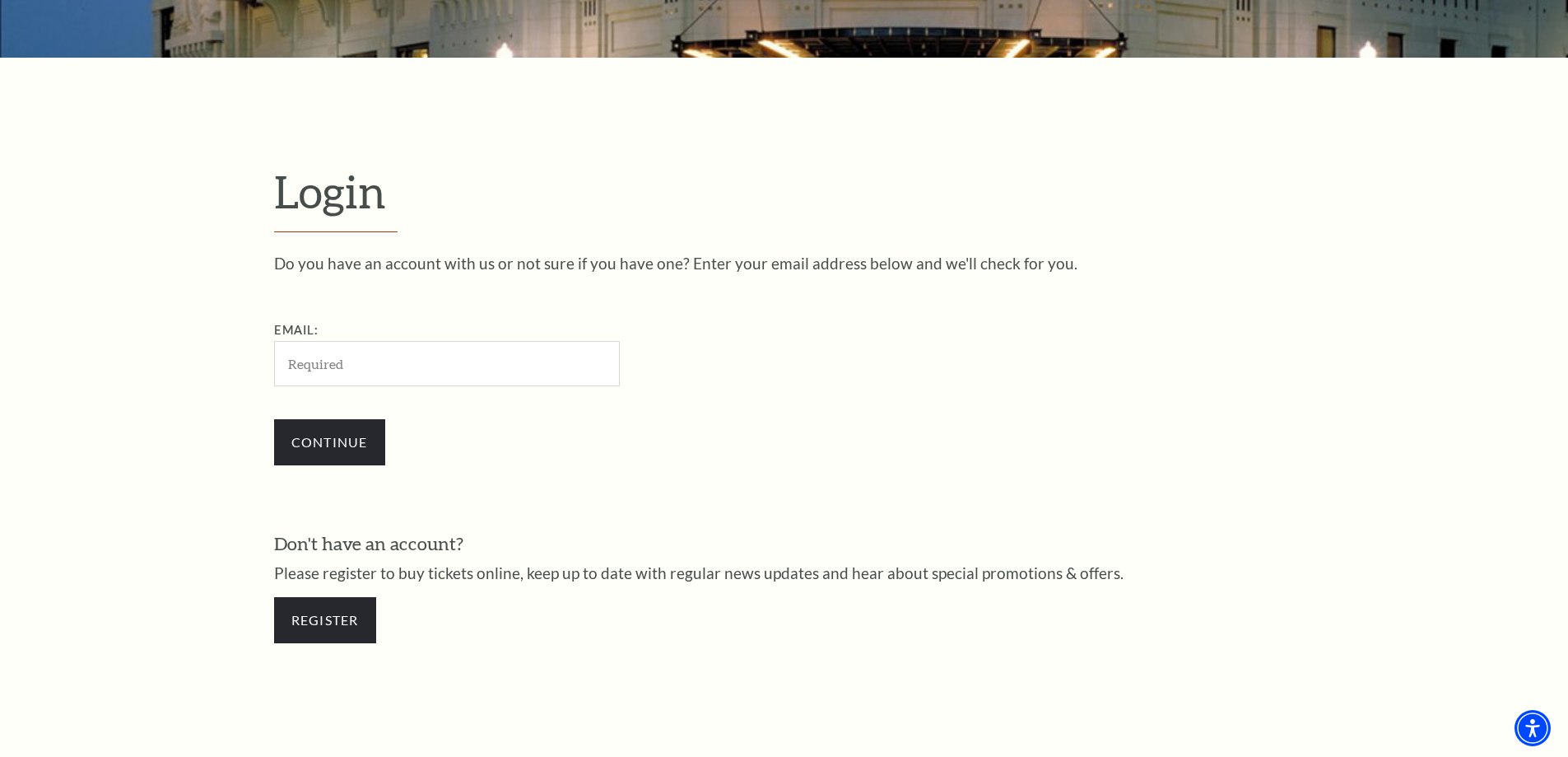
click at [445, 374] on input "Email:" at bounding box center [447, 364] width 346 height 46
type input "[EMAIL_ADDRESS][DOMAIN_NAME]"
click at [353, 461] on input "Continue" at bounding box center [330, 442] width 111 height 47
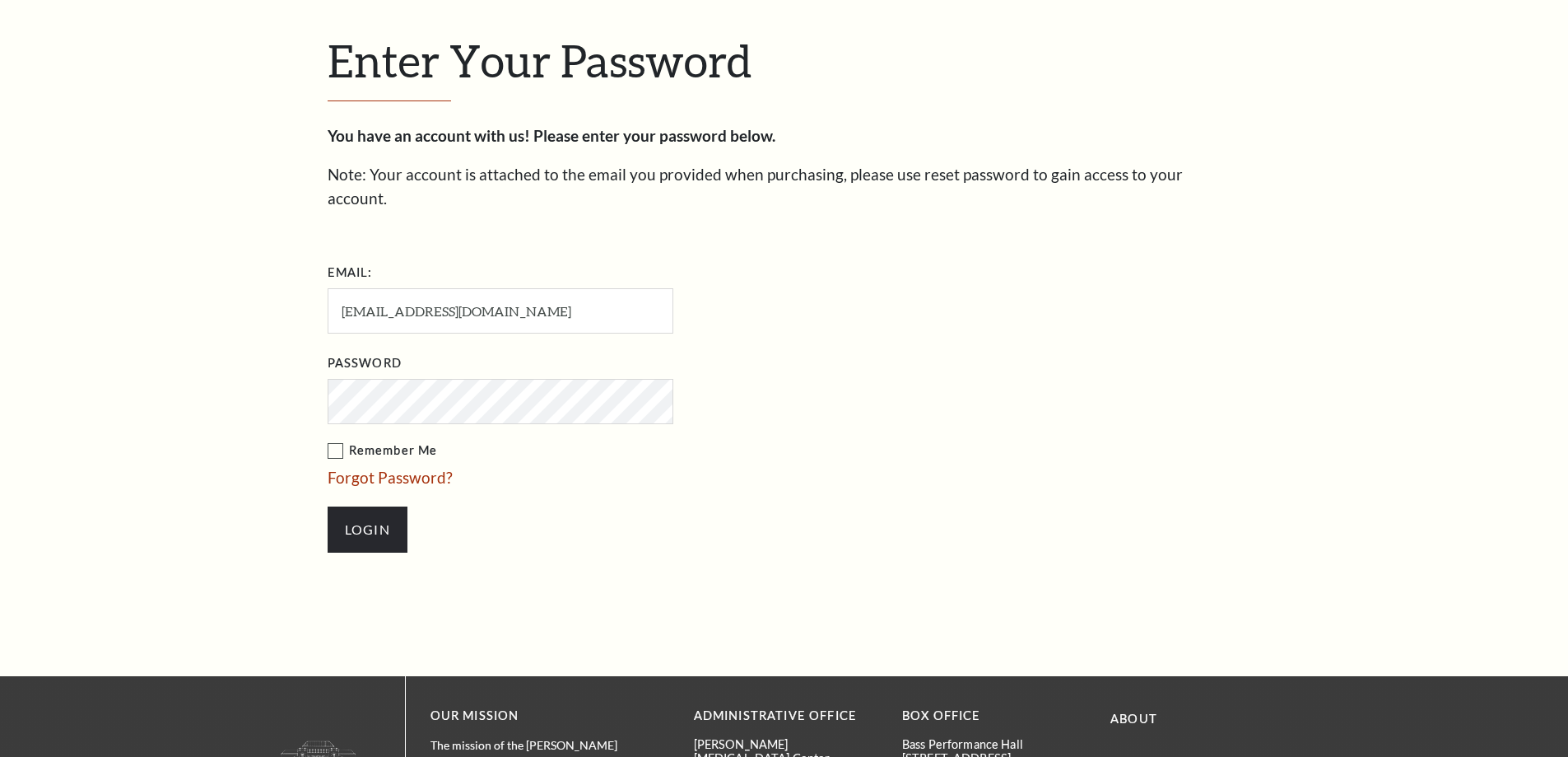
scroll to position [567, 0]
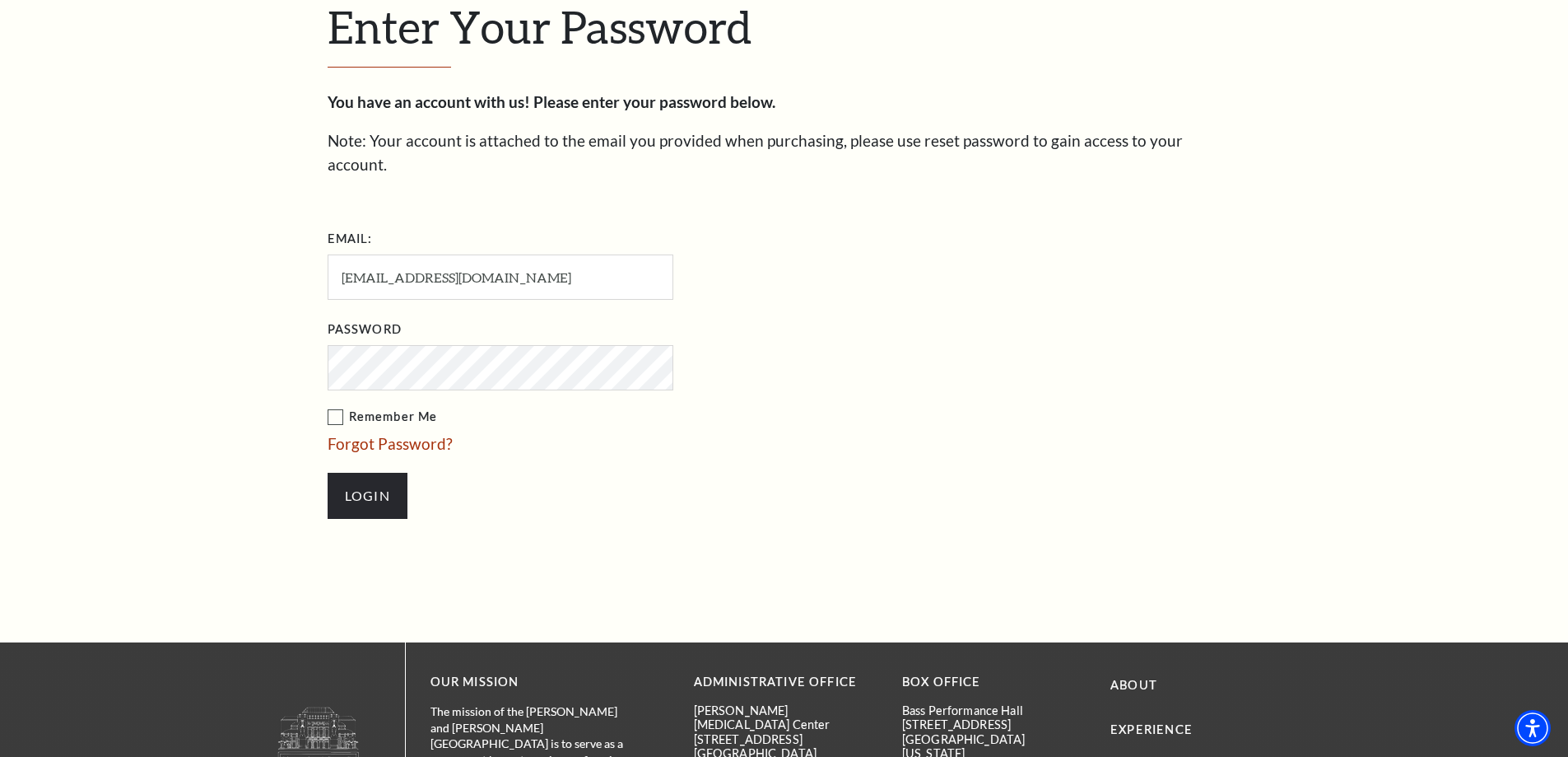
click at [328, 473] on input "Login" at bounding box center [367, 495] width 80 height 47
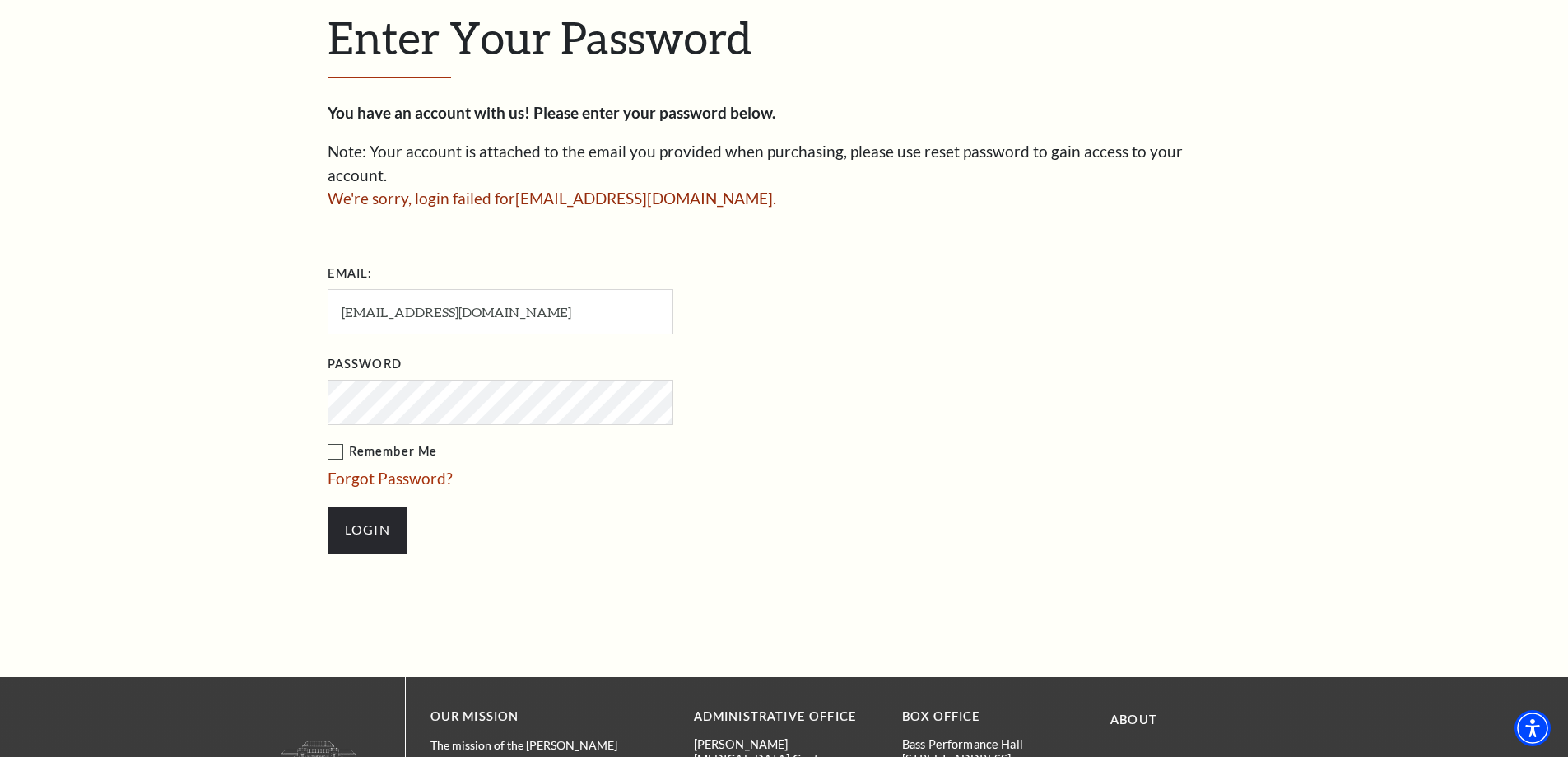
click at [328, 506] on input "Login" at bounding box center [367, 529] width 80 height 47
click at [435, 469] on link "Forgot Password?" at bounding box center [390, 478] width 125 height 19
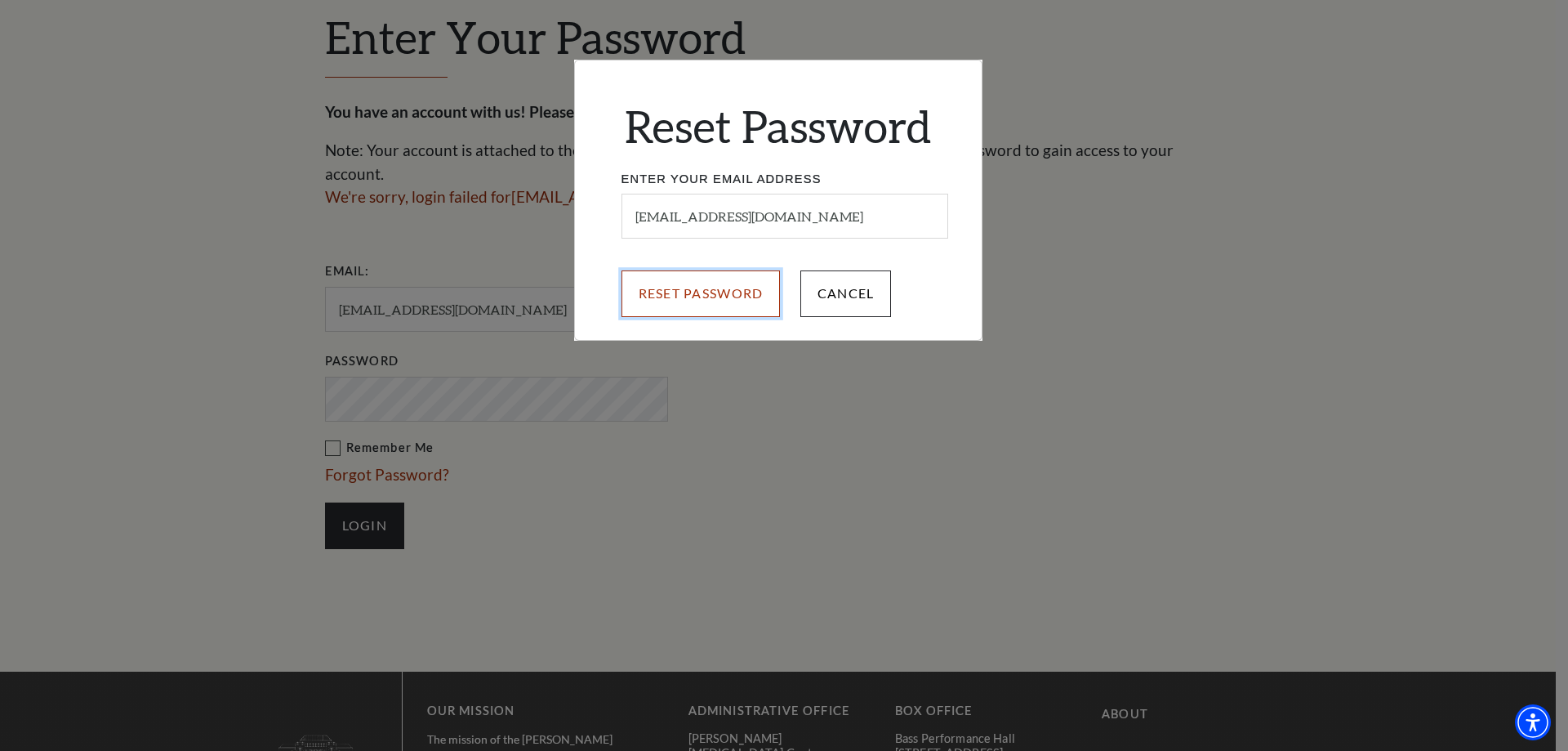
click at [755, 295] on input "Reset Password" at bounding box center [700, 293] width 159 height 46
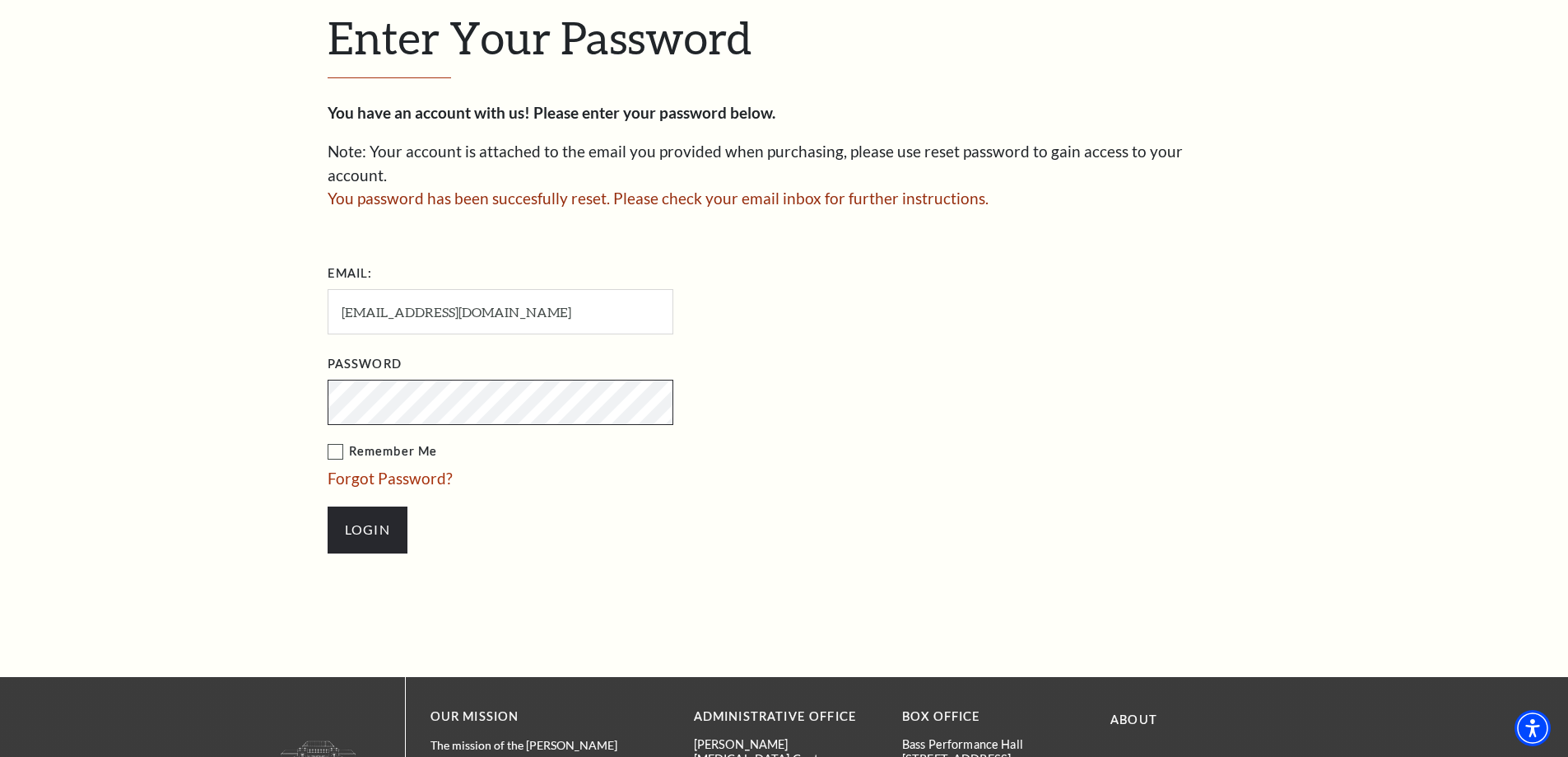
click at [328, 506] on input "Login" at bounding box center [367, 529] width 80 height 47
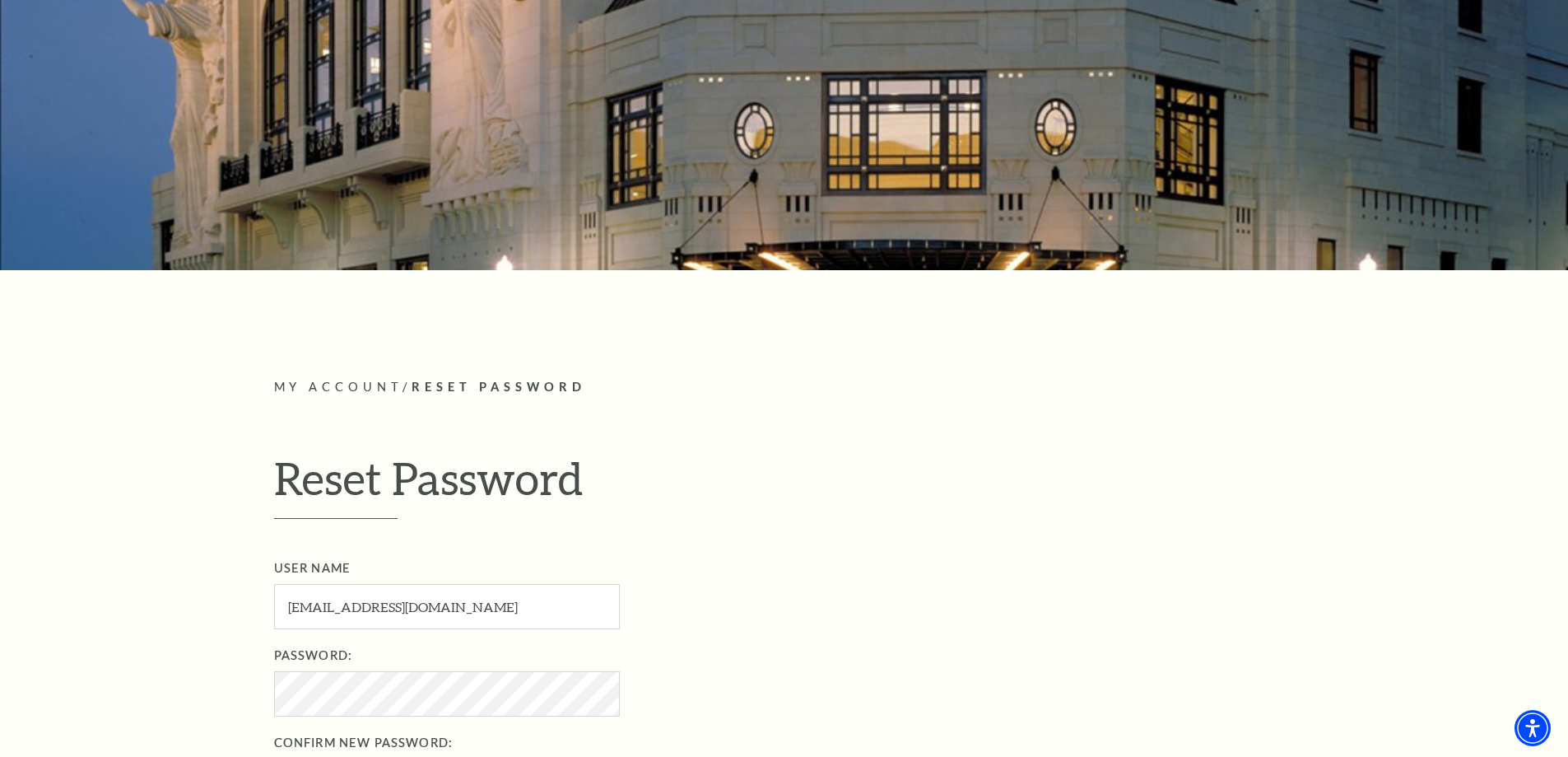
scroll to position [412, 0]
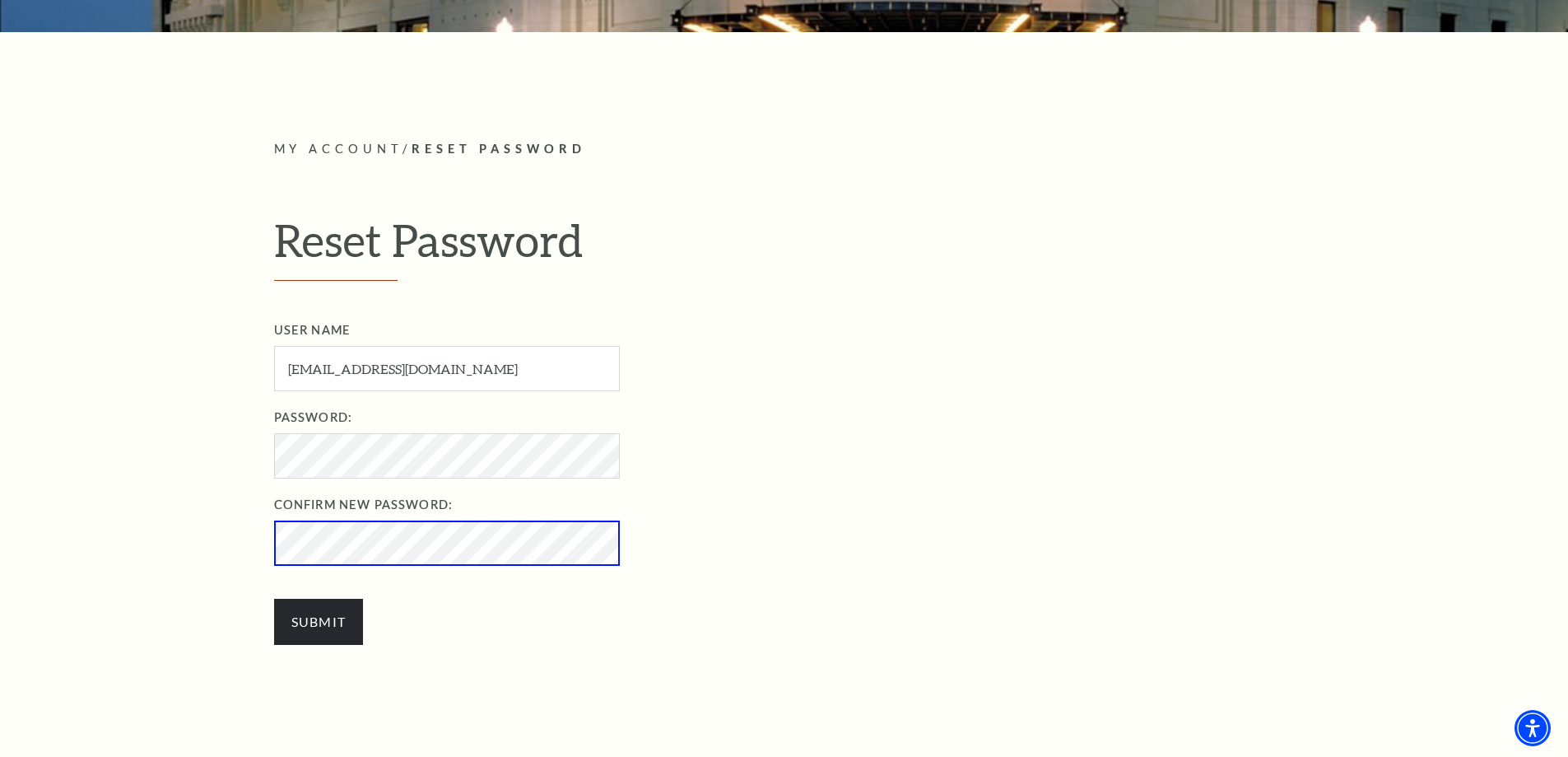
click at [274, 598] on input "Submit" at bounding box center [319, 621] width 90 height 47
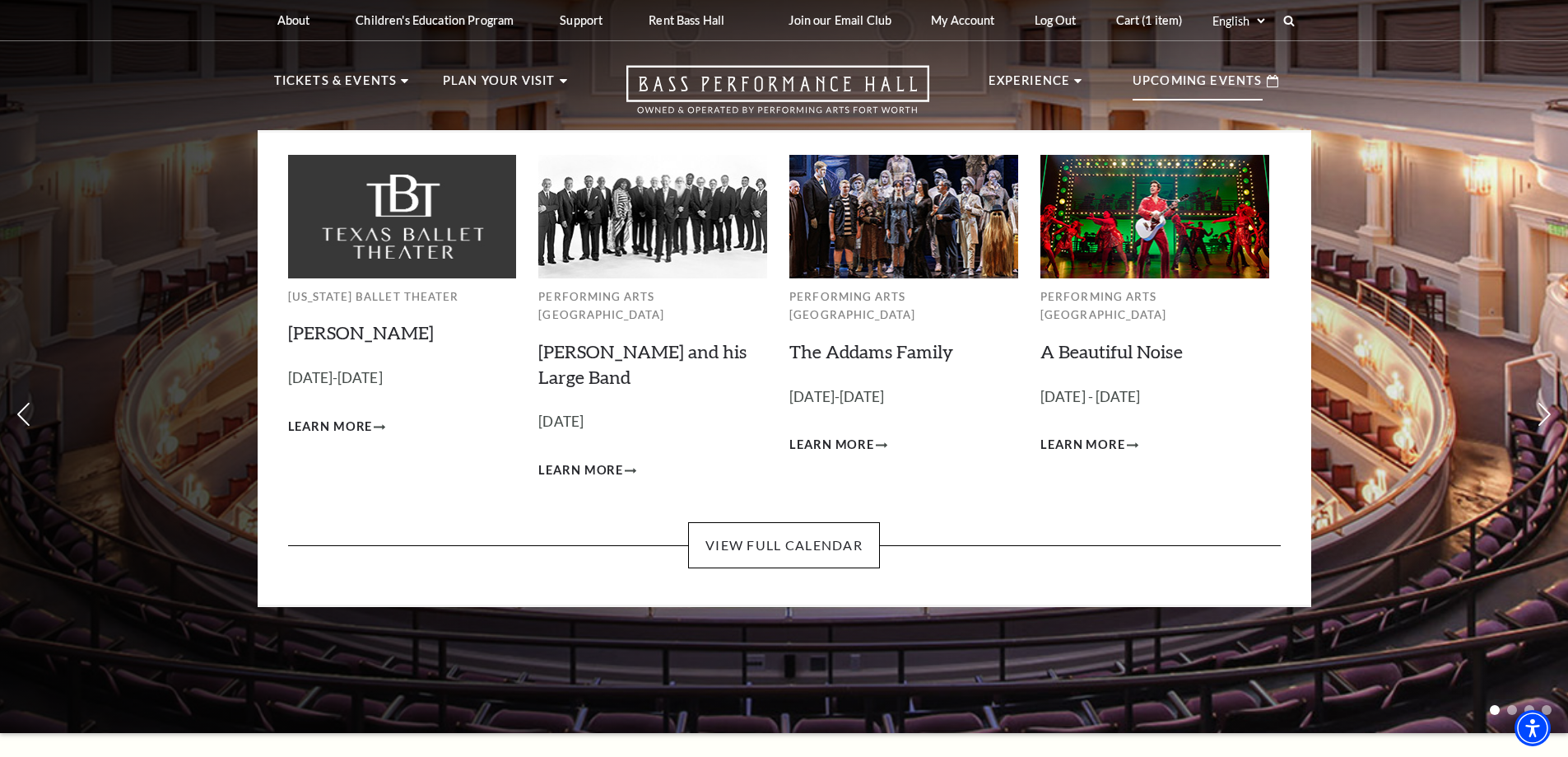
click at [1187, 85] on p "Upcoming Events" at bounding box center [1198, 85] width 130 height 30
click at [896, 340] on link "The Addams Family" at bounding box center [871, 351] width 163 height 22
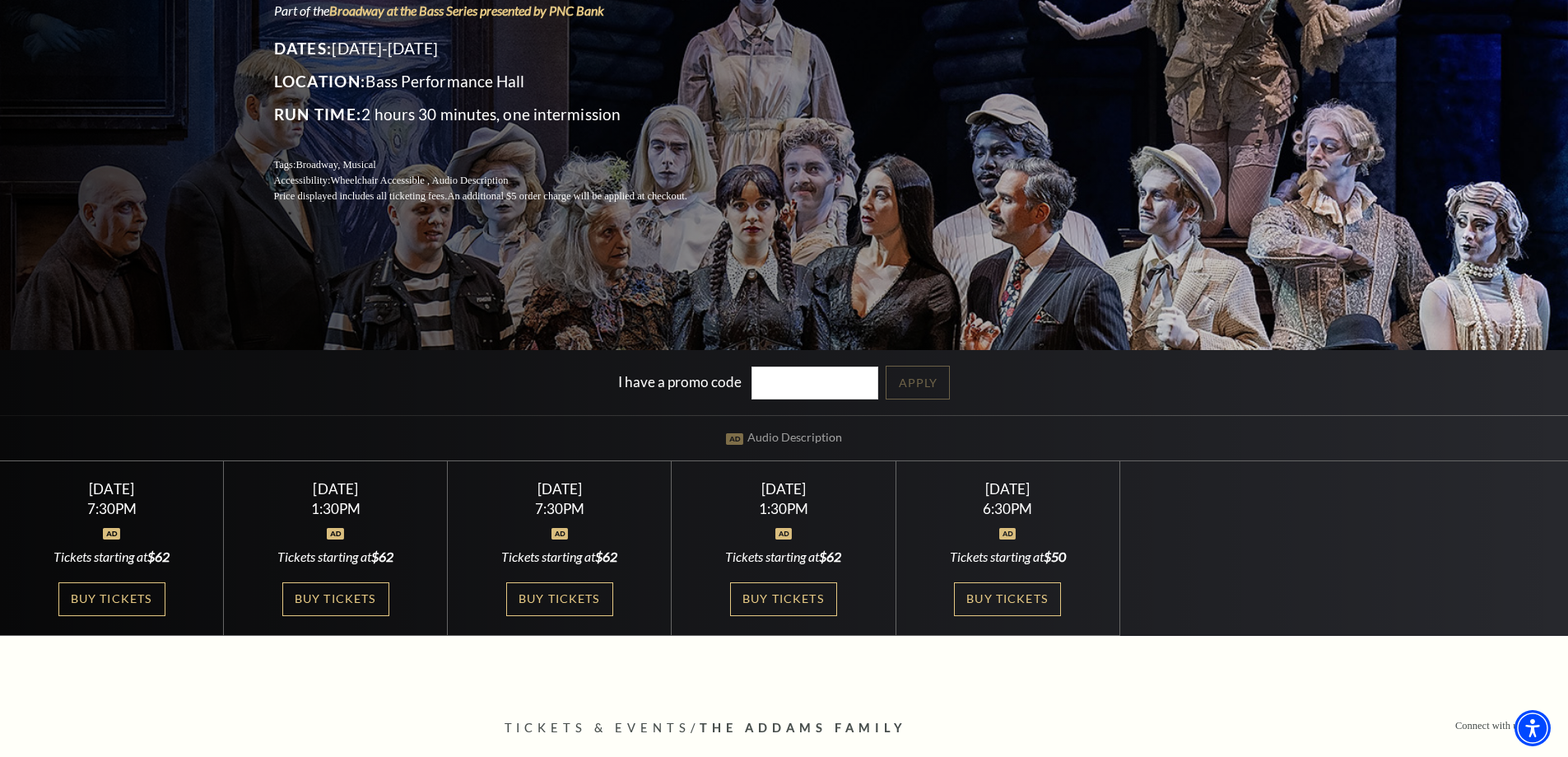
scroll to position [247, 0]
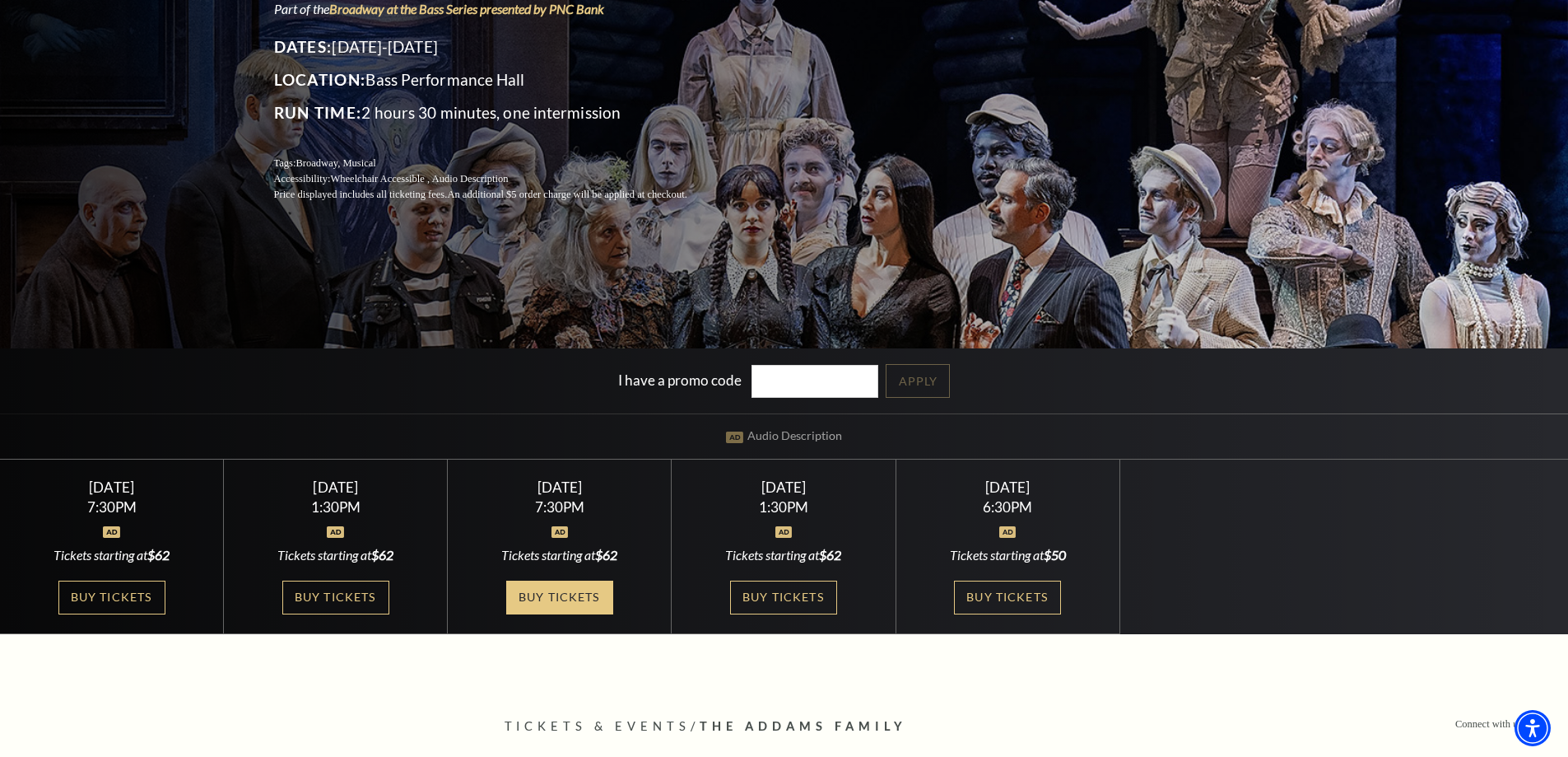
click at [558, 600] on link "Buy Tickets" at bounding box center [560, 597] width 107 height 34
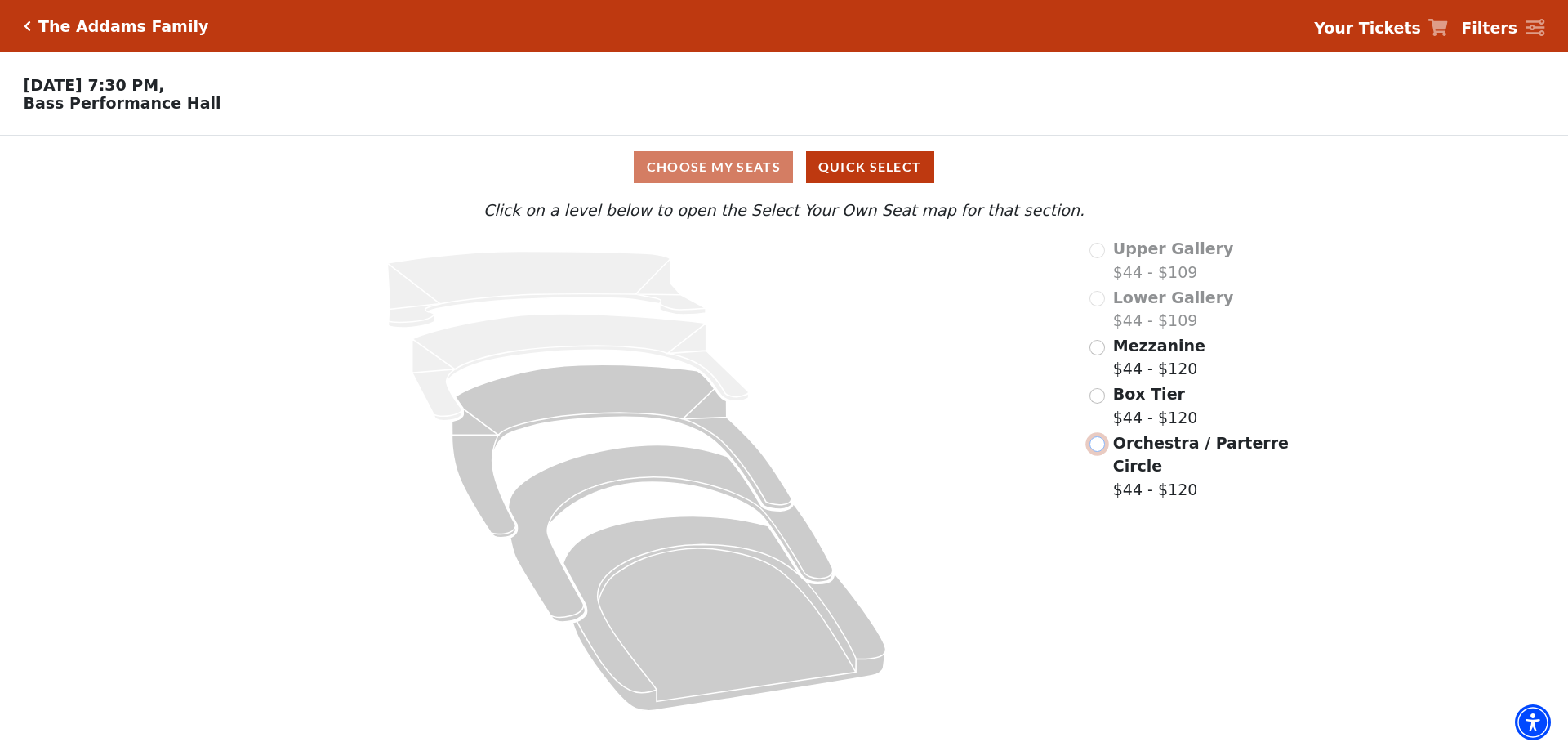
click at [1094, 450] on input "Orchestra / Parterre Circle$44 - $120\a" at bounding box center [1097, 444] width 16 height 16
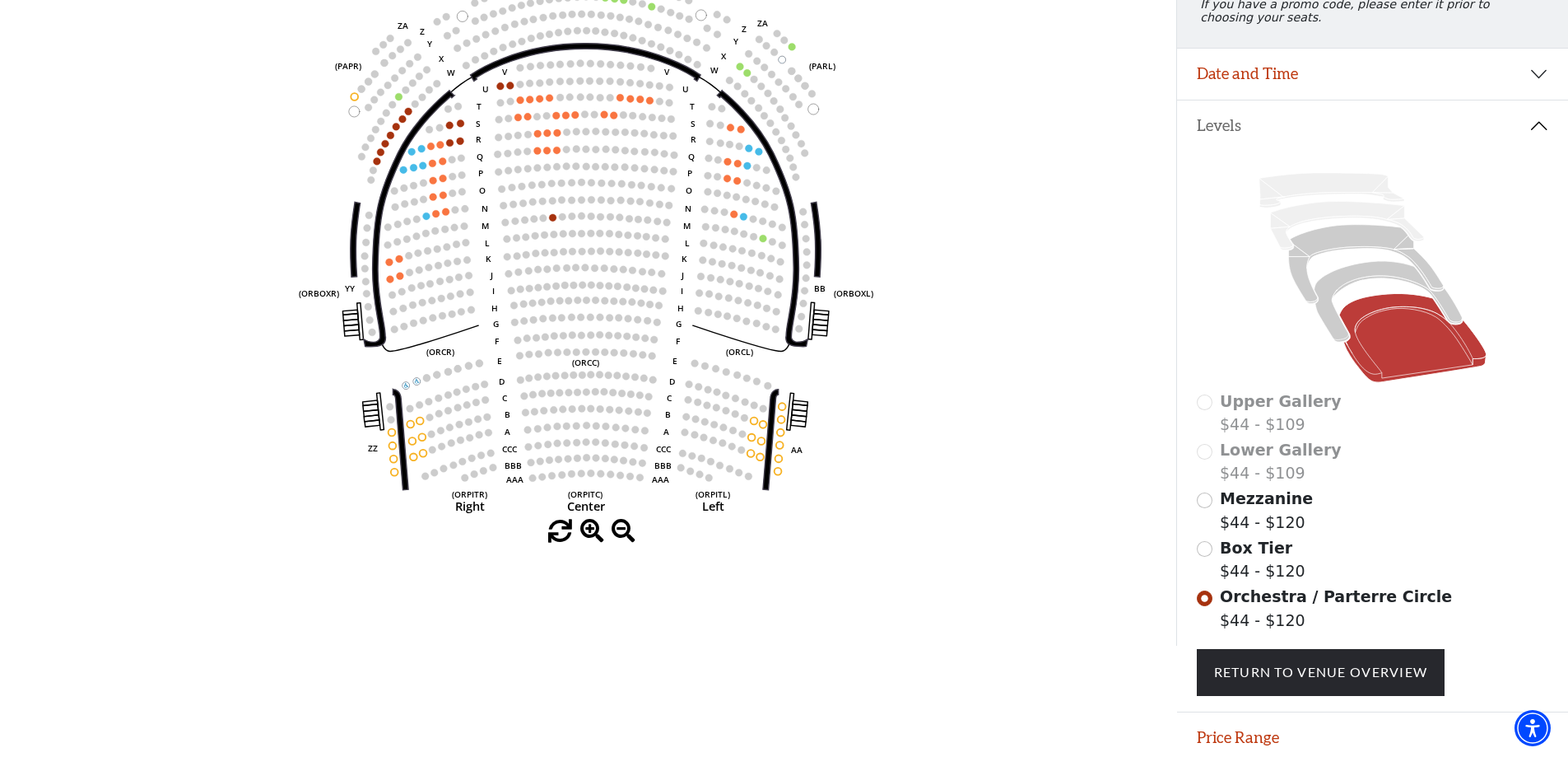
scroll to position [317, 0]
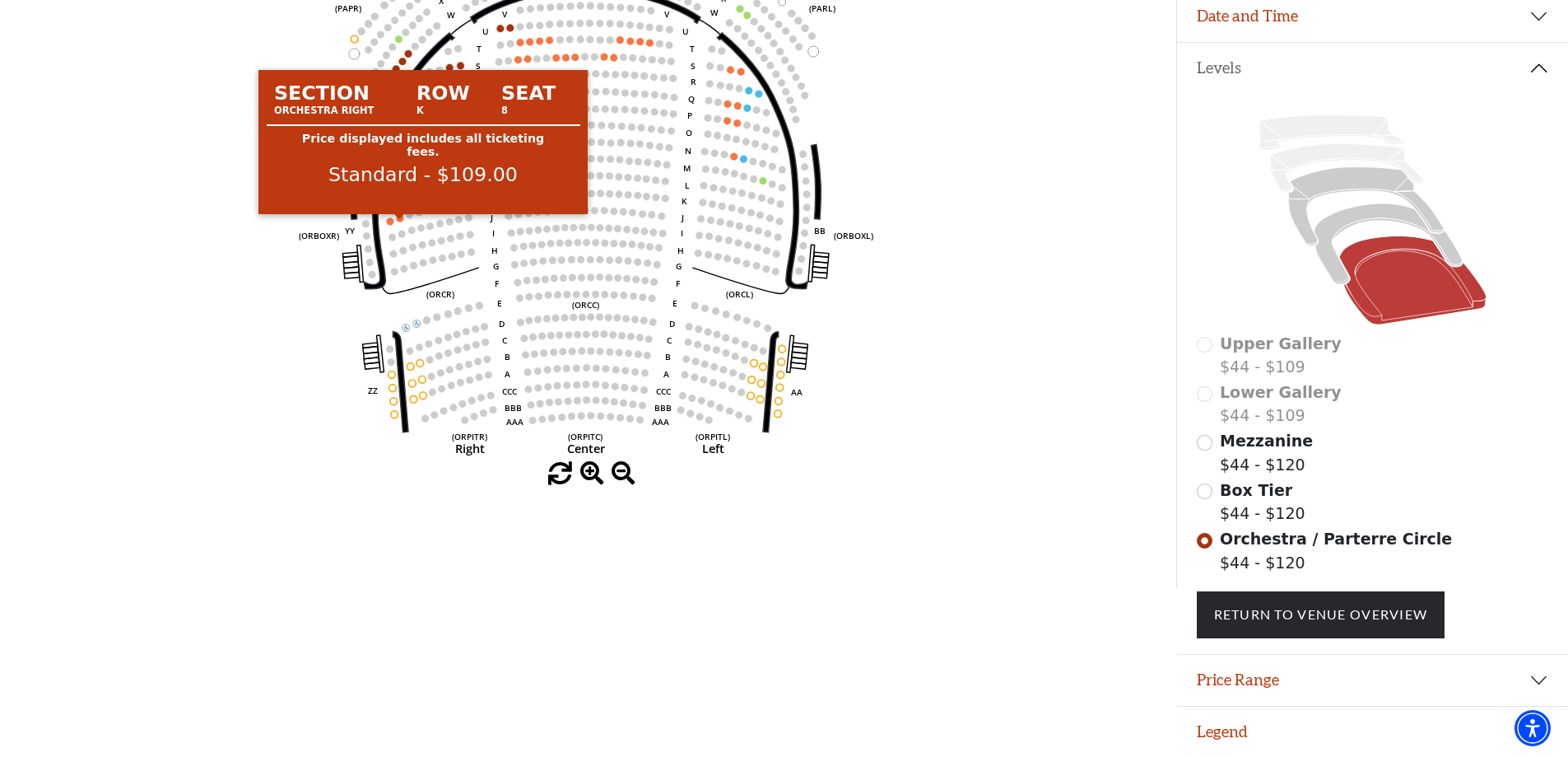
click at [400, 215] on circle at bounding box center [400, 217] width 7 height 7
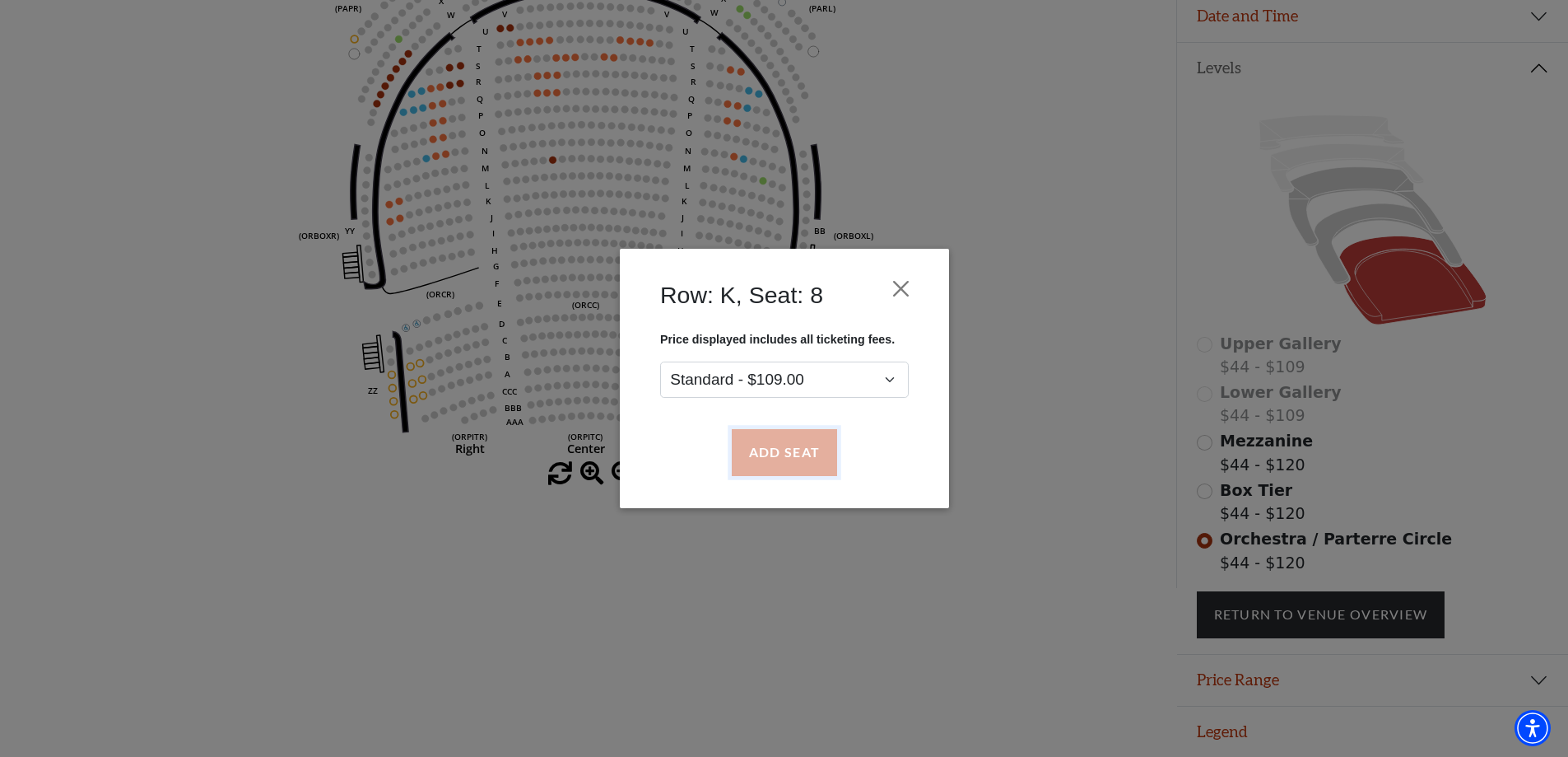
click at [796, 451] on button "Add Seat" at bounding box center [784, 453] width 105 height 47
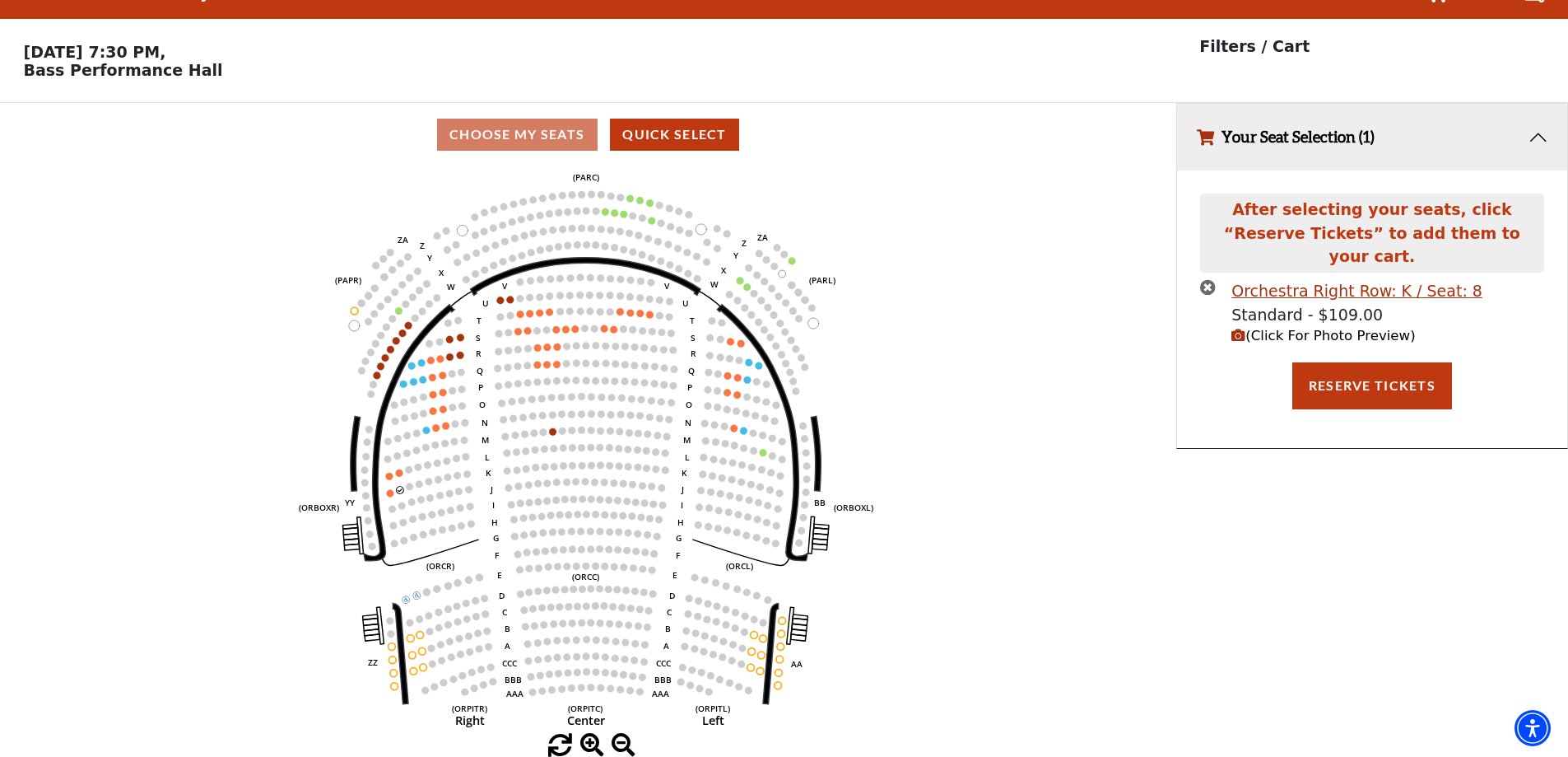
scroll to position [0, 0]
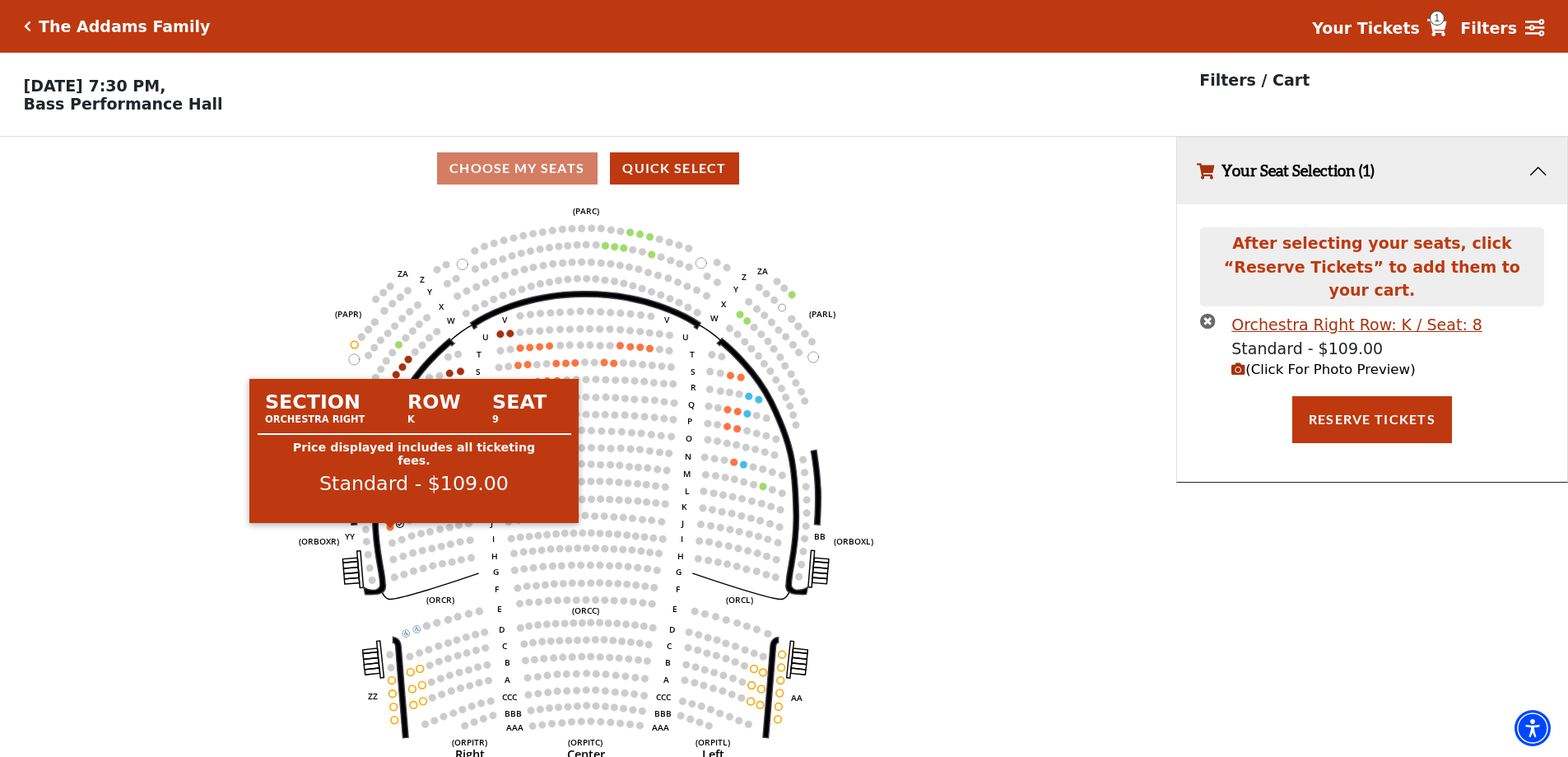
click at [391, 530] on circle at bounding box center [390, 526] width 7 height 7
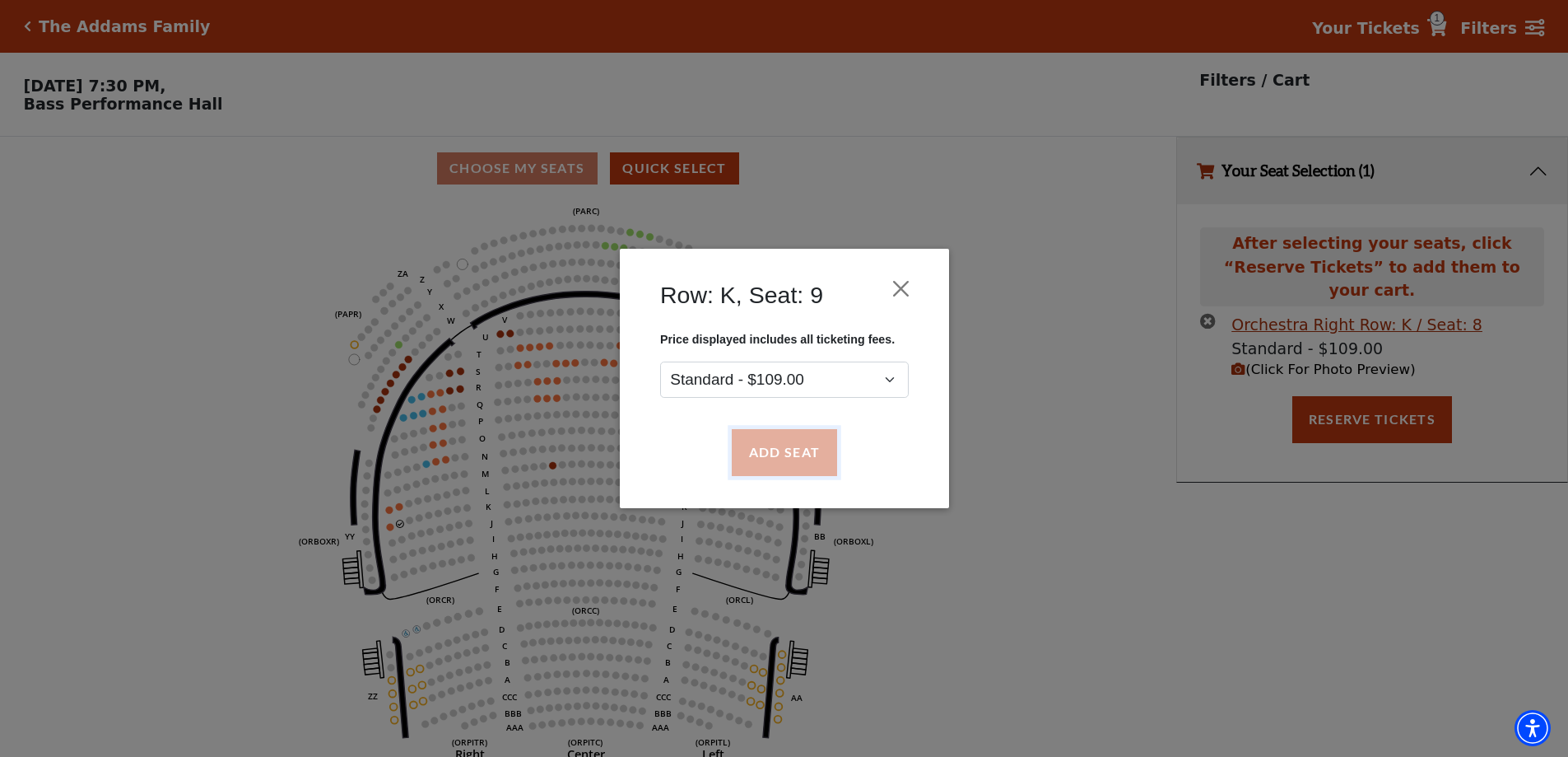
click at [792, 447] on button "Add Seat" at bounding box center [784, 453] width 105 height 47
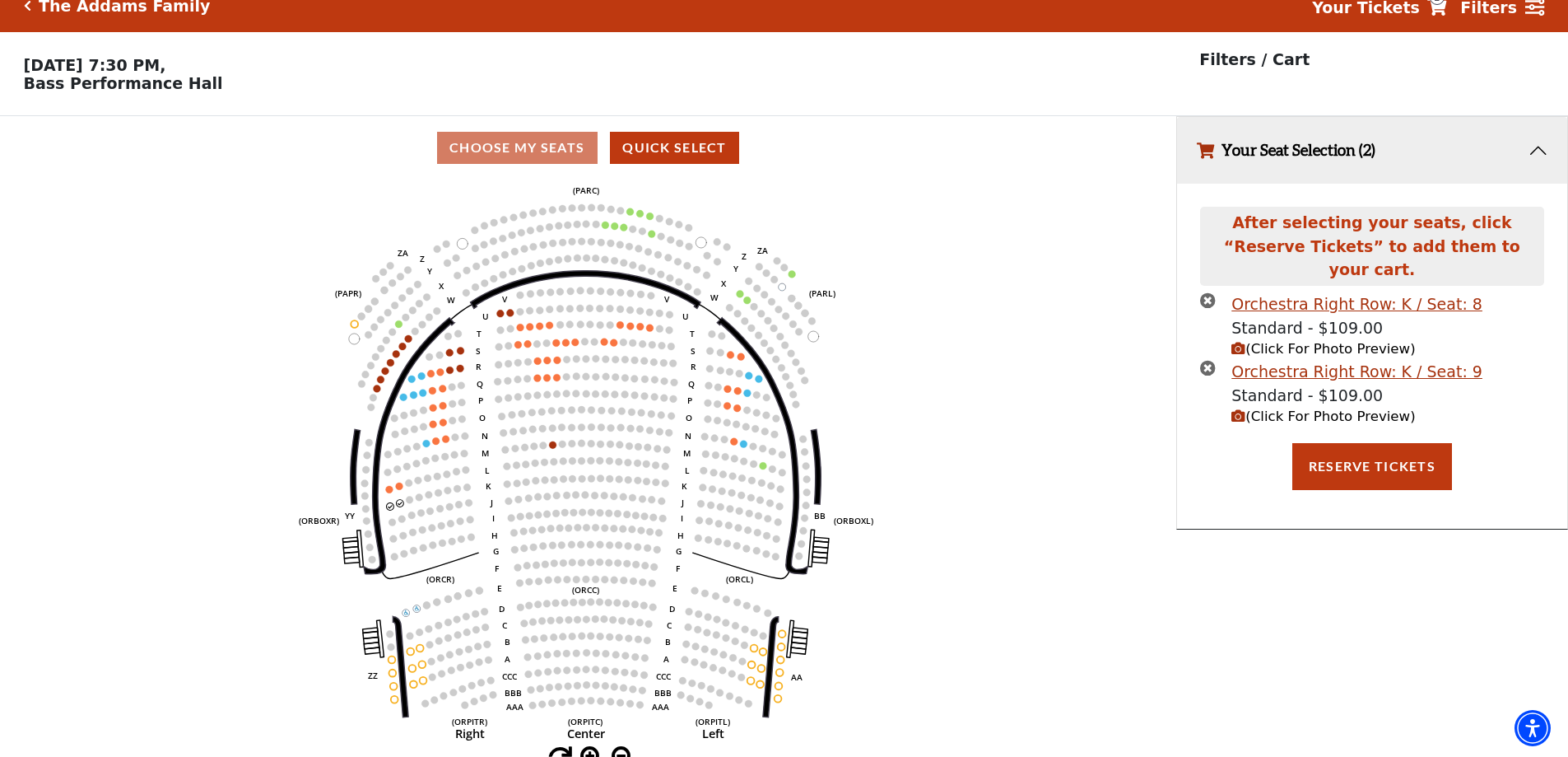
scroll to position [41, 0]
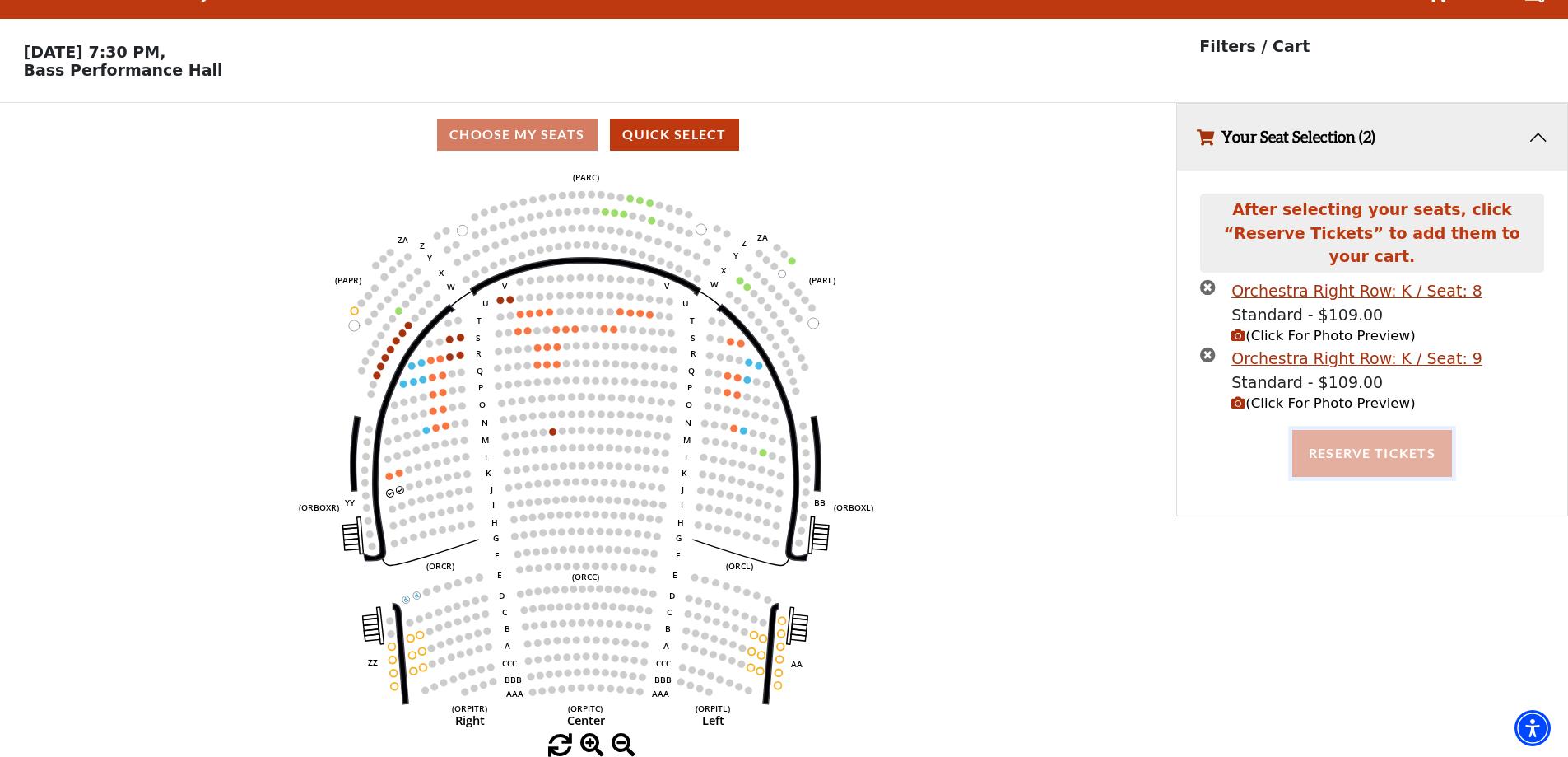
click at [1326, 437] on button "Reserve Tickets" at bounding box center [1372, 453] width 159 height 47
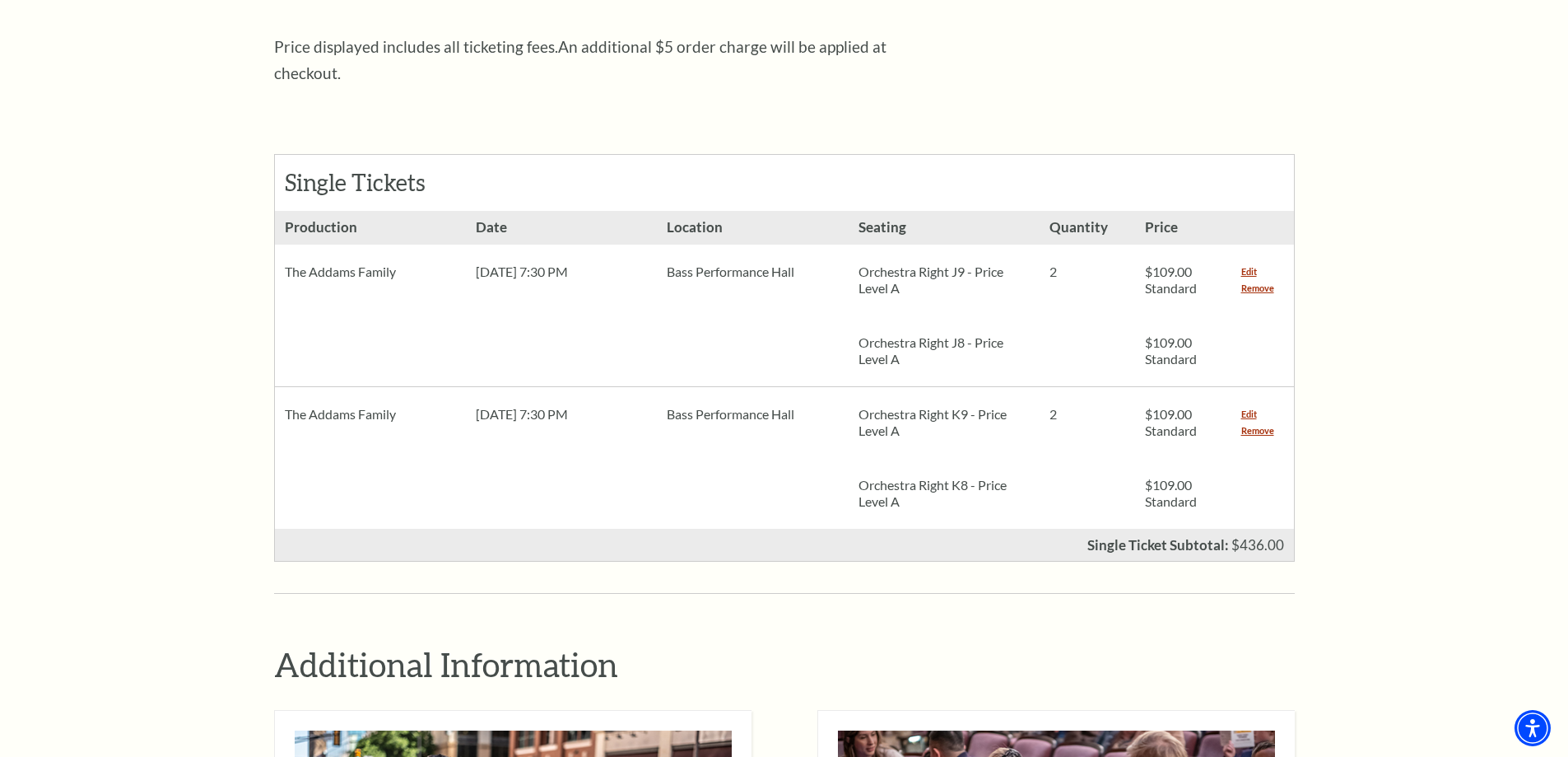
scroll to position [659, 0]
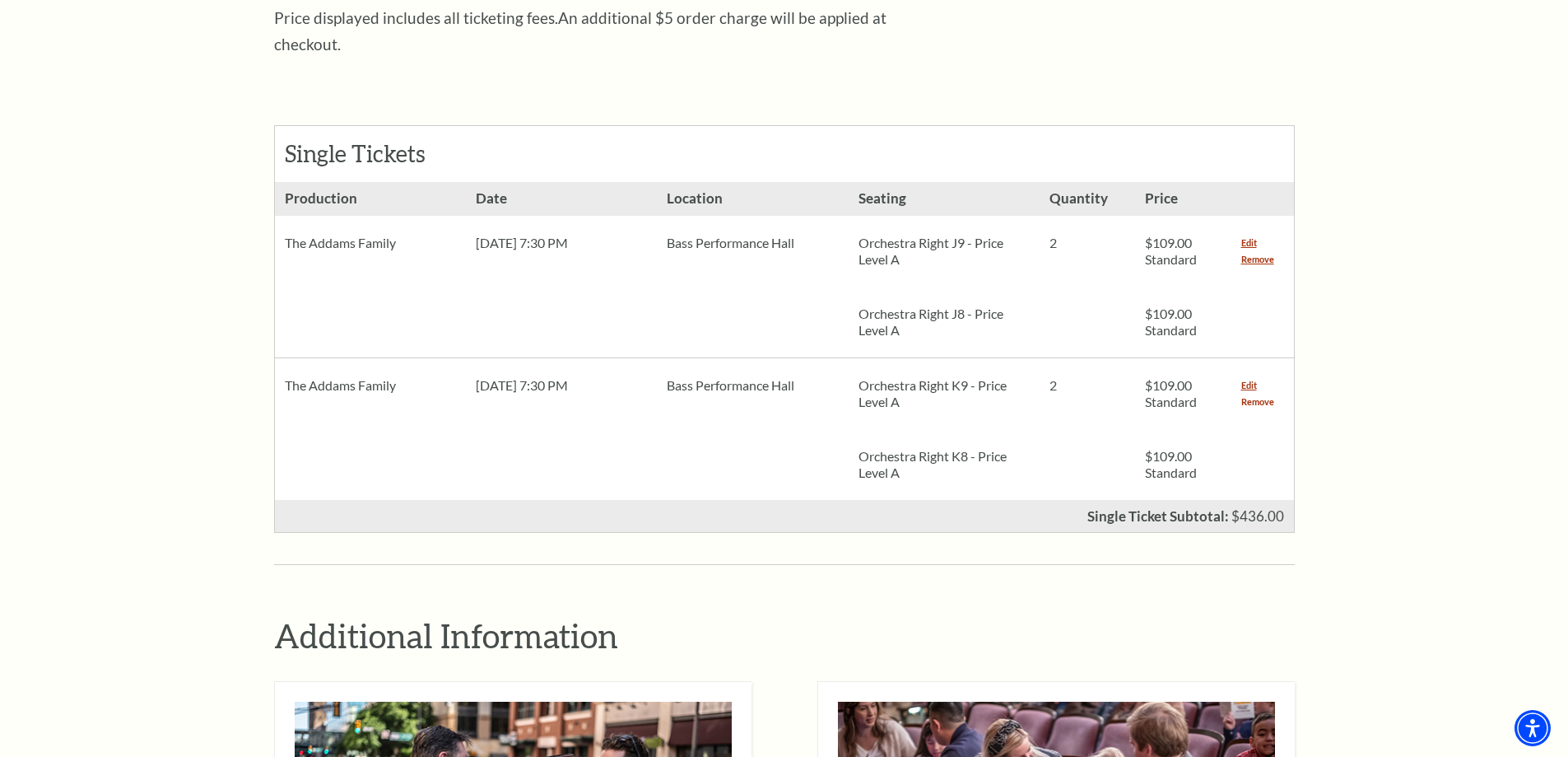
click at [1254, 393] on link "Remove" at bounding box center [1257, 401] width 33 height 17
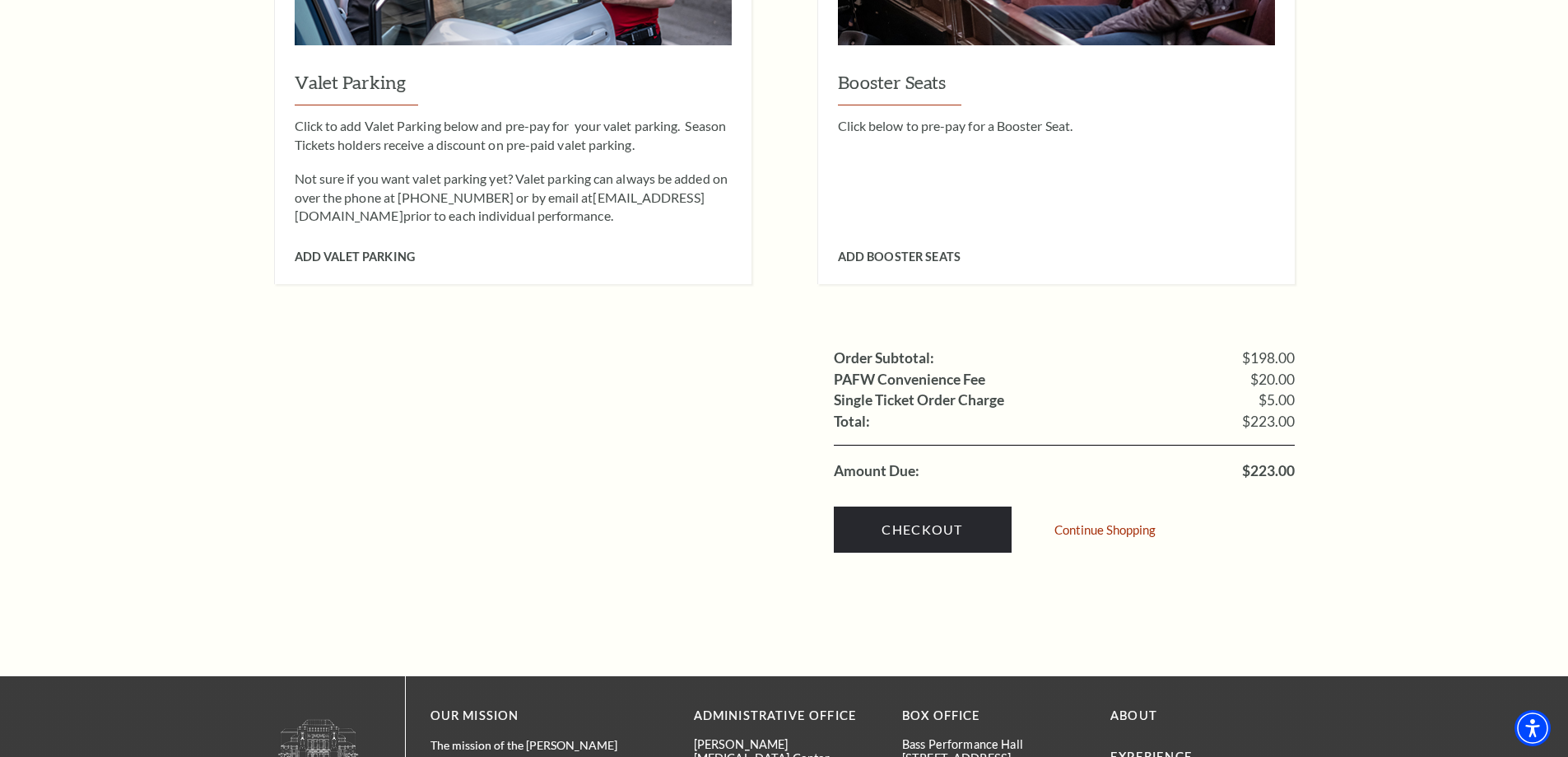
scroll to position [1482, 0]
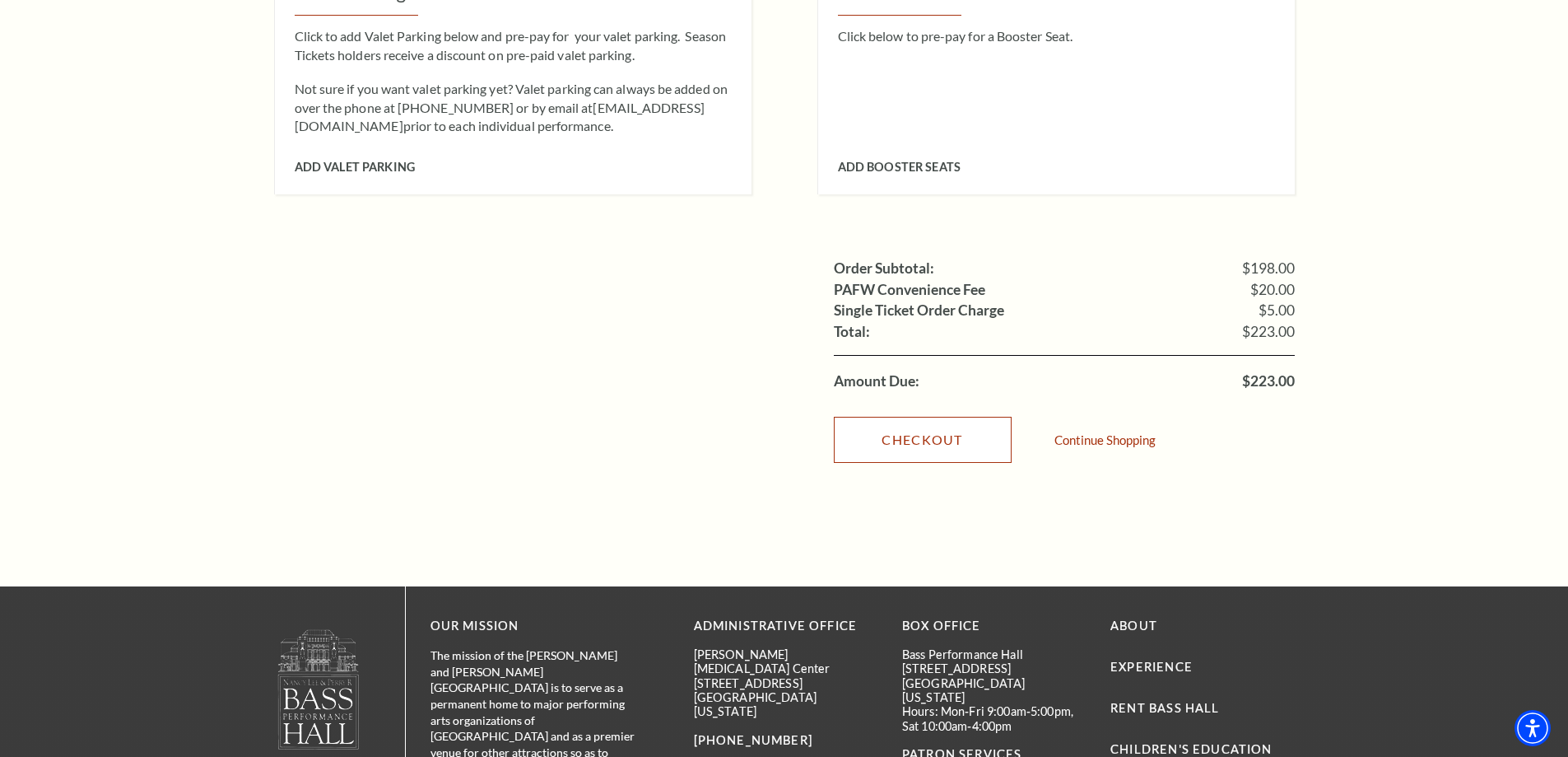
click at [909, 423] on link "Checkout" at bounding box center [923, 440] width 178 height 47
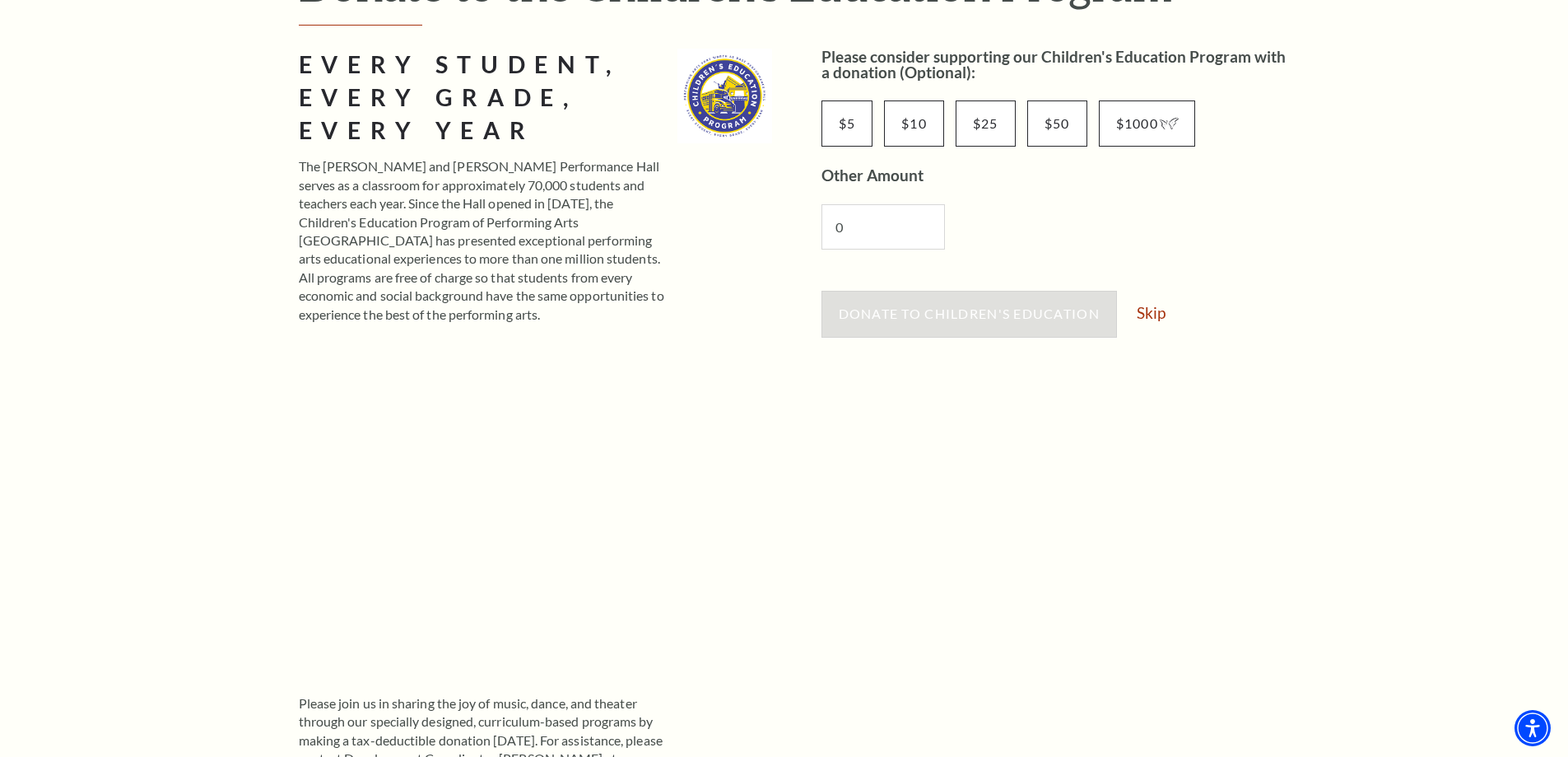
scroll to position [247, 0]
click at [1157, 316] on link "Skip" at bounding box center [1151, 314] width 29 height 16
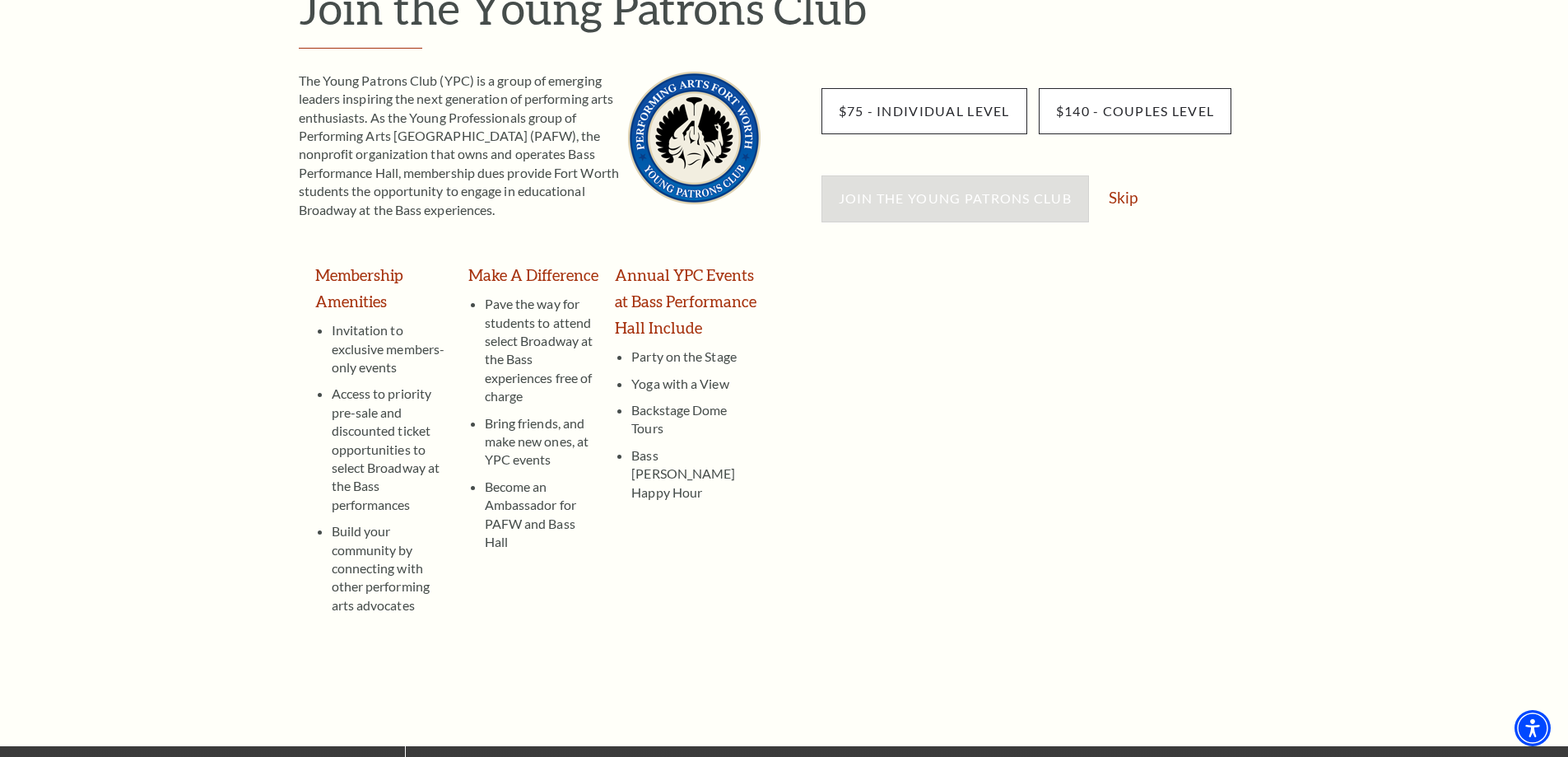
scroll to position [82, 0]
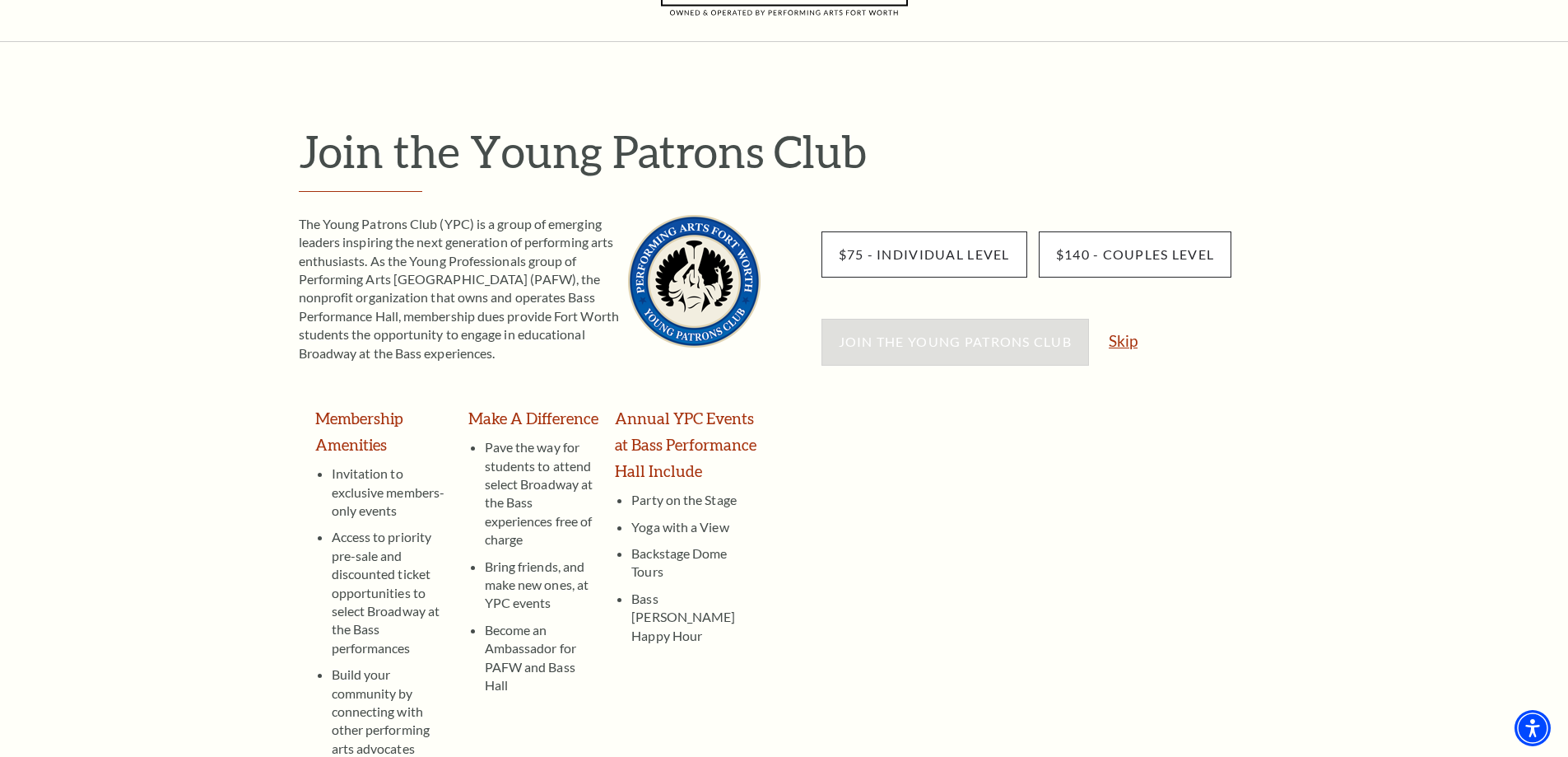
click at [1121, 346] on link "Skip" at bounding box center [1122, 341] width 29 height 16
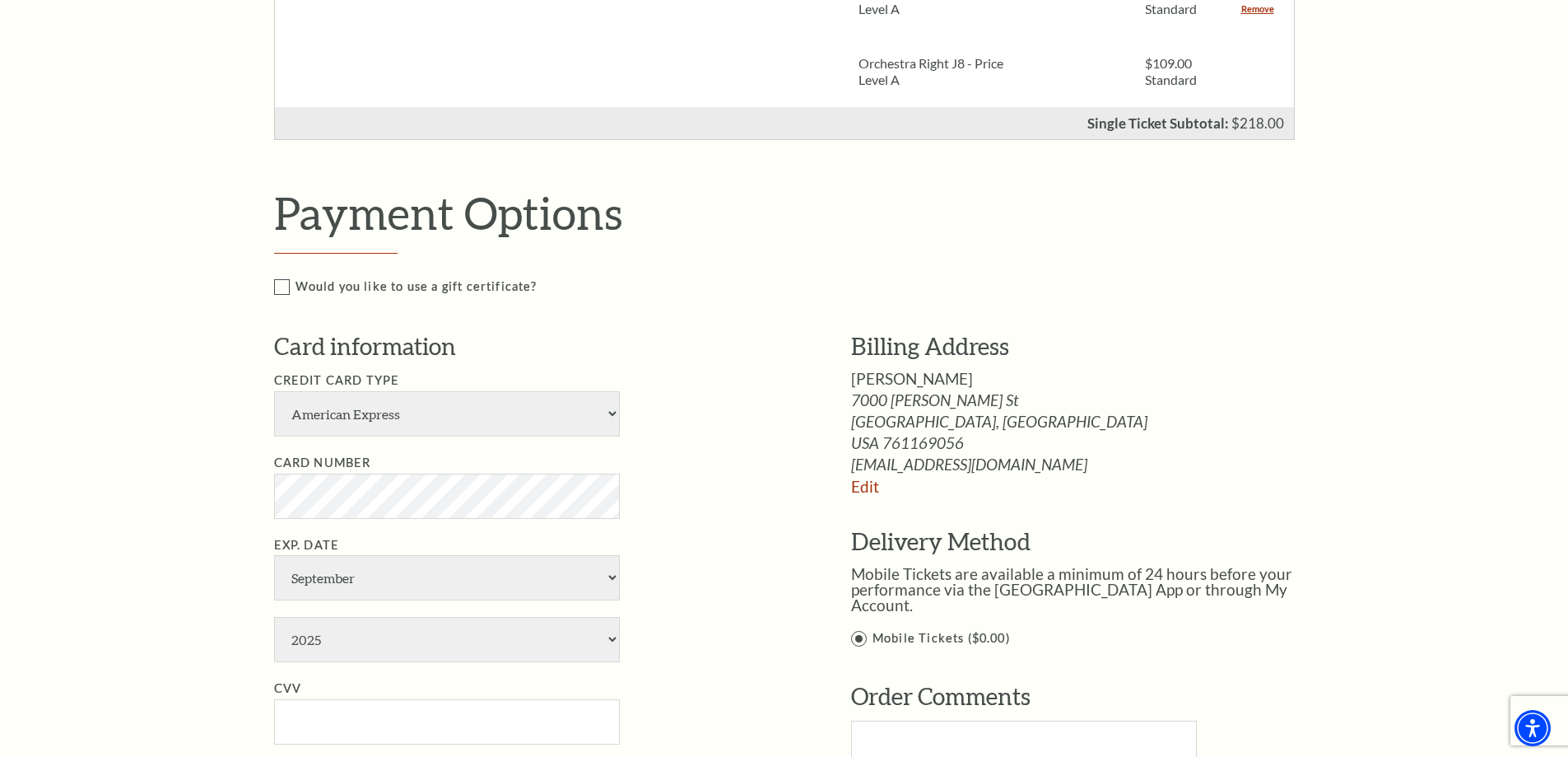
scroll to position [741, 0]
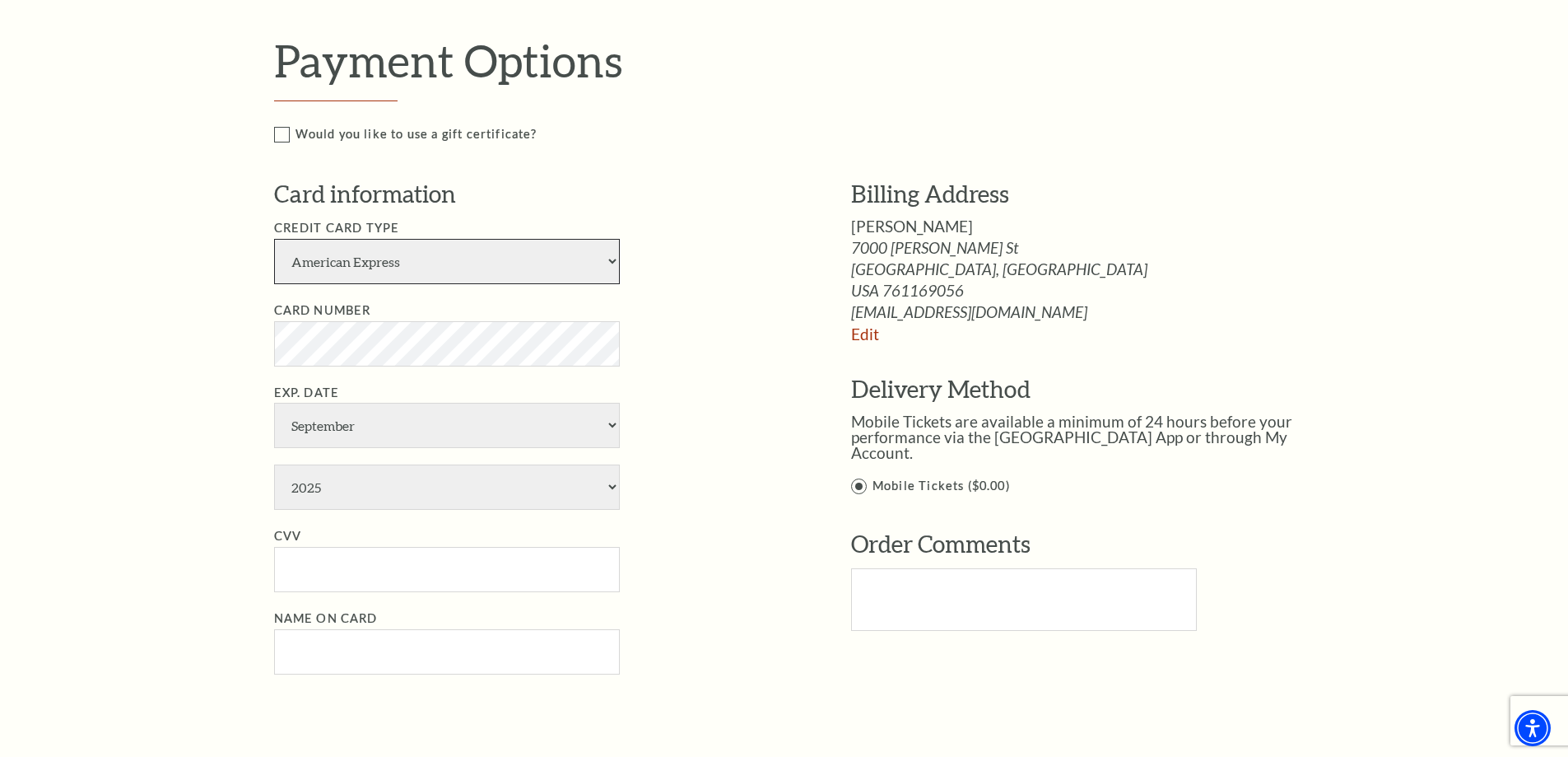
click at [517, 273] on select "American Express Visa Master Card Discover" at bounding box center [447, 262] width 346 height 46
select select "24"
click at [274, 239] on select "American Express Visa Master Card Discover" at bounding box center [447, 262] width 346 height 46
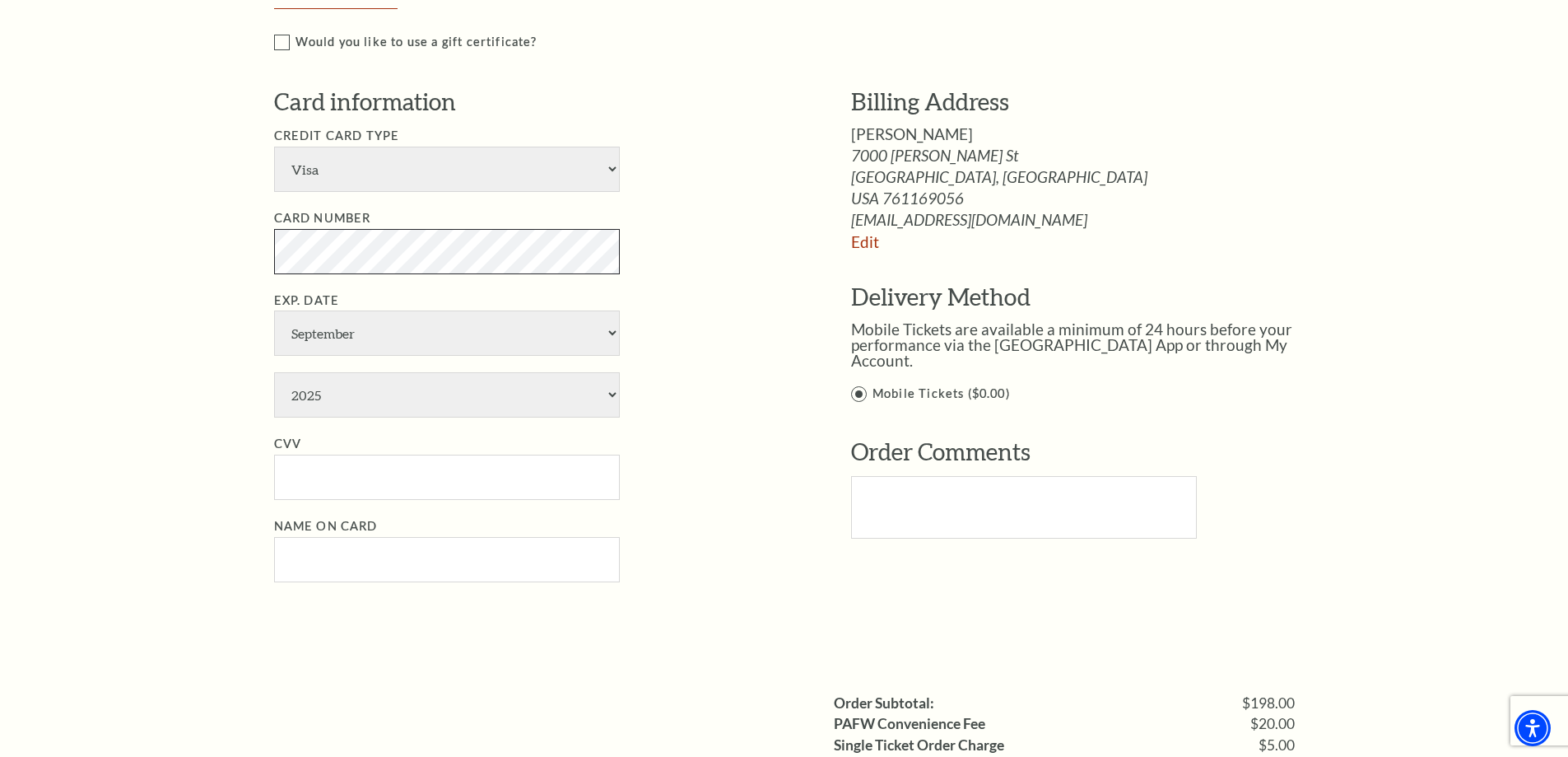
scroll to position [823, 0]
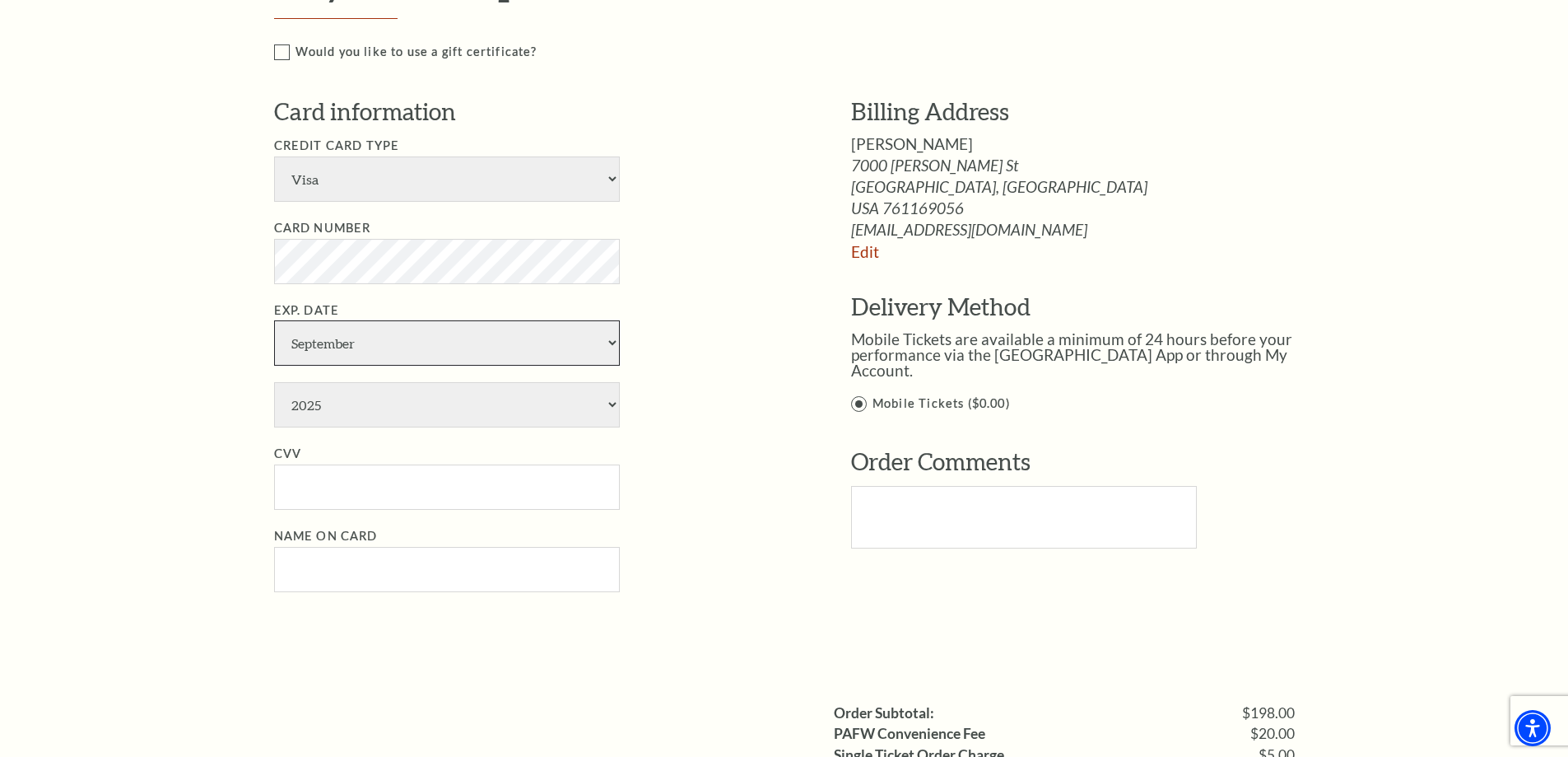
click at [362, 354] on select "January February March April May June July August September October November De…" at bounding box center [447, 343] width 346 height 46
click at [354, 404] on select "2025 2026 2027 2028 2029 2030 2031 2032 2033 2034" at bounding box center [447, 405] width 346 height 46
select select "2026"
click at [274, 382] on select "2025 2026 2027 2028 2029 2030 2031 2032 2033 2034" at bounding box center [447, 405] width 346 height 46
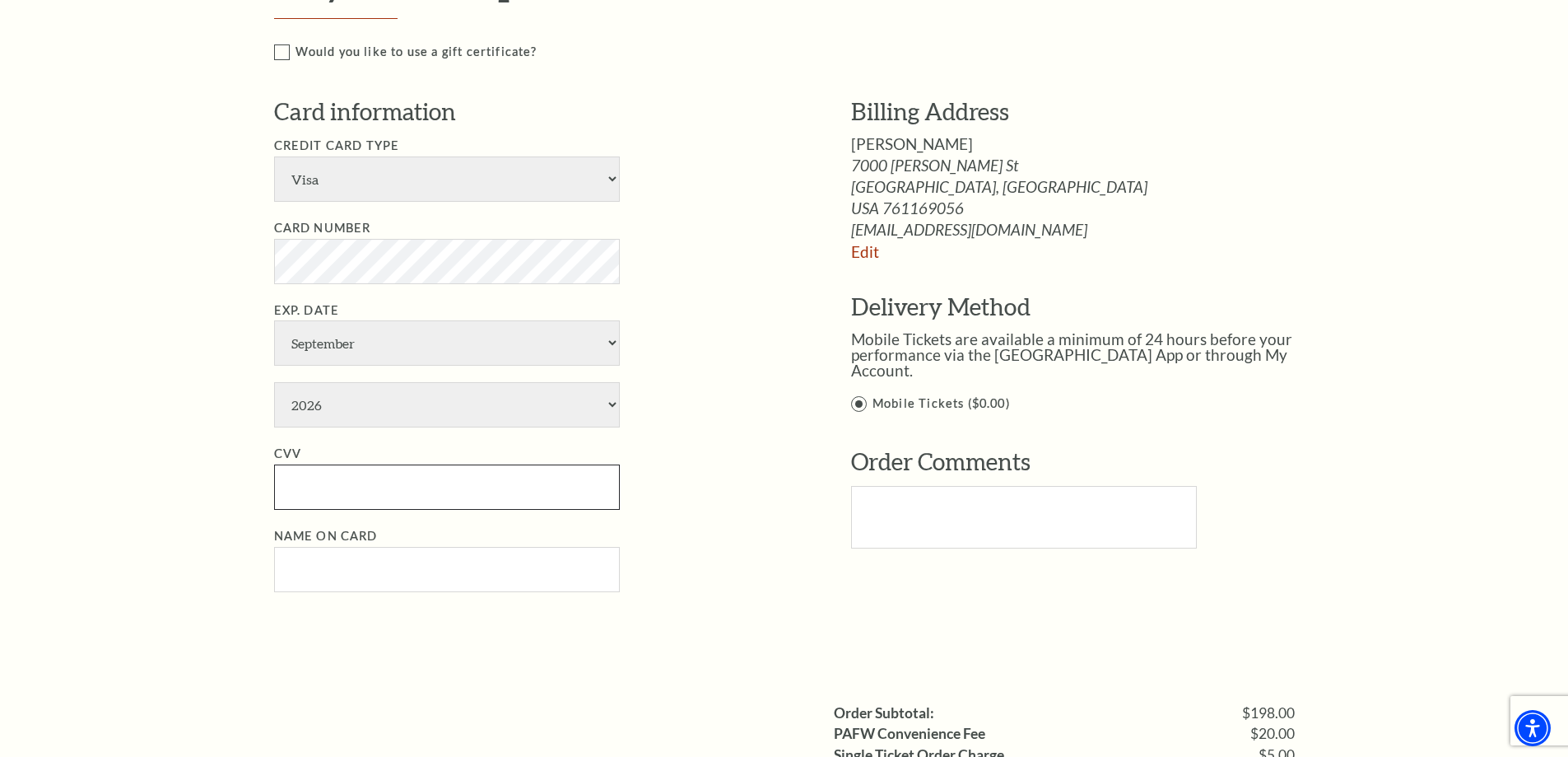
click at [352, 482] on input "CVV" at bounding box center [447, 487] width 346 height 46
type input "690"
click at [332, 561] on input "Name on Card" at bounding box center [447, 570] width 346 height 46
type input "[PERSON_NAME]"
click at [858, 256] on link "Edit" at bounding box center [865, 251] width 28 height 19
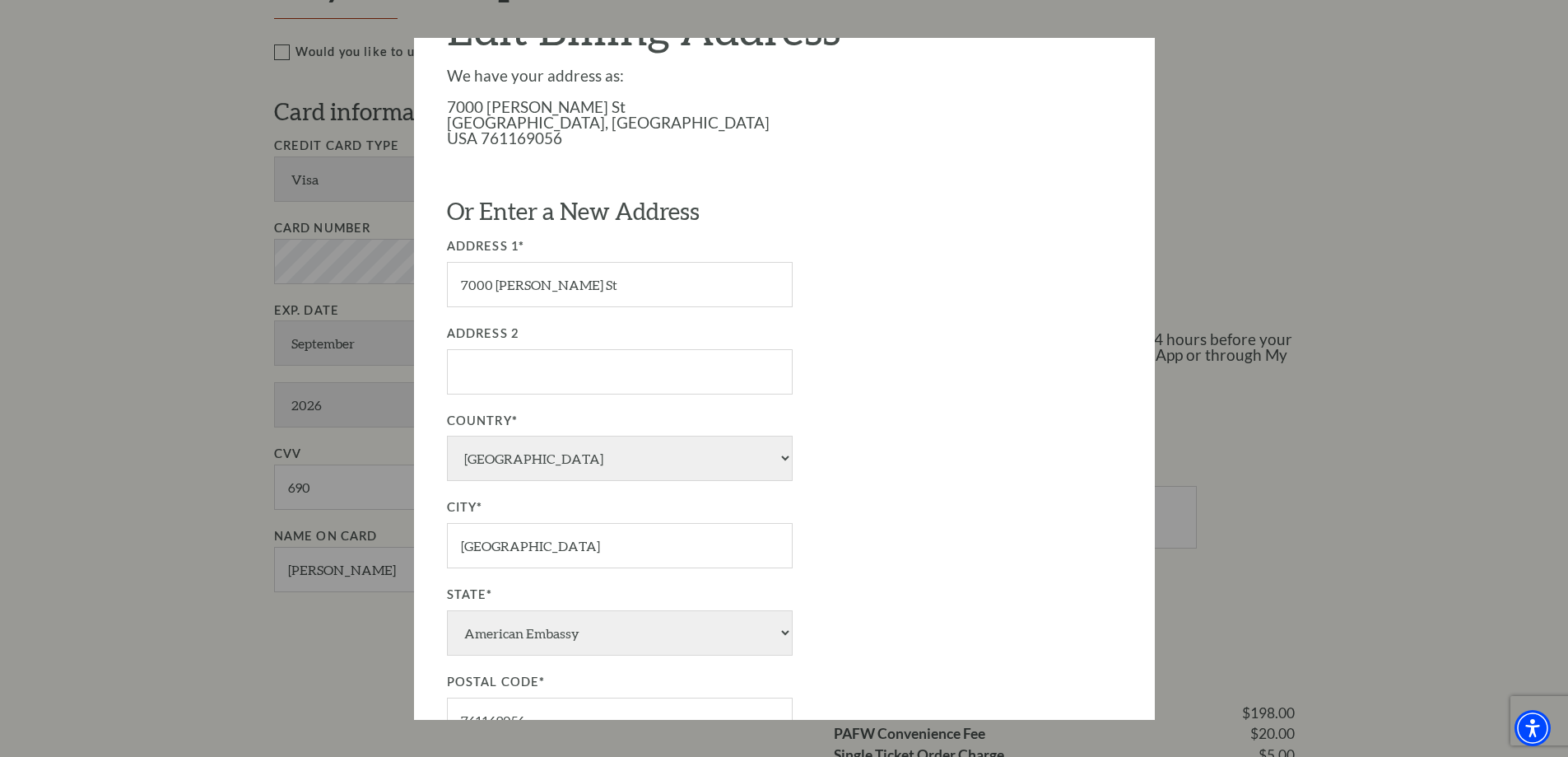
scroll to position [164, 0]
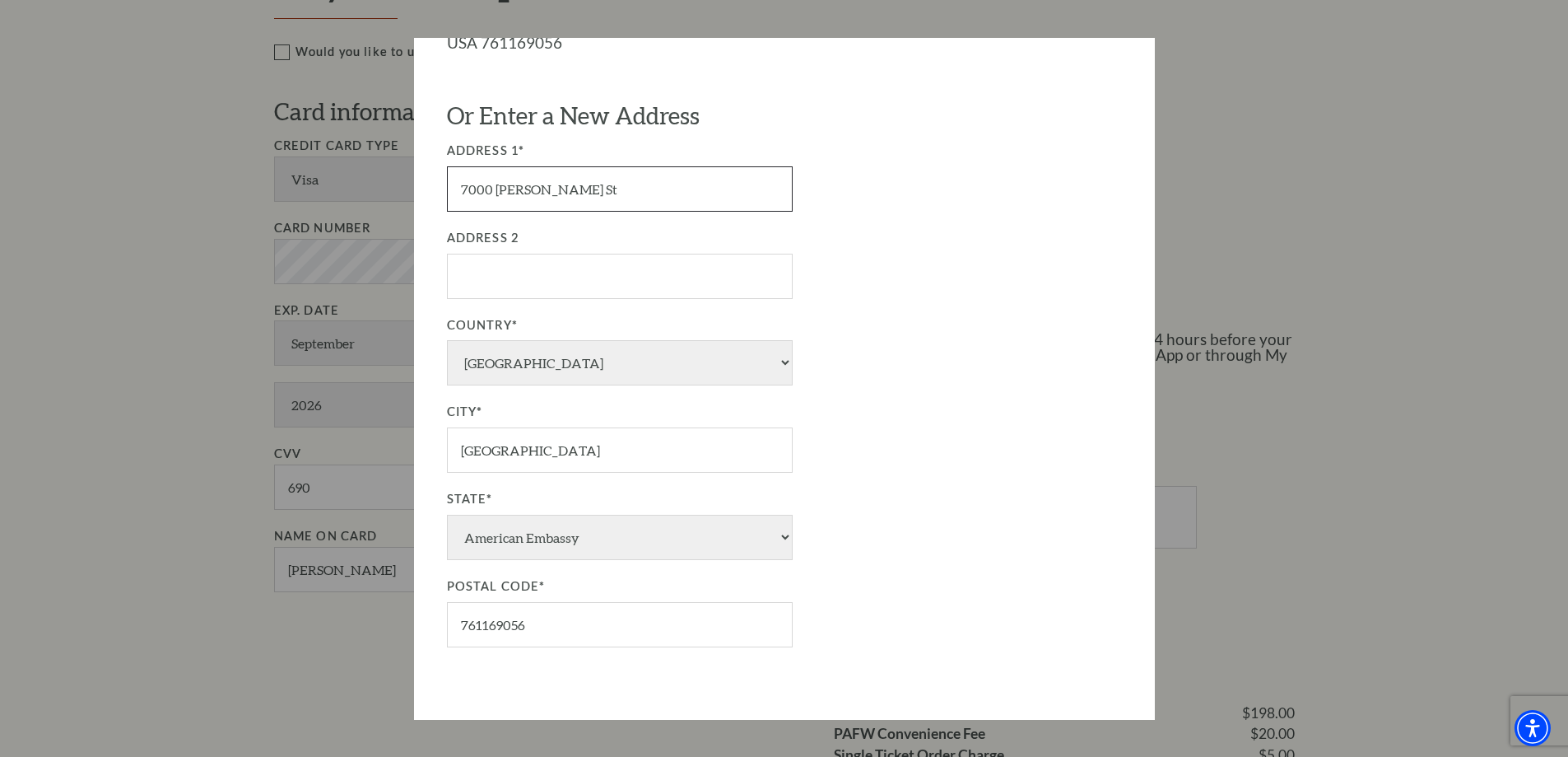
click at [621, 195] on input "7000 Pinon St" at bounding box center [619, 189] width 346 height 46
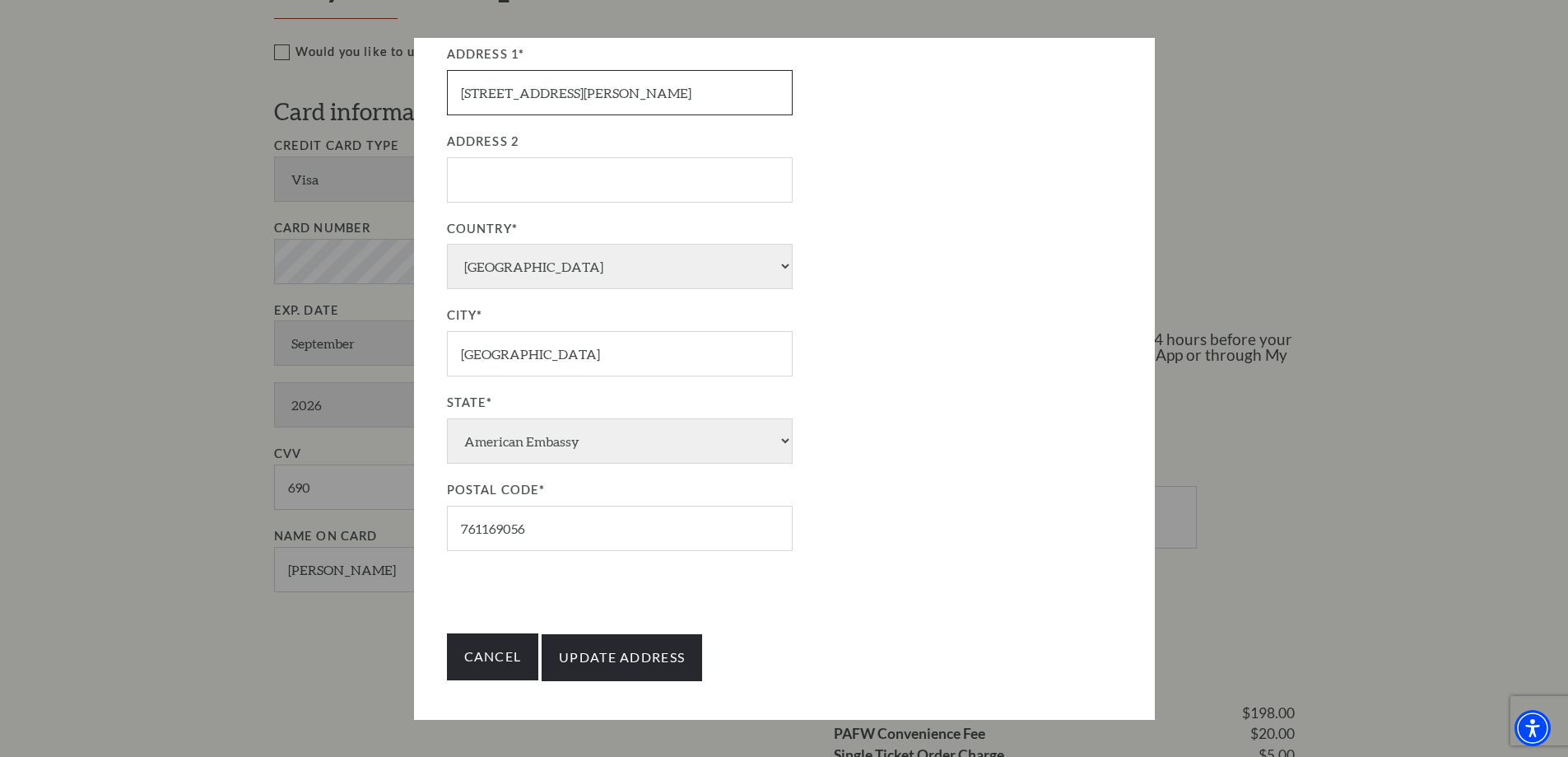
scroll to position [272, 0]
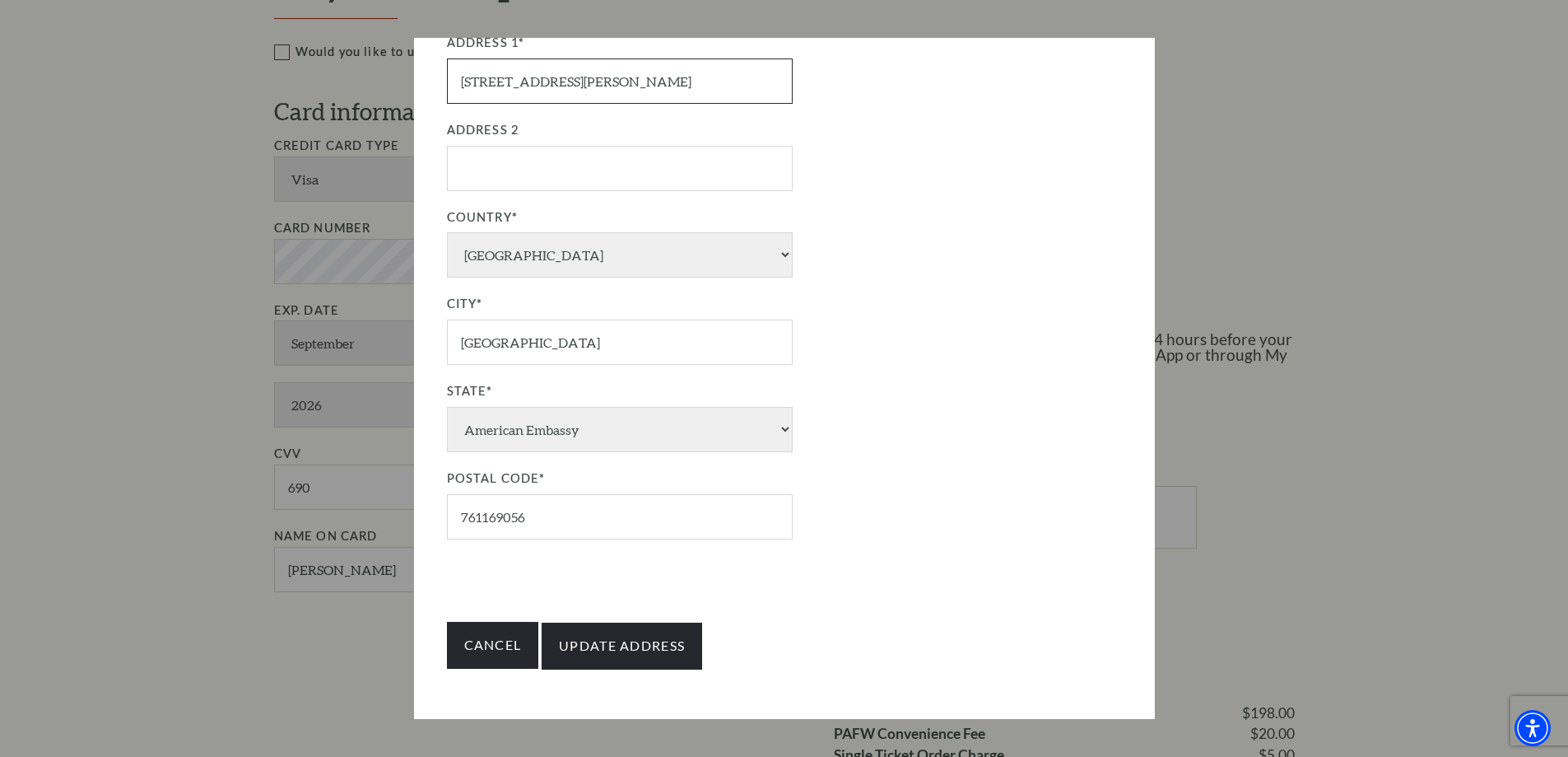
type input "520 Samuels Ave Apt 3410"
click at [573, 529] on input "761169056" at bounding box center [619, 517] width 346 height 46
type input "76102"
click at [616, 648] on input "Update Address" at bounding box center [622, 646] width 160 height 47
type input "Update Address"
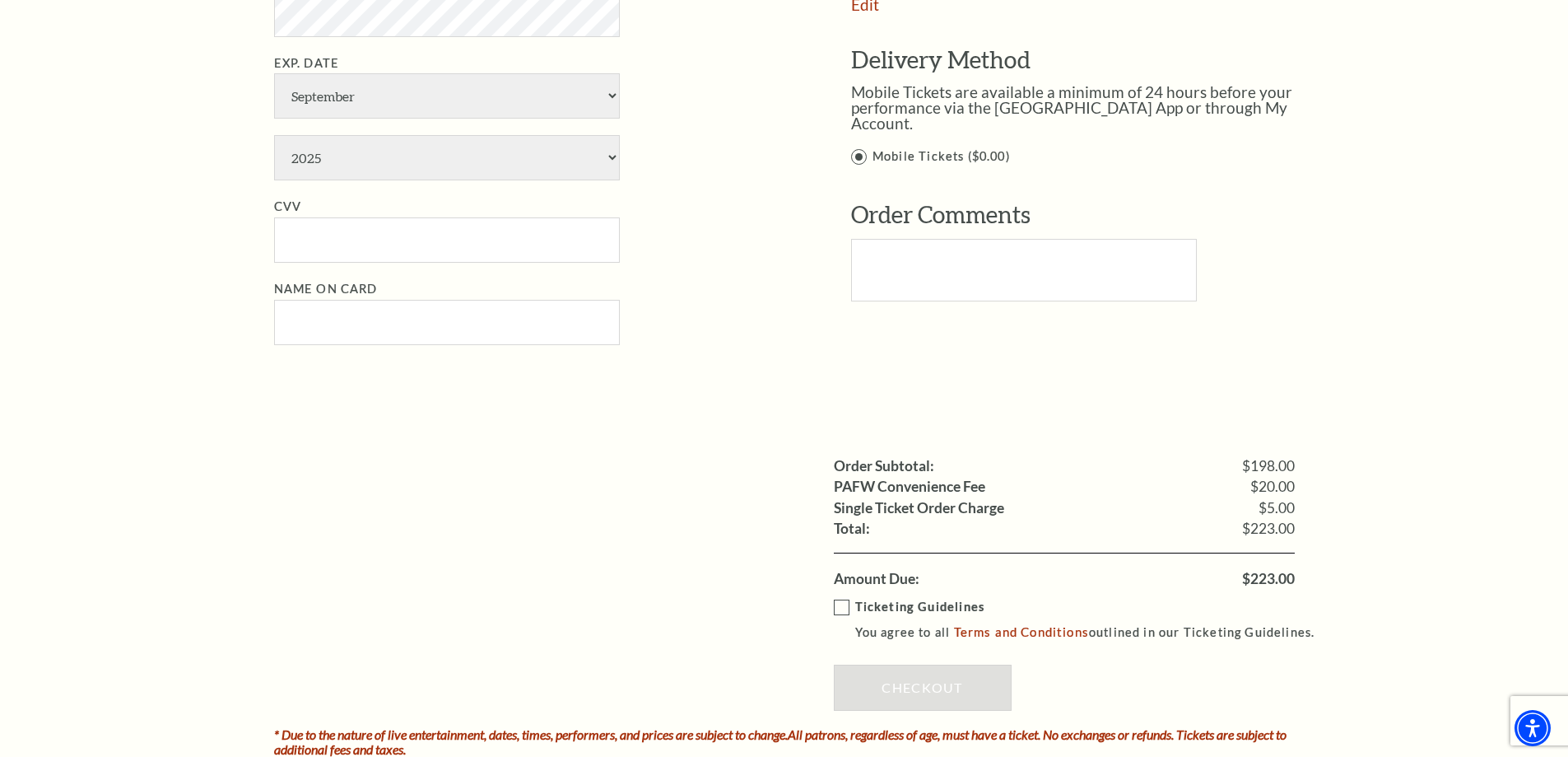
scroll to position [1153, 0]
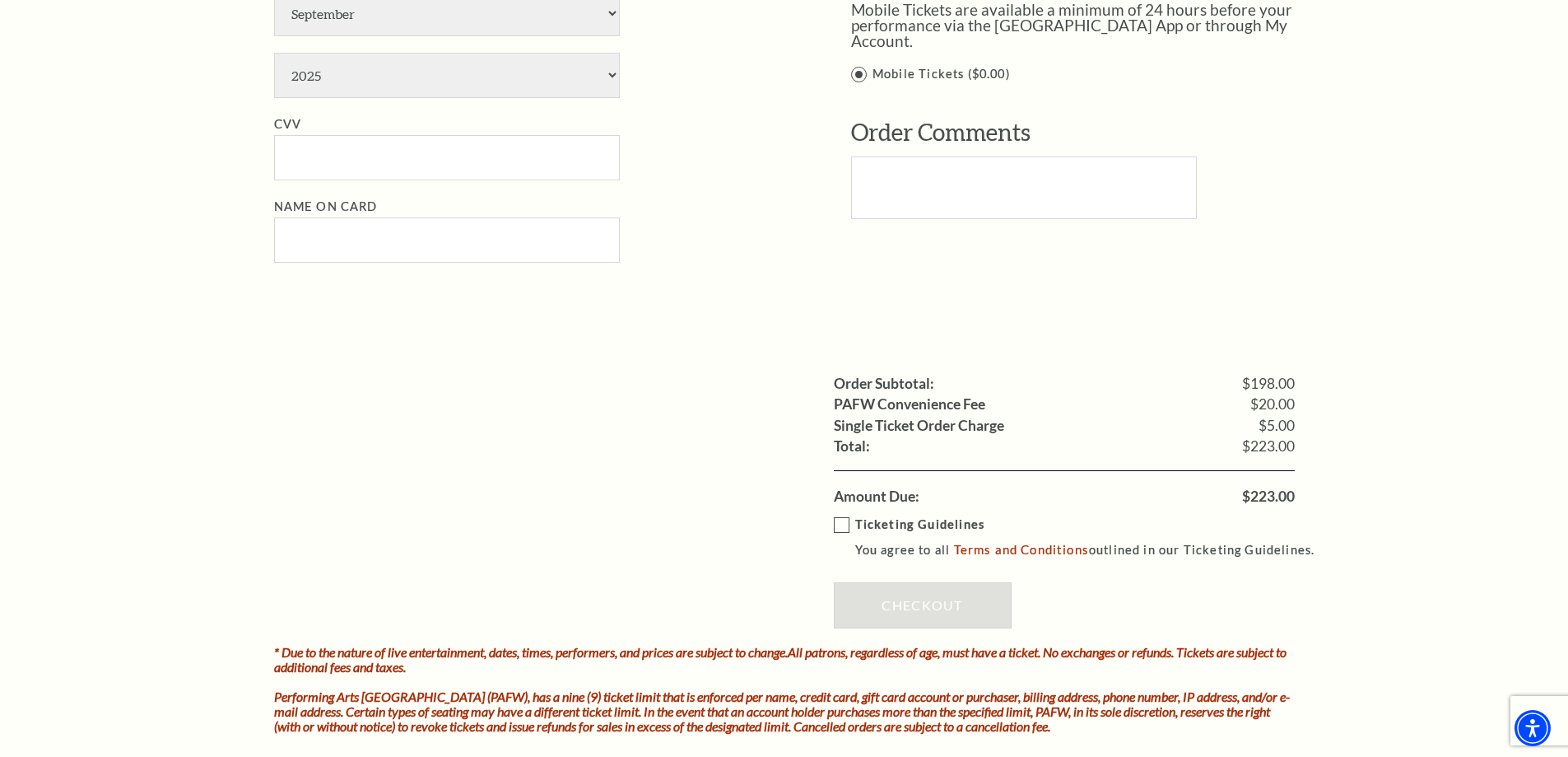
click at [842, 520] on label "Ticketing Guidelines You agree to all Terms and Conditions outlined in our Tick…" at bounding box center [1082, 537] width 496 height 46
click at [0, 0] on input "Ticketing Guidelines You agree to all Terms and Conditions outlined in our Tick…" at bounding box center [0, 0] width 0 height 0
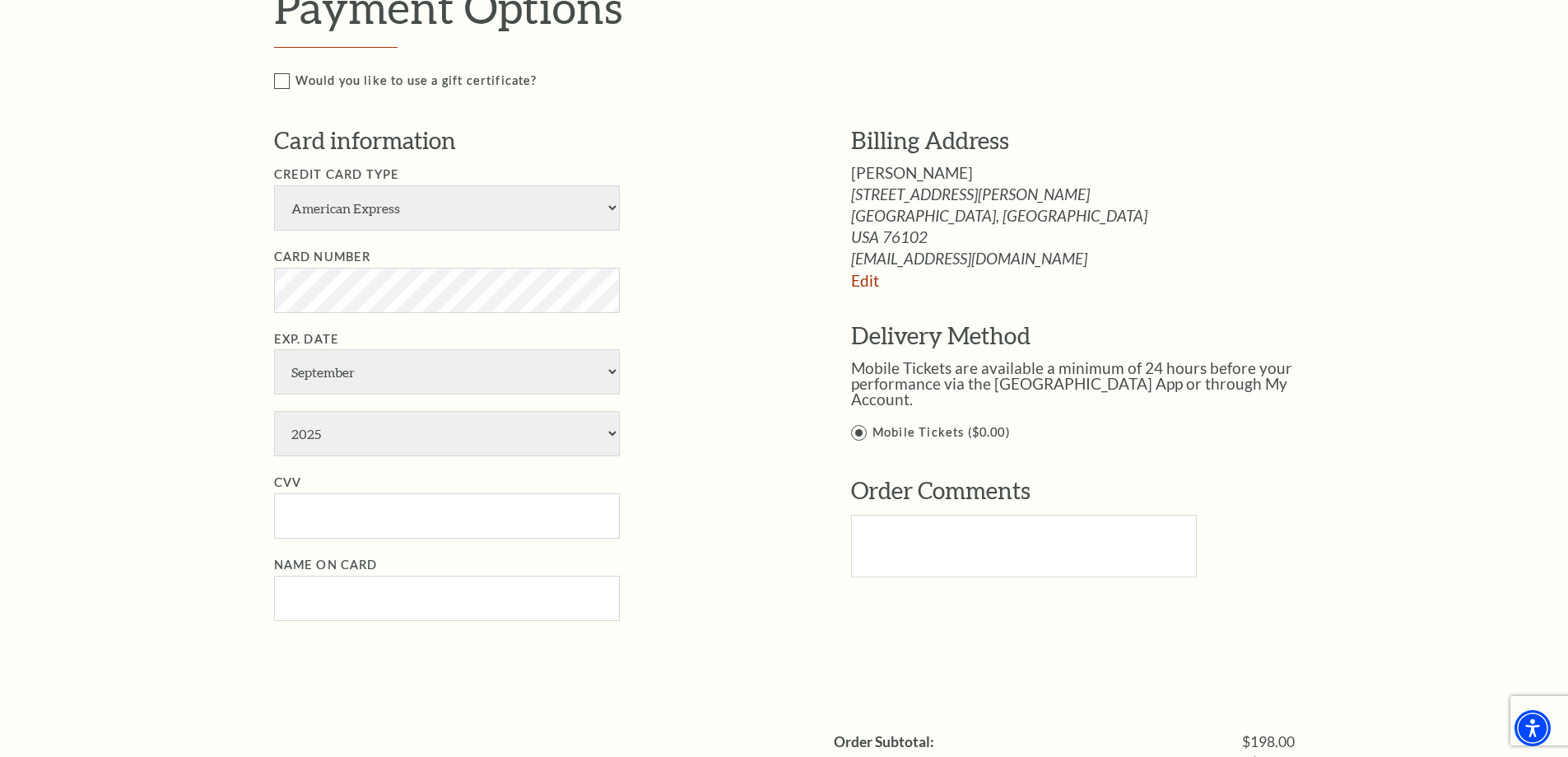
scroll to position [823, 0]
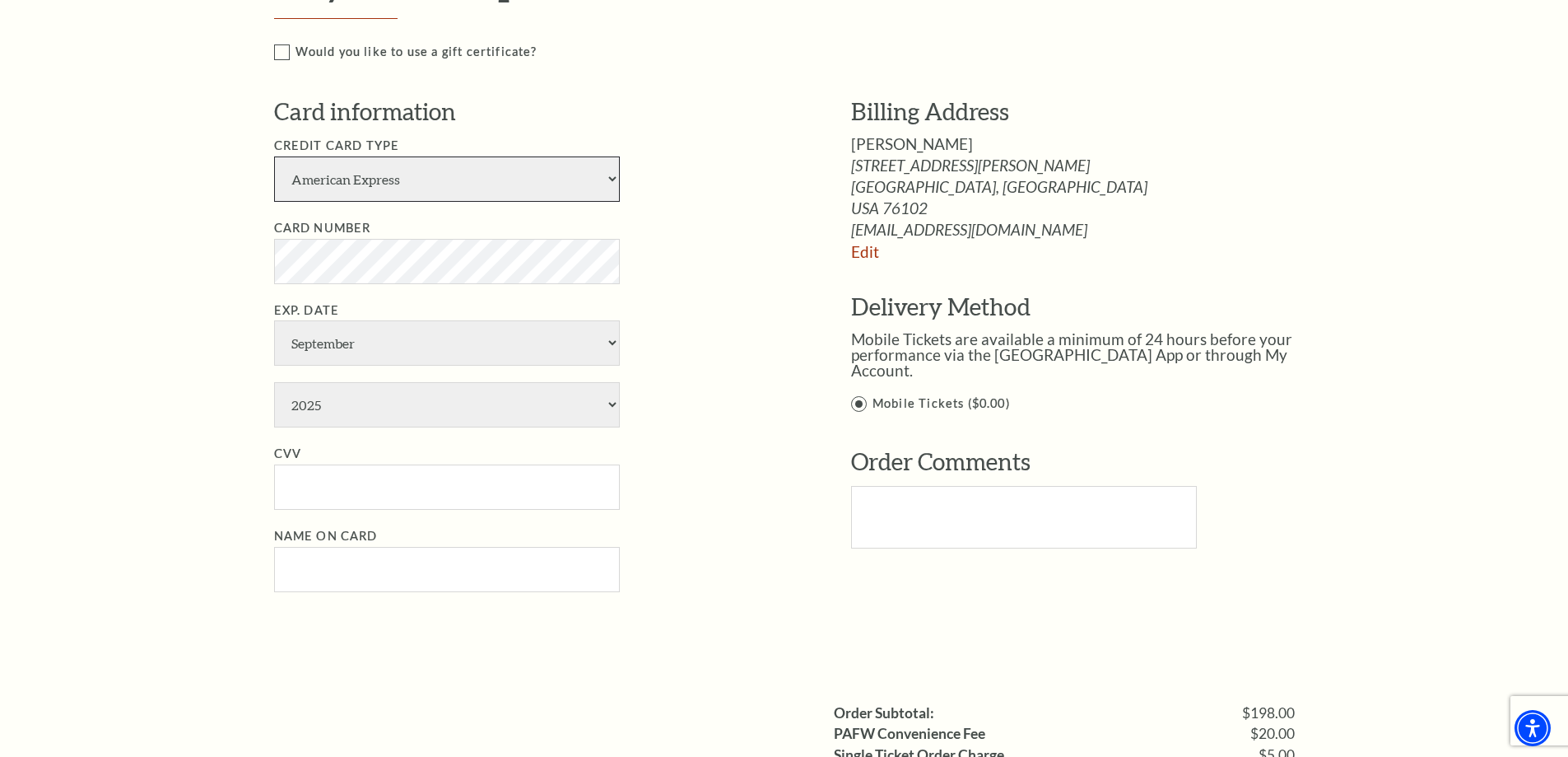
click at [466, 180] on select "American Express Visa Master Card Discover" at bounding box center [447, 179] width 346 height 46
select select "24"
click at [274, 157] on select "American Express Visa Master Card Discover" at bounding box center [447, 179] width 346 height 46
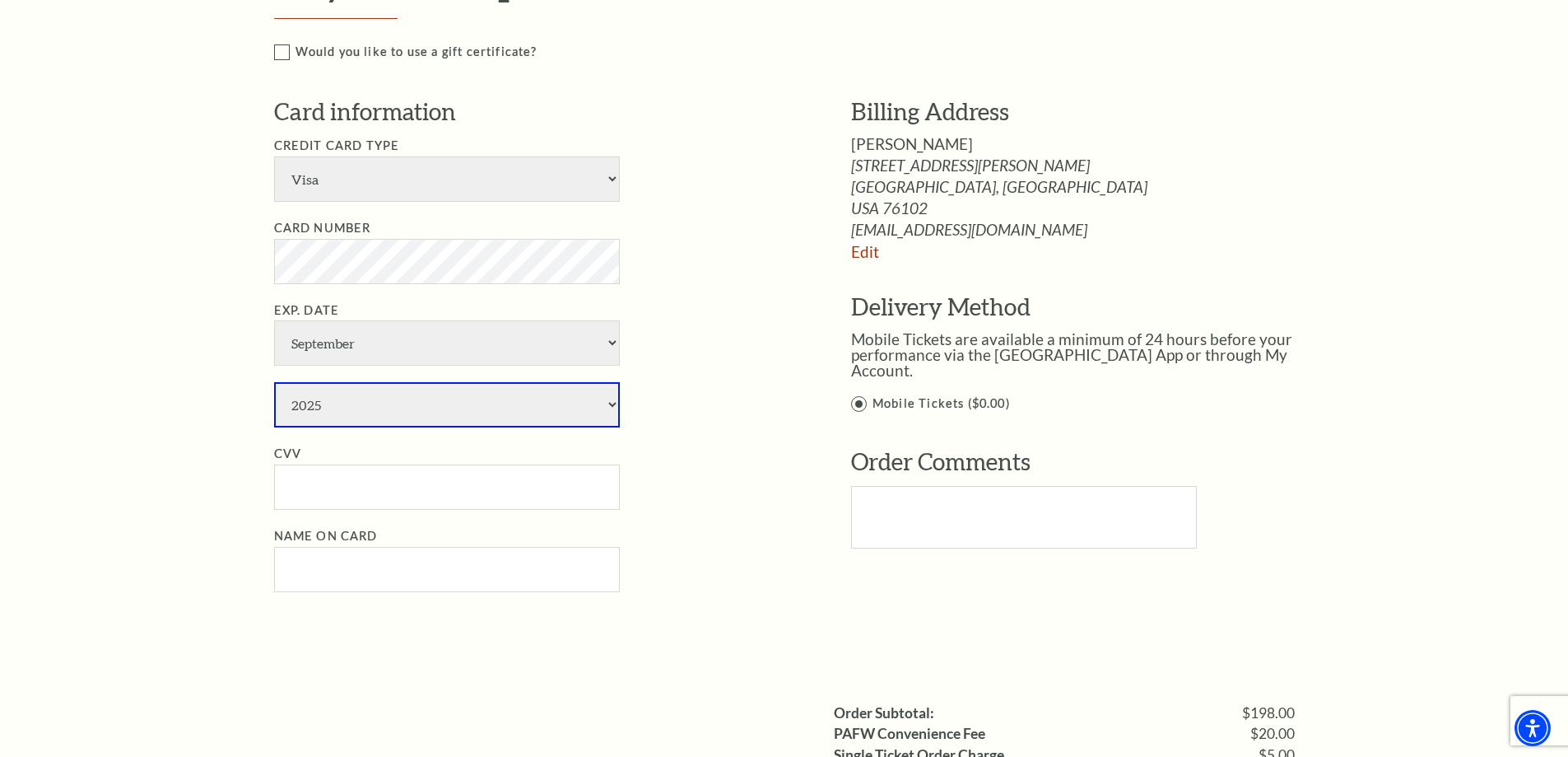
select select "2026"
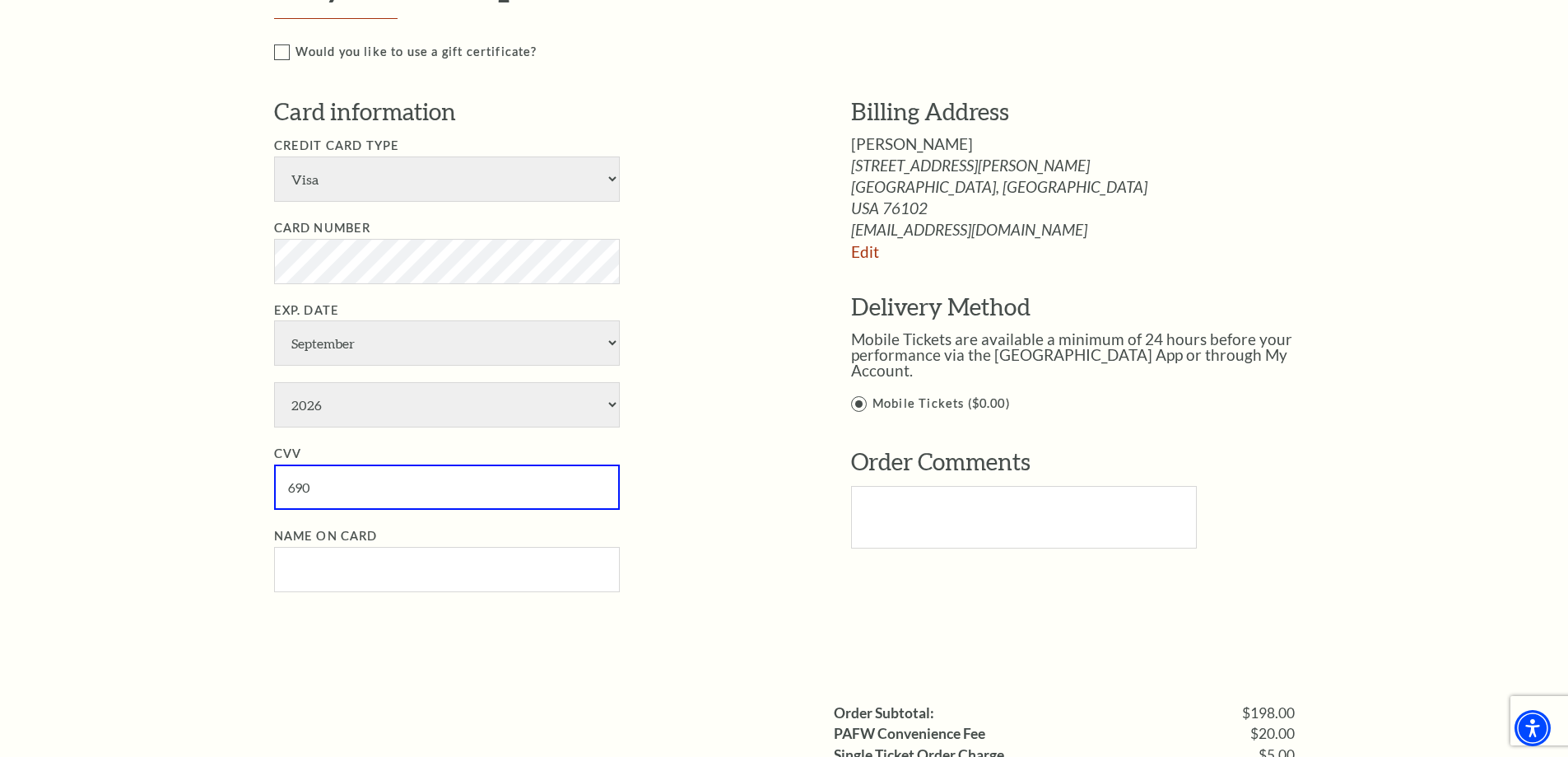
type input "690"
click at [387, 568] on input "Name on Card" at bounding box center [447, 570] width 346 height 46
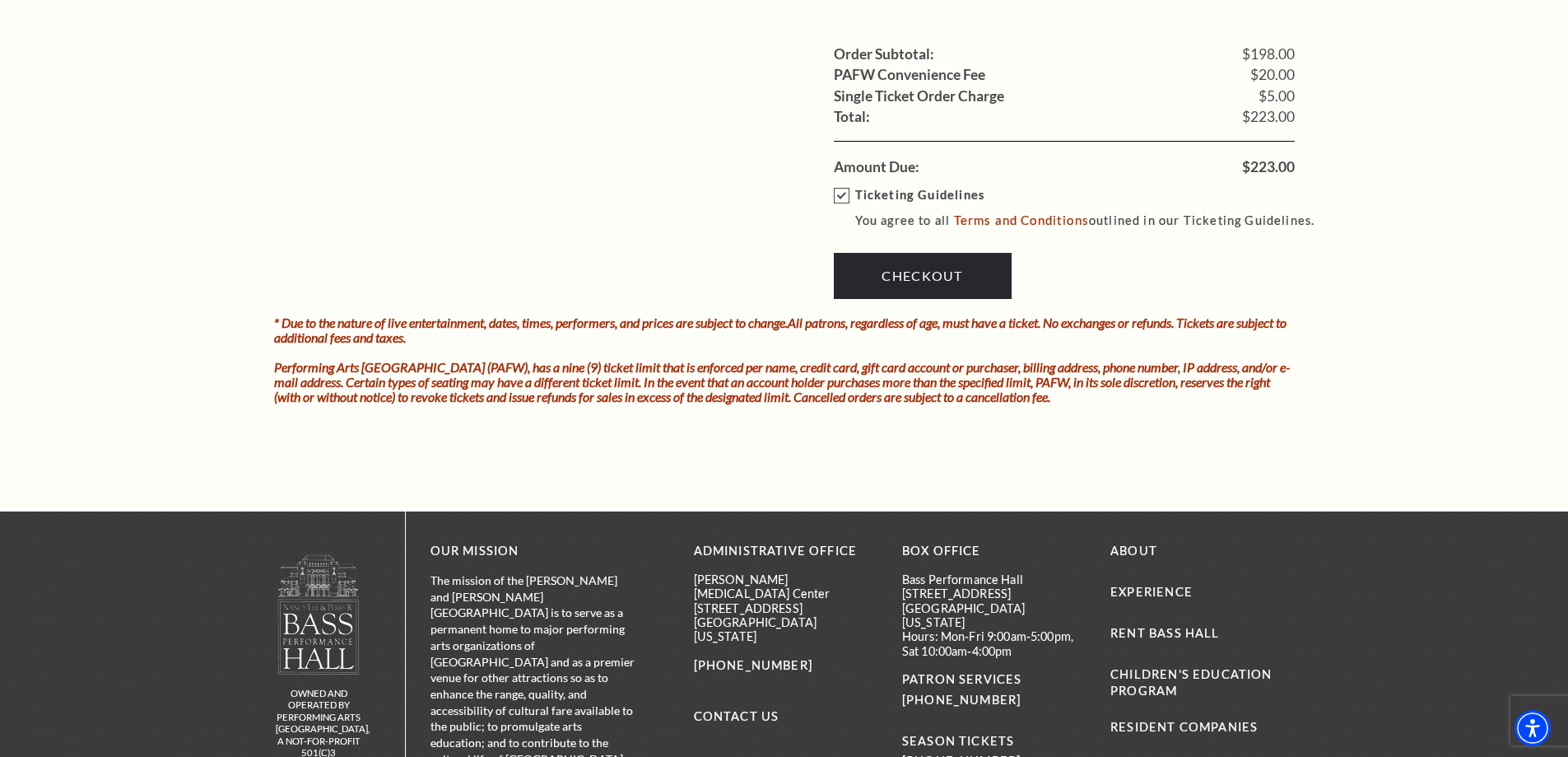
scroll to position [1318, 0]
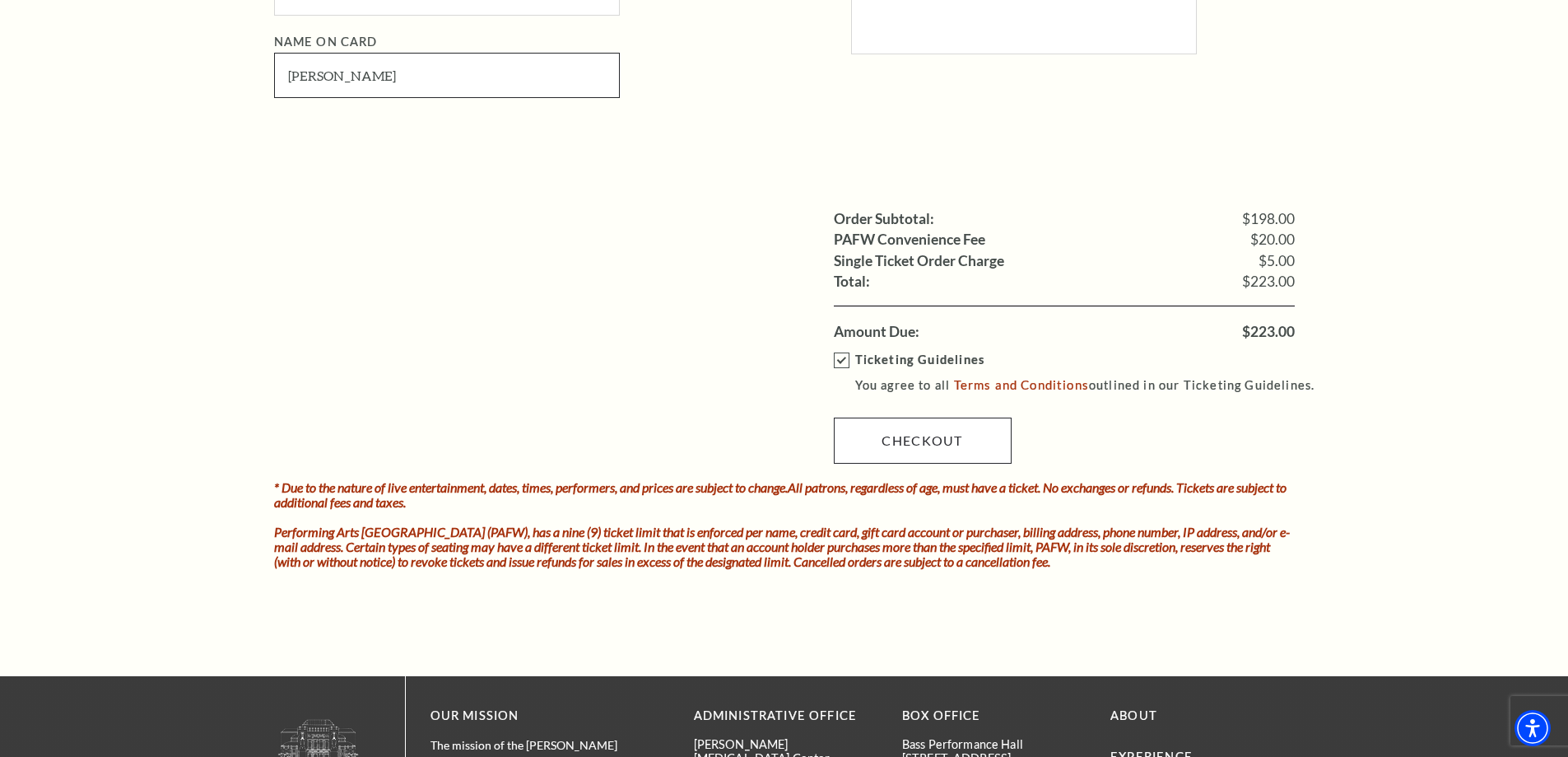
type input "[PERSON_NAME]"
click at [943, 450] on link "Checkout" at bounding box center [923, 440] width 178 height 47
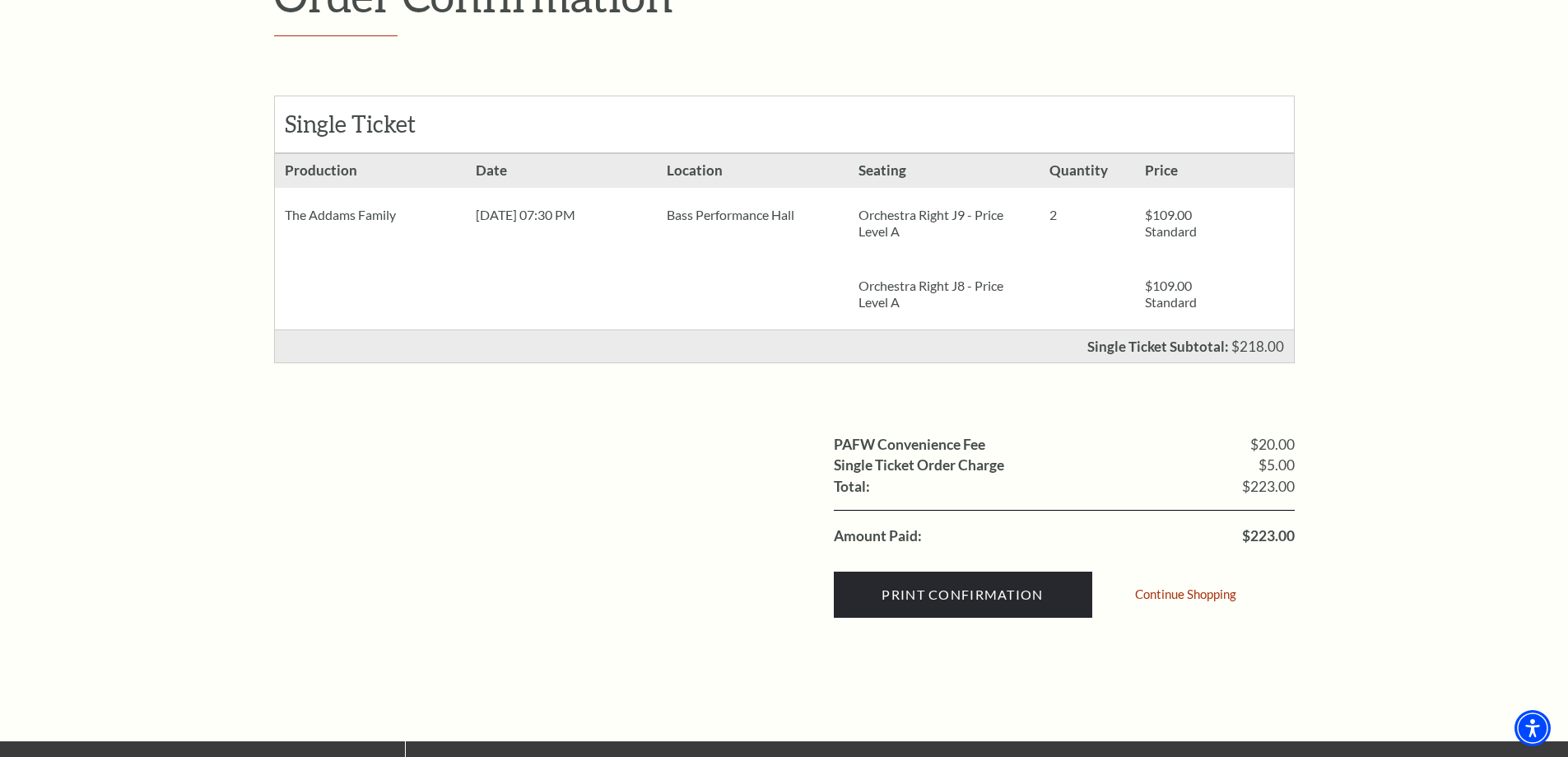
scroll to position [412, 0]
